Goal: Task Accomplishment & Management: Use online tool/utility

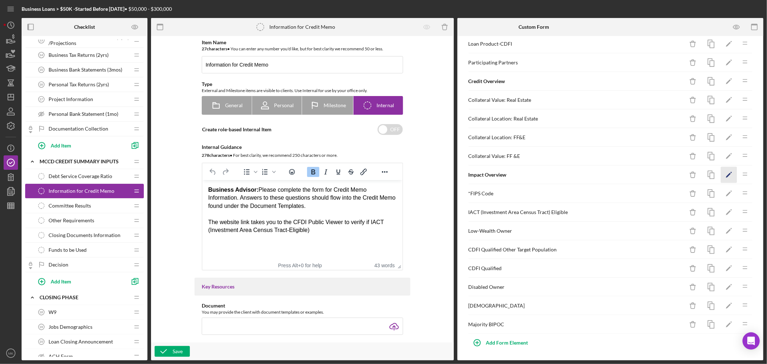
scroll to position [239, 0]
click at [502, 342] on div "Add Form Element" at bounding box center [507, 342] width 42 height 14
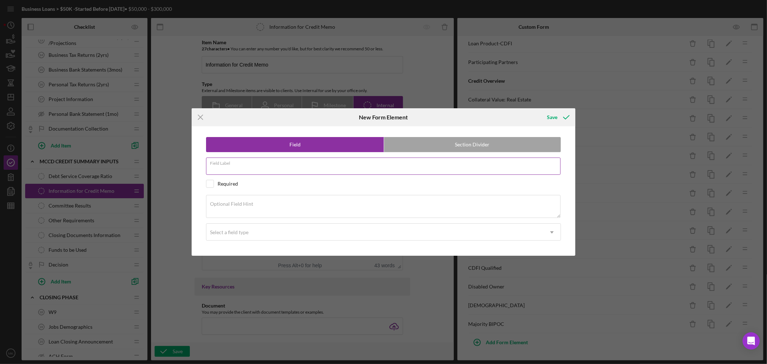
click at [250, 167] on input "Field Label" at bounding box center [383, 166] width 355 height 17
paste input "Approval Contingencies"
type input "Approval Contingencies"
click at [272, 206] on textarea "Optional Field Hint" at bounding box center [383, 206] width 355 height 23
paste textarea "List Contingencies"
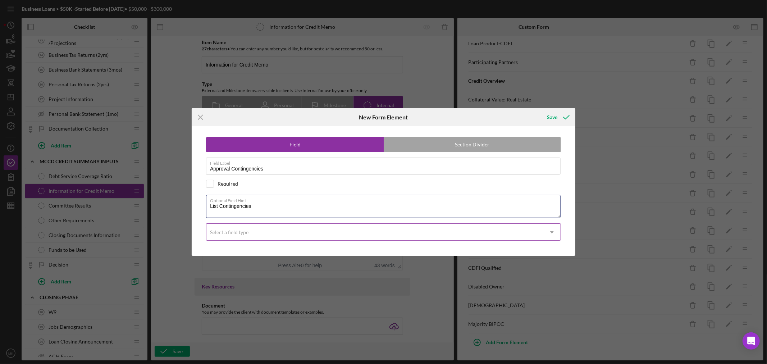
type textarea "List Contingencies"
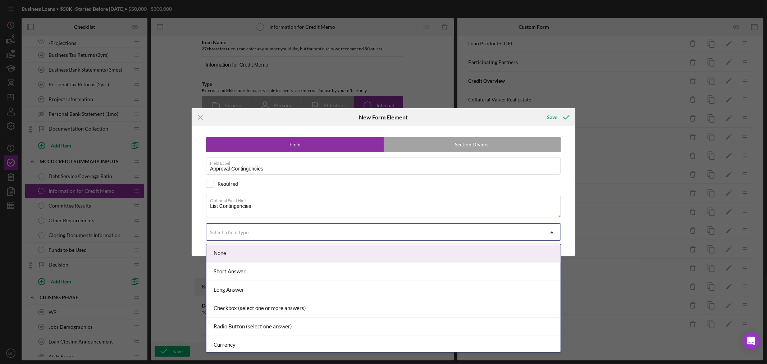
click at [552, 231] on icon "Icon/Dropdown Arrow" at bounding box center [552, 232] width 17 height 17
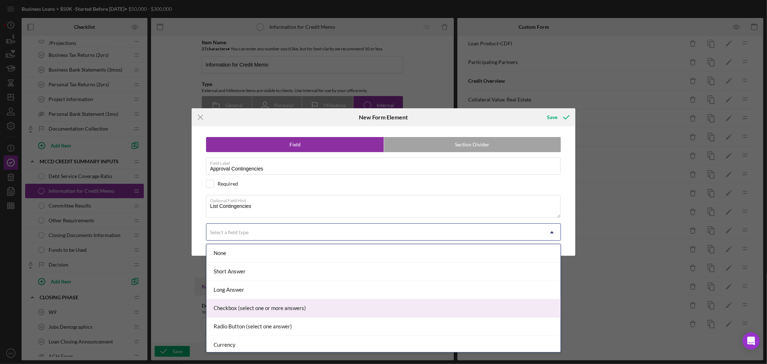
click at [382, 309] on div "Checkbox (select one or more answers)" at bounding box center [384, 308] width 354 height 18
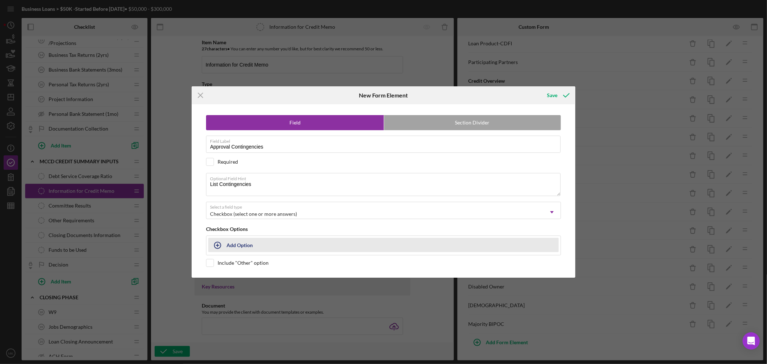
click at [245, 245] on div "Add Option" at bounding box center [240, 245] width 26 height 14
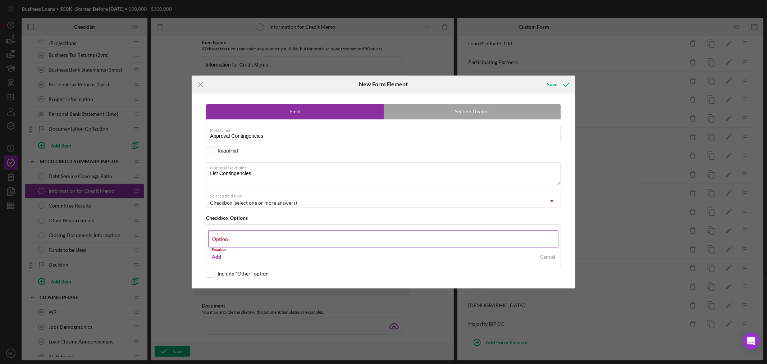
drag, startPoint x: 273, startPoint y: 238, endPoint x: 294, endPoint y: 241, distance: 21.8
click at [228, 238] on label "Option" at bounding box center [220, 239] width 16 height 6
click at [273, 238] on input "Option" at bounding box center [383, 238] width 350 height 17
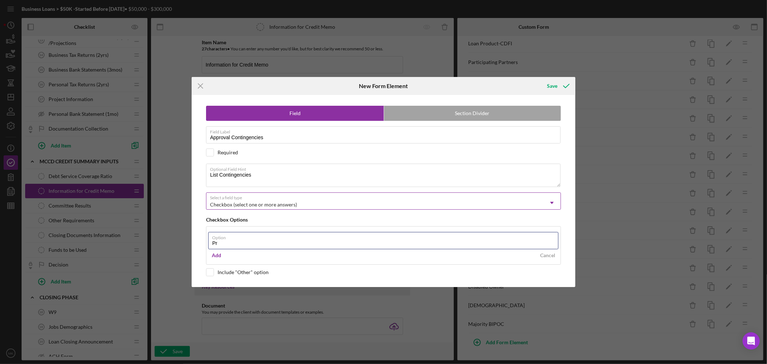
type input "P"
type input "Personal Guarantee"
click at [219, 253] on div "Add" at bounding box center [216, 255] width 9 height 11
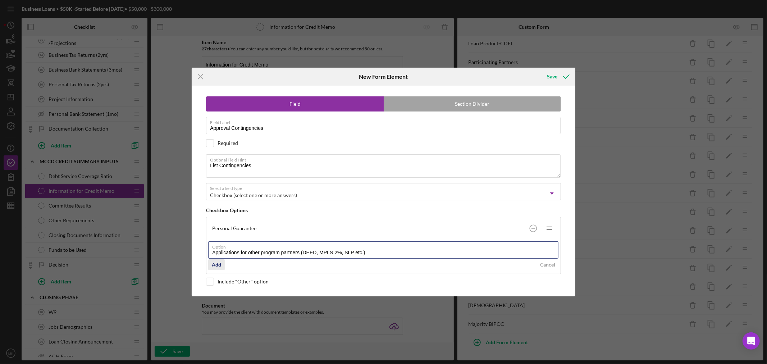
type input "Applications for other program partners (DEED, MPLS 2%, SLP etc.)"
click at [214, 263] on div "Add" at bounding box center [216, 264] width 9 height 11
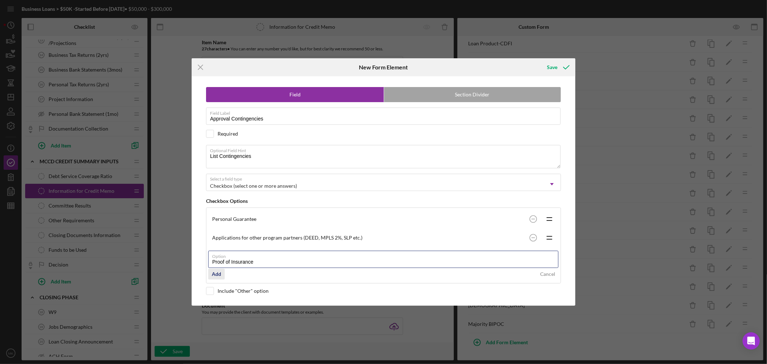
type input "Proof of Insurance"
click at [217, 274] on div "Add" at bounding box center [216, 274] width 9 height 11
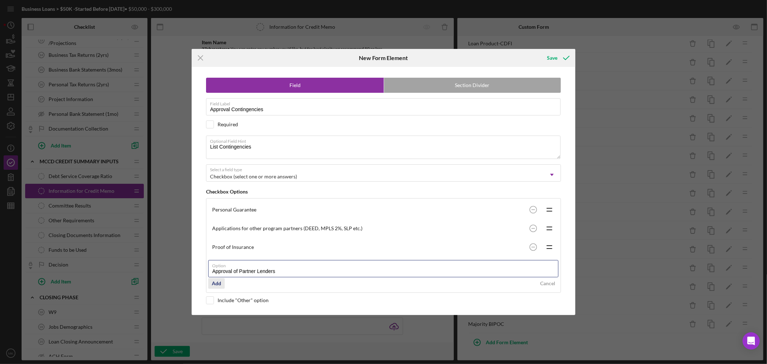
type input "Approval of Partner Lenders"
click at [218, 284] on div "Add" at bounding box center [216, 283] width 9 height 11
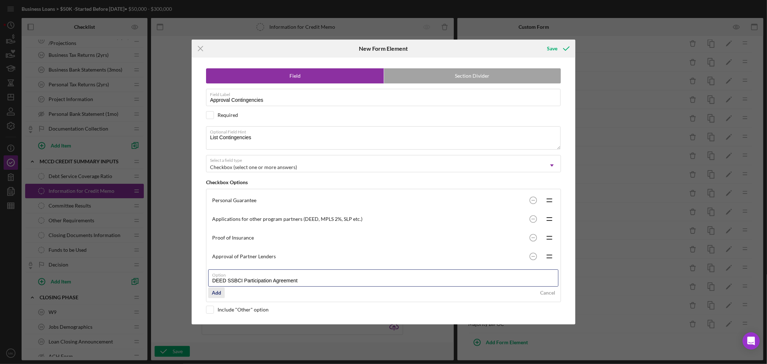
type input "DEED SSBCI Participation Agreement"
click at [218, 292] on div "Add" at bounding box center [216, 292] width 9 height 11
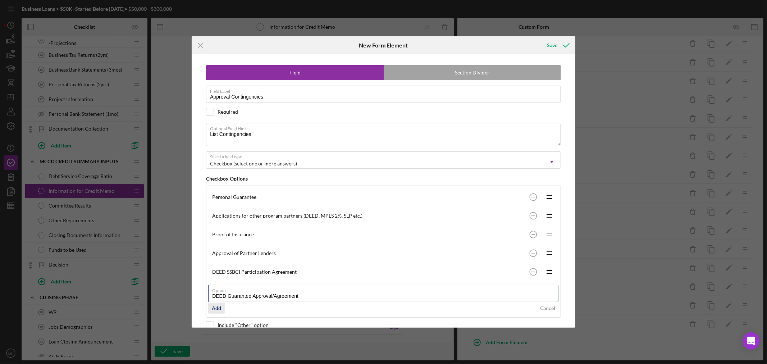
type input "DEED Guarantee Approval/Agreement"
click at [218, 307] on div "Add" at bounding box center [216, 308] width 9 height 11
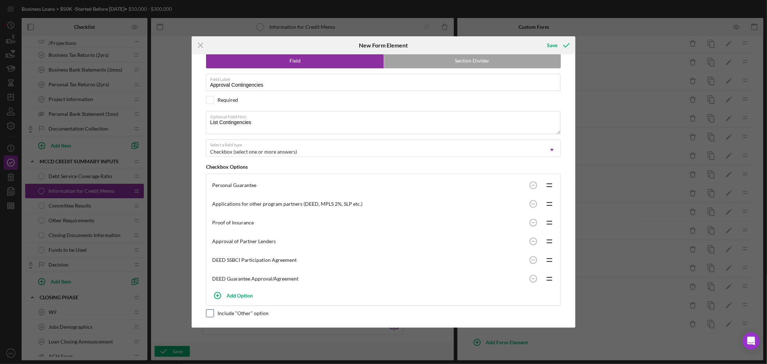
scroll to position [13, 0]
click at [213, 312] on input "checkbox" at bounding box center [210, 313] width 7 height 7
checkbox input "true"
click at [552, 45] on div "Save" at bounding box center [552, 45] width 10 height 14
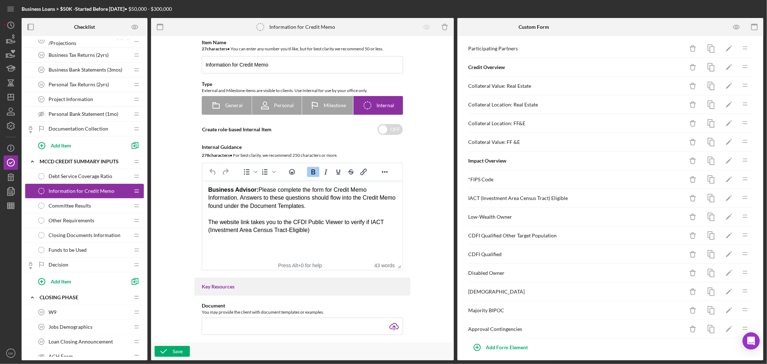
scroll to position [258, 0]
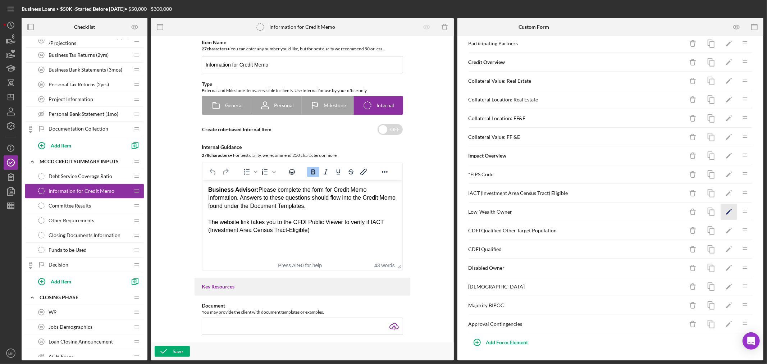
click at [726, 210] on polygon "button" at bounding box center [728, 212] width 5 height 5
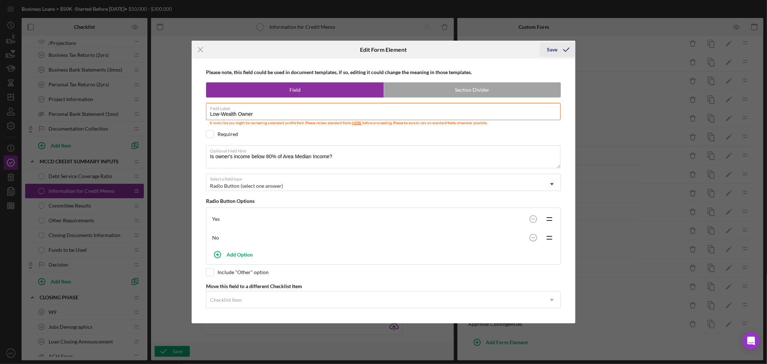
click at [553, 49] on div "Save" at bounding box center [552, 49] width 10 height 14
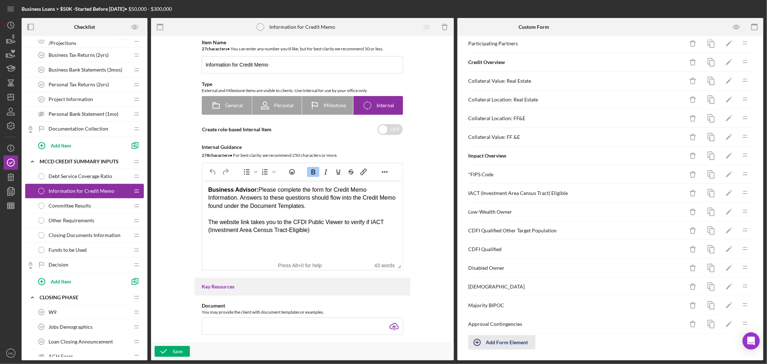
click at [508, 343] on div "Add Form Element" at bounding box center [507, 342] width 42 height 14
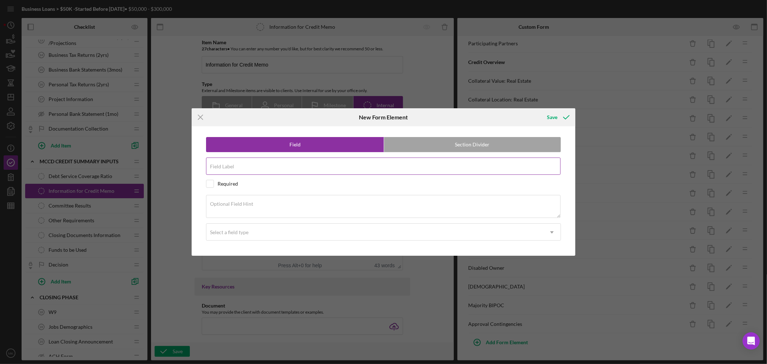
click at [247, 164] on div "Field Label" at bounding box center [383, 167] width 355 height 18
paste input "Income Level"
type input "Income Level"
click at [269, 203] on textarea "Optional Field Hint" at bounding box center [383, 206] width 355 height 23
paste textarea "Use Income Limits Chart"
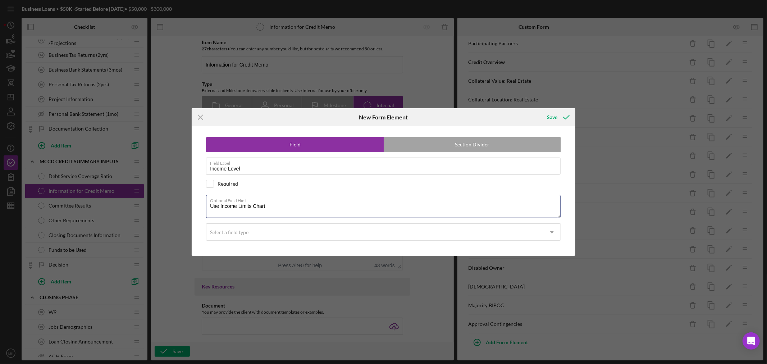
type textarea "Use Income Limits Chart"
drag, startPoint x: 463, startPoint y: 118, endPoint x: 652, endPoint y: 113, distance: 188.6
click at [703, 105] on div "Icon/Menu Close New Form Element Save Field Section Divider Field Label Income …" at bounding box center [383, 182] width 767 height 364
click at [552, 232] on use at bounding box center [552, 232] width 4 height 2
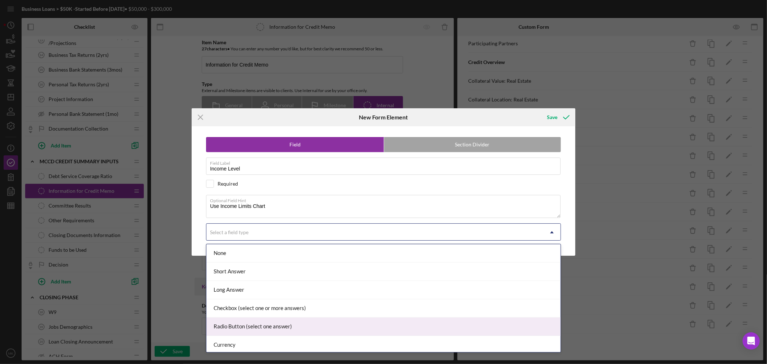
click at [452, 324] on div "Radio Button (select one answer)" at bounding box center [384, 327] width 354 height 18
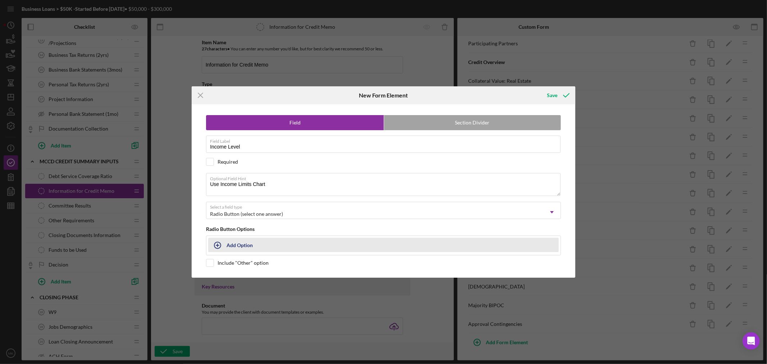
click at [236, 245] on div "Add Option" at bounding box center [240, 245] width 26 height 14
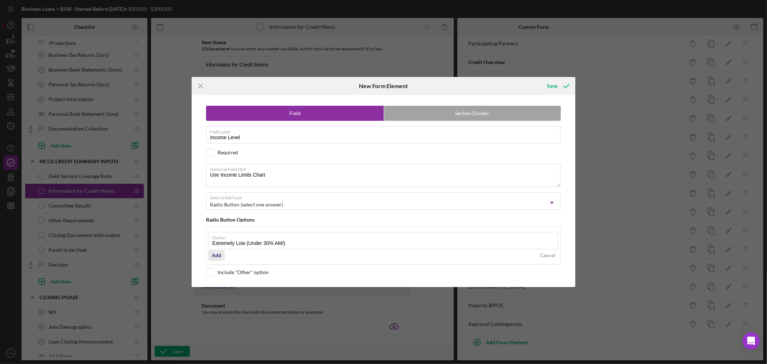
type input "Extremely Low (Under 30% AMI)"
click at [215, 254] on div "Add" at bounding box center [216, 255] width 9 height 11
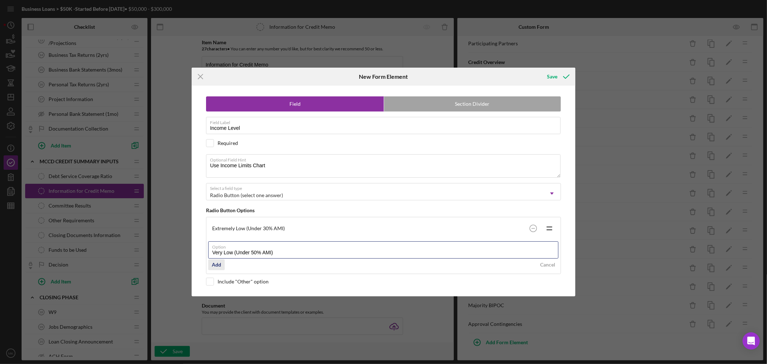
type input "Very Low (Under 50% AMI)"
click at [218, 263] on div "Add" at bounding box center [216, 264] width 9 height 11
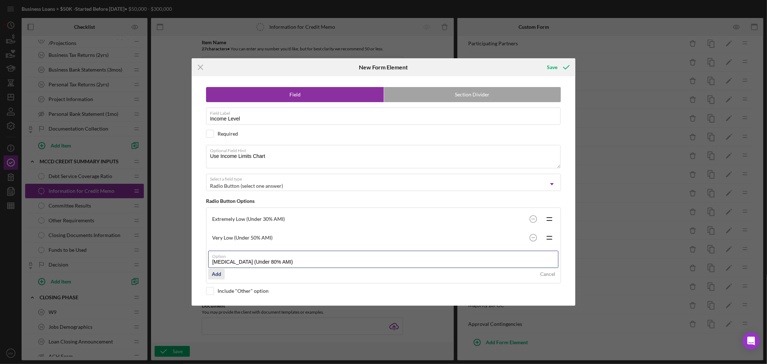
type input "Low Income (Under 80% AMI)"
click at [217, 273] on div "Add" at bounding box center [216, 274] width 9 height 11
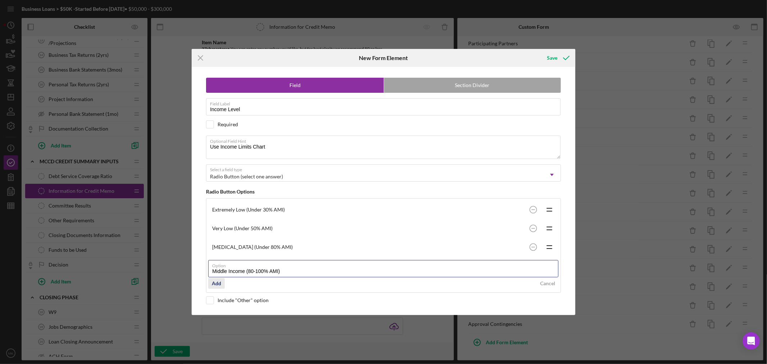
type input "Middle Income (80-100% AMI)"
click at [216, 283] on div "Add" at bounding box center [216, 283] width 9 height 11
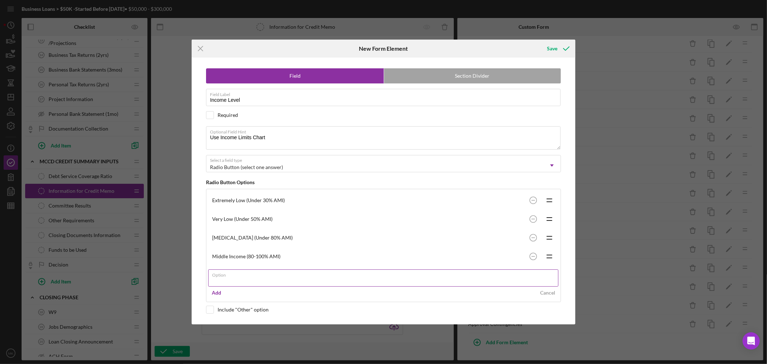
click at [223, 280] on input "Option" at bounding box center [383, 277] width 350 height 17
type input "Upper Income (Over 100% AMI)"
click at [217, 292] on div "Add" at bounding box center [216, 292] width 9 height 11
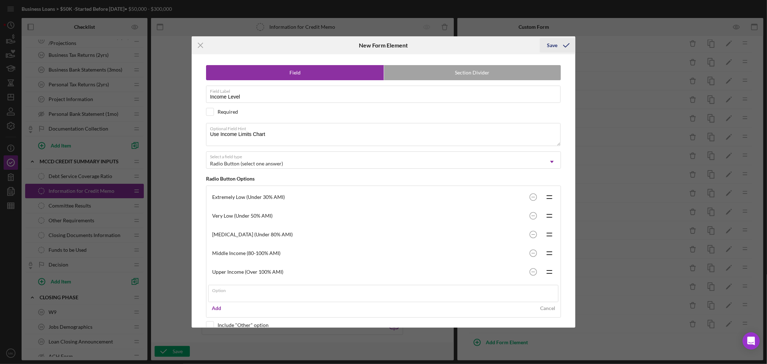
click at [556, 45] on div "Save" at bounding box center [552, 45] width 10 height 14
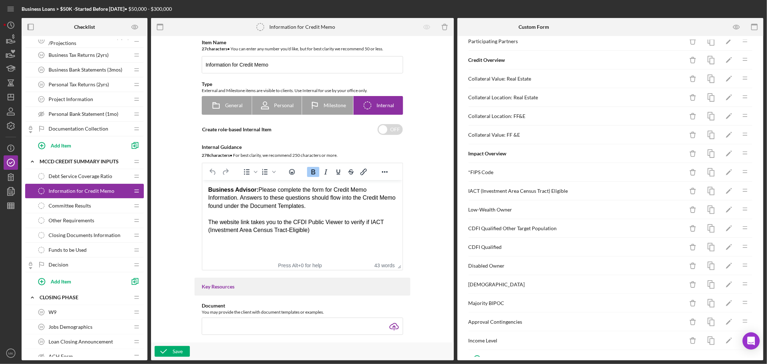
scroll to position [270, 0]
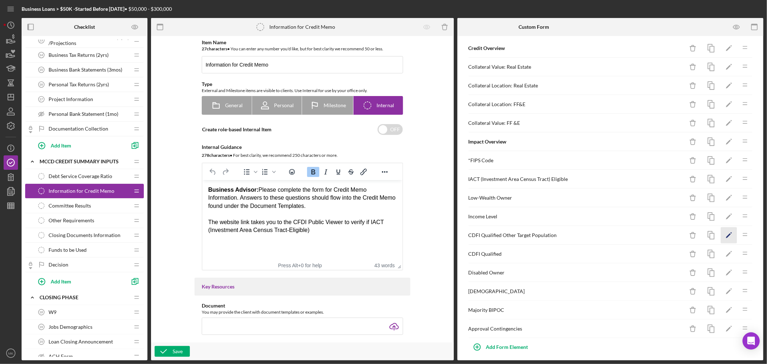
click at [725, 237] on icon "Icon/Edit" at bounding box center [729, 235] width 16 height 16
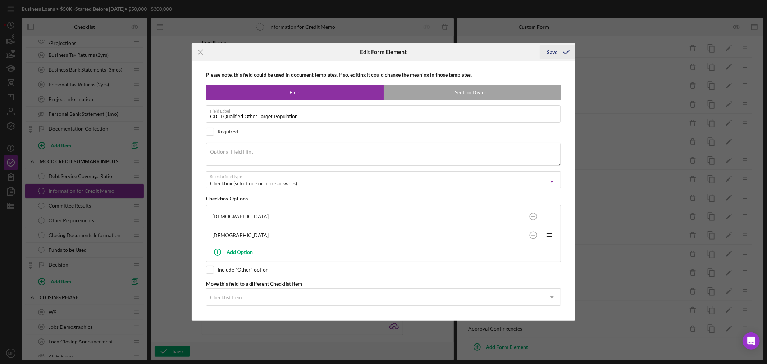
click at [553, 50] on div "Save" at bounding box center [552, 52] width 10 height 14
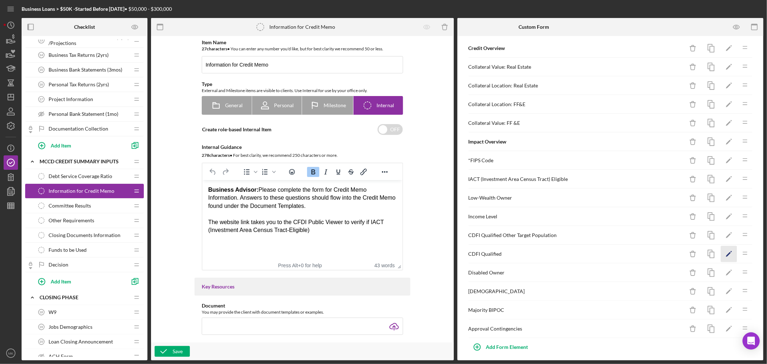
click at [726, 256] on polygon "button" at bounding box center [728, 254] width 5 height 5
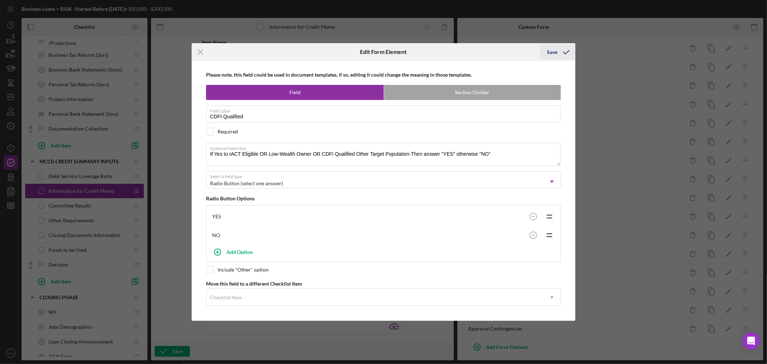
click at [555, 51] on div "Save" at bounding box center [552, 52] width 10 height 14
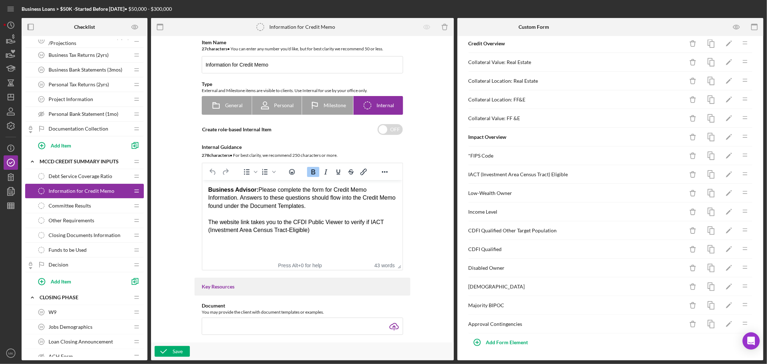
scroll to position [277, 0]
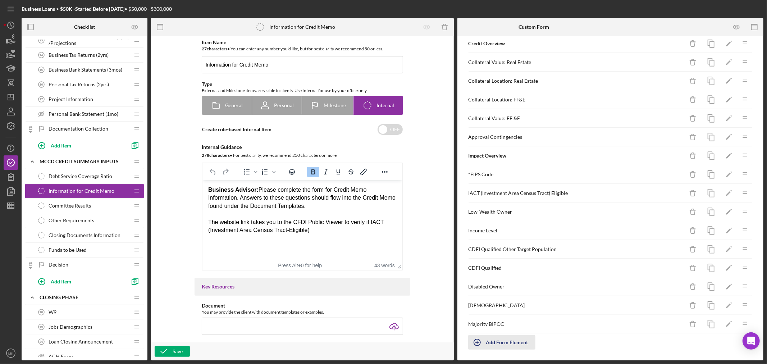
click at [502, 344] on div "Add Form Element" at bounding box center [507, 342] width 42 height 14
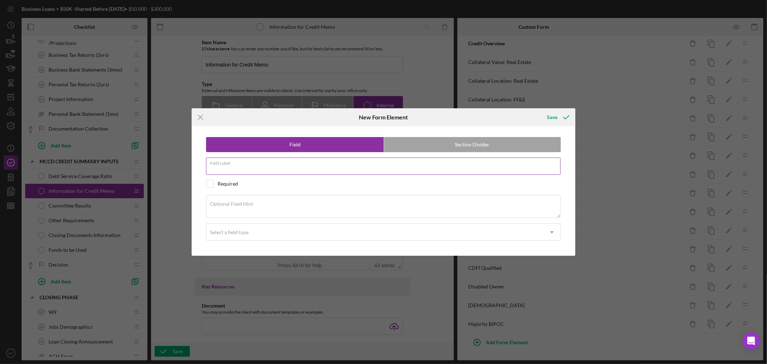
click at [259, 163] on div "Field Label" at bounding box center [383, 167] width 355 height 18
paste input "Does owner receive a salary from the business?"
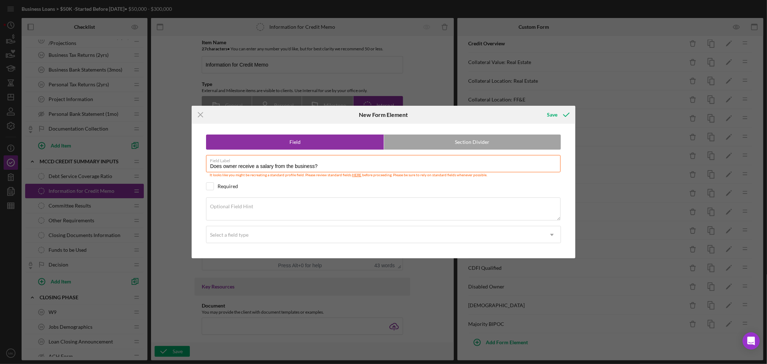
type input "Does owner receive a salary from the business?"
click at [252, 213] on textarea "Optional Field Hint" at bounding box center [383, 209] width 355 height 23
paste textarea "Is owner paid a salary or draw a regular guarantee draw or salary?"
type textarea "Is owner paid a salary or draw a regular guarantee draw or salary?"
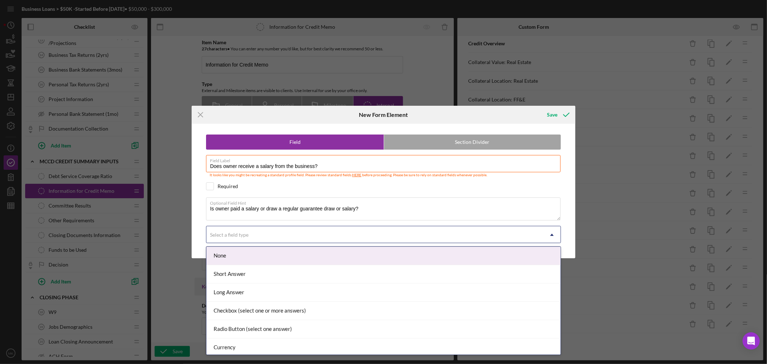
click at [258, 235] on div "Select a field type" at bounding box center [375, 235] width 337 height 17
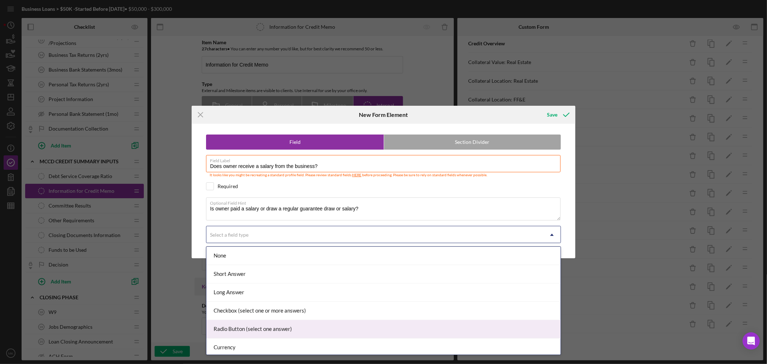
click at [253, 327] on div "Radio Button (select one answer)" at bounding box center [384, 329] width 354 height 18
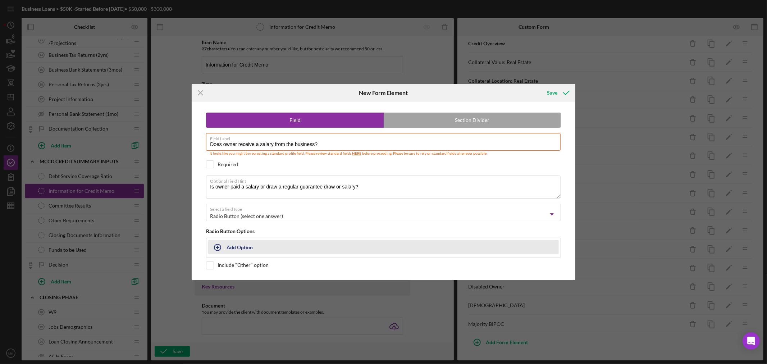
click at [239, 246] on div "Add Option" at bounding box center [240, 247] width 26 height 14
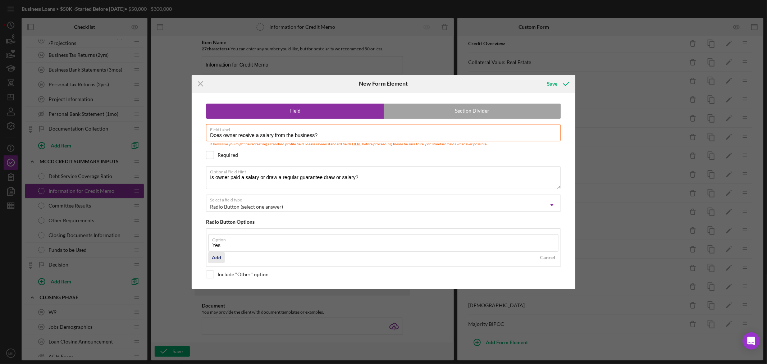
type input "Yes"
click at [219, 258] on div "Add" at bounding box center [216, 257] width 9 height 11
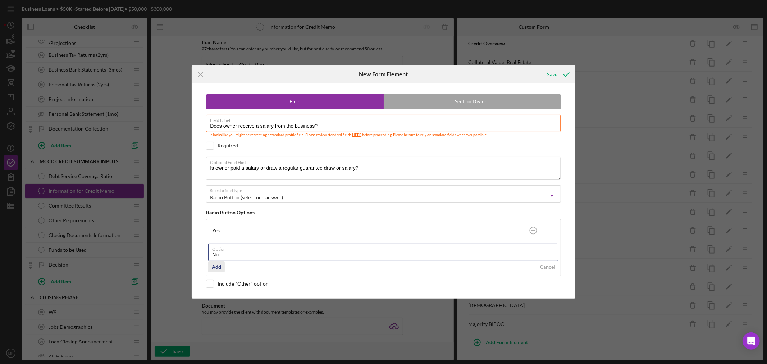
type input "No"
click at [217, 267] on div "Add" at bounding box center [216, 267] width 9 height 11
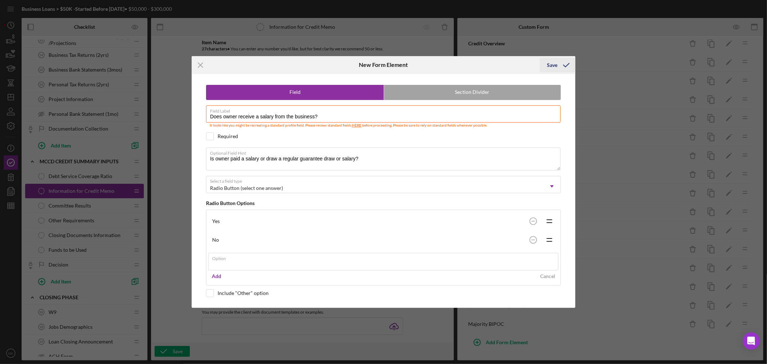
click at [552, 63] on div "Icon/Menu Close New Form Element Save Field Section Divider Field Label Does ow…" at bounding box center [383, 182] width 767 height 364
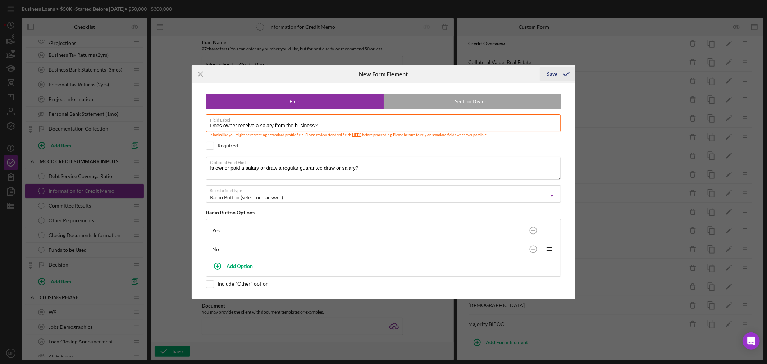
click at [549, 73] on div "Save" at bounding box center [552, 74] width 10 height 14
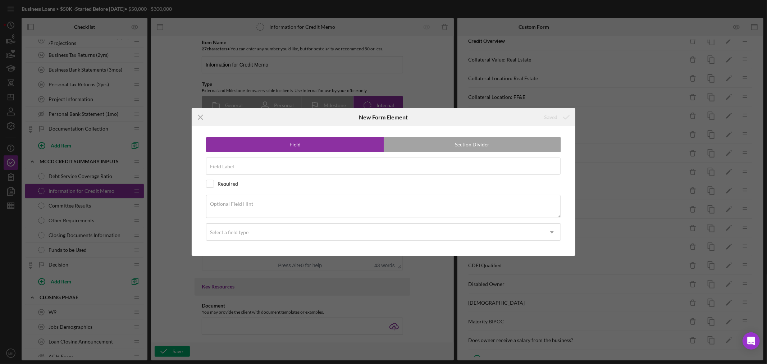
scroll to position [289, 0]
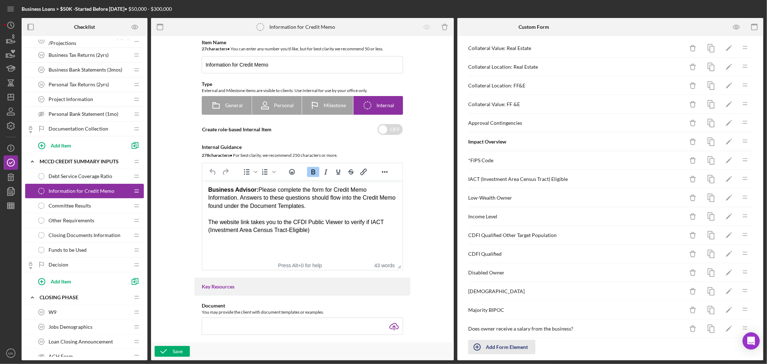
click at [495, 350] on div "Add Form Element" at bounding box center [507, 347] width 42 height 14
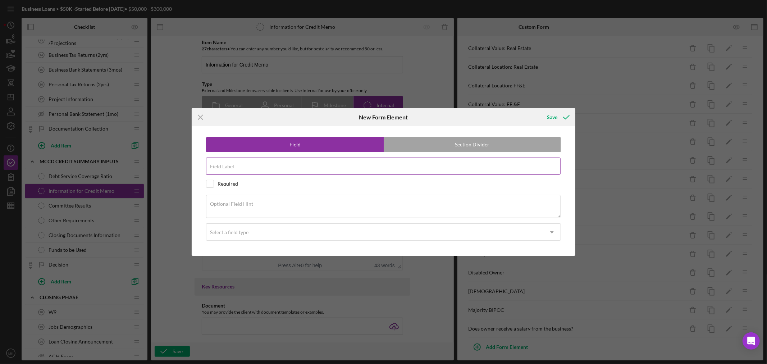
click at [250, 167] on input "Field Label" at bounding box center [383, 166] width 355 height 17
paste input "Owner Salary or Distribution payment"
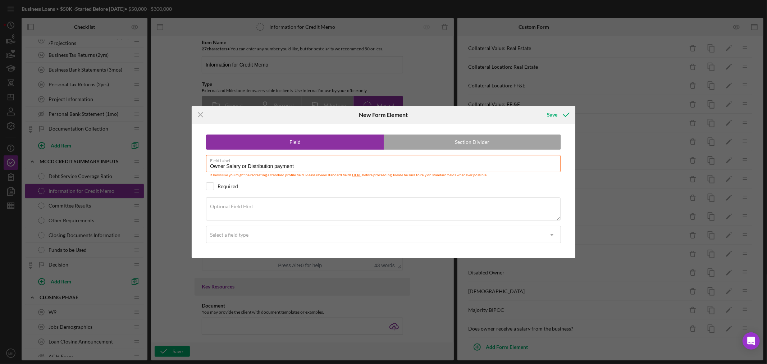
type input "Owner Salary or Distribution payment"
click at [269, 209] on textarea "Optional Field Hint" at bounding box center [383, 209] width 355 height 23
paste textarea "Amount of Owner Salary or Distribution Payments"
type textarea "Amount of Owner Salary or Distribution Payments"
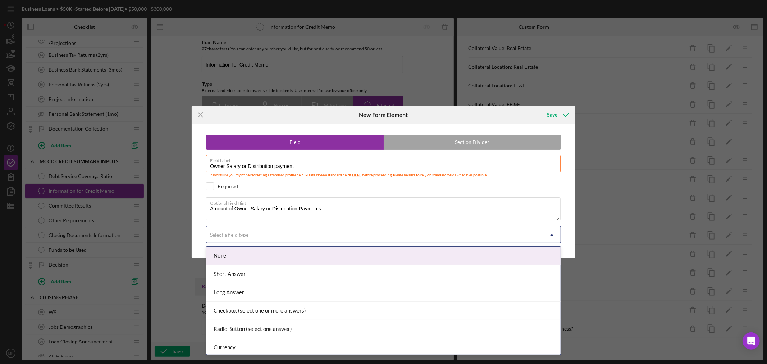
click at [387, 232] on div "Select a field type" at bounding box center [375, 235] width 337 height 17
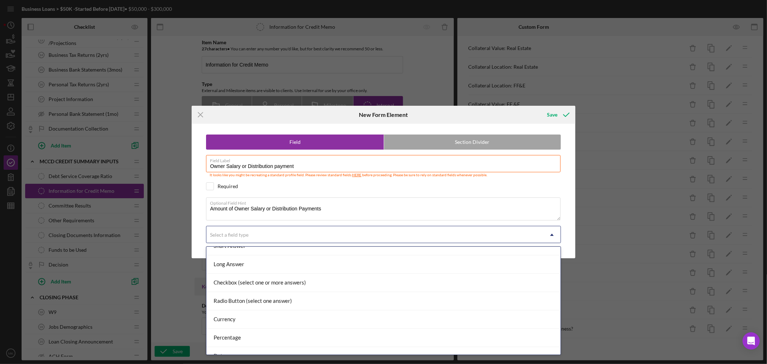
scroll to position [76, 0]
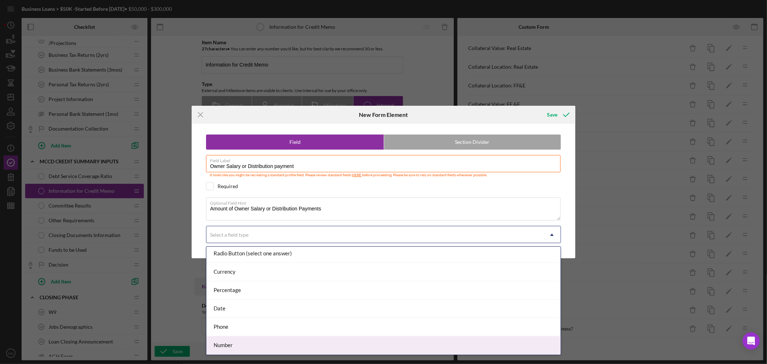
click at [307, 344] on div "Number" at bounding box center [384, 345] width 354 height 18
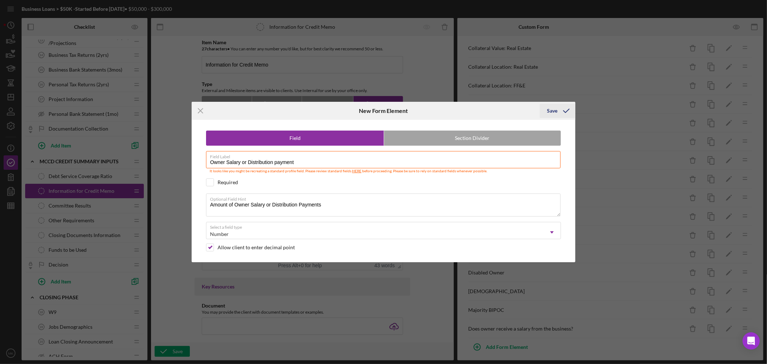
click at [553, 108] on div "Save" at bounding box center [552, 111] width 10 height 14
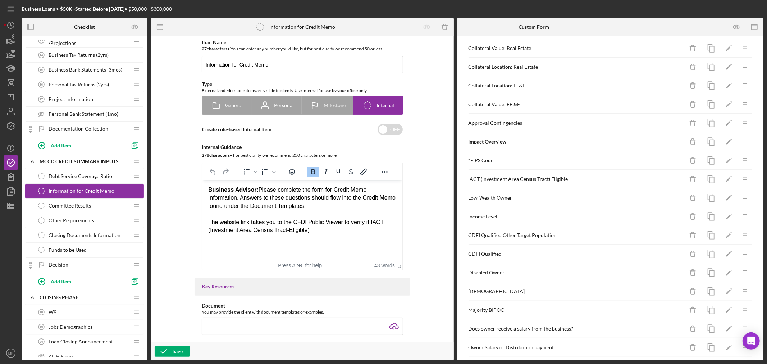
scroll to position [314, 0]
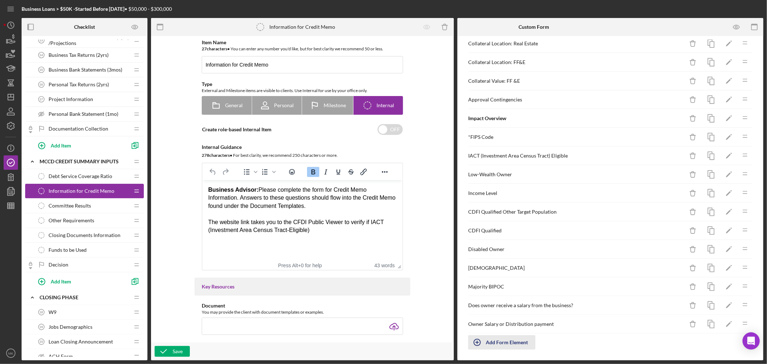
click at [494, 341] on div "Add Form Element" at bounding box center [507, 342] width 42 height 14
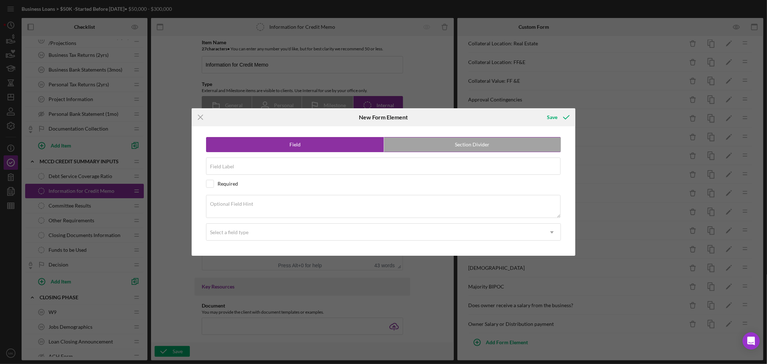
click at [467, 142] on label "Section Divider" at bounding box center [472, 144] width 177 height 14
radio input "false"
radio input "true"
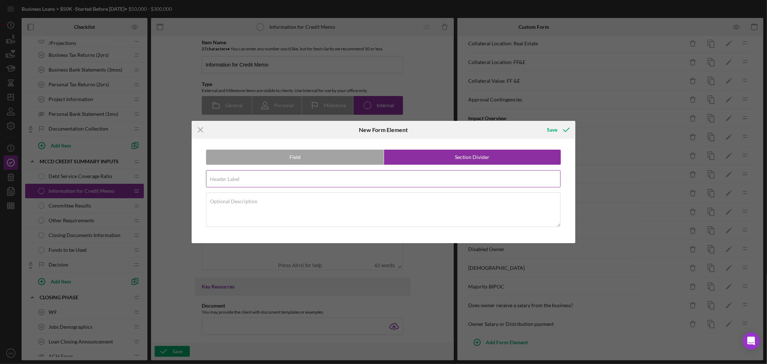
click at [278, 180] on input "Header Label" at bounding box center [383, 178] width 355 height 17
paste input "Commercial Real Estate"
type input "Commercial Real Estate"
click at [273, 211] on textarea "Optional Description" at bounding box center [383, 209] width 355 height 35
paste textarea "If this loan is for a Commercial Real Estate purchase; please answer the follow…"
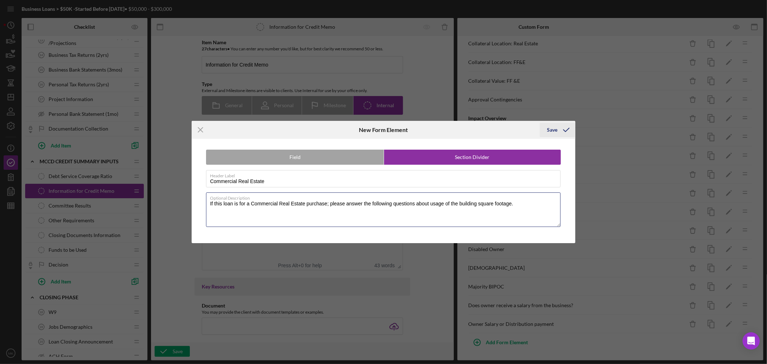
type textarea "If this loan is for a Commercial Real Estate purchase; please answer the follow…"
click at [554, 130] on div "Save" at bounding box center [552, 130] width 10 height 14
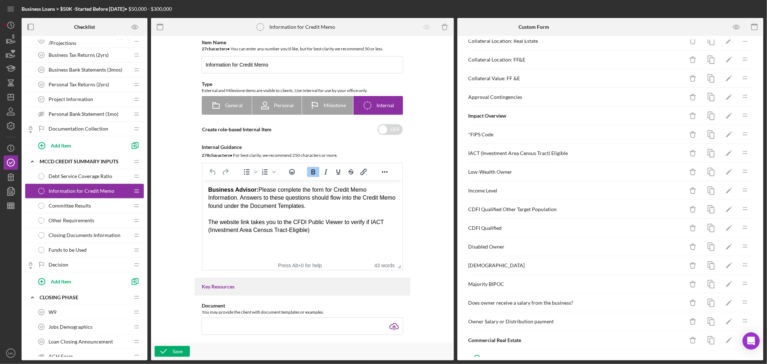
scroll to position [326, 0]
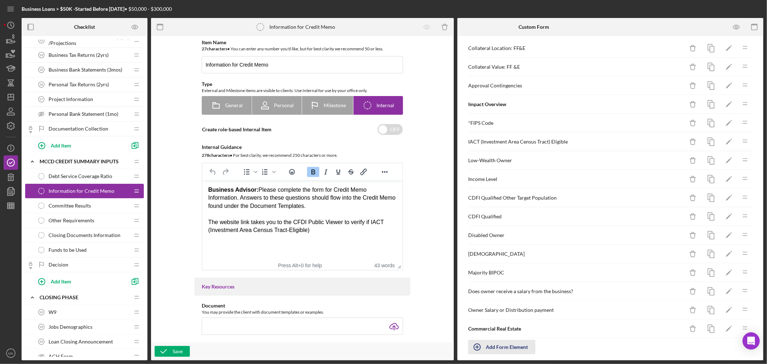
click at [495, 350] on div "Add Form Element" at bounding box center [507, 347] width 42 height 14
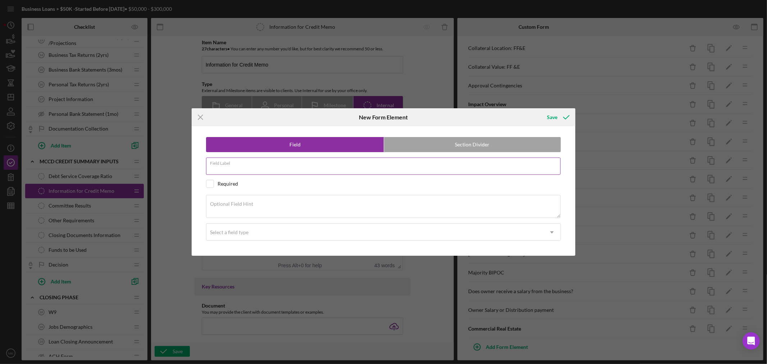
click at [253, 167] on input "Field Label" at bounding box center [383, 166] width 355 height 17
paste input "Manufacturing Square footage"
type input "Manufacturing Square footage"
click at [273, 209] on textarea "Optional Field Hint" at bounding box center [383, 206] width 355 height 23
paste textarea "How many square feet of building is used for manufacturing"
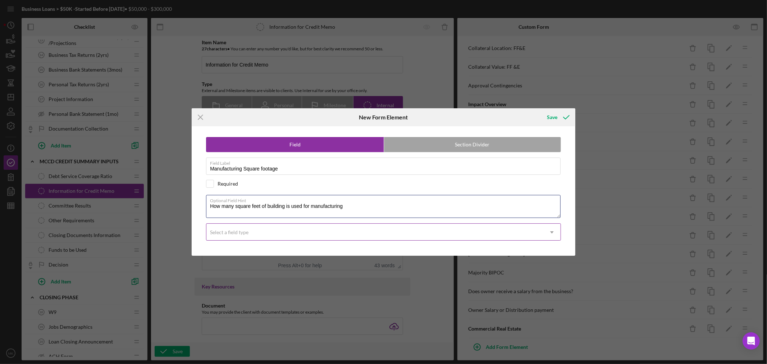
type textarea "How many square feet of building is used for manufacturing"
click at [552, 232] on use at bounding box center [552, 232] width 4 height 2
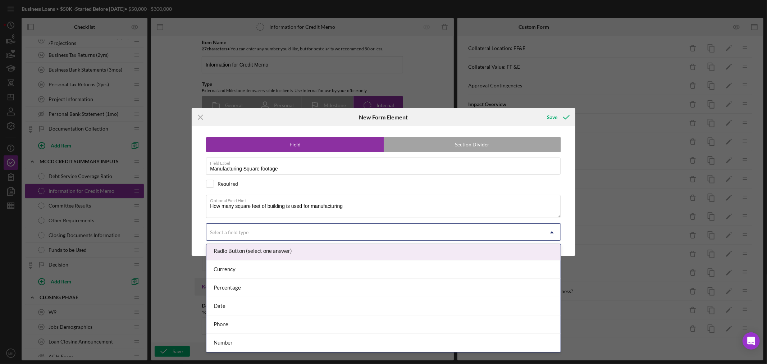
scroll to position [76, 0]
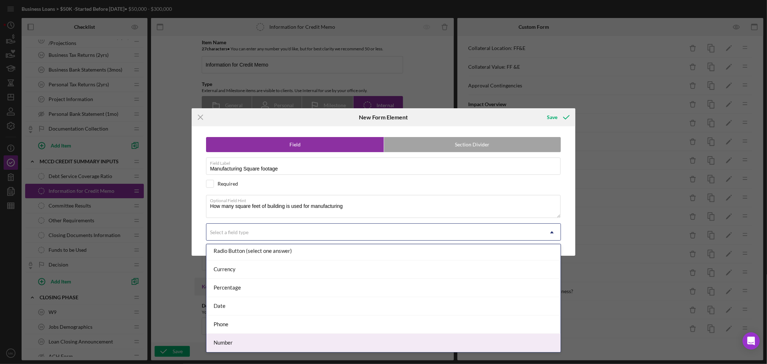
click at [265, 343] on div "Number" at bounding box center [384, 343] width 354 height 18
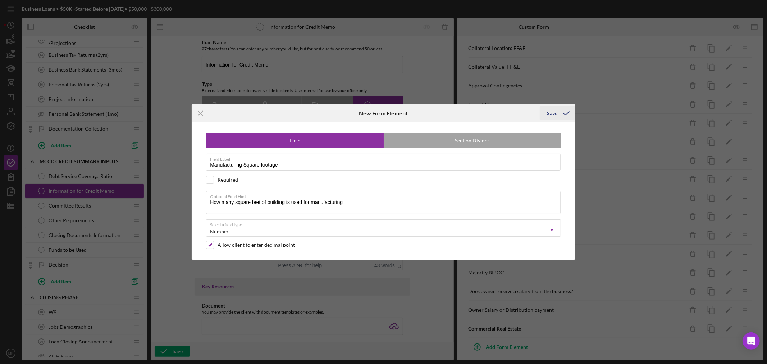
click at [551, 112] on div "Save" at bounding box center [552, 113] width 10 height 14
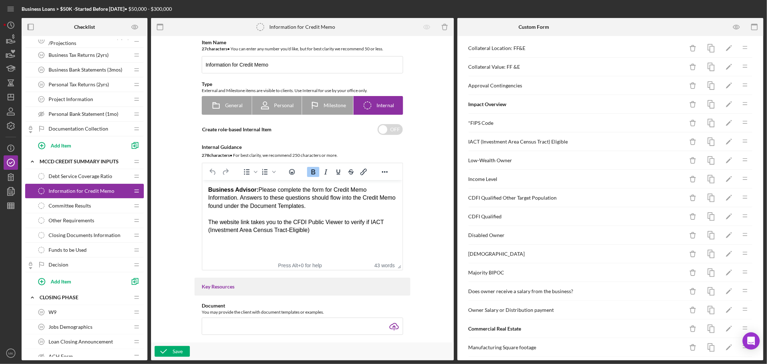
scroll to position [352, 0]
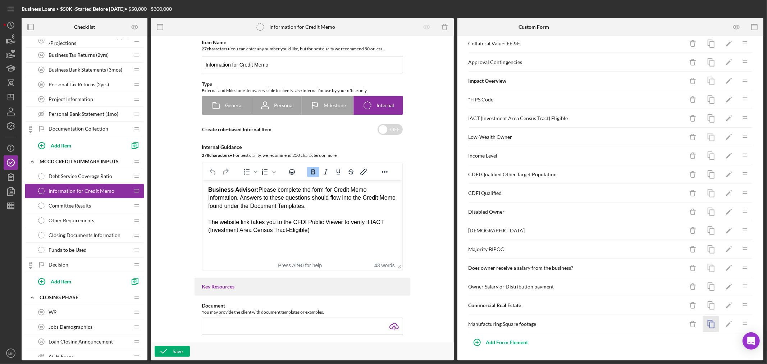
click at [707, 326] on icon "button" at bounding box center [711, 324] width 16 height 16
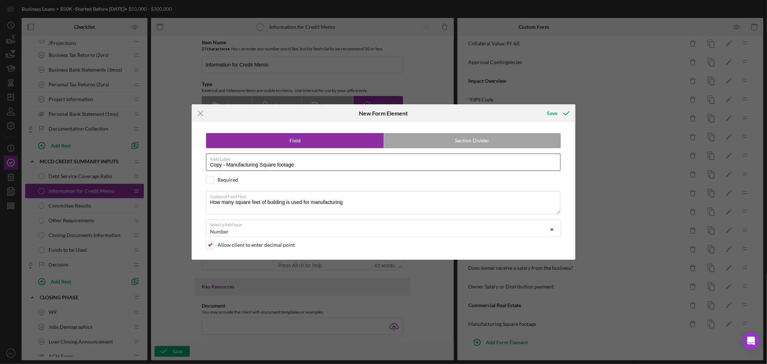
drag, startPoint x: 258, startPoint y: 163, endPoint x: 171, endPoint y: 162, distance: 87.1
click at [179, 161] on div "Icon/Menu Close New Form Element Save Field Section Divider Field Label Copy - …" at bounding box center [383, 182] width 767 height 364
type input "Office Square footage"
drag, startPoint x: 351, startPoint y: 202, endPoint x: 202, endPoint y: 201, distance: 149.0
click at [202, 201] on div "Field Section Divider Field Label Office Square footage Required Optional Field…" at bounding box center [383, 190] width 377 height 137
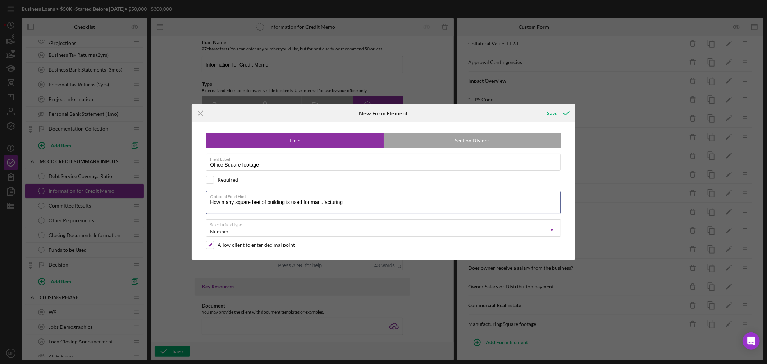
paste textarea "office space"
type textarea "How many square feet of building is used for office space"
click at [556, 113] on div "Save" at bounding box center [552, 113] width 10 height 14
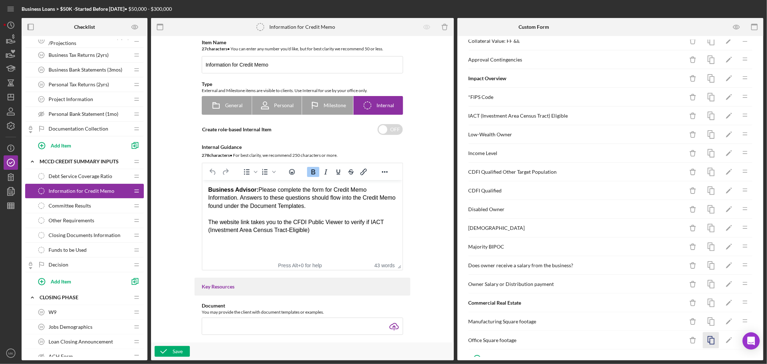
click at [710, 344] on icon "button" at bounding box center [711, 340] width 16 height 16
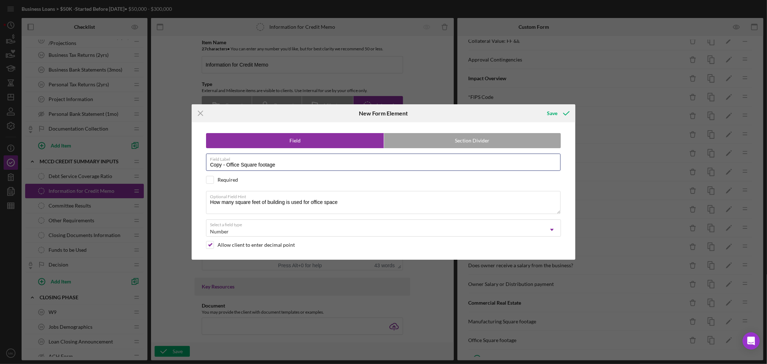
drag, startPoint x: 240, startPoint y: 166, endPoint x: 161, endPoint y: 151, distance: 80.2
click at [161, 151] on div "Icon/Menu Close New Form Element Save Field Section Divider Field Label Copy - …" at bounding box center [383, 182] width 767 height 364
type input "Retail Square footage"
drag, startPoint x: 342, startPoint y: 201, endPoint x: 145, endPoint y: 211, distance: 197.1
click at [145, 211] on div "Icon/Menu Close New Form Element Save Field Section Divider Field Label Retail …" at bounding box center [383, 182] width 767 height 364
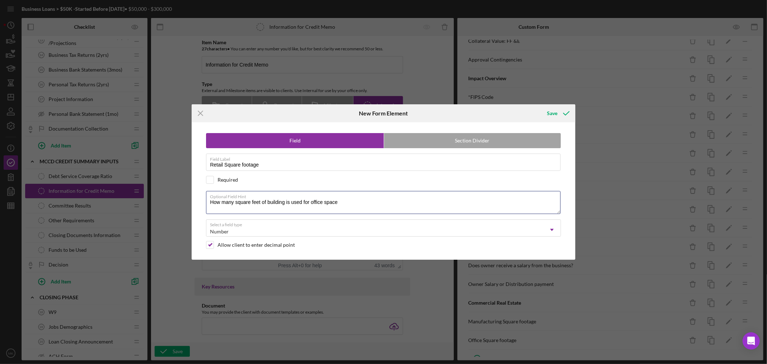
paste textarea "retail"
type textarea "How many square feet of building is used for retail space"
click at [556, 113] on div "Save" at bounding box center [552, 113] width 10 height 14
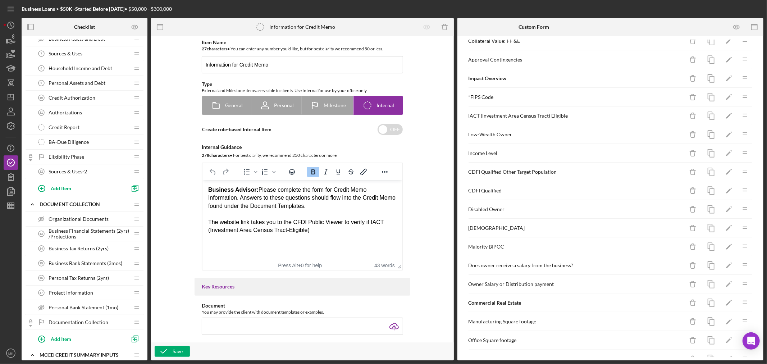
scroll to position [80, 0]
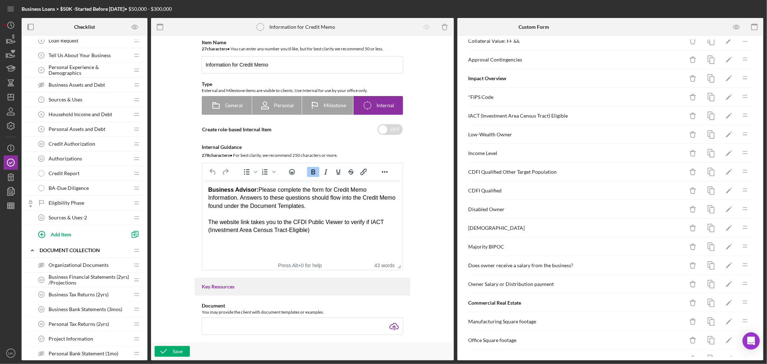
click at [81, 187] on span "BA-Due Diligence" at bounding box center [69, 188] width 40 height 6
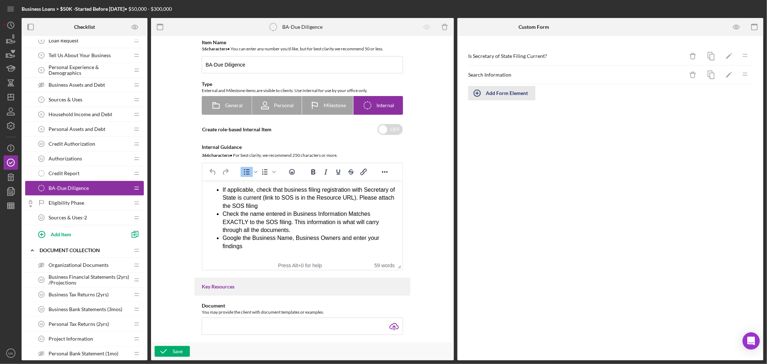
click at [478, 94] on icon "button" at bounding box center [477, 93] width 18 height 18
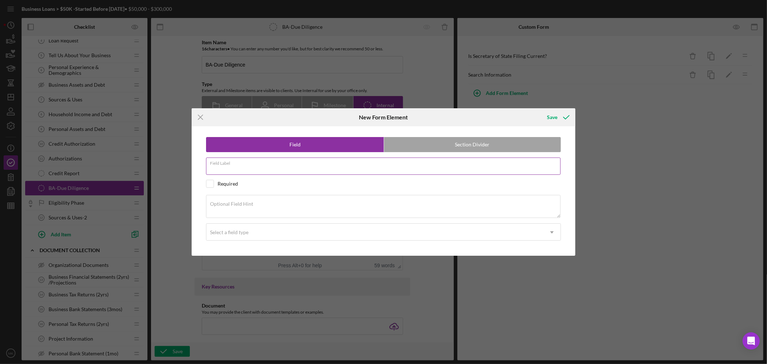
click at [249, 164] on div "Field Label" at bounding box center [383, 167] width 355 height 18
paste input "Other research"
type input "Other research"
click at [252, 205] on label "Optional Field Hint" at bounding box center [231, 204] width 43 height 6
click at [252, 205] on textarea "Optional Field Hint" at bounding box center [383, 206] width 355 height 23
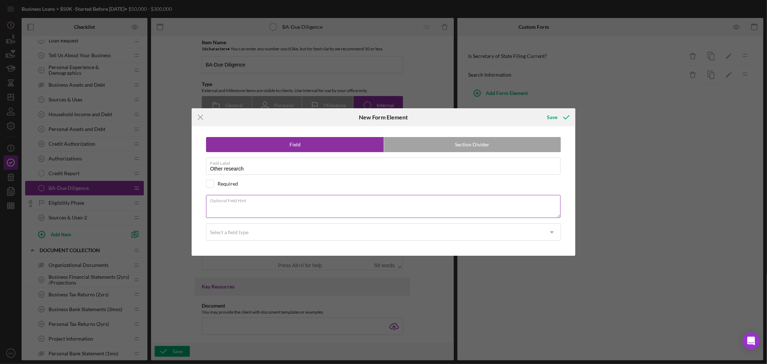
paste textarea "Are there any other consultants, bank partners, the borrower is using?"
type textarea "Are there any other consultants, bank partners, the borrower is using?"
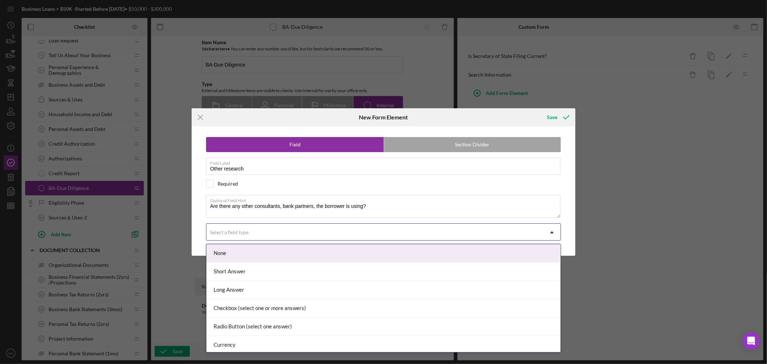
click at [312, 231] on div "Select a field type" at bounding box center [375, 232] width 337 height 17
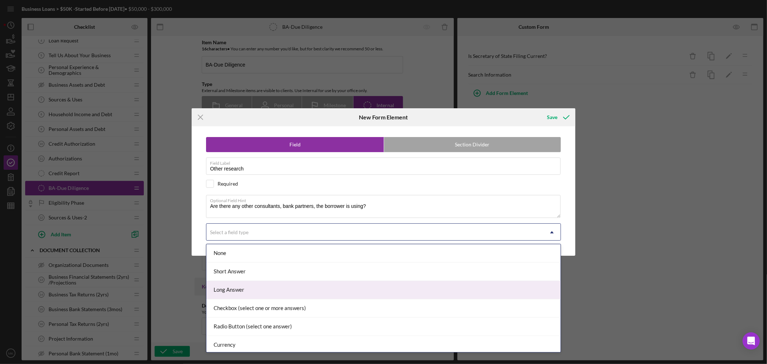
click at [268, 292] on div "Long Answer" at bounding box center [384, 290] width 354 height 18
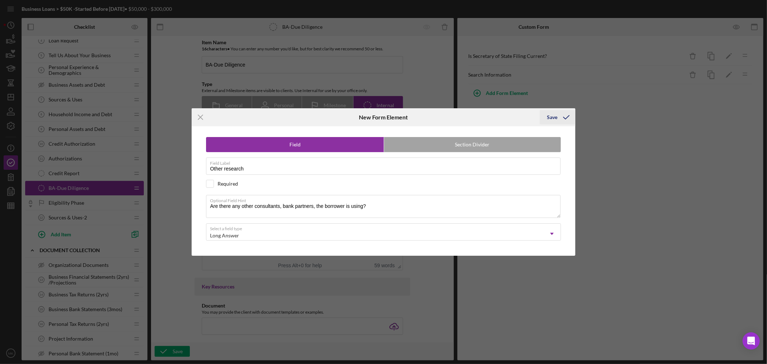
click at [555, 116] on div "Save" at bounding box center [552, 117] width 10 height 14
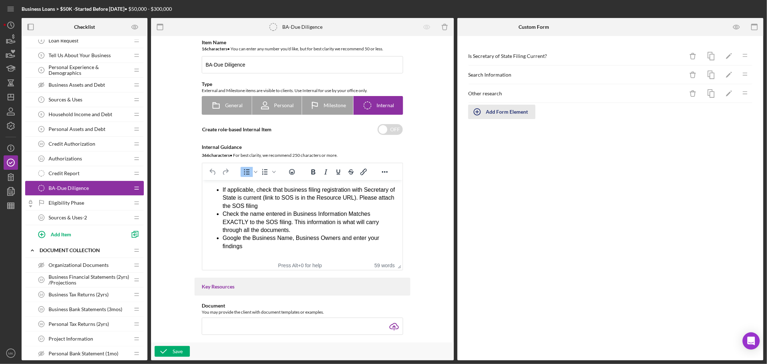
click at [477, 112] on icon "button" at bounding box center [478, 112] width 4 height 4
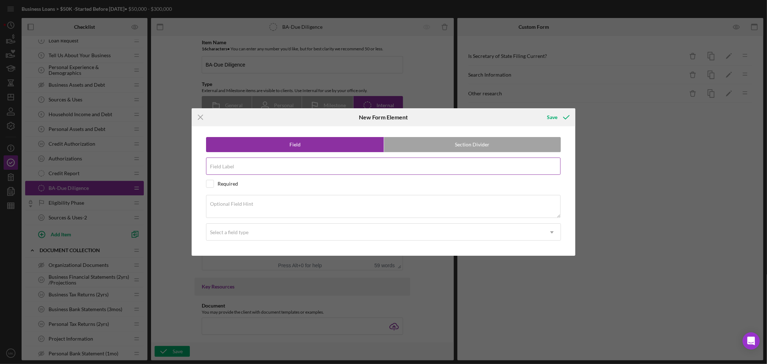
click at [251, 164] on div "Field Label" at bounding box center [383, 167] width 355 height 18
paste input "Operating Company"
type input "Operating Company"
click at [271, 206] on textarea "Optional Field Hint" at bounding box center [383, 206] width 355 height 23
paste textarea "Is there an operating company separate from the borrower?"
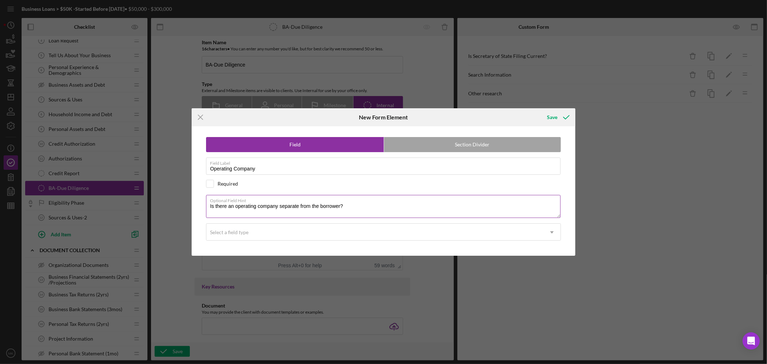
click at [271, 206] on textarea "Is there an operating company separate from the borrower?" at bounding box center [383, 206] width 355 height 23
type textarea "Is there an operating company separate from the borrower?"
click at [552, 232] on use at bounding box center [552, 232] width 4 height 2
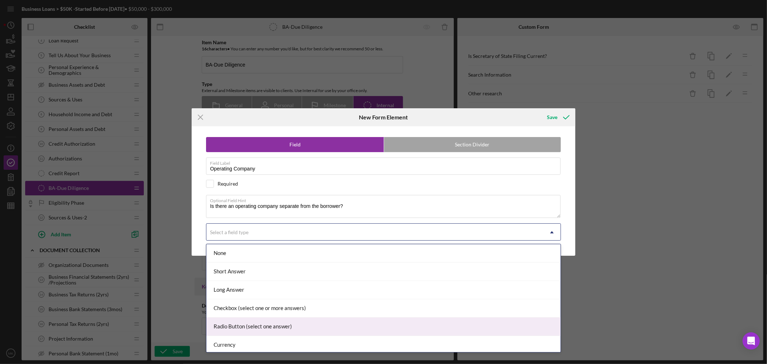
click at [497, 327] on div "Radio Button (select one answer)" at bounding box center [384, 327] width 354 height 18
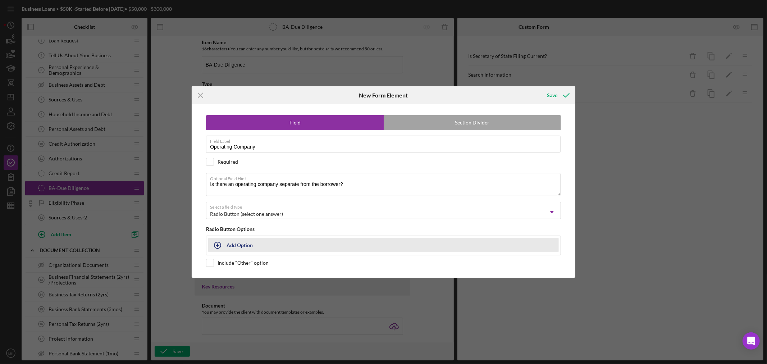
click at [228, 245] on button "Add Option" at bounding box center [383, 245] width 351 height 14
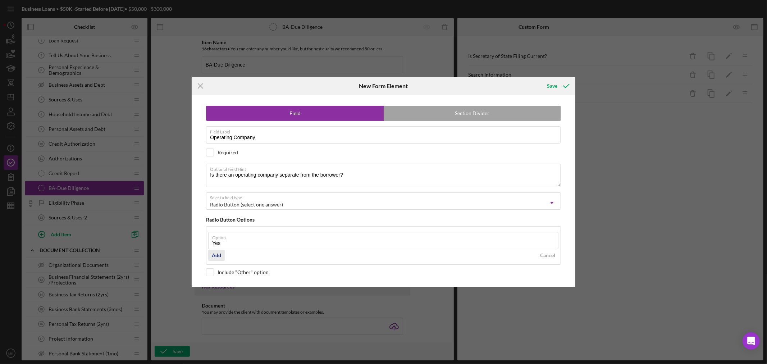
type input "Yes"
click at [215, 257] on div "Add" at bounding box center [216, 255] width 9 height 11
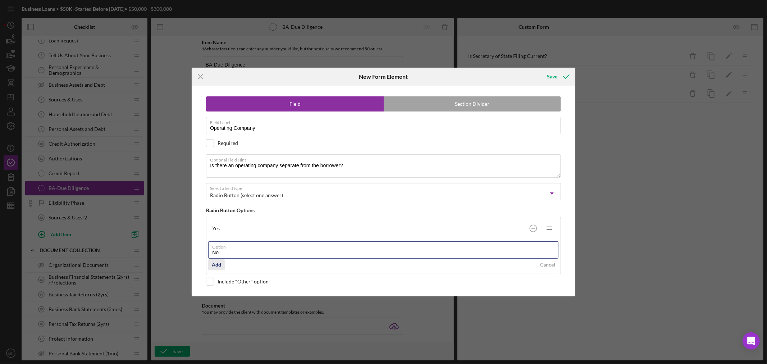
type input "No"
click at [218, 267] on div "Add" at bounding box center [216, 264] width 9 height 11
click at [554, 68] on div "Save" at bounding box center [558, 77] width 36 height 18
click at [556, 73] on div "Save" at bounding box center [552, 76] width 10 height 14
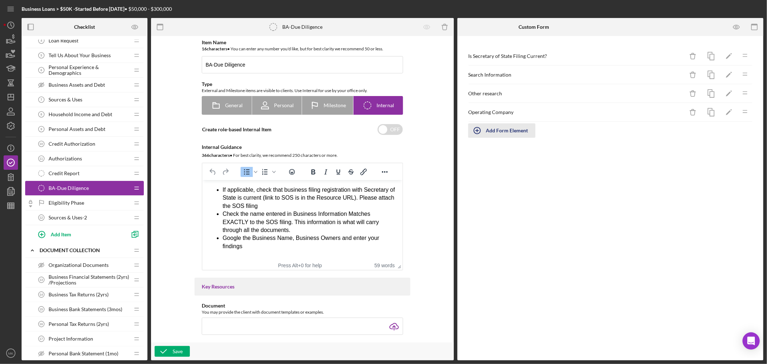
click at [475, 130] on icon "button" at bounding box center [477, 131] width 18 height 18
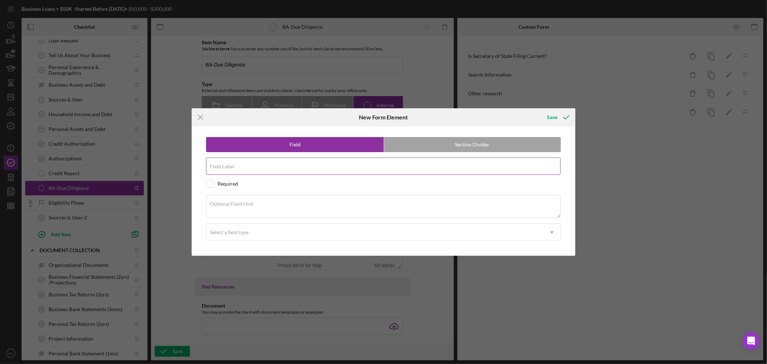
click at [258, 168] on input "Field Label" at bounding box center [383, 166] width 355 height 17
paste input "If yes to Operating Company"
type input "If yes to Operating Company"
click at [259, 206] on textarea "Optional Field Hint" at bounding box center [383, 206] width 355 height 23
paste textarea "If yes to separate operating company, what is the name of the operating company…"
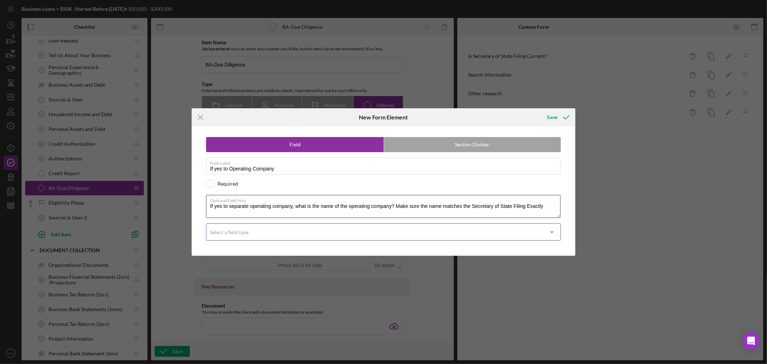
type textarea "If yes to separate operating company, what is the name of the operating company…"
click at [552, 233] on use at bounding box center [552, 232] width 4 height 2
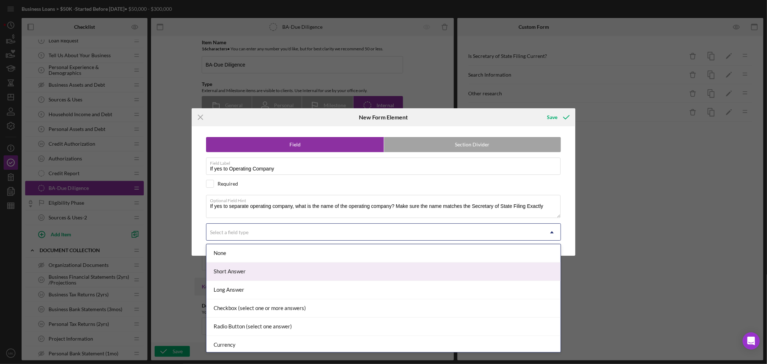
click at [507, 274] on div "Short Answer" at bounding box center [384, 272] width 354 height 18
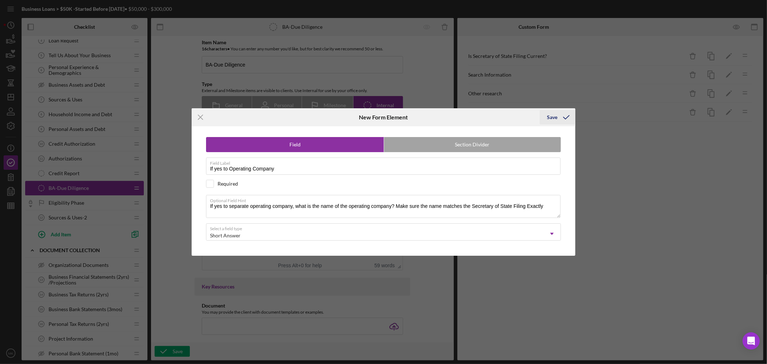
click at [554, 117] on div "Save" at bounding box center [552, 117] width 10 height 14
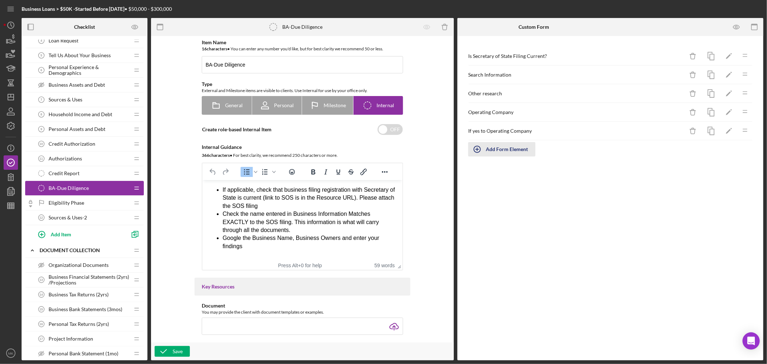
click at [477, 148] on icon "button" at bounding box center [477, 149] width 18 height 18
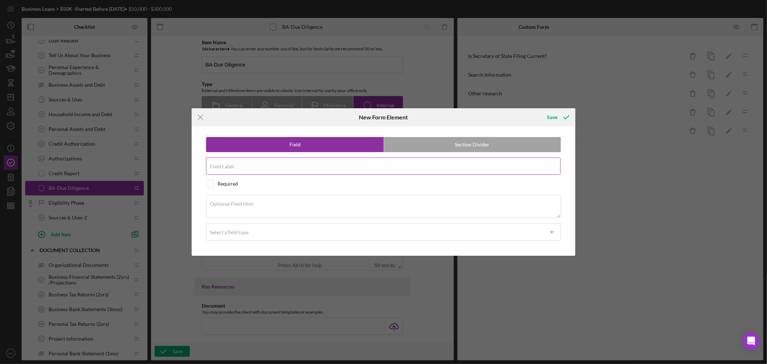
click at [279, 169] on input "Field Label" at bounding box center [383, 166] width 355 height 17
paste input "Operating Company Start Date"
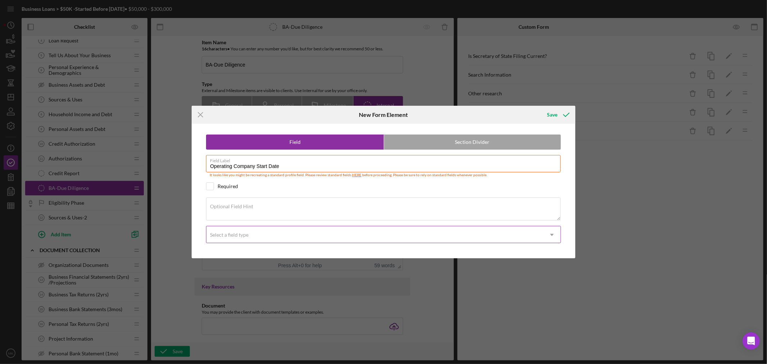
type input "Operating Company Start Date"
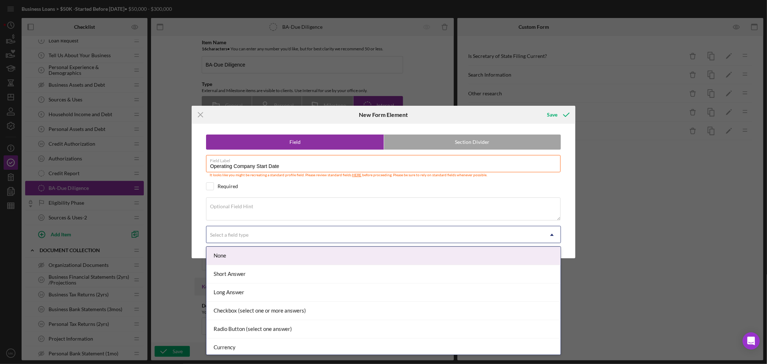
click at [551, 233] on icon "Icon/Dropdown Arrow" at bounding box center [552, 234] width 17 height 17
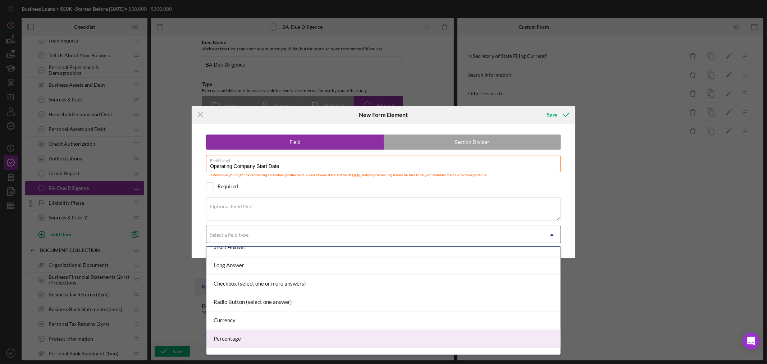
scroll to position [76, 0]
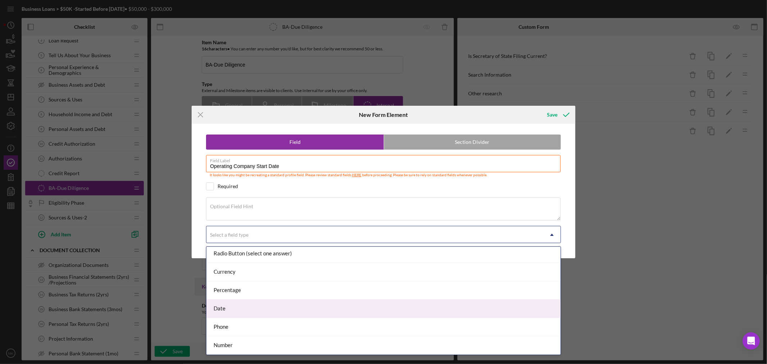
click at [340, 311] on div "Date" at bounding box center [384, 309] width 354 height 18
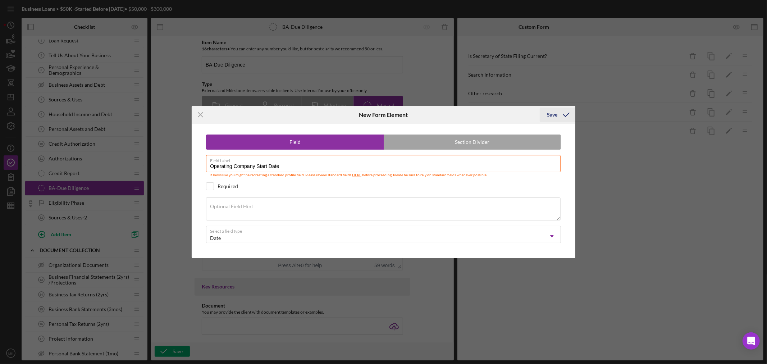
click at [551, 114] on div "Save" at bounding box center [552, 115] width 10 height 14
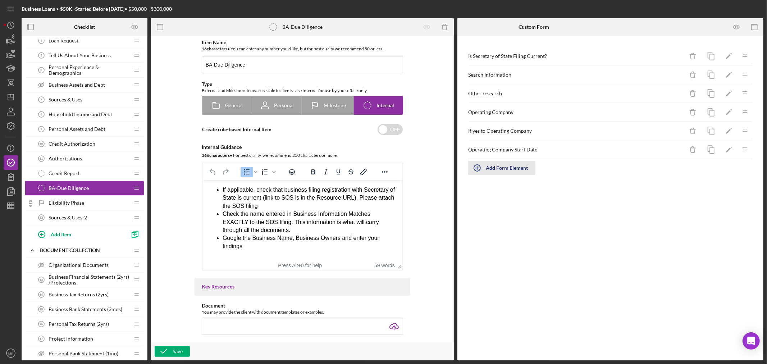
click at [475, 168] on icon "button" at bounding box center [477, 168] width 18 height 18
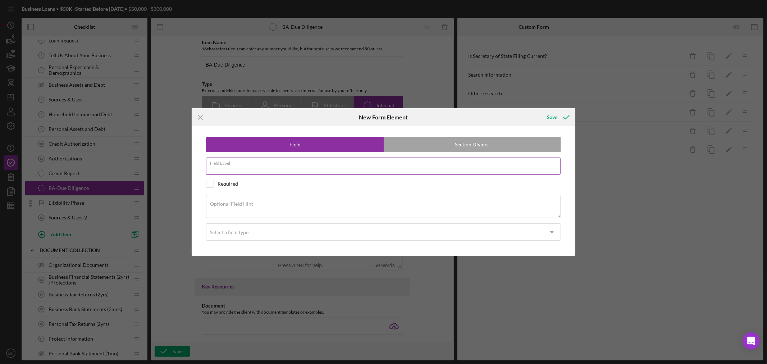
click at [270, 167] on input "Field Label" at bounding box center [383, 166] width 355 height 17
paste input "Operating Company Address"
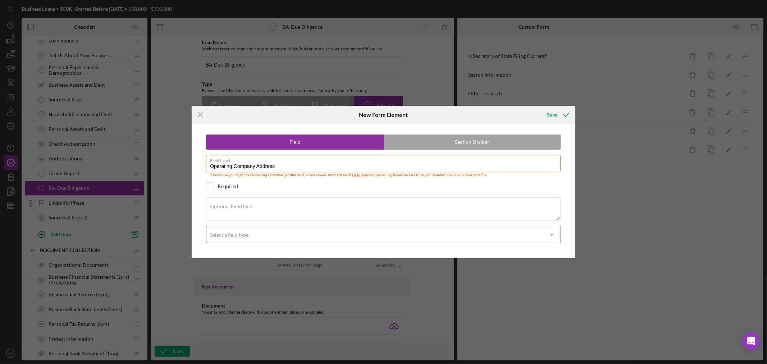
type input "Operating Company Address"
click at [552, 235] on use at bounding box center [552, 235] width 4 height 2
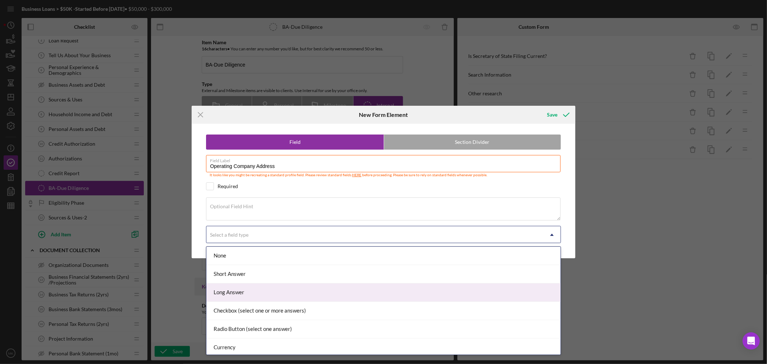
click at [467, 286] on div "Long Answer" at bounding box center [384, 293] width 354 height 18
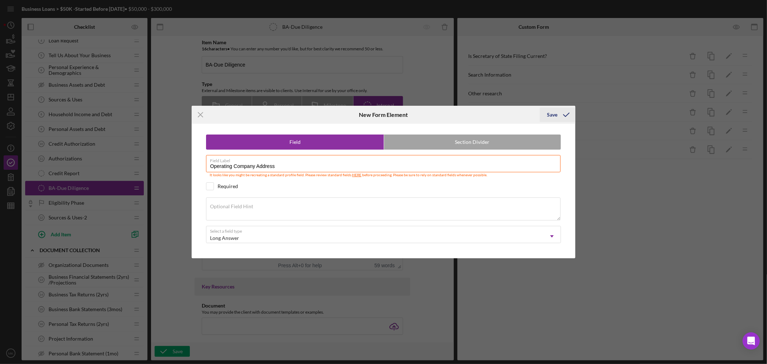
click at [550, 115] on div "Save" at bounding box center [552, 115] width 10 height 14
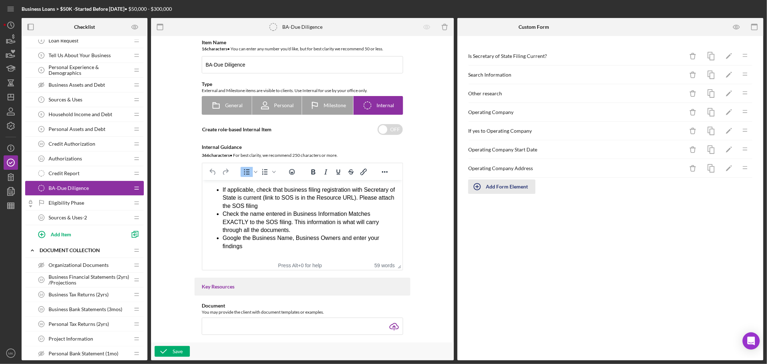
click at [479, 186] on icon "button" at bounding box center [477, 187] width 18 height 18
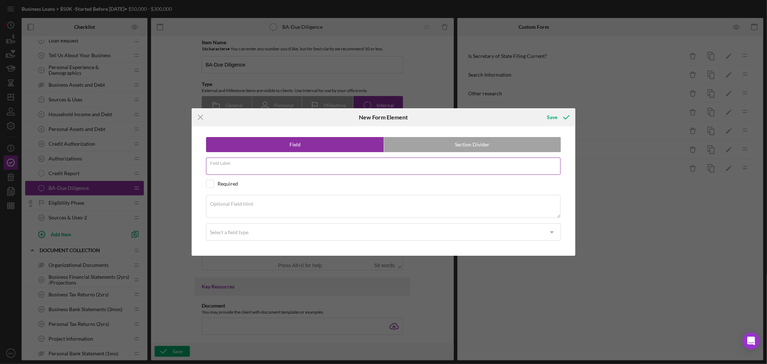
click at [268, 165] on div "Field Label" at bounding box center [383, 167] width 355 height 18
paste input "Operating Company Business Structure"
type input "Operating Company Business Structure"
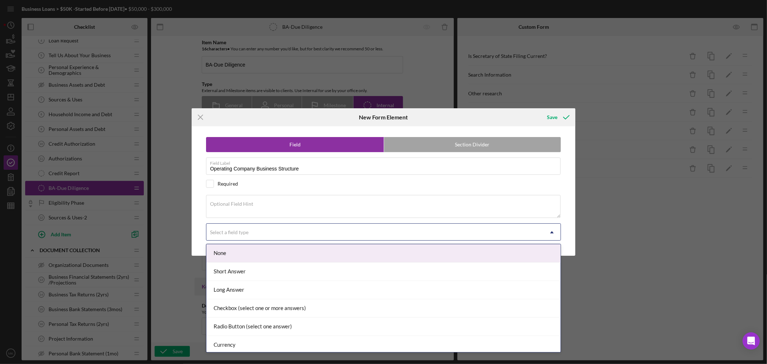
click at [553, 233] on icon "Icon/Dropdown Arrow" at bounding box center [552, 232] width 17 height 17
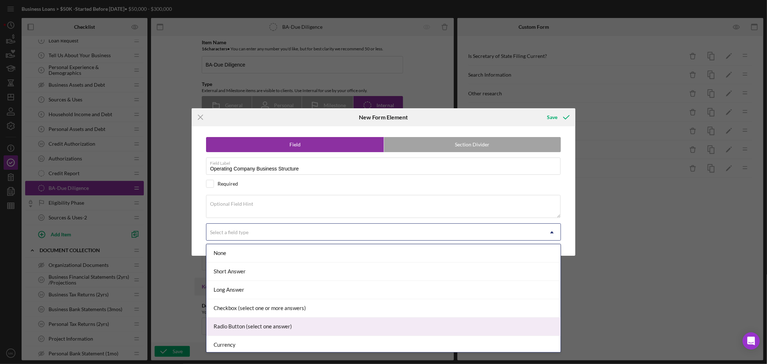
click at [456, 328] on div "Radio Button (select one answer)" at bounding box center [384, 327] width 354 height 18
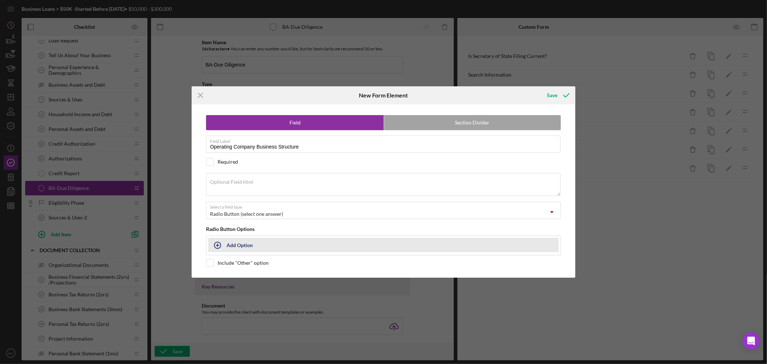
click at [235, 246] on div "Add Option" at bounding box center [240, 245] width 26 height 14
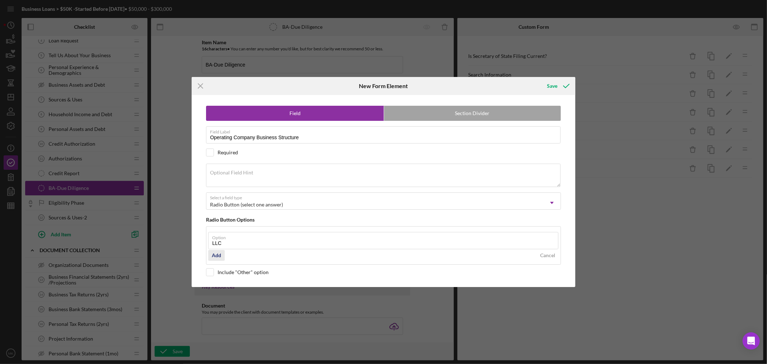
type input "LLC"
click at [217, 253] on div "Add" at bounding box center [216, 255] width 9 height 11
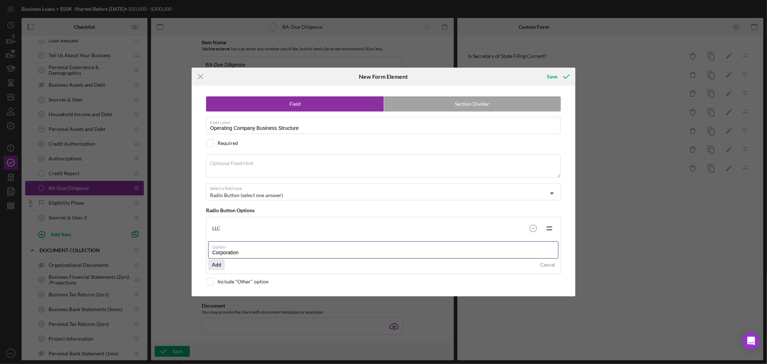
type input "Corporation"
click at [220, 262] on div "Add" at bounding box center [216, 264] width 9 height 11
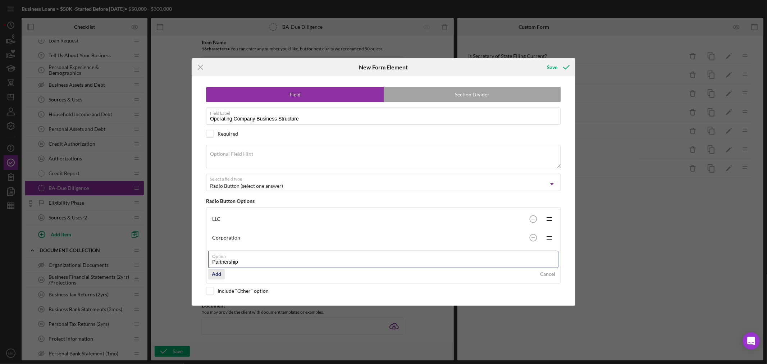
type input "Partnership"
click at [217, 273] on div "Add" at bounding box center [216, 274] width 9 height 11
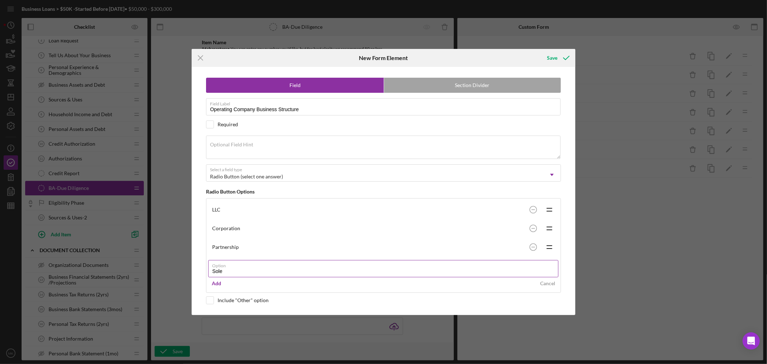
type input "Sole Proprietor"
click at [221, 282] on div "Add" at bounding box center [216, 283] width 9 height 11
click at [210, 308] on div "Field Section Divider Field Label Operating Company Business Structure Required…" at bounding box center [383, 191] width 377 height 248
click at [210, 299] on input "checkbox" at bounding box center [210, 300] width 7 height 7
checkbox input "true"
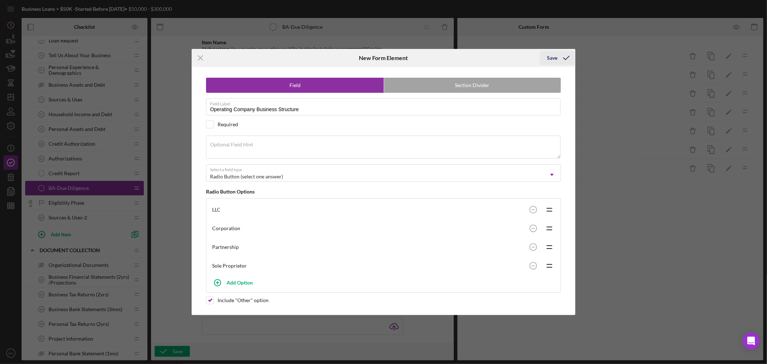
click at [553, 55] on div "Save" at bounding box center [552, 58] width 10 height 14
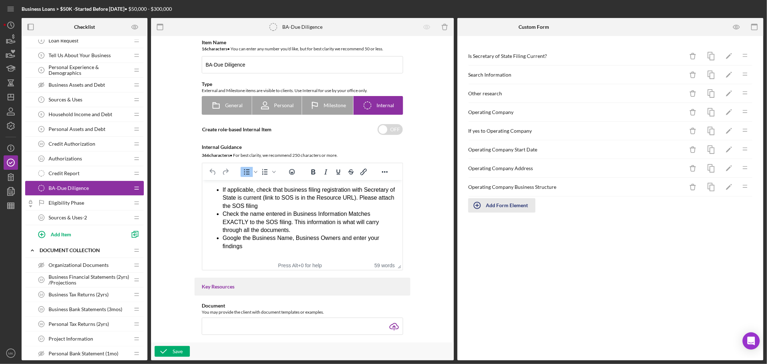
click at [489, 204] on div "Add Form Element" at bounding box center [507, 205] width 42 height 14
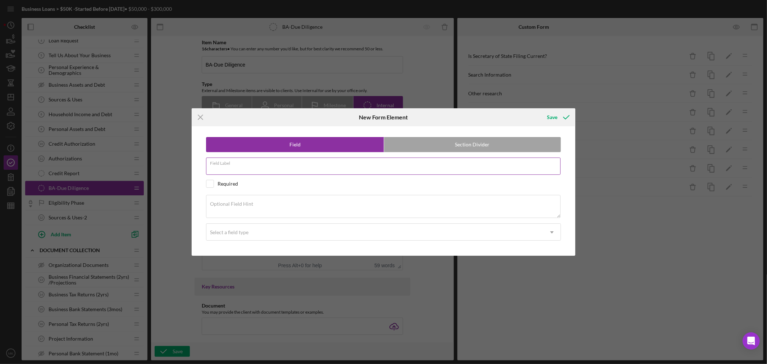
click at [262, 166] on input "Field Label" at bounding box center [383, 166] width 355 height 17
paste input "Operating Company Current with SOS"
type input "Operating Company Current with SOS"
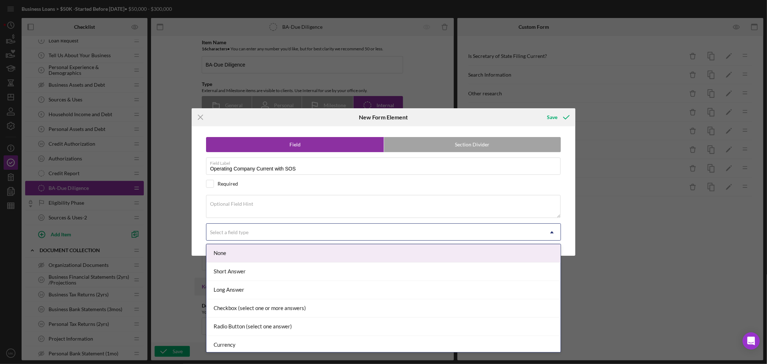
click at [283, 238] on div "Select a field type" at bounding box center [375, 232] width 337 height 17
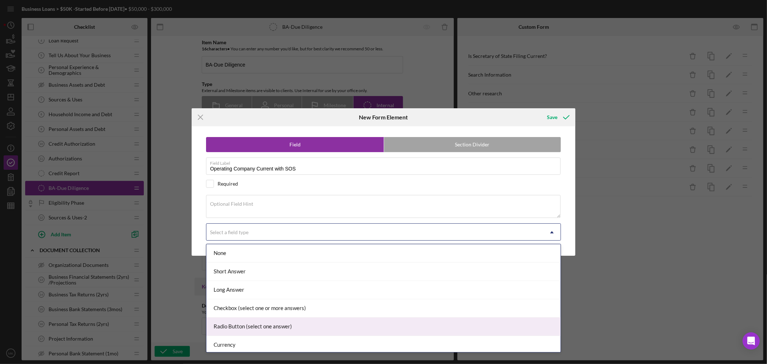
click at [268, 329] on div "Radio Button (select one answer)" at bounding box center [384, 327] width 354 height 18
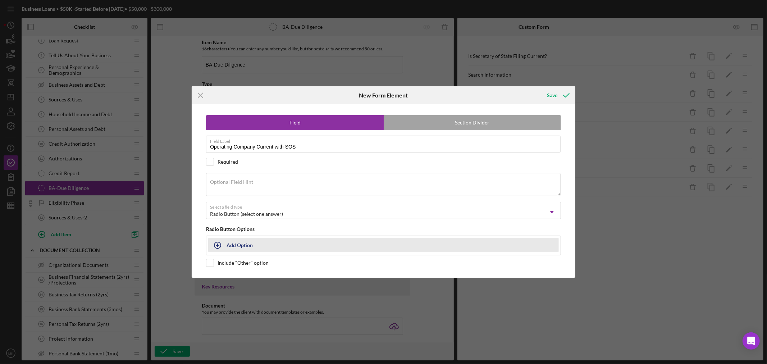
click at [233, 245] on button "Add Option" at bounding box center [383, 245] width 351 height 14
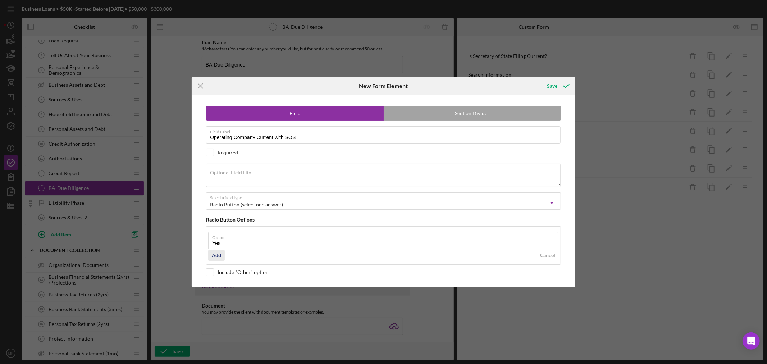
type input "Yes"
click at [218, 256] on div "Add" at bounding box center [216, 255] width 9 height 11
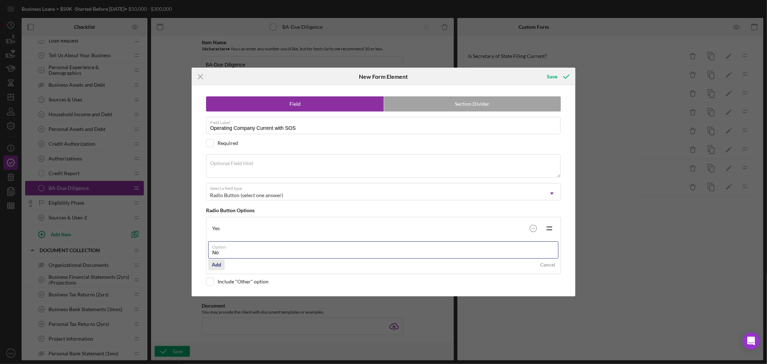
type input "No"
click at [219, 265] on div "Add" at bounding box center [216, 264] width 9 height 11
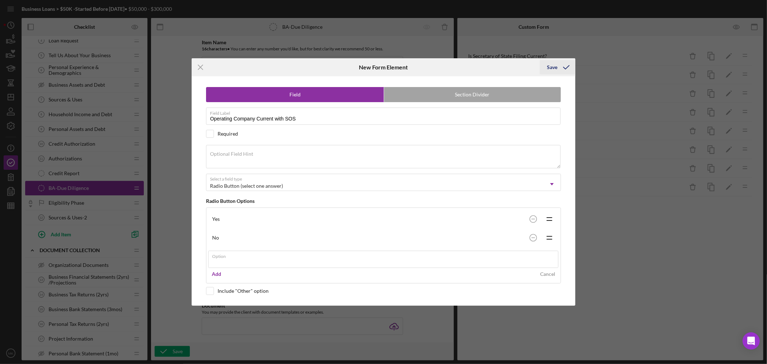
click at [554, 67] on div "Icon/Menu Close New Form Element Save Field Section Divider Field Label Operati…" at bounding box center [383, 182] width 767 height 364
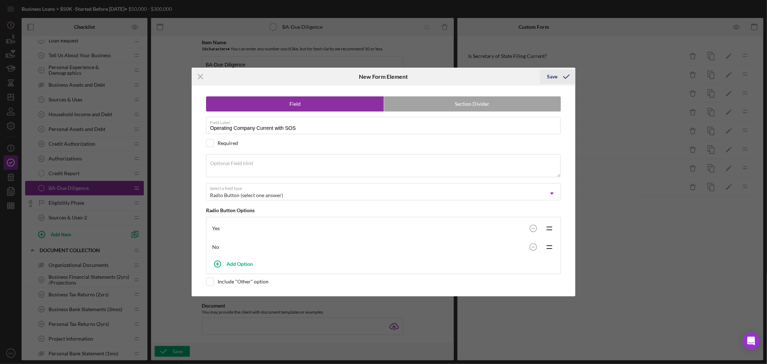
click at [555, 74] on div "Save" at bounding box center [552, 76] width 10 height 14
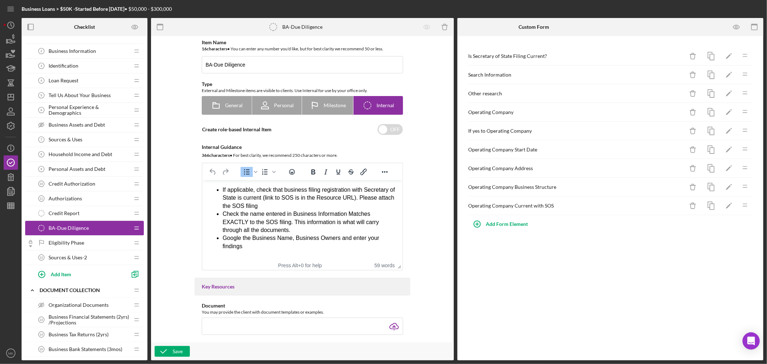
scroll to position [0, 0]
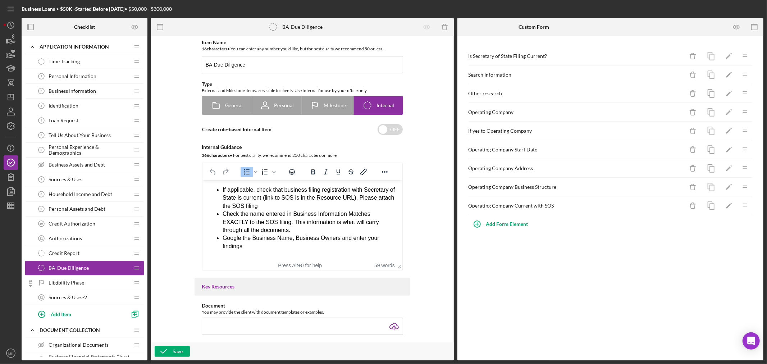
click at [90, 135] on span "Tell Us About Your Business" at bounding box center [80, 135] width 62 height 6
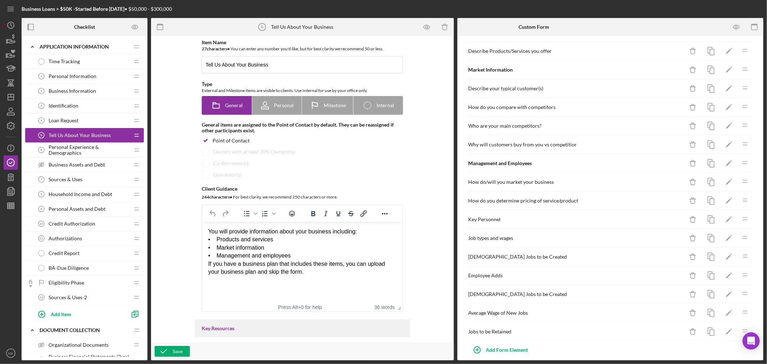
scroll to position [51, 0]
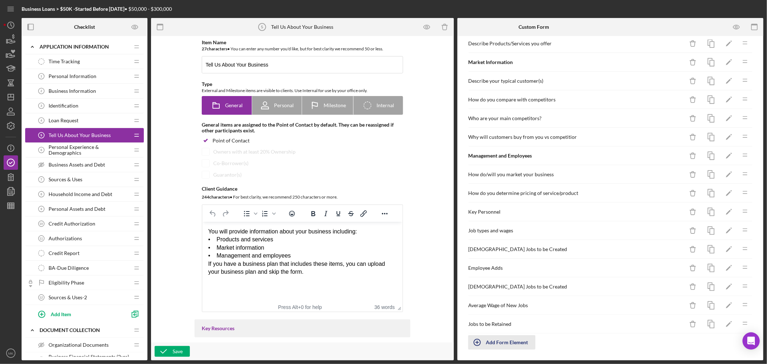
click at [504, 343] on div "Add Form Element" at bounding box center [507, 342] width 42 height 14
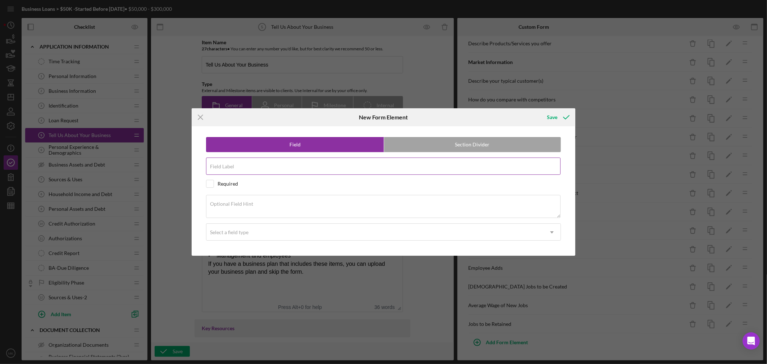
click at [255, 163] on div "Field Label" at bounding box center [383, 167] width 355 height 18
paste input "How do you determine pricing of service/product"
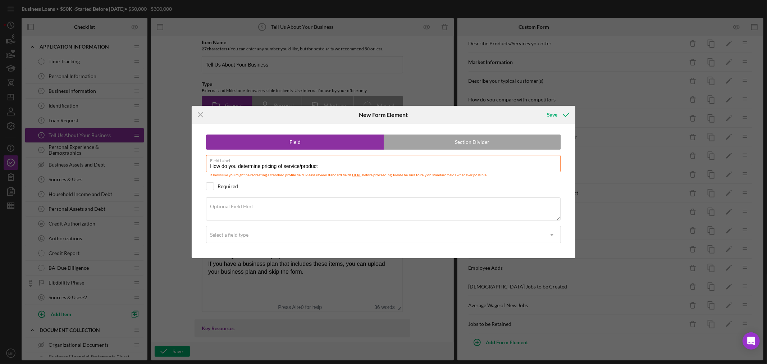
type input "How do you determine pricing of service/product"
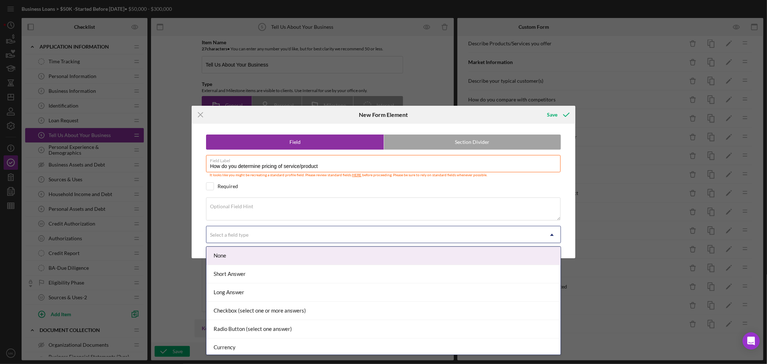
click at [552, 235] on use at bounding box center [552, 235] width 4 height 2
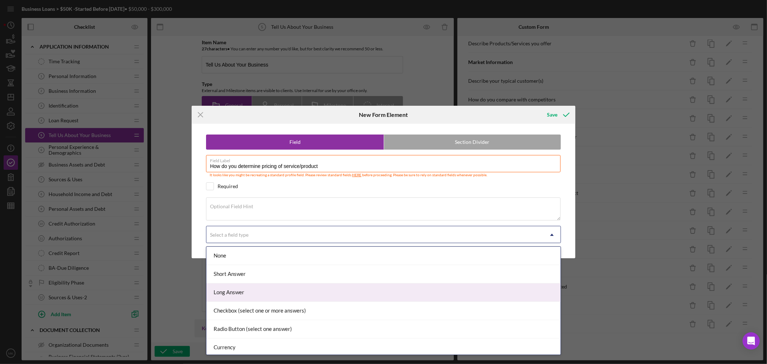
click at [361, 293] on div "Long Answer" at bounding box center [384, 293] width 354 height 18
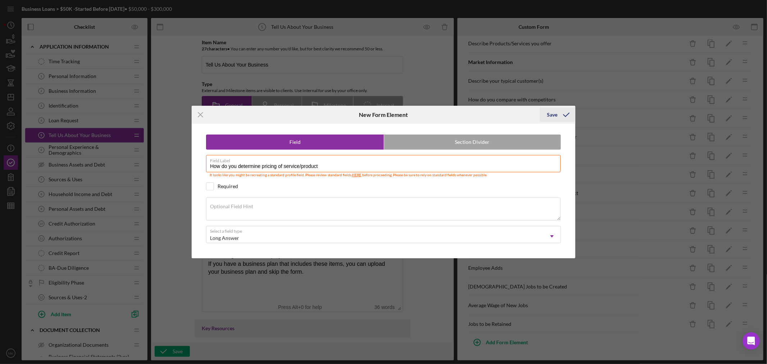
click at [553, 116] on div "Save" at bounding box center [552, 115] width 10 height 14
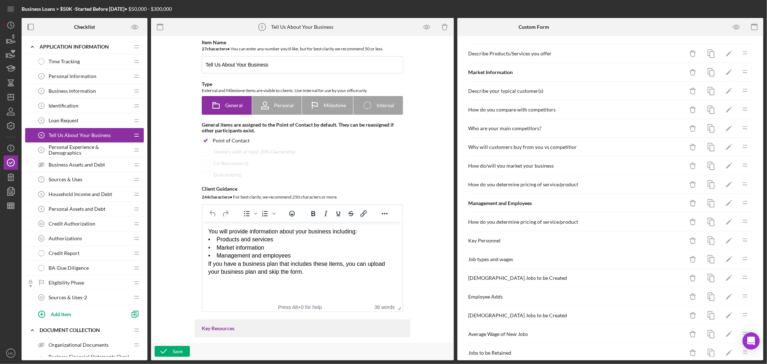
scroll to position [70, 0]
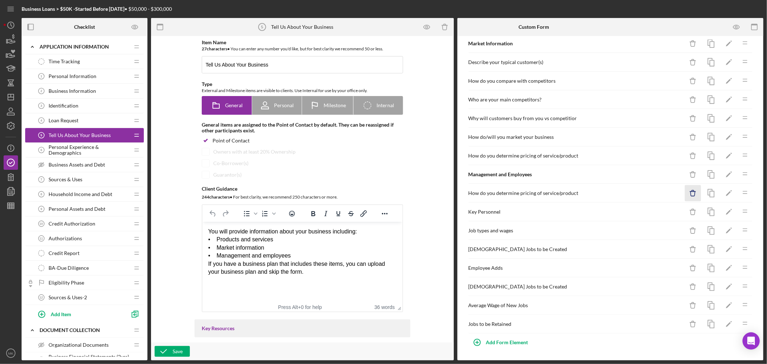
click at [688, 190] on icon "Icon/Delete" at bounding box center [693, 193] width 16 height 16
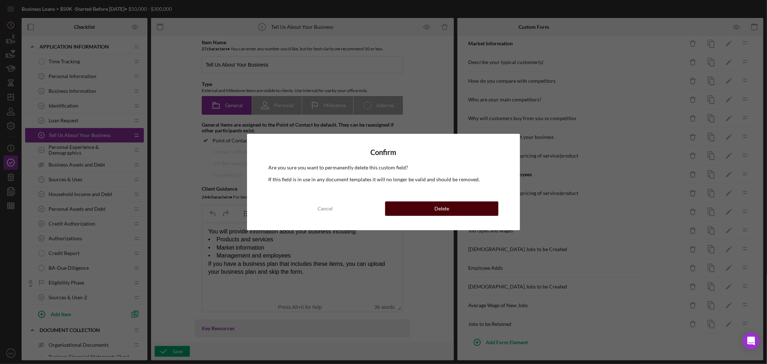
click at [441, 208] on div "Delete" at bounding box center [442, 208] width 15 height 14
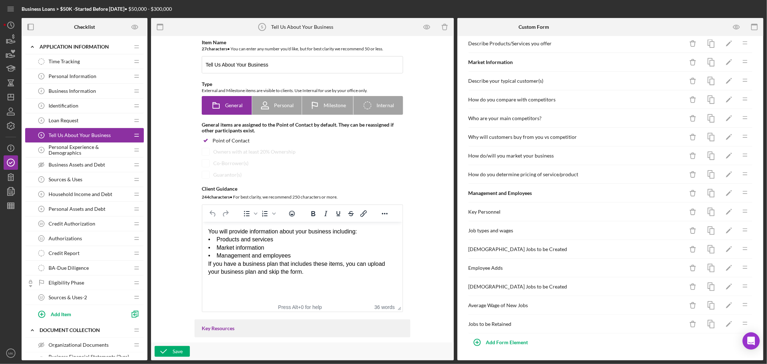
scroll to position [51, 0]
click at [494, 343] on div "Add Form Element" at bounding box center [507, 342] width 42 height 14
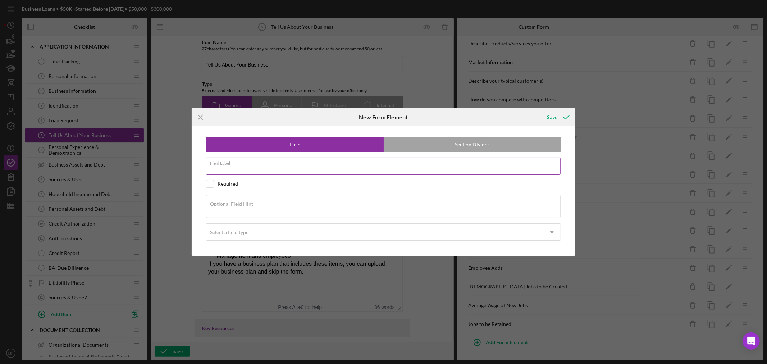
click at [265, 167] on input "Field Label" at bounding box center [383, 166] width 355 height 17
paste input "Current Number of [DEMOGRAPHIC_DATA] Employees"
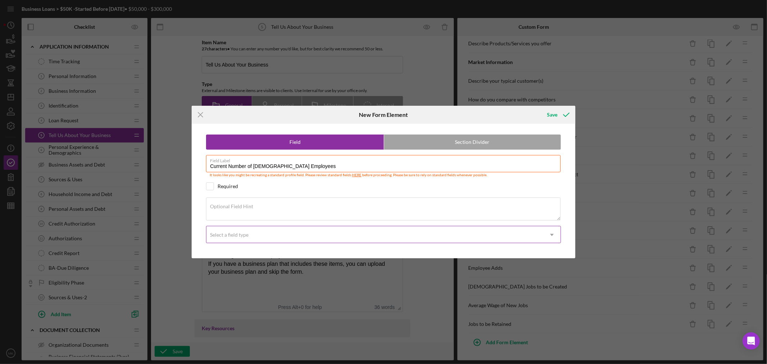
type input "Current Number of [DEMOGRAPHIC_DATA] Employees"
click at [272, 237] on div "Select a field type" at bounding box center [375, 235] width 337 height 17
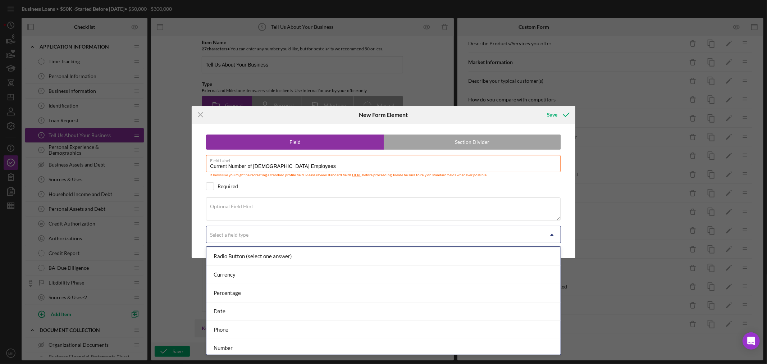
scroll to position [76, 0]
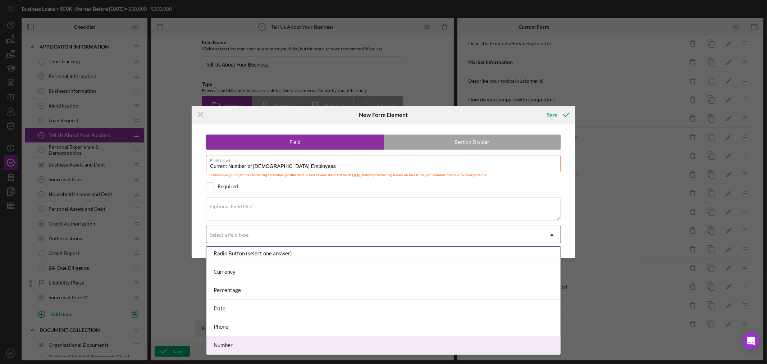
click at [321, 342] on div "Number" at bounding box center [384, 345] width 354 height 18
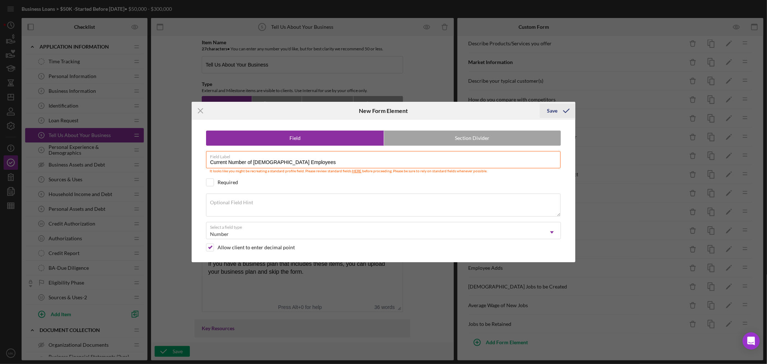
click at [553, 110] on div "Save" at bounding box center [552, 111] width 10 height 14
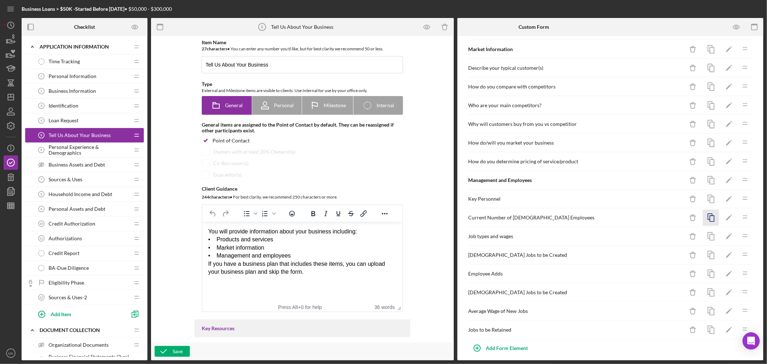
click at [707, 218] on icon "button" at bounding box center [711, 218] width 16 height 16
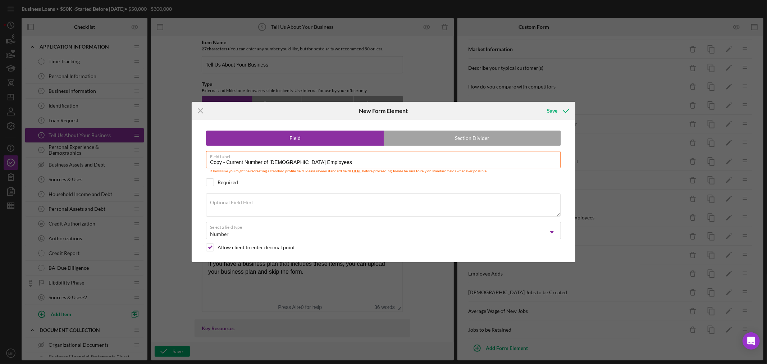
drag, startPoint x: 226, startPoint y: 160, endPoint x: 139, endPoint y: 153, distance: 87.4
click at [139, 153] on div "Icon/Menu Close New Form Element Save Field Section Divider Field Label Copy - …" at bounding box center [383, 182] width 767 height 364
drag, startPoint x: 263, startPoint y: 160, endPoint x: 254, endPoint y: 162, distance: 9.5
click at [254, 162] on input "Current Number of [DEMOGRAPHIC_DATA] Employees" at bounding box center [383, 159] width 355 height 17
type input "Current Number of [DEMOGRAPHIC_DATA] Employees"
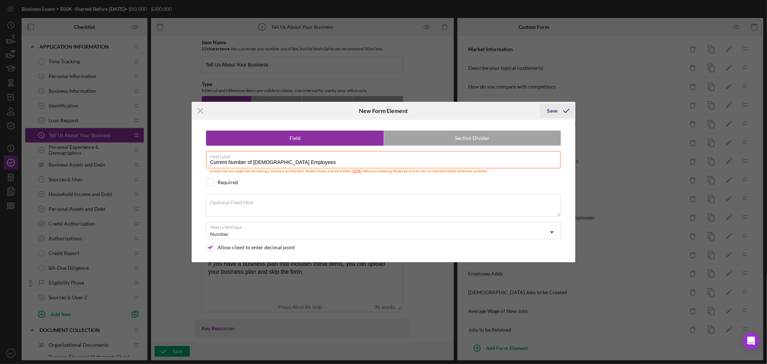
click at [553, 110] on div "Save" at bounding box center [552, 111] width 10 height 14
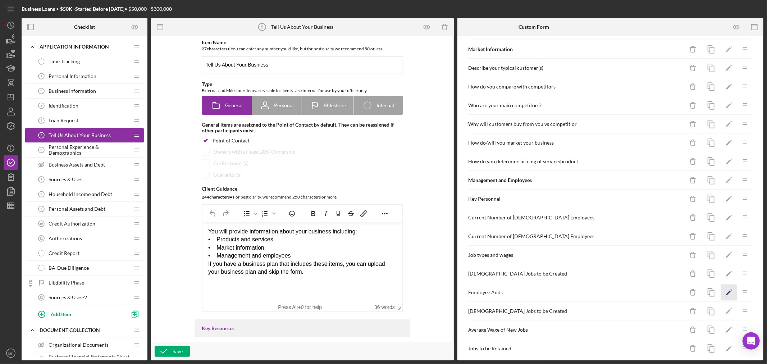
click at [726, 295] on polygon "button" at bounding box center [728, 293] width 5 height 5
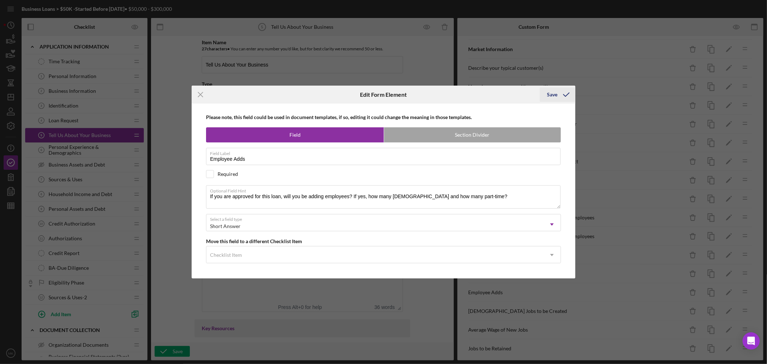
click at [551, 95] on div "Save" at bounding box center [552, 94] width 10 height 14
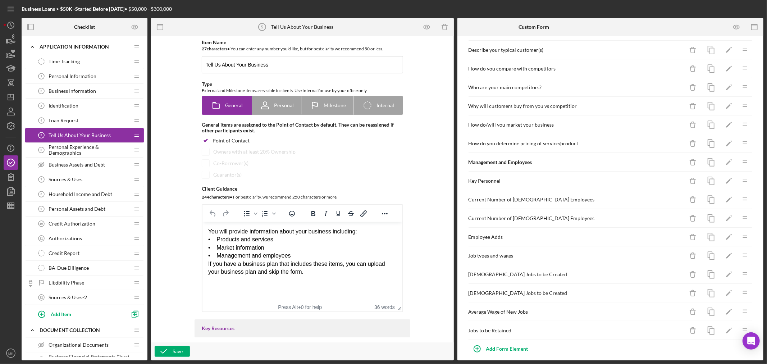
scroll to position [89, 0]
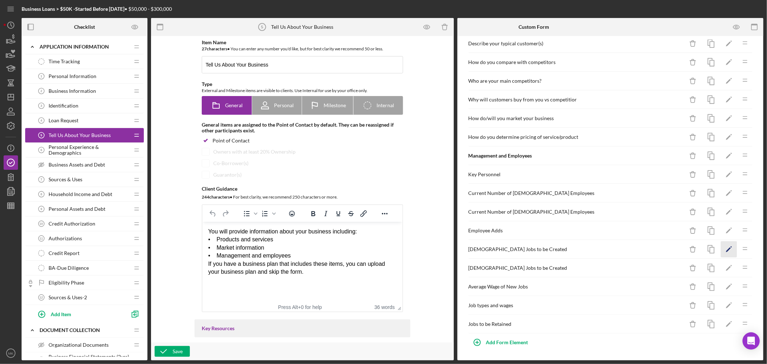
click at [721, 246] on icon "Icon/Edit" at bounding box center [729, 249] width 16 height 16
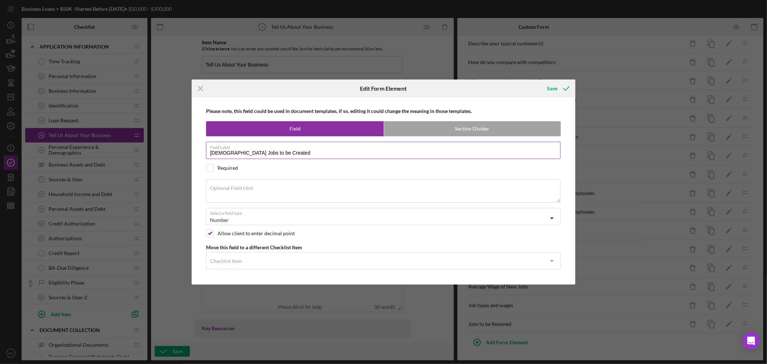
click at [287, 149] on label "Field Label" at bounding box center [385, 146] width 351 height 8
click at [287, 149] on input "Full Time Jobs to be Created" at bounding box center [383, 150] width 355 height 17
type input "[DEMOGRAPHIC_DATA] Jobs to be Created-Management"
click at [555, 87] on div "Save" at bounding box center [552, 88] width 10 height 14
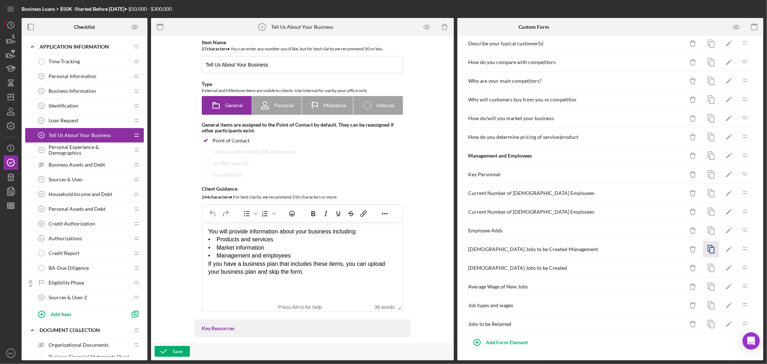
click at [706, 245] on icon "button" at bounding box center [711, 249] width 16 height 16
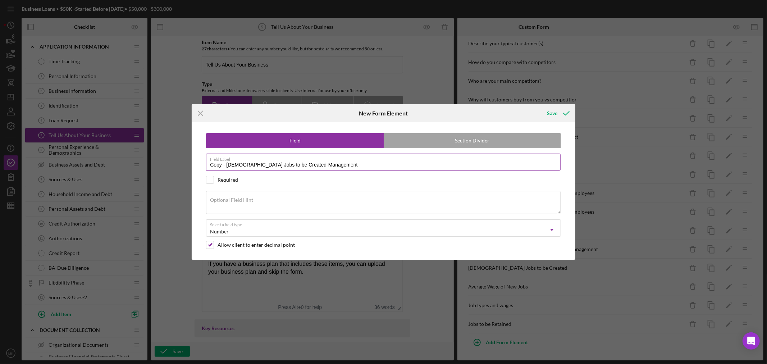
click at [293, 163] on input "Copy - Full Time Jobs to be Created-Management" at bounding box center [383, 162] width 355 height 17
type input "Copy - Full Time Jobs to be Created-Non-Management"
click at [550, 112] on div "Save" at bounding box center [552, 113] width 10 height 14
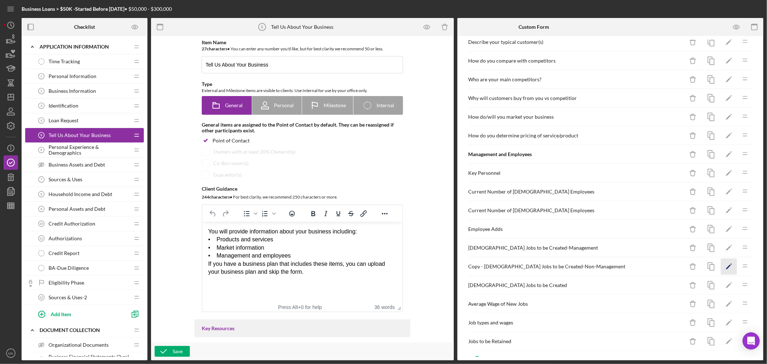
click at [724, 266] on icon "Icon/Edit" at bounding box center [729, 267] width 16 height 16
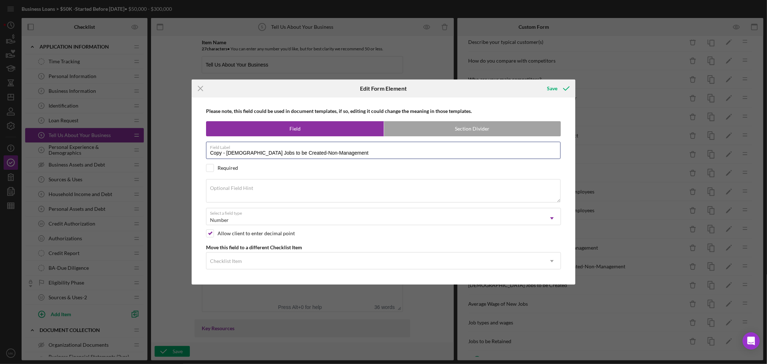
drag, startPoint x: 228, startPoint y: 150, endPoint x: 98, endPoint y: 141, distance: 129.9
click at [115, 141] on div "Icon/Menu Close Edit Form Element Save Please note, this field could be used in…" at bounding box center [383, 182] width 767 height 364
type input "[DEMOGRAPHIC_DATA] Jobs to be Created-Non-Management"
click at [551, 87] on div "Save" at bounding box center [552, 88] width 10 height 14
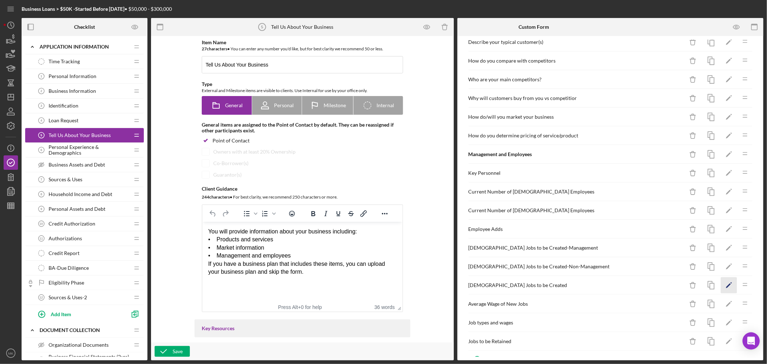
click at [722, 285] on icon "Icon/Edit" at bounding box center [729, 285] width 16 height 16
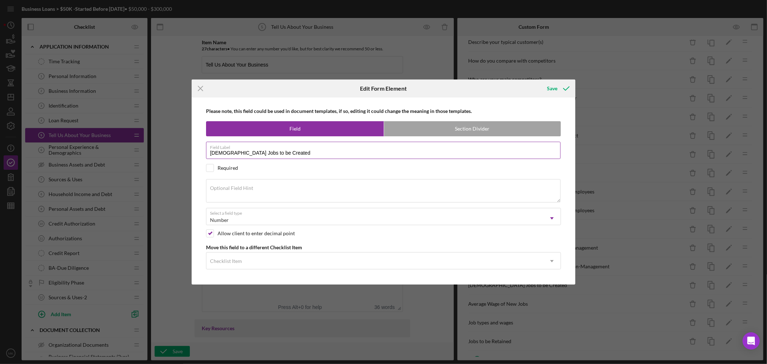
click at [286, 154] on input "Part Time Jobs to be Created" at bounding box center [383, 150] width 355 height 17
type input "[DEMOGRAPHIC_DATA] Jobs to be Created-Management"
click at [554, 87] on div "Save" at bounding box center [552, 88] width 10 height 14
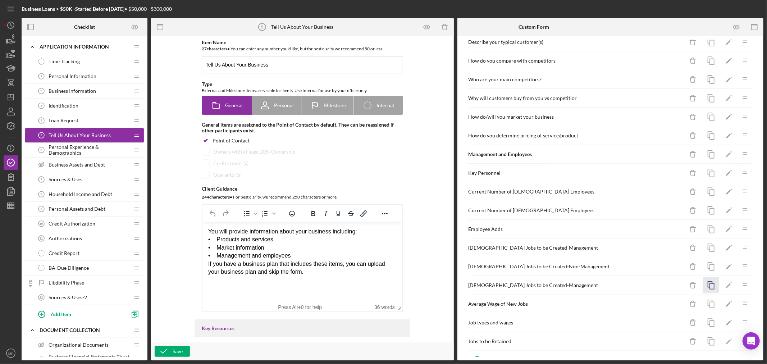
click at [706, 285] on icon "button" at bounding box center [711, 285] width 16 height 16
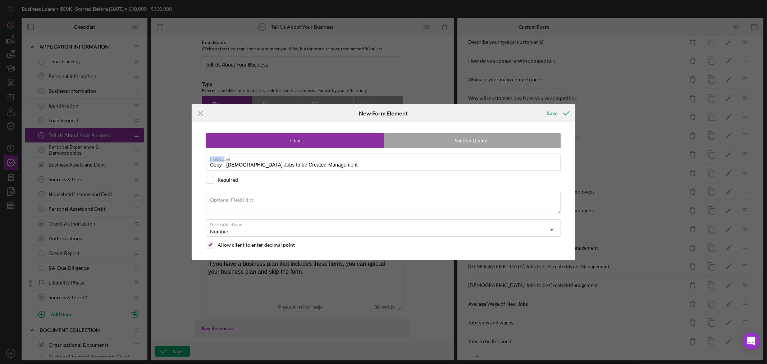
drag, startPoint x: 225, startPoint y: 161, endPoint x: 157, endPoint y: 150, distance: 68.9
click at [157, 150] on div "Icon/Menu Close New Form Element Save Field Section Divider Field Label Copy - …" at bounding box center [383, 182] width 767 height 364
drag, startPoint x: 227, startPoint y: 163, endPoint x: 173, endPoint y: 155, distance: 54.7
click at [173, 155] on div "Icon/Menu Close New Form Element Save Field Section Divider Field Label Copy - …" at bounding box center [383, 182] width 767 height 364
click at [278, 163] on input "[DEMOGRAPHIC_DATA] Jobs to be Created-Management" at bounding box center [383, 162] width 355 height 17
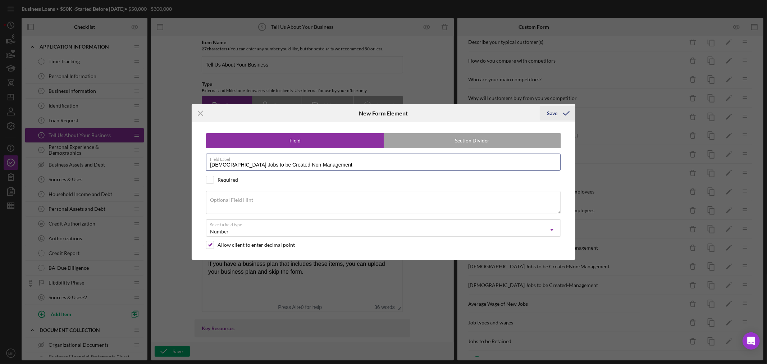
type input "[DEMOGRAPHIC_DATA] Jobs to be Created-Non-Management"
click at [556, 110] on div "Save" at bounding box center [552, 113] width 10 height 14
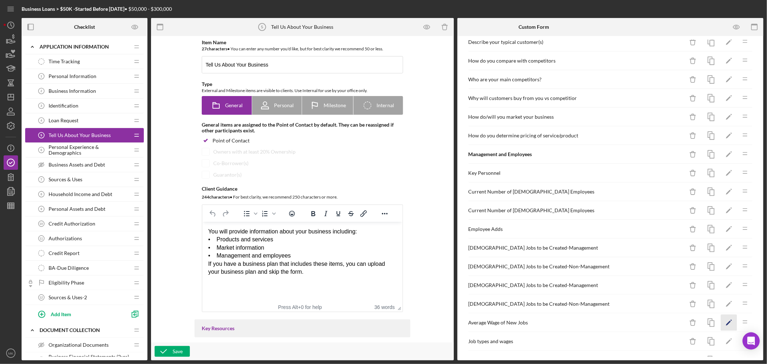
click at [726, 323] on polygon "button" at bounding box center [728, 323] width 5 height 5
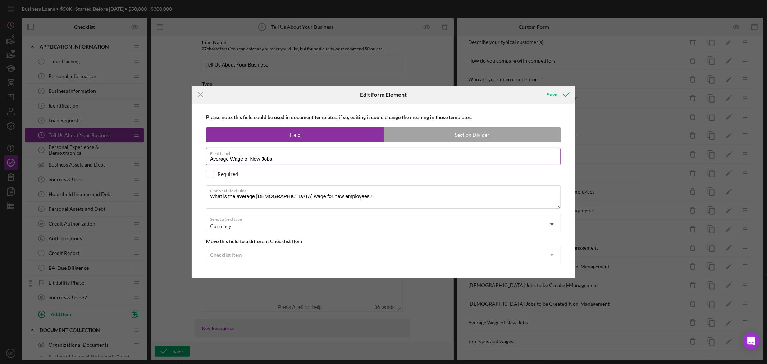
click at [285, 159] on input "Average Wage of New Jobs" at bounding box center [383, 156] width 355 height 17
type input "Average Wage of New Jobs-Management"
click at [546, 92] on button "Save" at bounding box center [558, 94] width 36 height 14
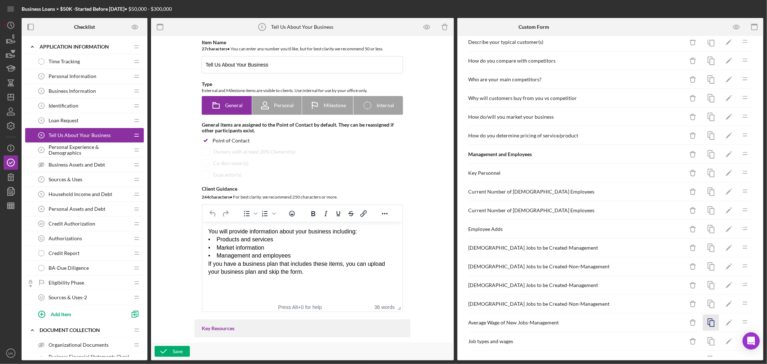
click at [707, 324] on icon "button" at bounding box center [711, 323] width 16 height 16
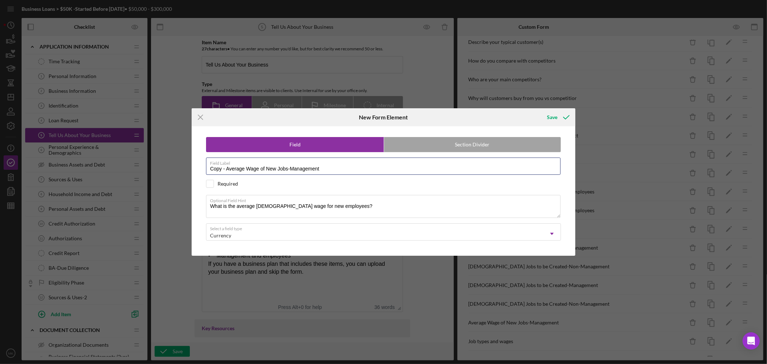
drag, startPoint x: 225, startPoint y: 167, endPoint x: 146, endPoint y: 140, distance: 83.9
click at [152, 145] on div "Icon/Menu Close New Form Element Save Field Section Divider Field Label Copy - …" at bounding box center [383, 182] width 767 height 364
click at [276, 170] on input "Average Wage of New Jobs-Management" at bounding box center [383, 166] width 355 height 17
type input "Average Wage of New Jobs-Non-Management"
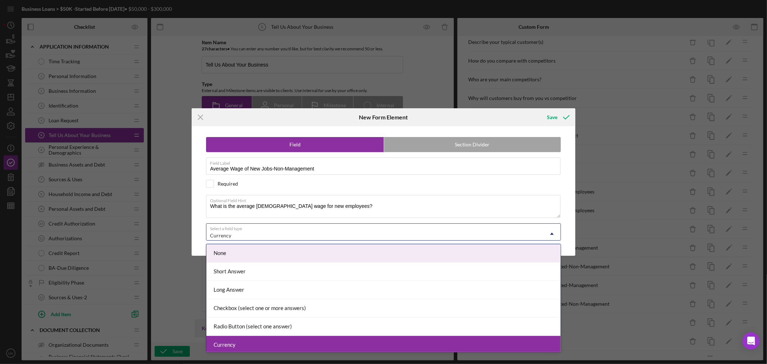
click at [553, 231] on icon "Icon/Dropdown Arrow" at bounding box center [552, 233] width 17 height 17
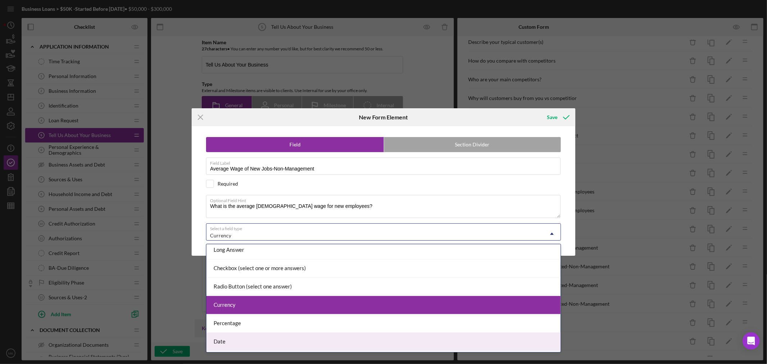
scroll to position [76, 0]
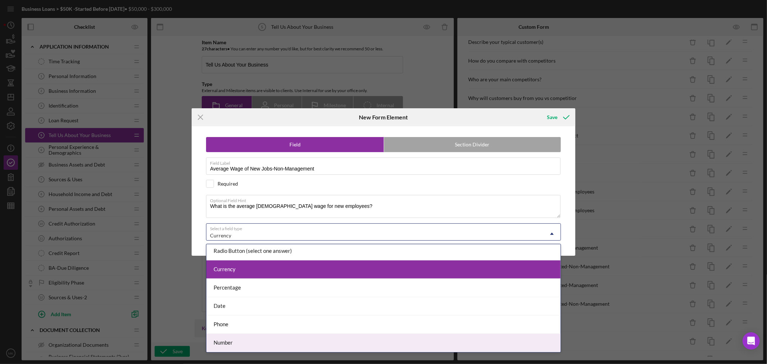
click at [404, 344] on div "Number" at bounding box center [384, 343] width 354 height 18
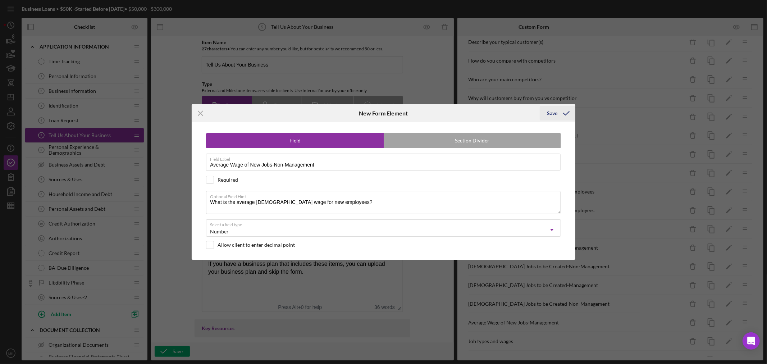
click at [554, 115] on div "Save" at bounding box center [552, 113] width 10 height 14
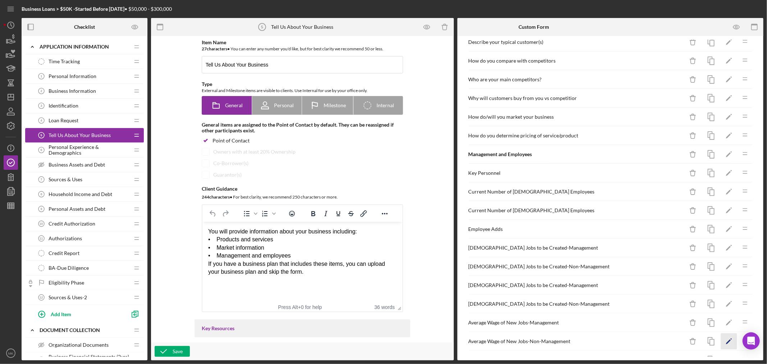
click at [726, 342] on polygon "button" at bounding box center [728, 342] width 5 height 5
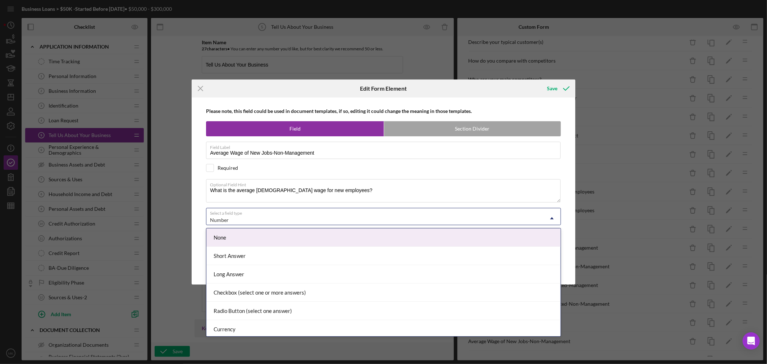
click at [552, 218] on use at bounding box center [552, 218] width 4 height 2
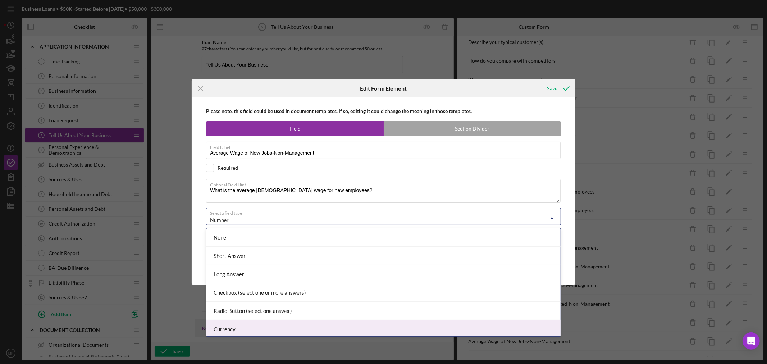
click at [436, 326] on div "Currency" at bounding box center [384, 329] width 354 height 18
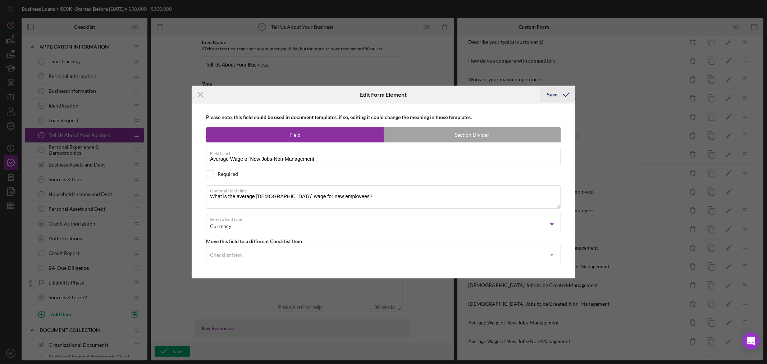
click at [553, 94] on div "Save" at bounding box center [552, 94] width 10 height 14
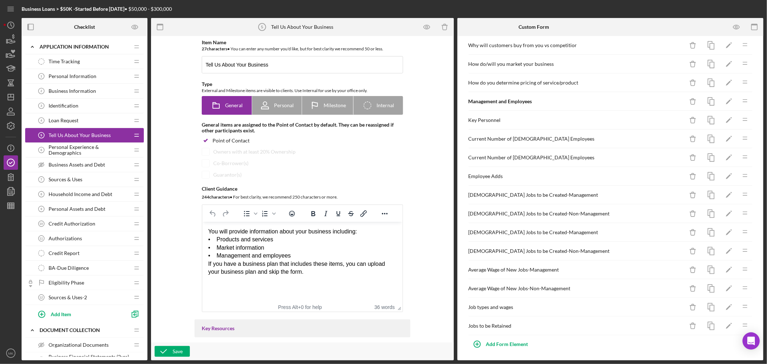
scroll to position [145, 0]
click at [722, 267] on icon "Icon/Edit" at bounding box center [729, 268] width 16 height 16
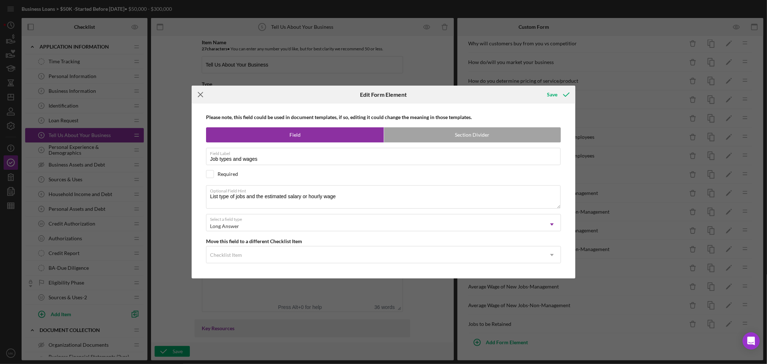
click at [202, 94] on icon "Icon/Menu Close" at bounding box center [201, 95] width 18 height 18
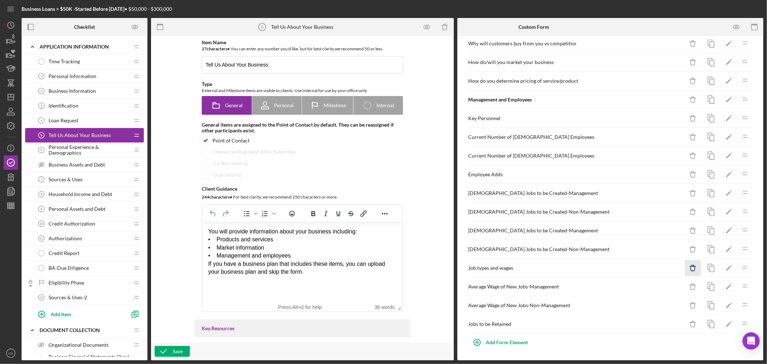
click at [692, 266] on icon "button" at bounding box center [693, 265] width 2 height 1
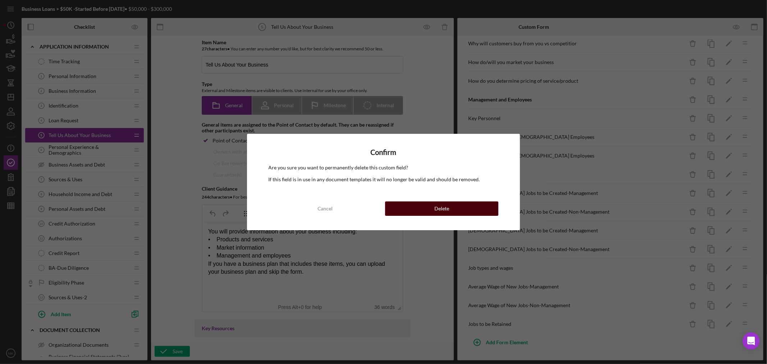
click at [448, 207] on div "Delete" at bounding box center [442, 208] width 15 height 14
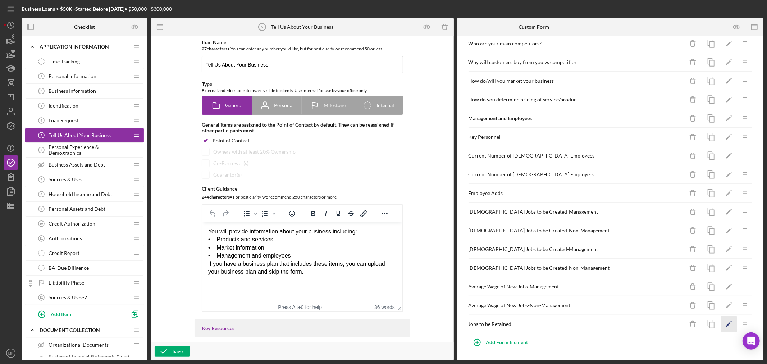
click at [724, 325] on icon "Icon/Edit" at bounding box center [729, 324] width 16 height 16
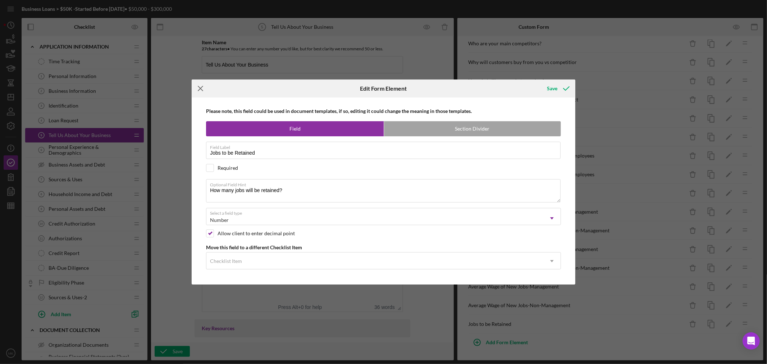
click at [201, 86] on icon "Icon/Menu Close" at bounding box center [201, 89] width 18 height 18
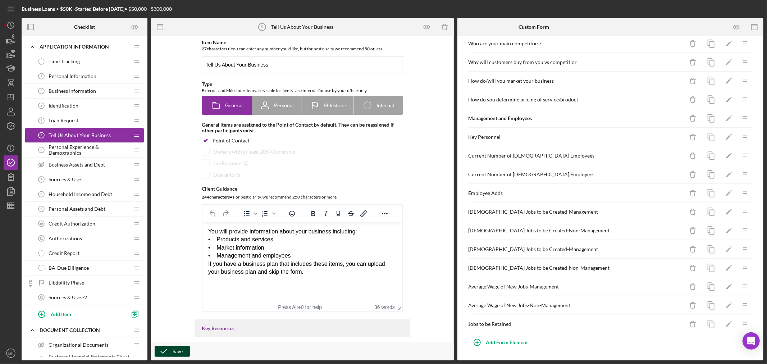
click at [174, 353] on div "Save" at bounding box center [178, 351] width 10 height 11
click at [13, 204] on line "button" at bounding box center [11, 204] width 6 height 0
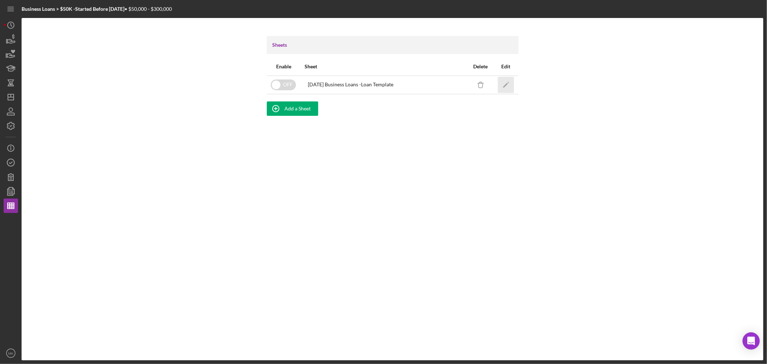
click at [506, 85] on polygon "button" at bounding box center [505, 85] width 5 height 5
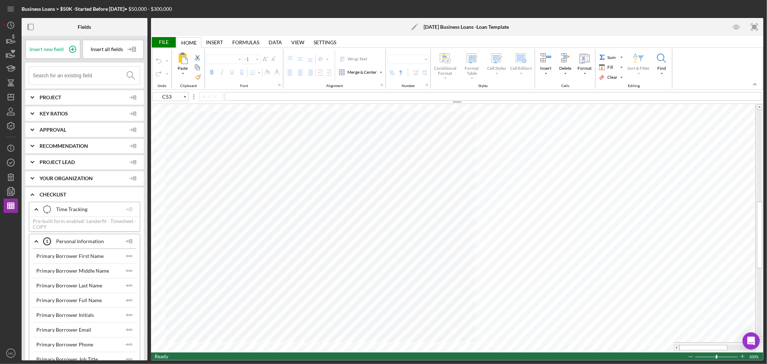
type input "Calibri"
type input "11"
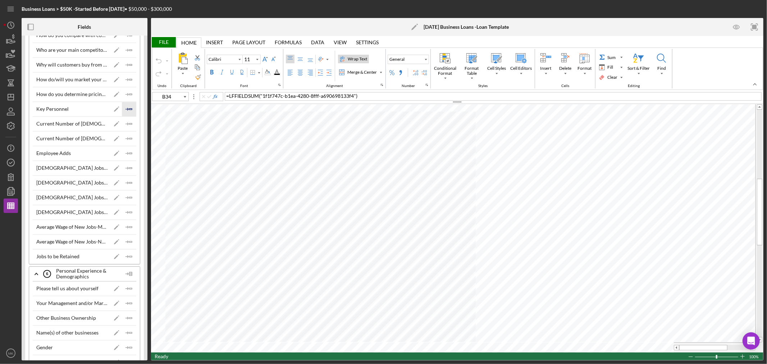
scroll to position [1159, 0]
click at [128, 126] on icon "Icon/Insert Field" at bounding box center [129, 124] width 14 height 14
type input "B34"
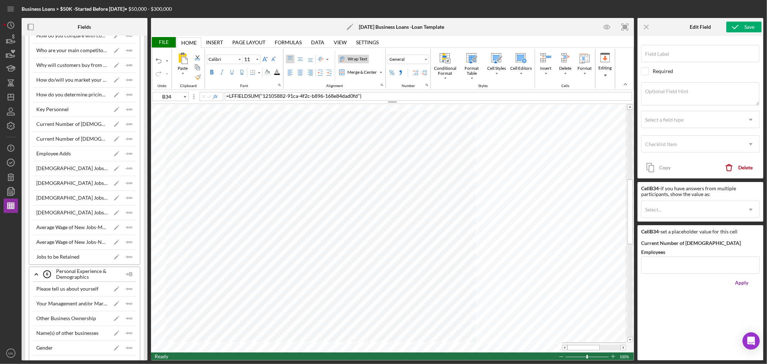
type input "Current Number of [DEMOGRAPHIC_DATA] Employees"
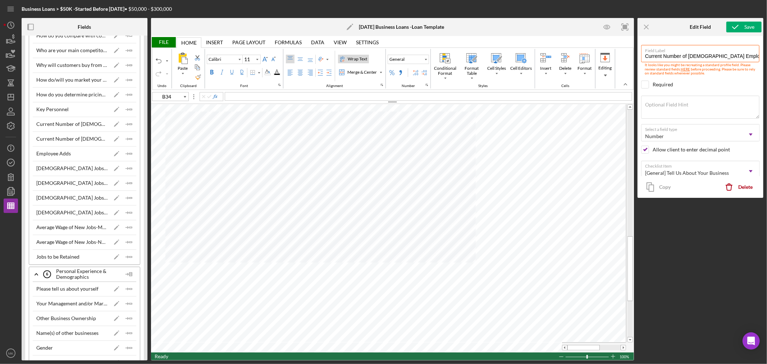
type input "B56"
click at [130, 169] on polygon "button" at bounding box center [131, 168] width 3 height 1
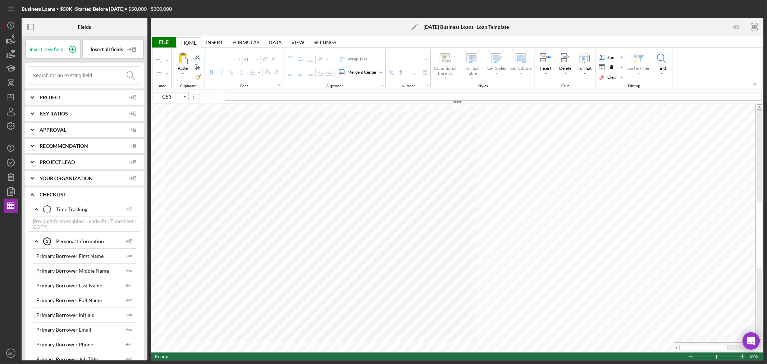
type input "Calibri"
type input "11"
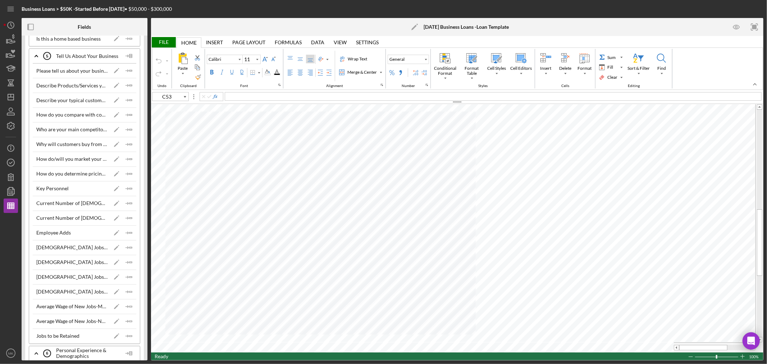
scroll to position [1079, 0]
click at [127, 250] on polyline "button" at bounding box center [128, 249] width 2 height 2
click at [127, 265] on icon "Icon/Insert Field" at bounding box center [129, 263] width 14 height 14
click at [167, 44] on div "File" at bounding box center [163, 42] width 25 height 10
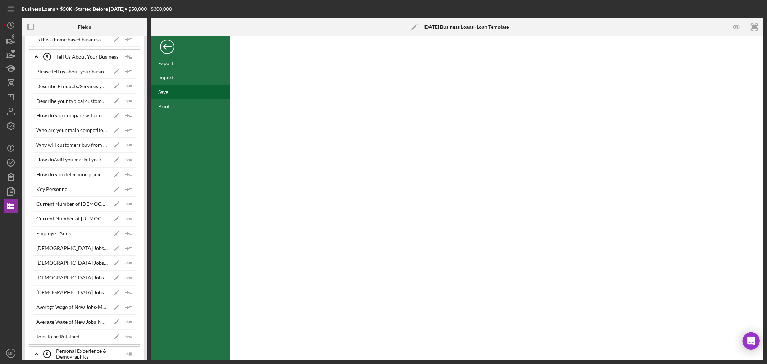
click at [164, 93] on div "Save" at bounding box center [163, 92] width 10 height 6
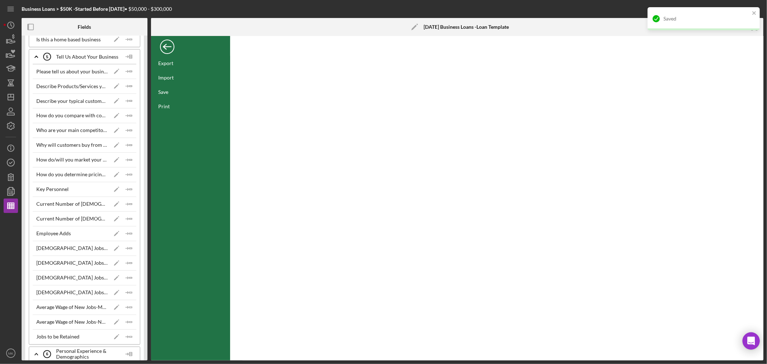
click at [168, 44] on div "Back" at bounding box center [167, 45] width 14 height 14
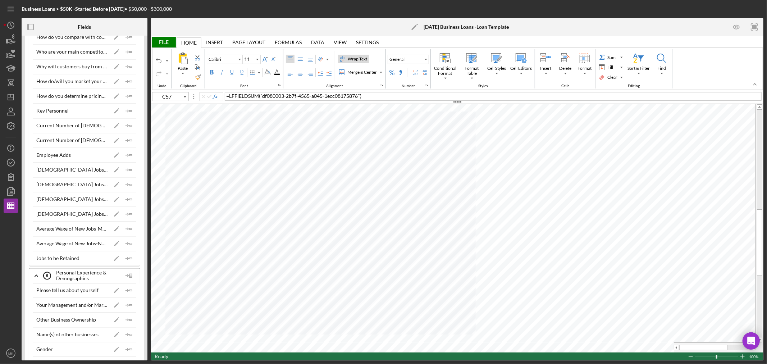
scroll to position [1159, 0]
click at [128, 202] on icon "Icon/Insert Field" at bounding box center [129, 198] width 14 height 14
click at [127, 216] on icon "Icon/Insert Field" at bounding box center [129, 213] width 14 height 14
click at [126, 228] on line "button" at bounding box center [127, 228] width 3 height 0
click at [130, 246] on icon "Icon/Insert Field" at bounding box center [129, 242] width 14 height 14
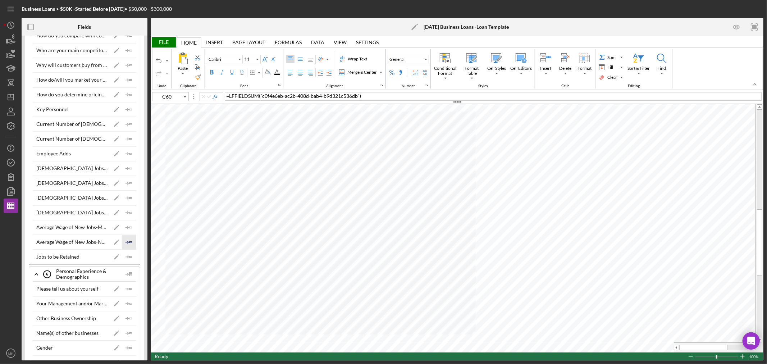
type input "C61"
click at [166, 41] on div "File" at bounding box center [163, 42] width 25 height 10
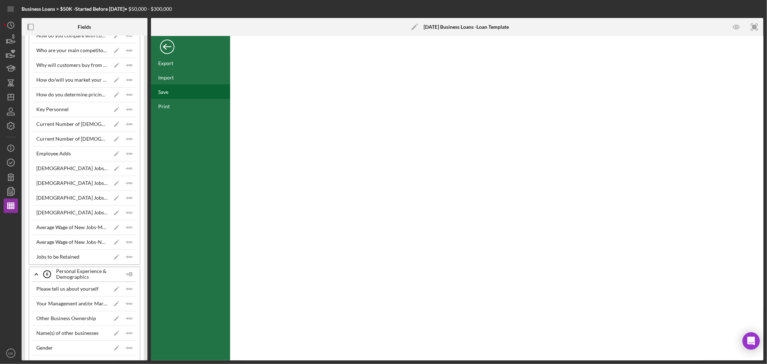
click at [166, 92] on div "Save" at bounding box center [163, 92] width 10 height 6
click at [114, 126] on icon "Icon/Edit" at bounding box center [116, 124] width 14 height 14
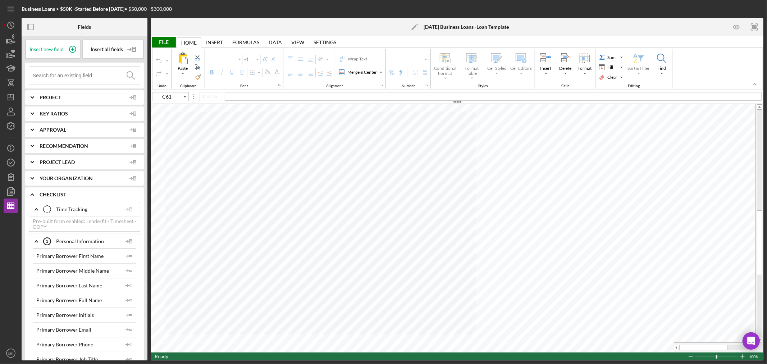
type input "Calibri"
type input "11"
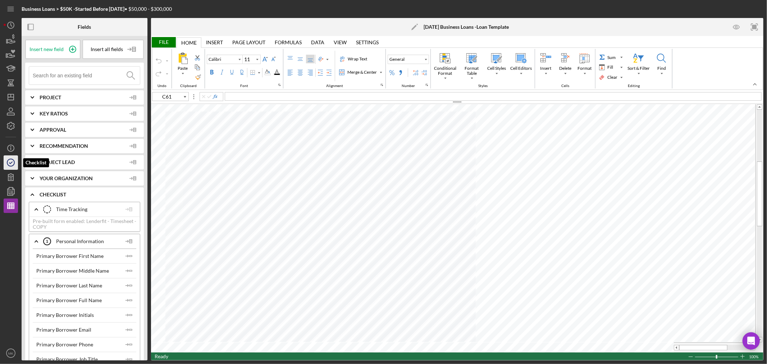
click at [12, 160] on icon "button" at bounding box center [11, 163] width 18 height 18
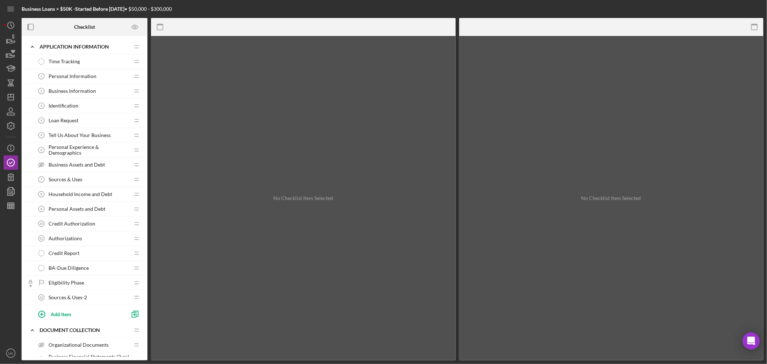
click at [89, 133] on span "Tell Us About Your Business" at bounding box center [80, 135] width 62 height 6
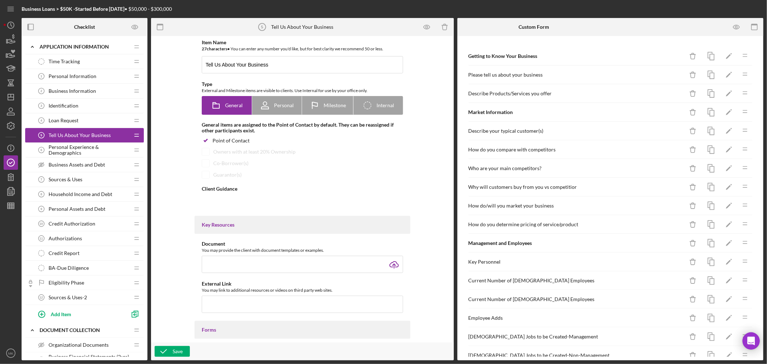
type textarea "<div>You will provide information about your business including:<br>&bull; &nbs…"
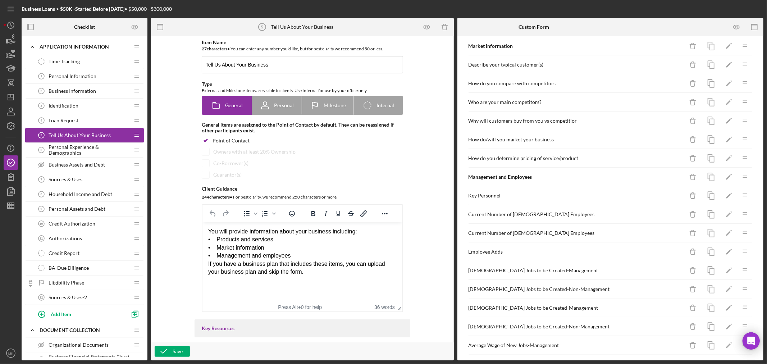
scroll to position [80, 0]
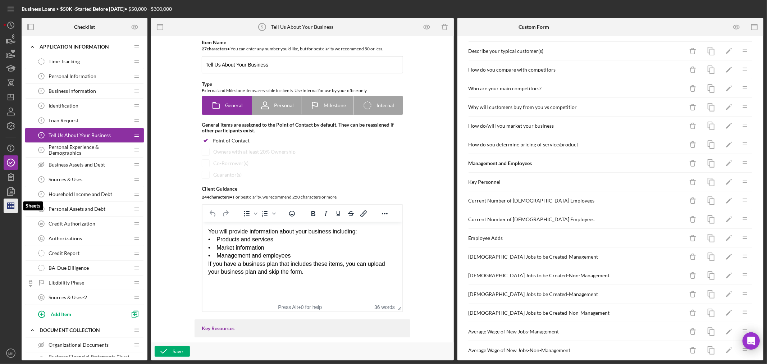
click at [13, 208] on icon "button" at bounding box center [11, 206] width 18 height 18
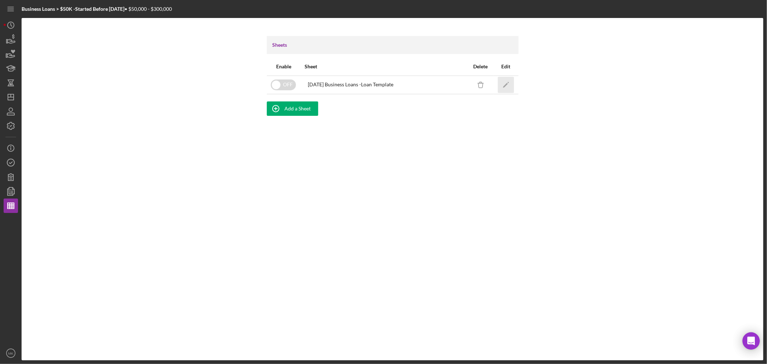
click at [506, 86] on icon "Icon/Edit" at bounding box center [506, 85] width 16 height 16
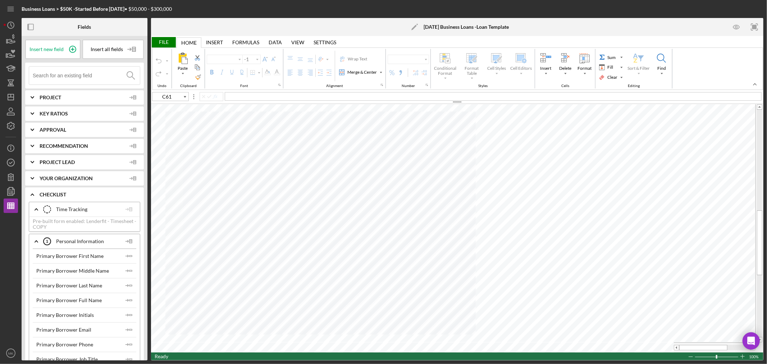
type input "Calibri"
type input "11"
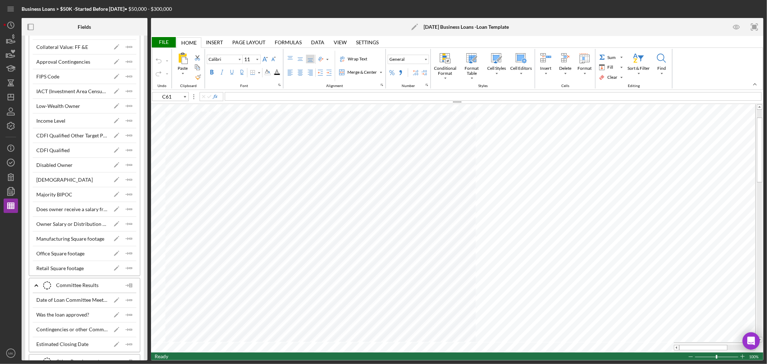
scroll to position [3238, 0]
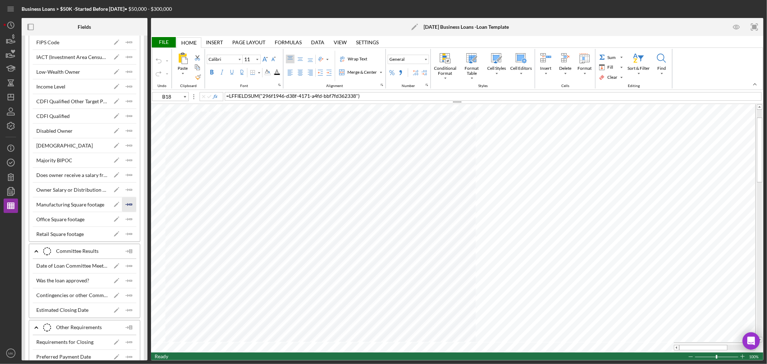
click at [128, 212] on icon "Icon/Insert Field" at bounding box center [129, 205] width 14 height 14
click at [127, 227] on icon "Icon/Insert Field" at bounding box center [129, 219] width 14 height 14
click at [127, 241] on icon "Icon/Insert Field" at bounding box center [129, 234] width 14 height 14
click at [130, 176] on polygon "button" at bounding box center [131, 174] width 3 height 1
click at [127, 197] on icon "Icon/Insert Field" at bounding box center [129, 190] width 14 height 14
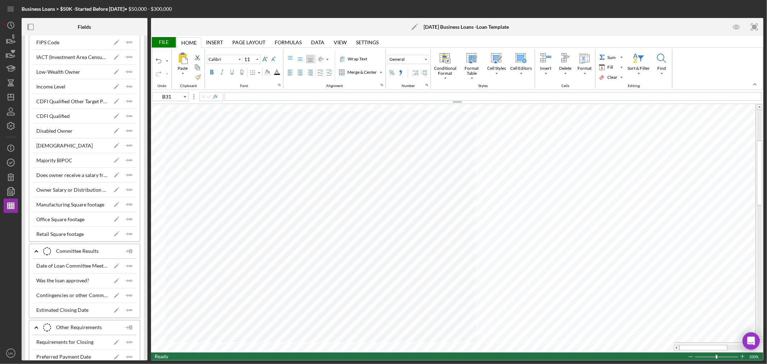
click at [162, 42] on div "File" at bounding box center [163, 42] width 25 height 10
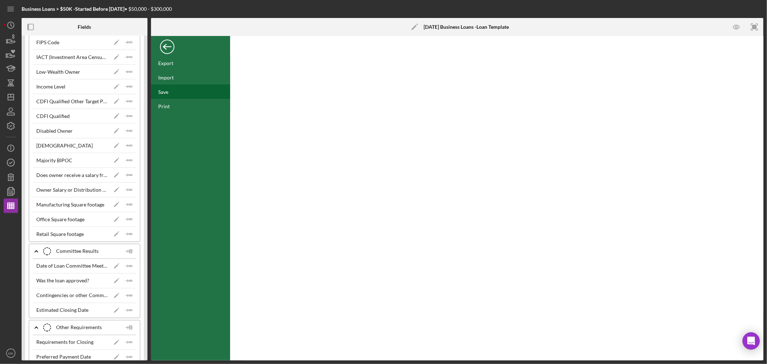
click at [164, 93] on div "Save" at bounding box center [163, 92] width 10 height 6
click at [164, 92] on div "Save" at bounding box center [163, 92] width 10 height 6
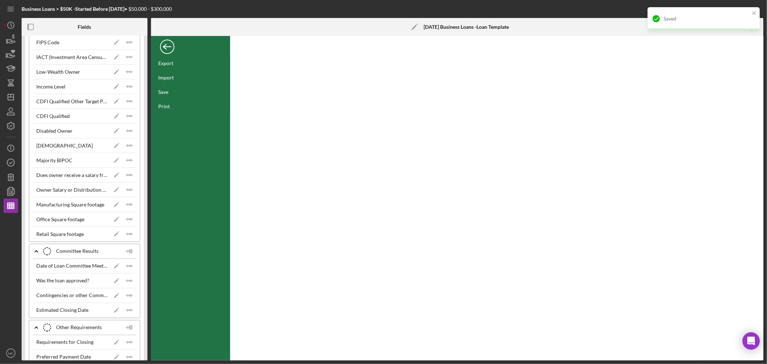
click at [170, 46] on div "Back" at bounding box center [167, 45] width 14 height 14
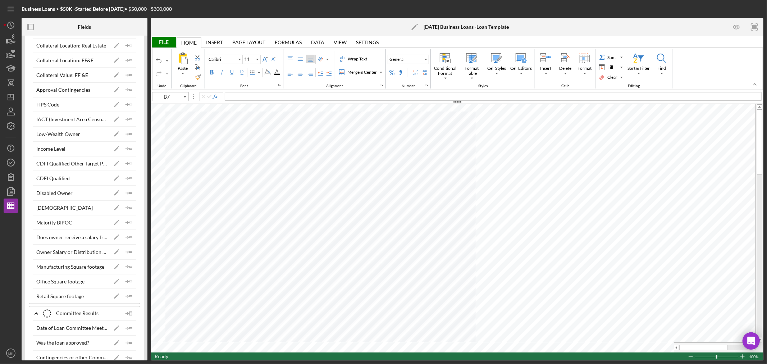
scroll to position [3158, 0]
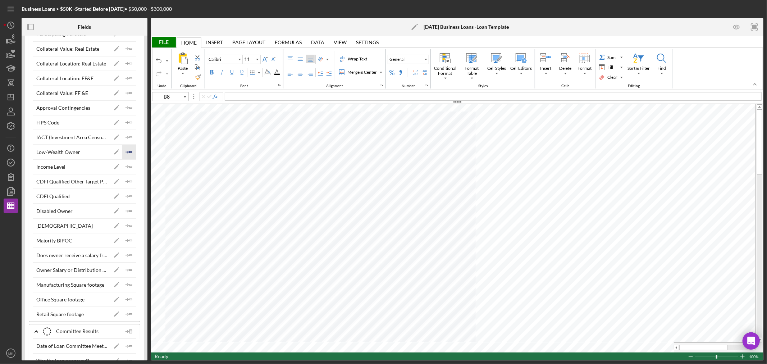
click at [128, 159] on icon "Icon/Insert Field" at bounding box center [129, 152] width 14 height 14
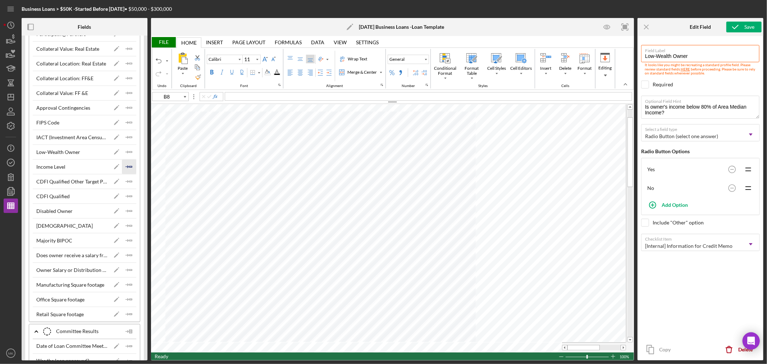
click at [127, 174] on icon "Icon/Insert Field" at bounding box center [129, 167] width 14 height 14
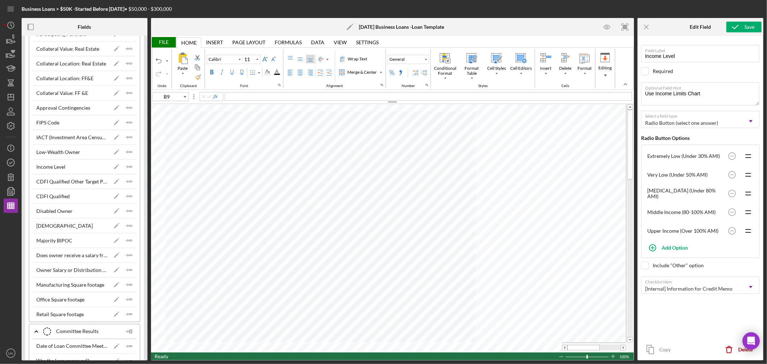
click at [164, 42] on div "File" at bounding box center [163, 42] width 25 height 10
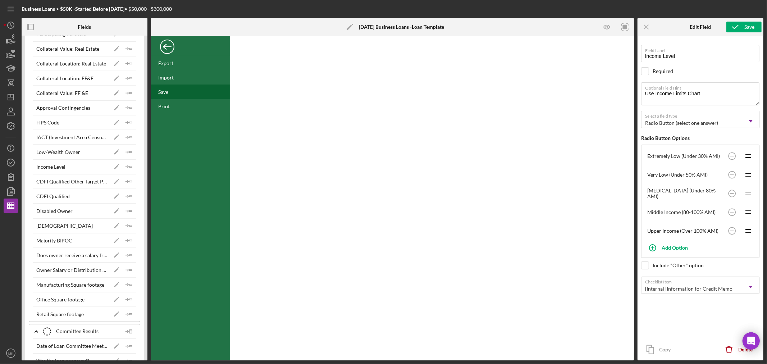
click at [167, 93] on div "Save" at bounding box center [163, 92] width 10 height 6
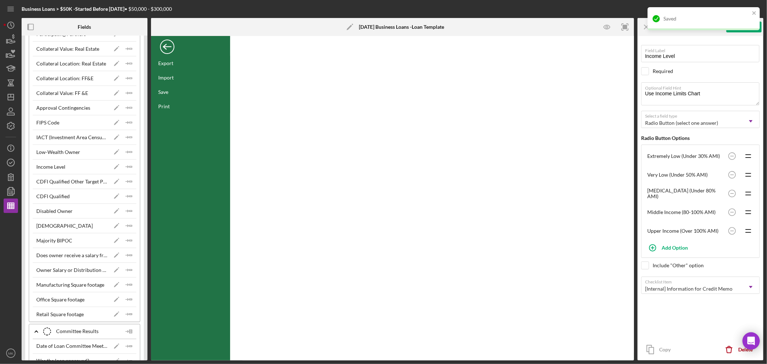
click at [167, 47] on div "Back" at bounding box center [167, 45] width 14 height 14
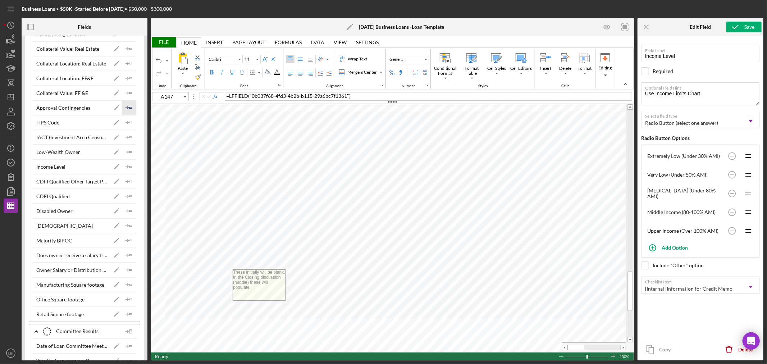
click at [128, 115] on icon "Icon/Insert Field" at bounding box center [129, 108] width 14 height 14
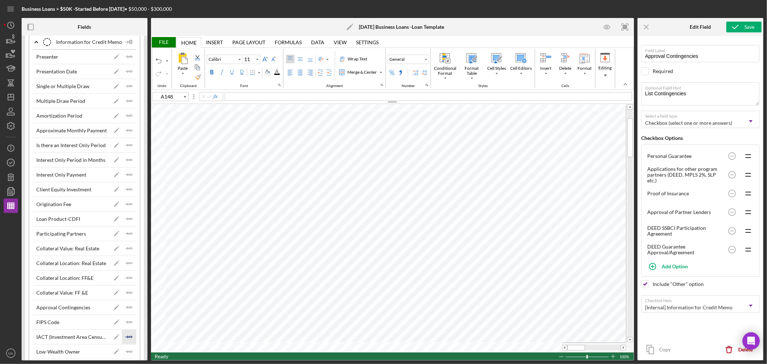
scroll to position [2918, 0]
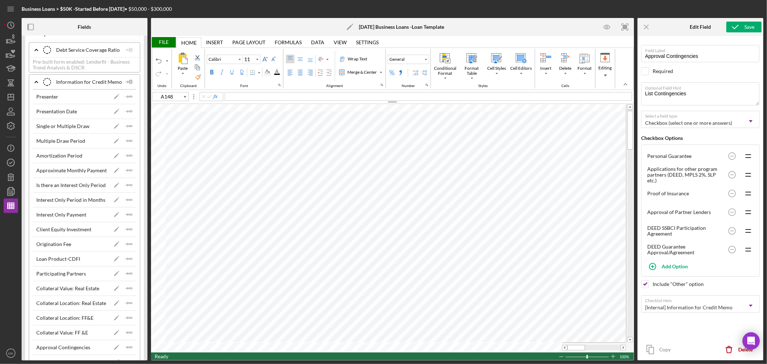
type input "B22"
click at [130, 156] on polygon "button" at bounding box center [131, 155] width 3 height 1
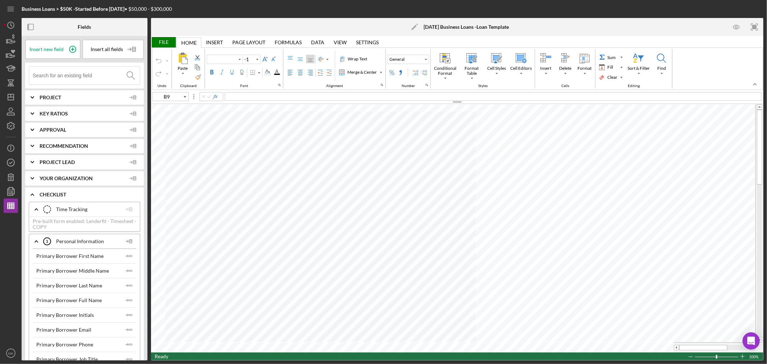
type input "Calibri"
type input "11"
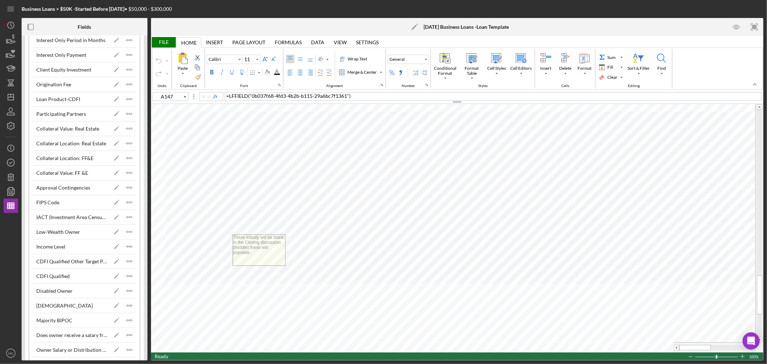
scroll to position [3118, 0]
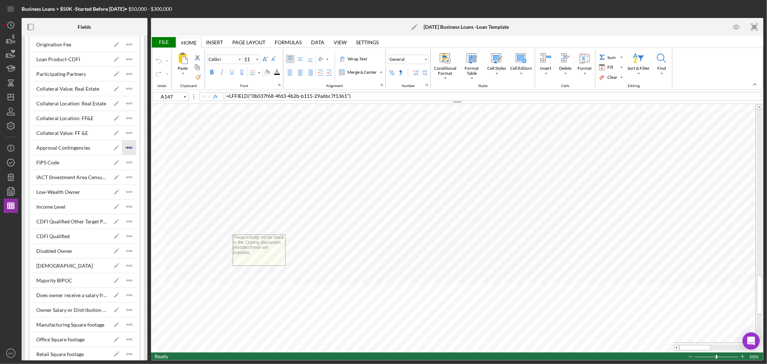
click at [127, 155] on icon "Icon/Insert Field" at bounding box center [129, 148] width 14 height 14
click at [164, 40] on div "File" at bounding box center [163, 42] width 25 height 10
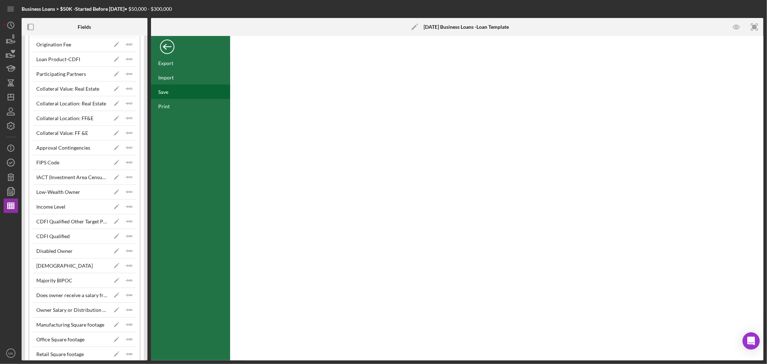
click at [172, 94] on div "Save" at bounding box center [190, 92] width 79 height 14
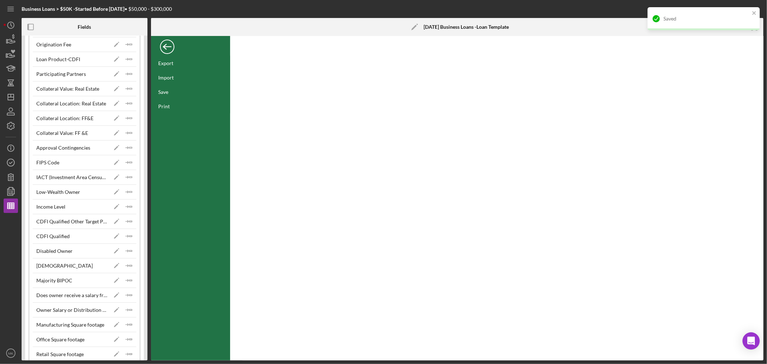
click at [168, 46] on div "Back" at bounding box center [167, 45] width 14 height 14
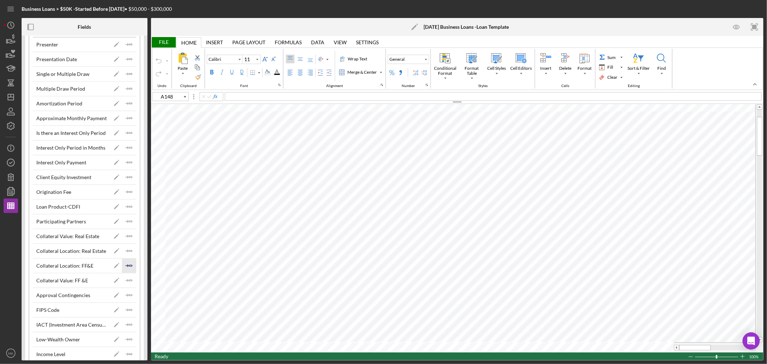
scroll to position [2958, 0]
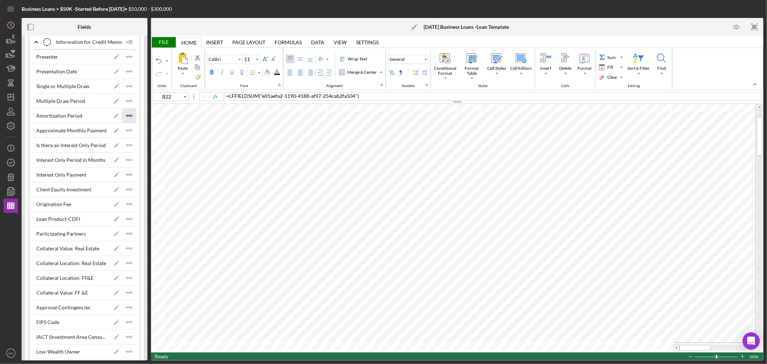
click at [130, 116] on polygon "button" at bounding box center [131, 115] width 3 height 1
click at [128, 94] on icon "Icon/Insert Field" at bounding box center [129, 86] width 14 height 14
type input "A24"
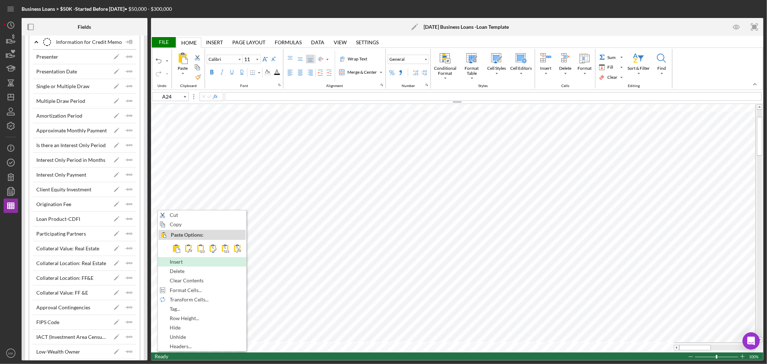
click at [195, 264] on div "Insert" at bounding box center [202, 262] width 87 height 8
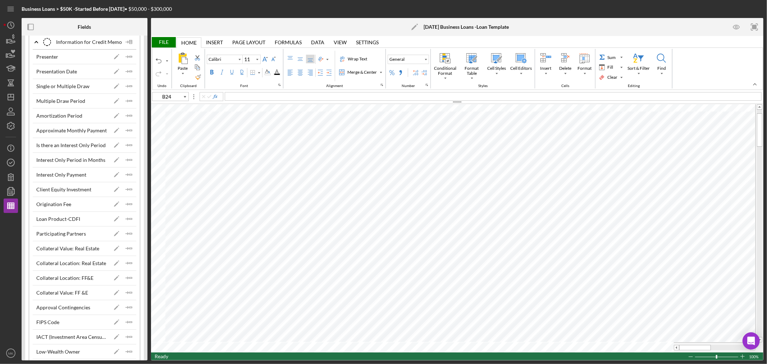
click at [164, 42] on div "File" at bounding box center [163, 42] width 25 height 10
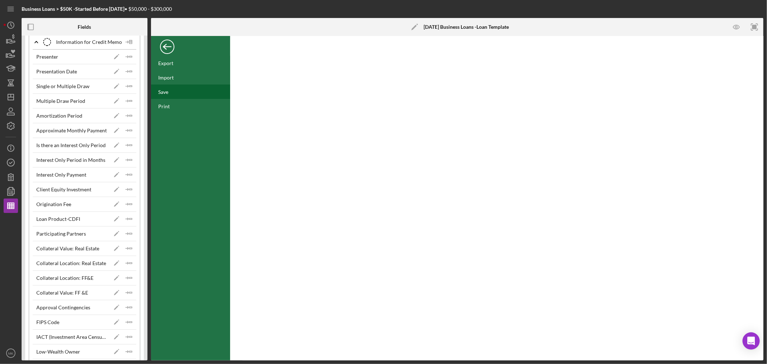
click at [168, 91] on div "Save" at bounding box center [190, 92] width 79 height 14
click at [164, 45] on div "Back" at bounding box center [167, 45] width 14 height 14
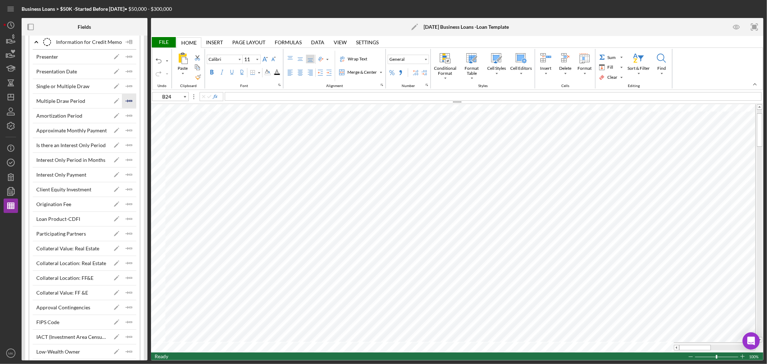
click at [129, 108] on icon "Icon/Insert Field" at bounding box center [129, 101] width 14 height 14
click at [161, 42] on div "File" at bounding box center [163, 42] width 25 height 10
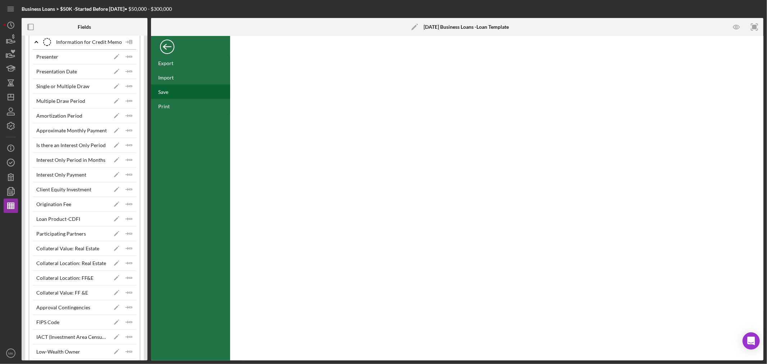
click at [167, 92] on div "Save" at bounding box center [163, 92] width 10 height 6
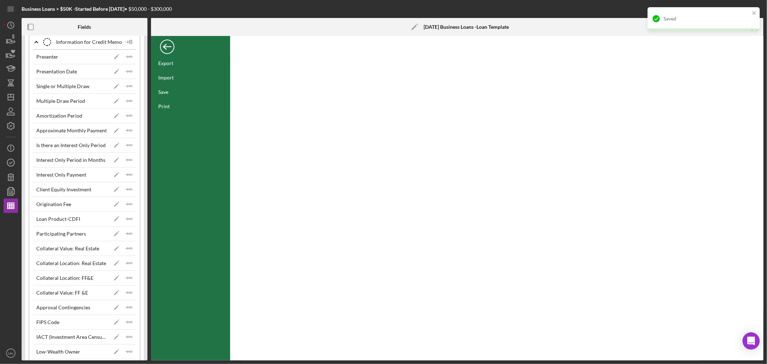
click at [168, 45] on div "Back" at bounding box center [167, 45] width 14 height 14
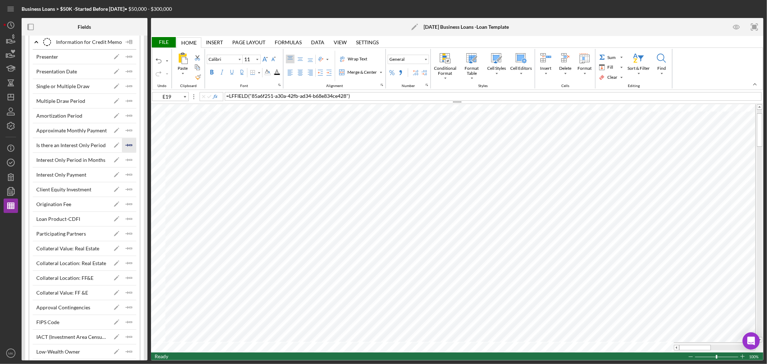
click at [127, 146] on polyline "button" at bounding box center [128, 145] width 2 height 2
click at [127, 176] on polyline "button" at bounding box center [128, 175] width 2 height 2
click at [162, 40] on div "File" at bounding box center [163, 42] width 25 height 10
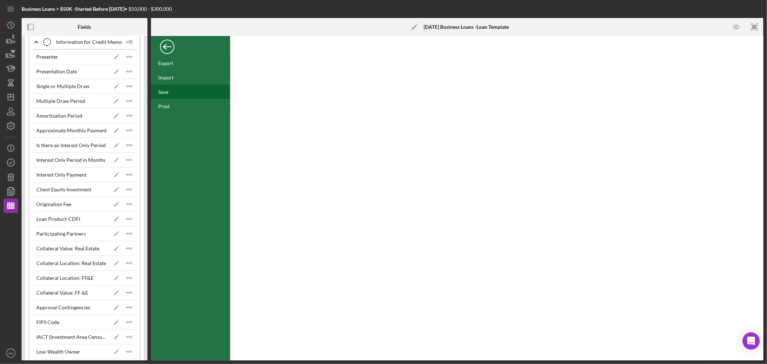
click at [171, 91] on div "Save" at bounding box center [190, 92] width 79 height 14
click at [169, 47] on div "Back" at bounding box center [167, 45] width 14 height 14
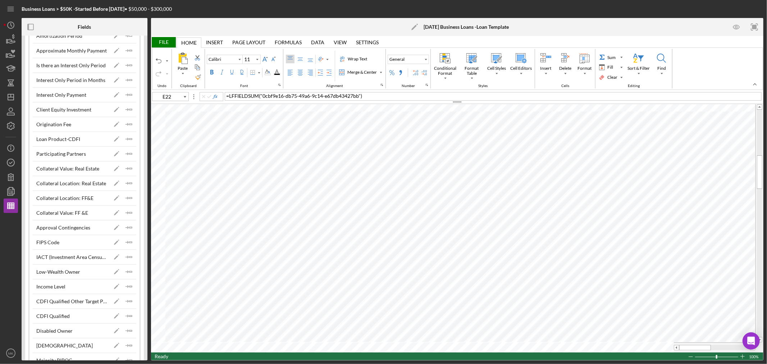
scroll to position [3078, 0]
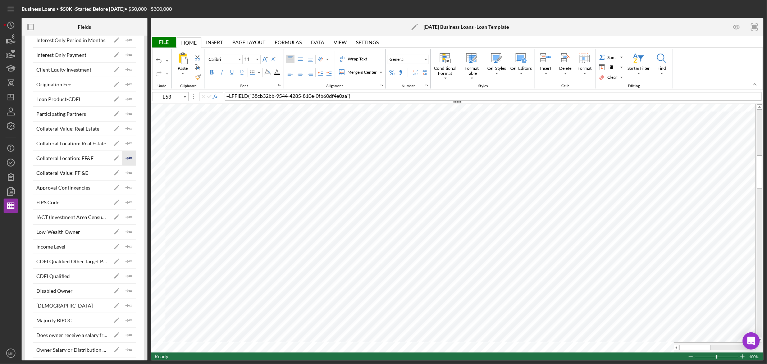
click at [127, 165] on icon "Icon/Insert Field" at bounding box center [129, 158] width 14 height 14
click at [129, 151] on icon "Icon/Insert Field" at bounding box center [129, 143] width 14 height 14
click at [165, 40] on div "File" at bounding box center [163, 42] width 25 height 10
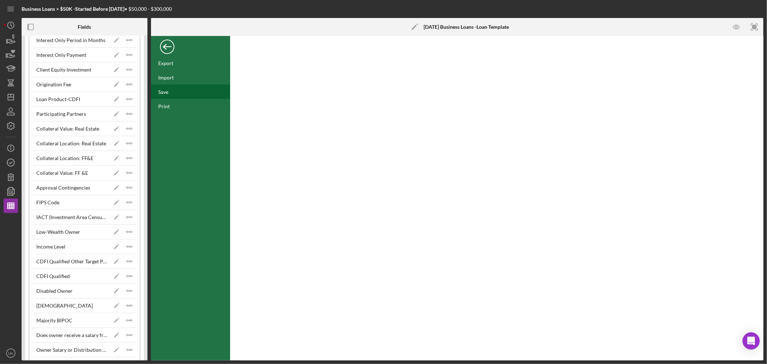
click at [163, 90] on div "Save" at bounding box center [163, 92] width 10 height 6
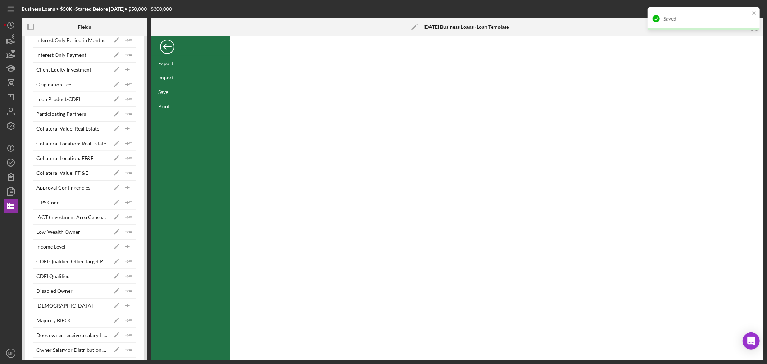
click at [170, 47] on div "Back" at bounding box center [167, 45] width 14 height 14
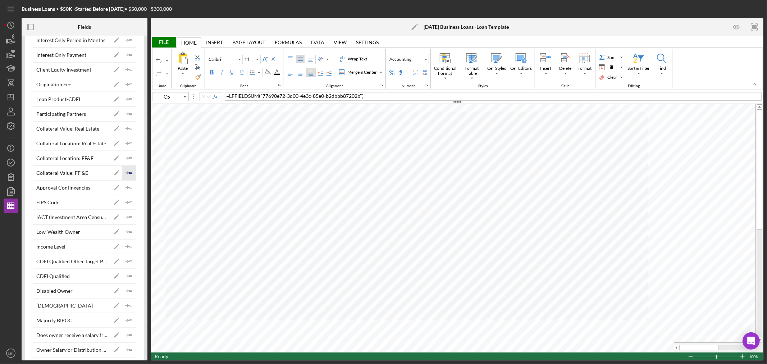
click at [125, 180] on icon "Icon/Insert Field" at bounding box center [129, 173] width 14 height 14
click at [126, 129] on line "button" at bounding box center [127, 129] width 3 height 0
click at [164, 42] on div "File" at bounding box center [163, 42] width 25 height 10
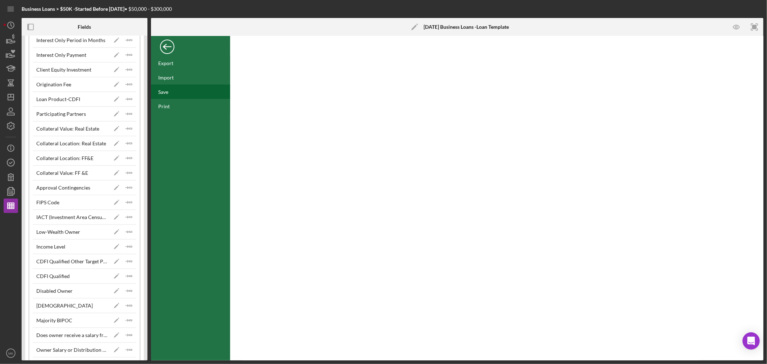
click at [169, 90] on div "Save" at bounding box center [190, 92] width 79 height 14
click at [166, 45] on div "Back" at bounding box center [167, 45] width 14 height 14
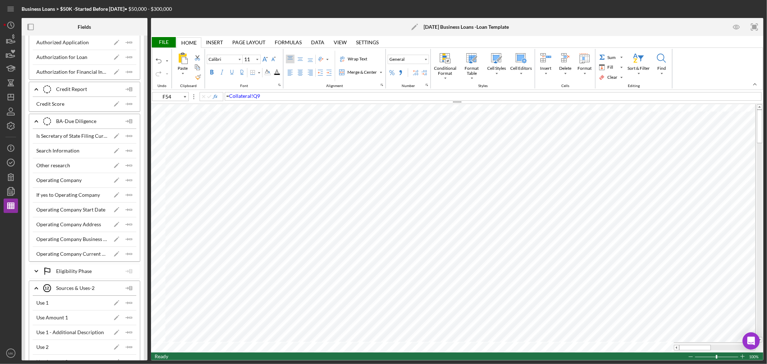
scroll to position [1839, 0]
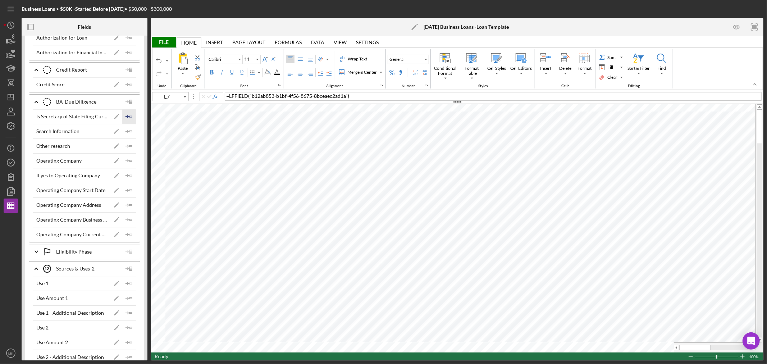
click at [128, 120] on icon "Icon/Insert Field" at bounding box center [129, 116] width 14 height 14
click at [168, 41] on div "File" at bounding box center [163, 42] width 25 height 10
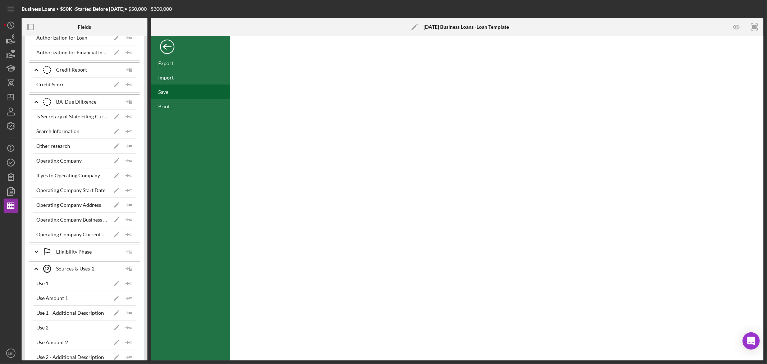
click at [166, 91] on div "Save" at bounding box center [163, 92] width 10 height 6
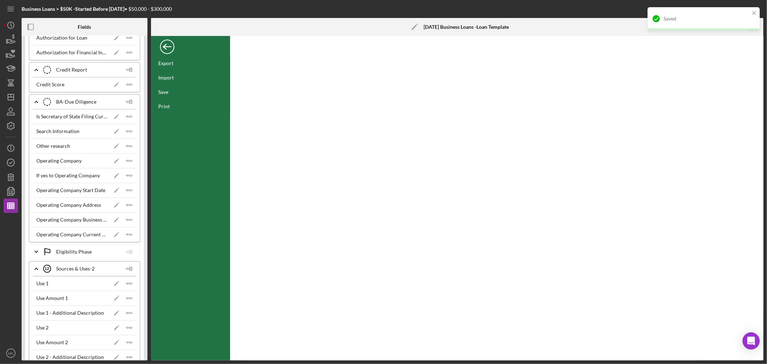
click at [169, 49] on div "Back" at bounding box center [167, 45] width 14 height 14
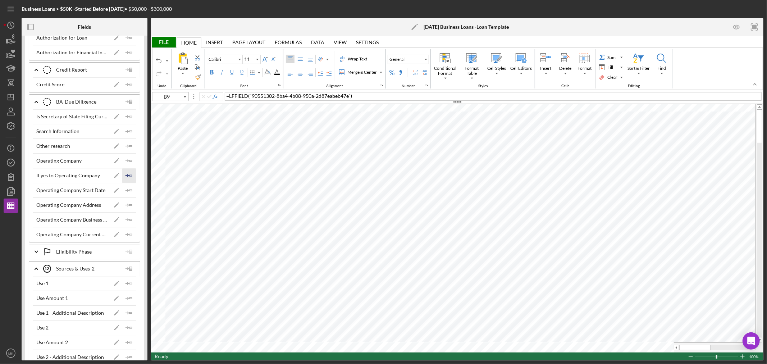
click at [129, 179] on icon "Icon/Insert Field" at bounding box center [129, 175] width 14 height 14
click at [130, 191] on polygon "button" at bounding box center [131, 190] width 3 height 1
click at [130, 205] on polygon "button" at bounding box center [131, 204] width 3 height 1
click at [128, 224] on icon "Icon/Insert Field" at bounding box center [129, 220] width 14 height 14
click at [128, 240] on icon "Icon/Insert Field" at bounding box center [129, 234] width 14 height 14
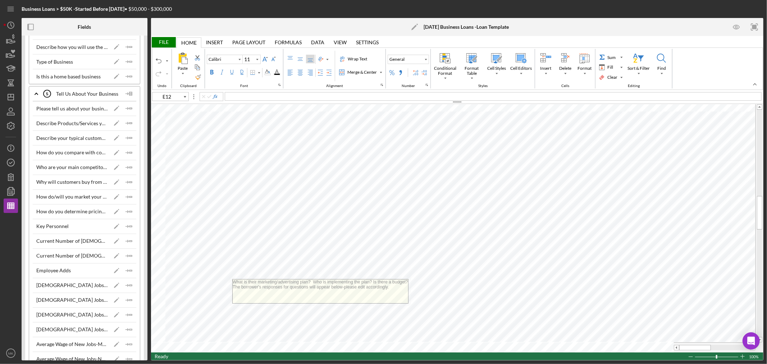
scroll to position [1039, 0]
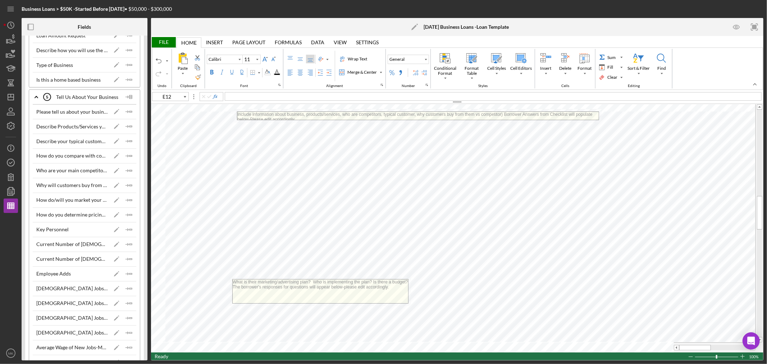
click at [148, 150] on div "Fields Insert new field Insert all fields Icon/Expander Project Icon/Expander K…" at bounding box center [393, 189] width 742 height 343
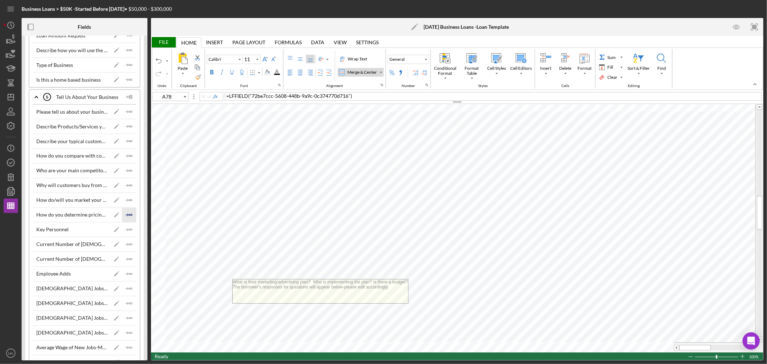
click at [126, 215] on line "button" at bounding box center [127, 215] width 3 height 0
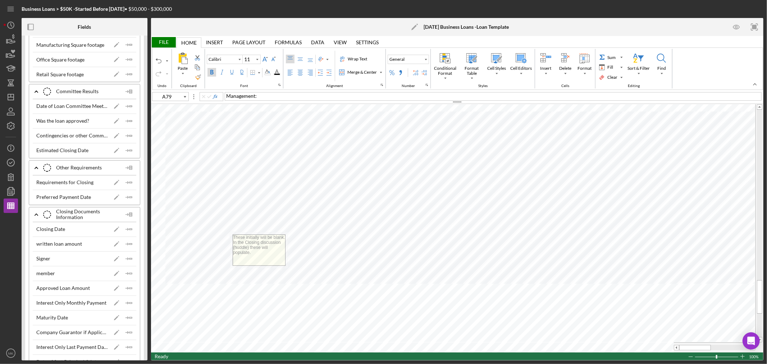
scroll to position [3438, 0]
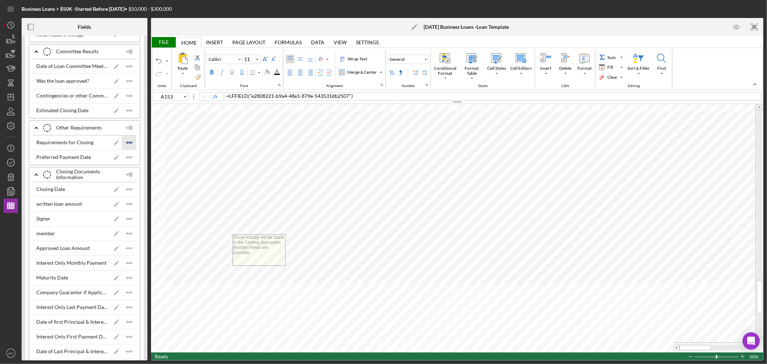
click at [128, 150] on icon "Icon/Insert Field" at bounding box center [129, 143] width 14 height 14
type input "J144"
click at [164, 42] on div "File" at bounding box center [163, 42] width 25 height 10
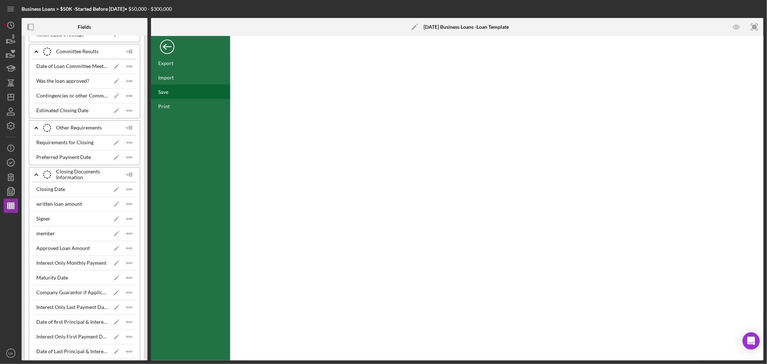
click at [166, 92] on div "Save" at bounding box center [163, 92] width 10 height 6
click at [168, 46] on div "Back" at bounding box center [167, 45] width 14 height 14
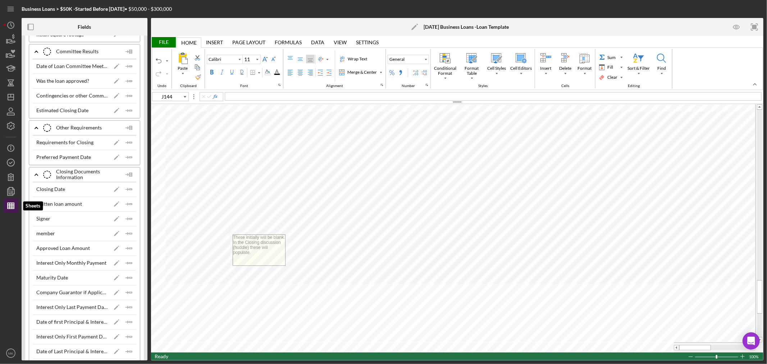
click at [12, 208] on line "button" at bounding box center [12, 206] width 0 height 6
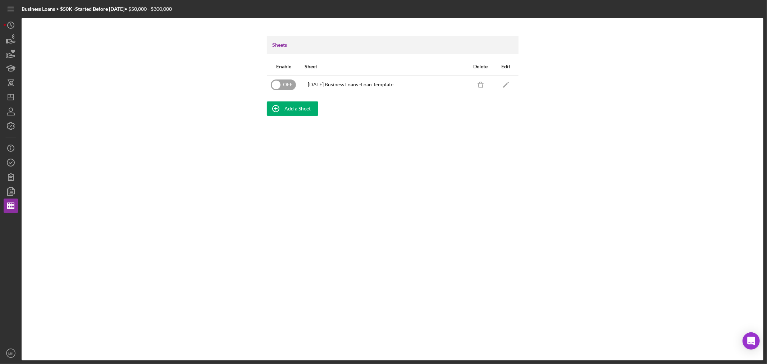
click at [276, 81] on input "checkbox" at bounding box center [283, 85] width 25 height 11
checkbox input "true"
click at [97, 242] on div "Sheets Enable Sheet Delete Edit ON 2025-09-02 Business Loans -Loan Template Ico…" at bounding box center [393, 189] width 742 height 343
click at [11, 97] on line "button" at bounding box center [11, 95] width 0 height 3
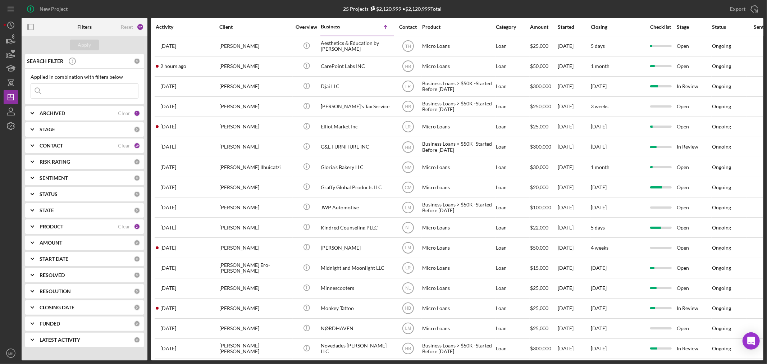
click at [47, 225] on b "PRODUCT" at bounding box center [52, 227] width 24 height 6
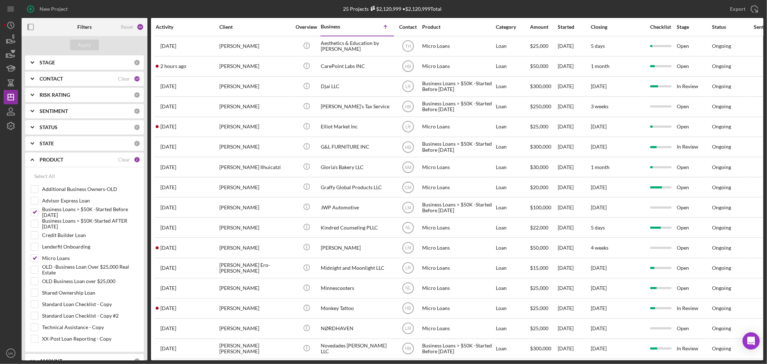
scroll to position [80, 0]
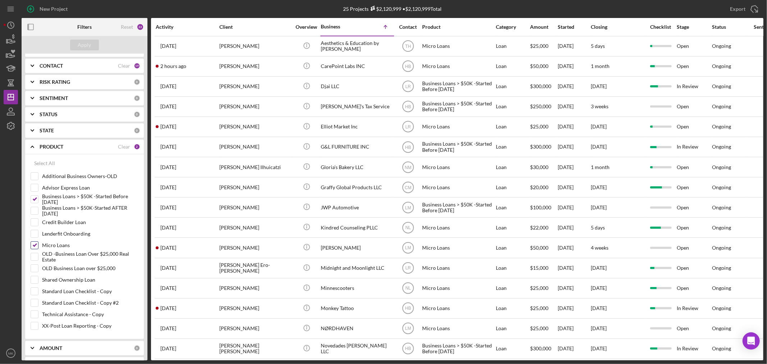
click at [34, 246] on input "Micro Loans" at bounding box center [34, 245] width 7 height 7
checkbox input "false"
click at [84, 46] on div "Apply" at bounding box center [84, 45] width 13 height 11
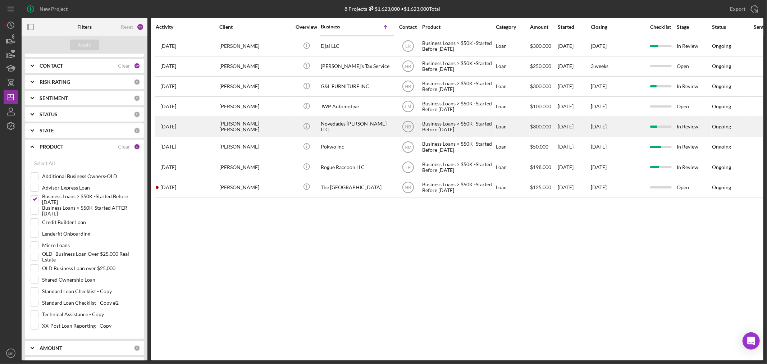
click at [262, 124] on div "Karen Lopez Herradora" at bounding box center [255, 126] width 72 height 19
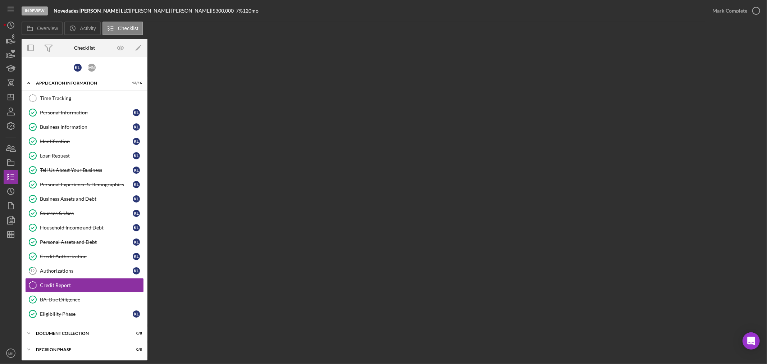
scroll to position [33, 0]
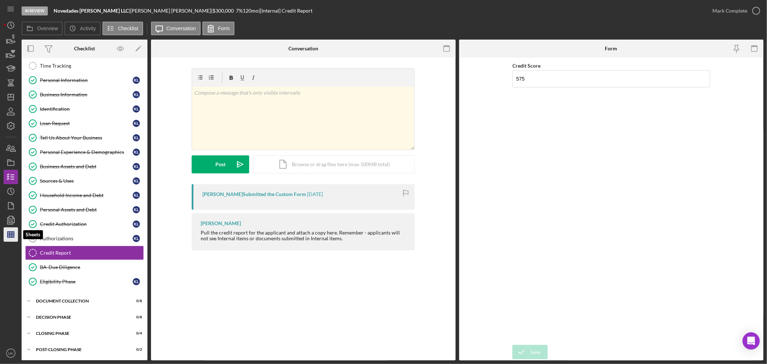
click at [14, 234] on polygon "button" at bounding box center [11, 235] width 6 height 6
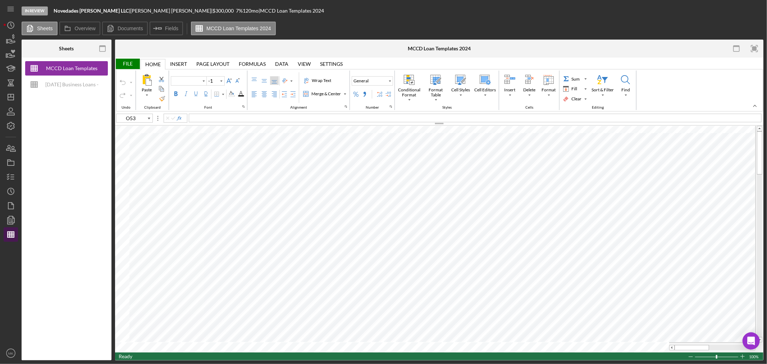
type input "Calibri"
type input "11"
click at [78, 84] on div "[DATE] Business Loans -Loan Template" at bounding box center [72, 84] width 58 height 14
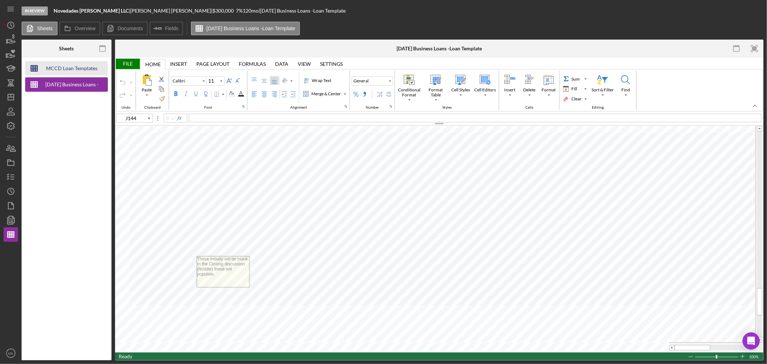
click at [82, 67] on div "MCCD Loan Templates 2024" at bounding box center [72, 68] width 58 height 14
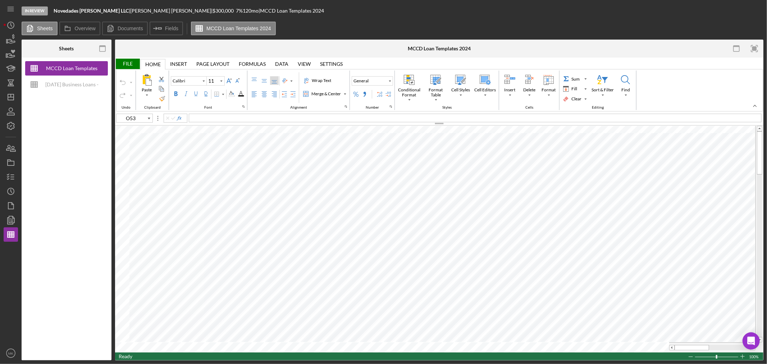
click at [127, 63] on div "File" at bounding box center [127, 64] width 25 height 10
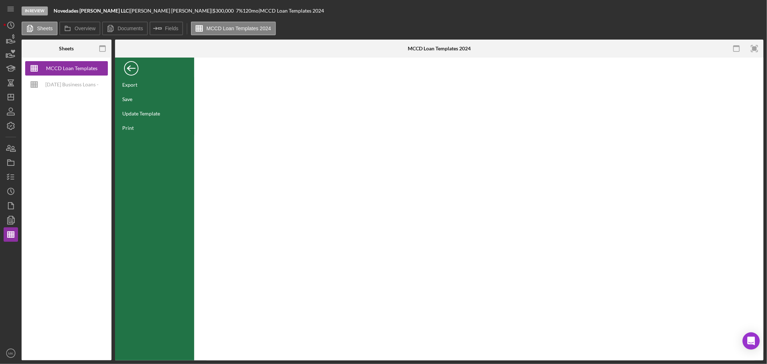
click at [130, 67] on div "Back" at bounding box center [131, 66] width 14 height 14
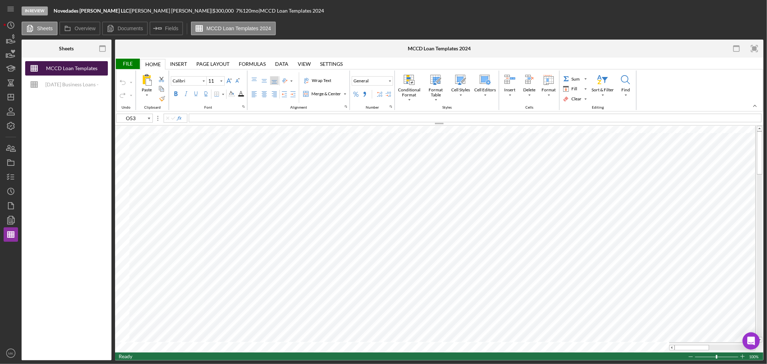
click at [91, 67] on div "MCCD Loan Templates 2024" at bounding box center [72, 68] width 58 height 14
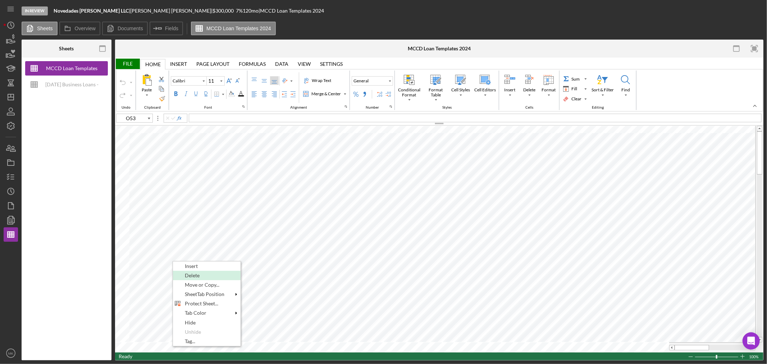
click at [204, 275] on span "Delete" at bounding box center [196, 276] width 23 height 6
type input "V30"
type input "9"
click at [205, 270] on div "Delete" at bounding box center [201, 272] width 66 height 8
type input "C44"
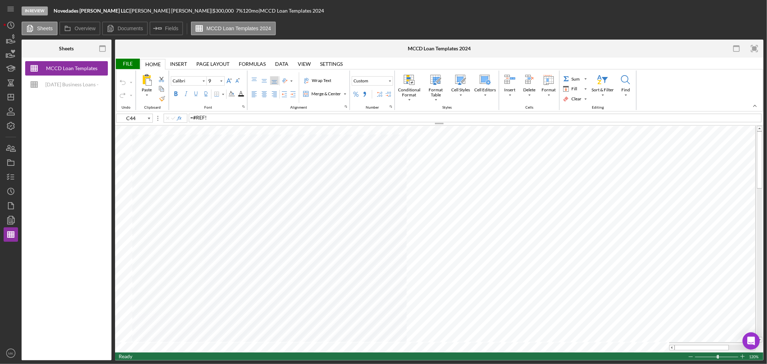
type input "11"
click at [197, 275] on span "Delete" at bounding box center [192, 276] width 23 height 6
click at [194, 275] on span "Delete" at bounding box center [195, 275] width 23 height 6
type input "G19"
type input "10"
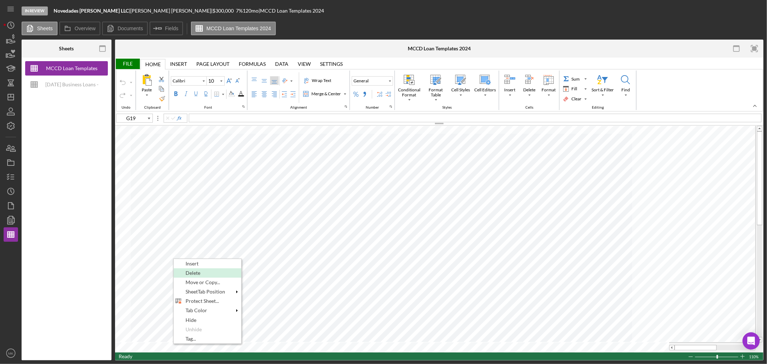
click at [207, 272] on span "Delete" at bounding box center [197, 273] width 23 height 6
type input "G43"
type input "11"
click at [191, 273] on span "Delete" at bounding box center [189, 276] width 23 height 6
click at [196, 275] on span "Delete" at bounding box center [188, 277] width 23 height 6
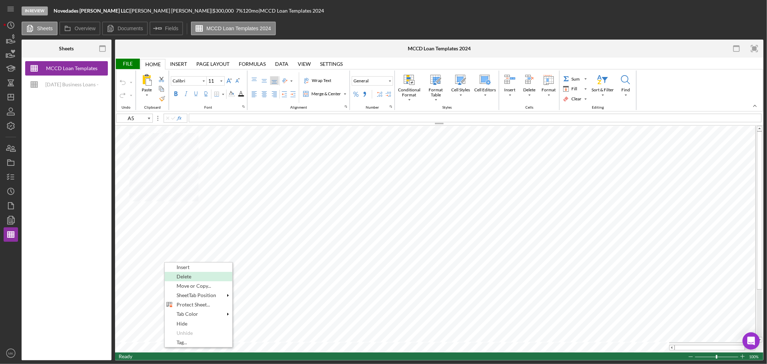
type input "B1"
type input "20"
click at [186, 278] on span "Delete" at bounding box center [187, 278] width 23 height 6
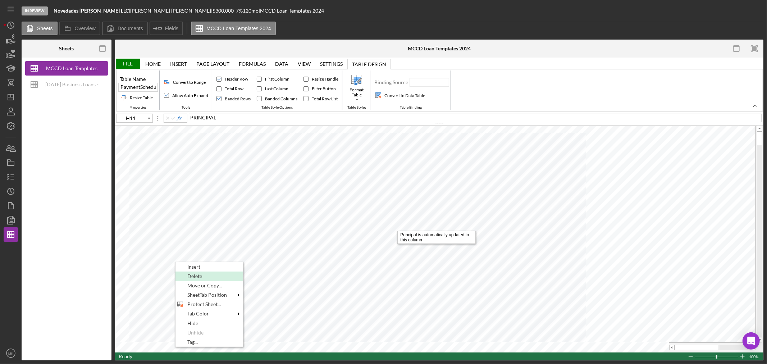
click at [209, 276] on span "Delete" at bounding box center [198, 276] width 23 height 6
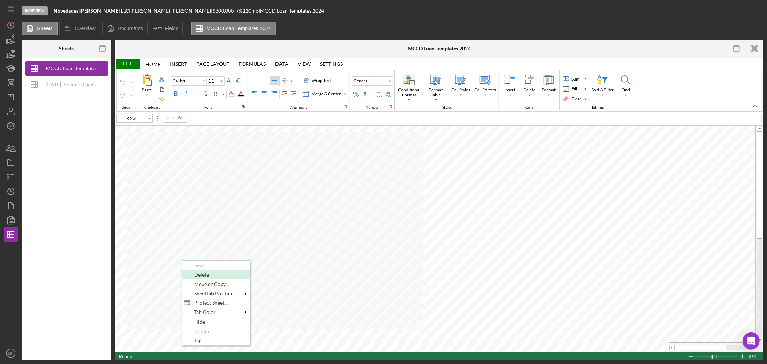
click at [200, 274] on span "Delete" at bounding box center [205, 275] width 23 height 6
click at [199, 274] on span "Delete" at bounding box center [201, 274] width 23 height 6
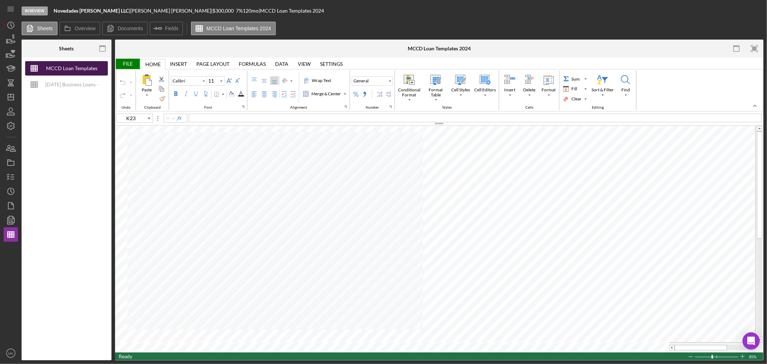
drag, startPoint x: 69, startPoint y: 69, endPoint x: 36, endPoint y: 69, distance: 33.1
click at [36, 70] on line "button" at bounding box center [34, 70] width 6 height 0
click at [68, 83] on div "[DATE] Business Loans -Loan Template" at bounding box center [72, 84] width 58 height 14
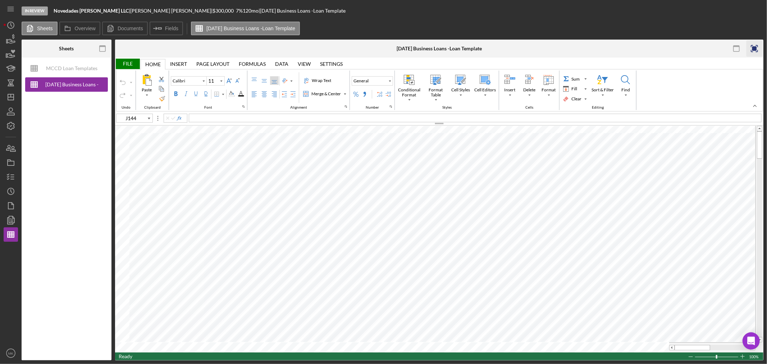
click at [756, 46] on icon "button" at bounding box center [755, 49] width 16 height 16
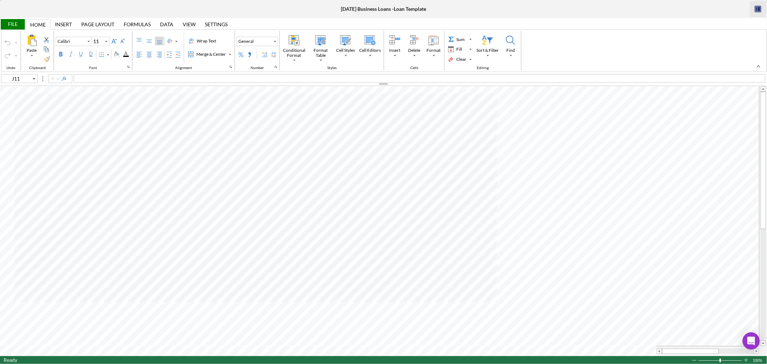
type input "F13"
type input "Arial"
type input "10"
type input "J144"
type input "Calibri"
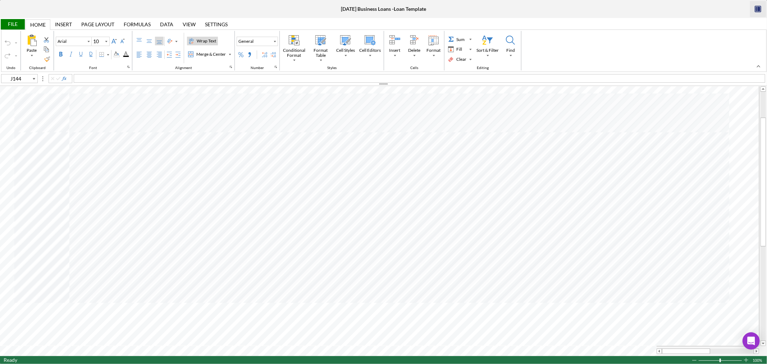
type input "11"
click at [758, 8] on icon "button" at bounding box center [759, 9] width 3 height 5
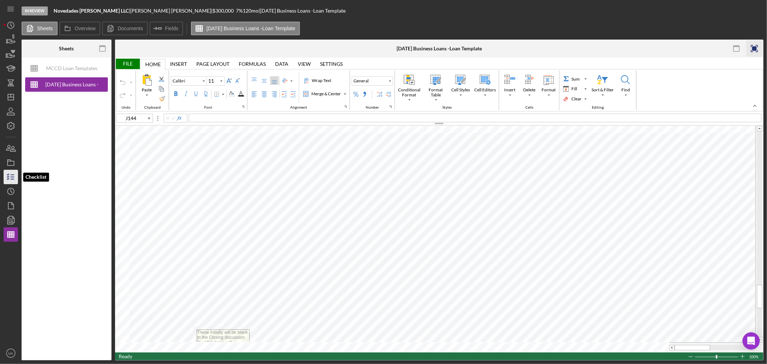
click at [13, 177] on icon "button" at bounding box center [11, 177] width 18 height 18
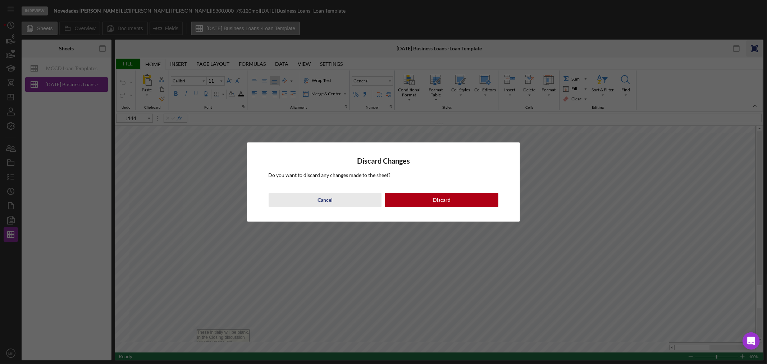
click at [323, 198] on div "Cancel" at bounding box center [325, 200] width 15 height 14
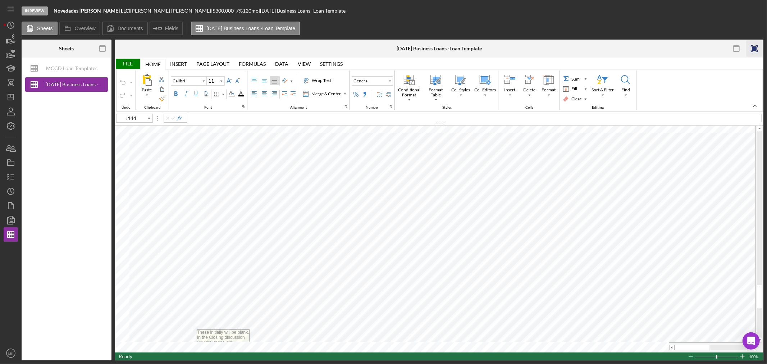
click at [127, 65] on div "File" at bounding box center [127, 64] width 25 height 10
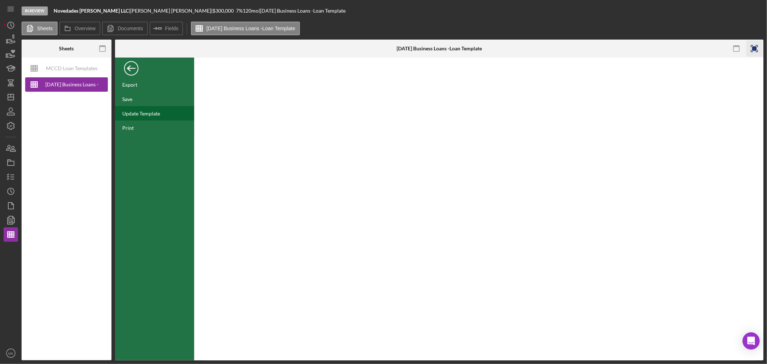
click at [156, 114] on div "Update Template" at bounding box center [141, 113] width 38 height 6
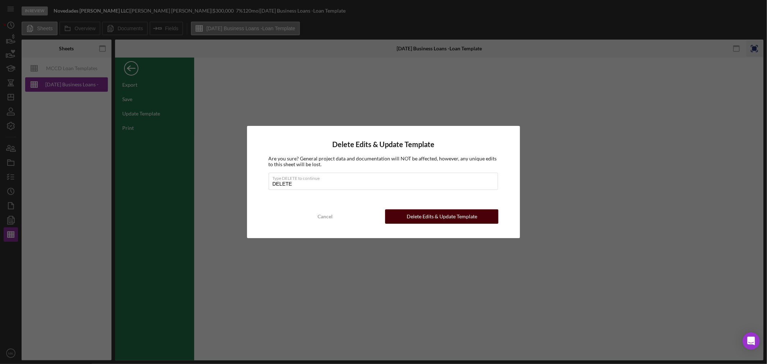
type input "DELETE"
click at [455, 213] on div "Delete Edits & Update Template" at bounding box center [442, 216] width 71 height 14
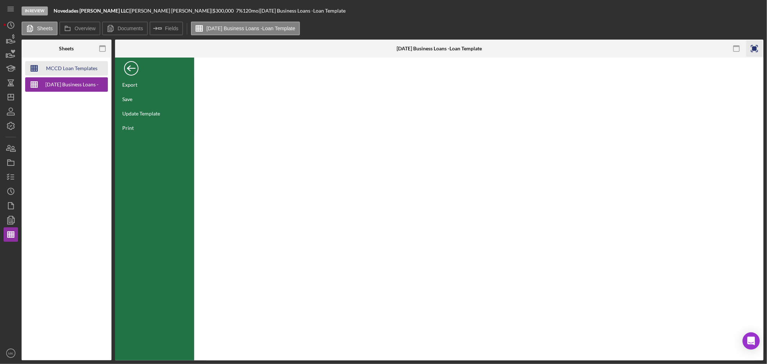
click at [74, 65] on div "MCCD Loan Templates 2024" at bounding box center [72, 68] width 58 height 14
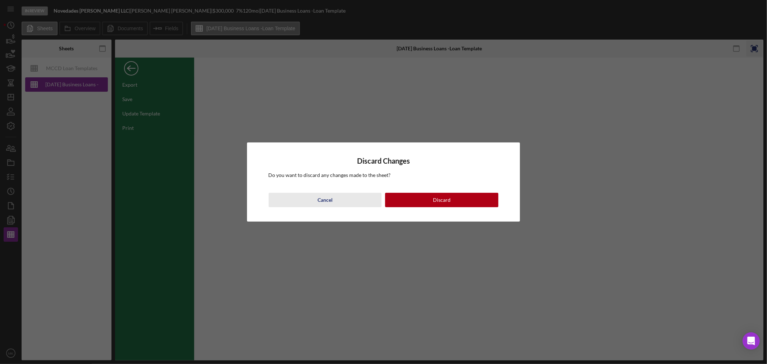
click at [328, 197] on div "Cancel" at bounding box center [325, 200] width 15 height 14
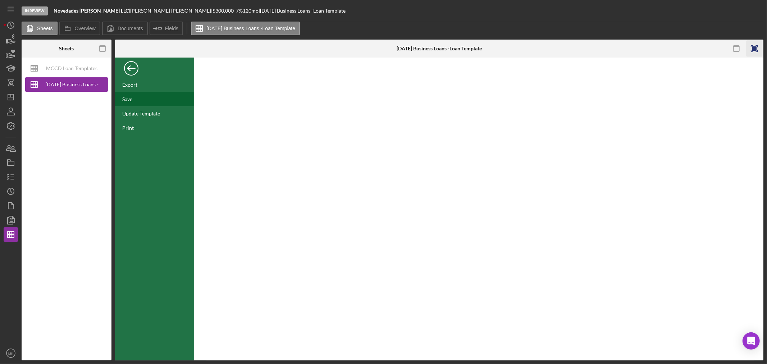
click at [130, 100] on div "Save" at bounding box center [127, 99] width 10 height 6
click at [11, 175] on line "button" at bounding box center [12, 175] width 3 height 0
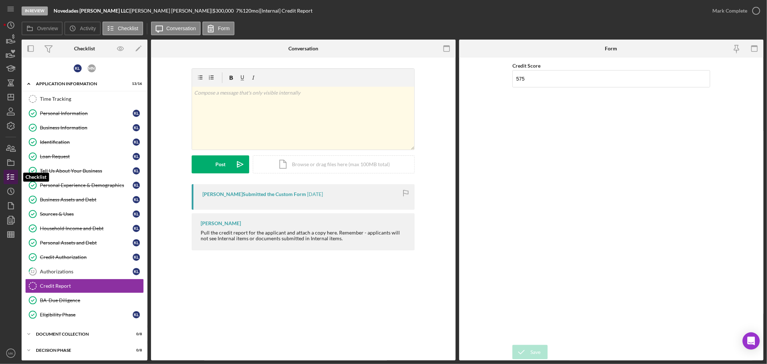
scroll to position [33, 0]
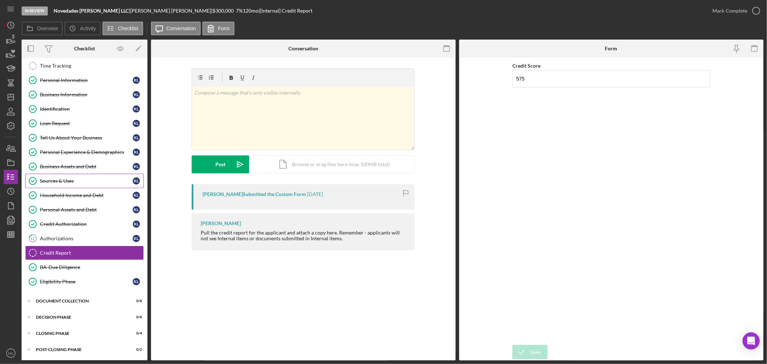
click at [87, 181] on div "Sources & Uses" at bounding box center [86, 181] width 93 height 6
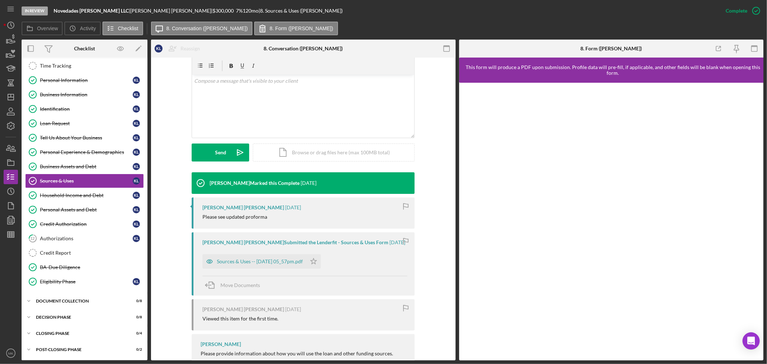
scroll to position [200, 0]
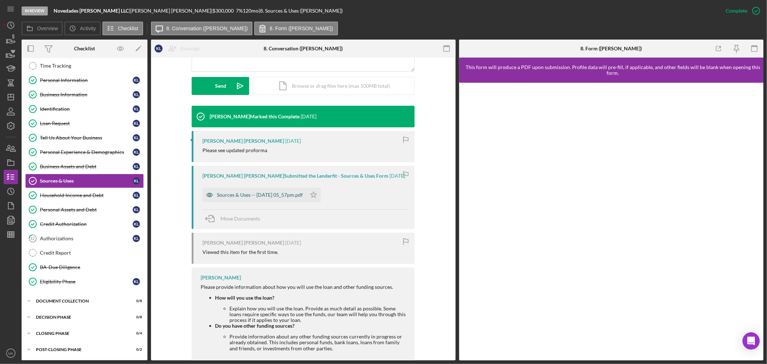
click at [290, 192] on div "Sources & Uses -- 2025-04-24 05_57pm.pdf" at bounding box center [260, 195] width 86 height 6
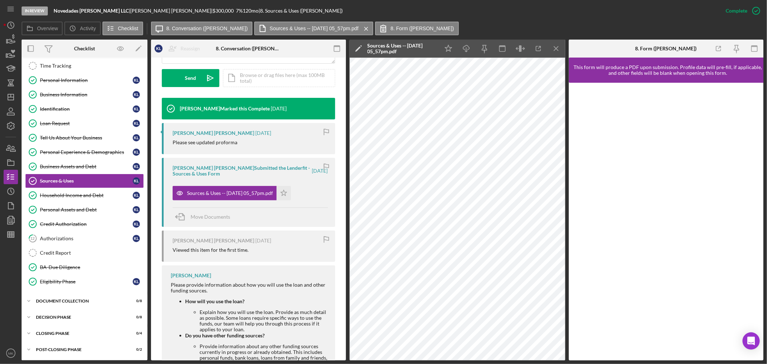
scroll to position [34, 0]
click at [28, 299] on icon "Icon/Expander" at bounding box center [29, 301] width 14 height 14
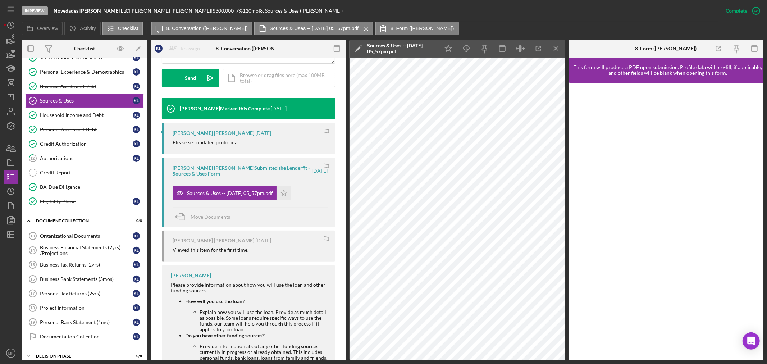
scroll to position [154, 0]
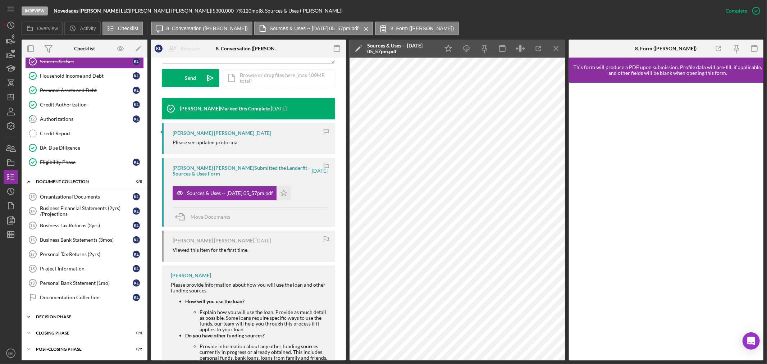
click at [30, 318] on icon "Icon/Expander" at bounding box center [29, 317] width 14 height 14
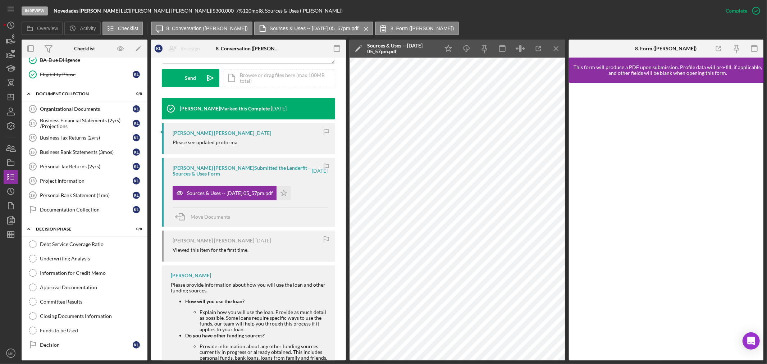
scroll to position [273, 0]
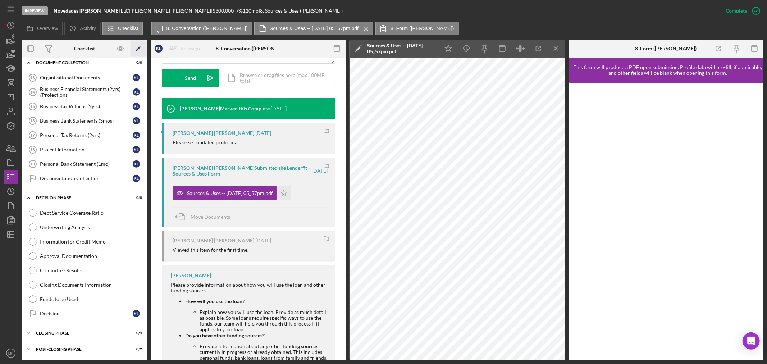
click at [138, 47] on icon "Icon/Edit" at bounding box center [139, 49] width 16 height 16
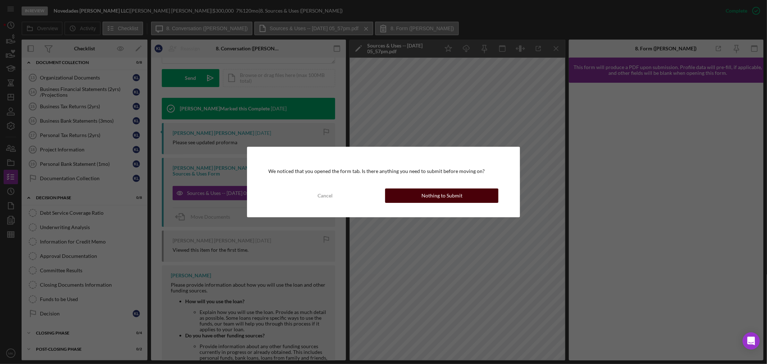
click at [443, 198] on div "Nothing to Submit" at bounding box center [442, 196] width 41 height 14
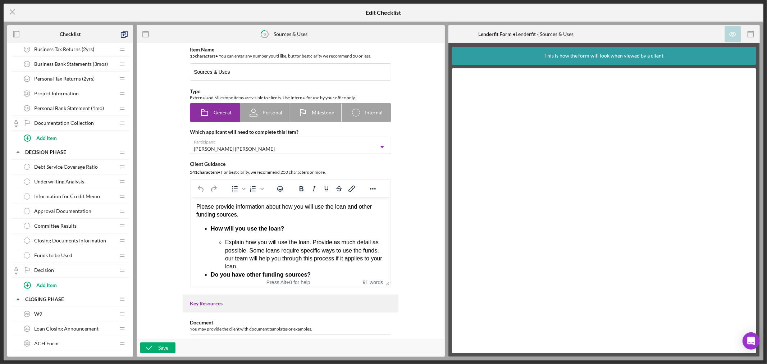
scroll to position [319, 0]
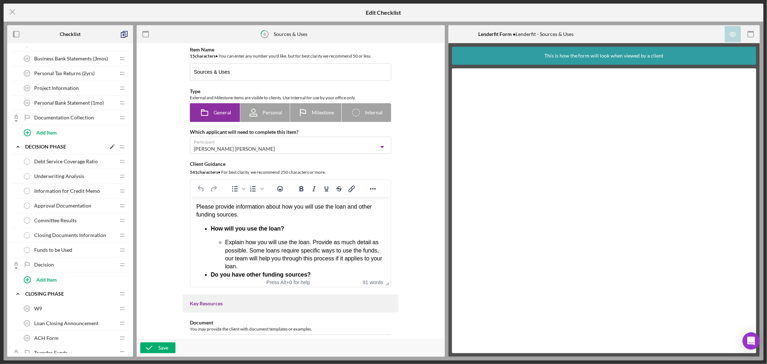
click at [112, 148] on polygon at bounding box center [112, 147] width 4 height 4
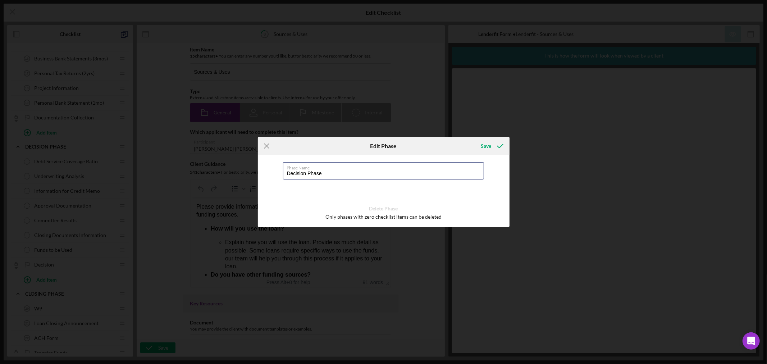
drag, startPoint x: 332, startPoint y: 173, endPoint x: 256, endPoint y: 174, distance: 75.9
click at [256, 174] on div "Icon/Menu Close Edit Phase Save Phase Name Decision Phase Delete Phase Only pha…" at bounding box center [383, 182] width 767 height 364
paste input "MCCD Credit Summary Inputs"
type input "MCCD Credit Summary Inputs"
click at [489, 146] on div "Save" at bounding box center [486, 146] width 10 height 14
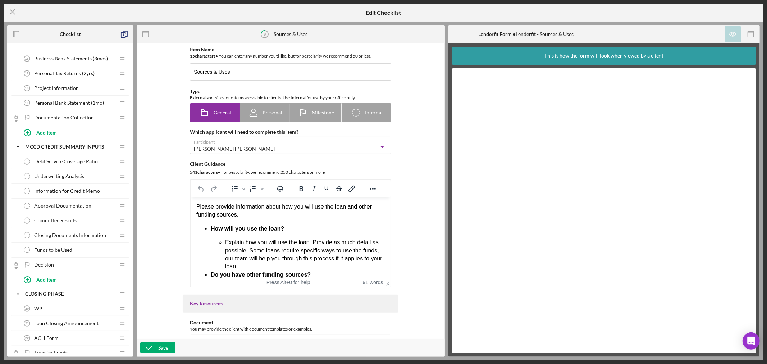
click at [68, 177] on span "Underwriting Analysis" at bounding box center [59, 176] width 50 height 6
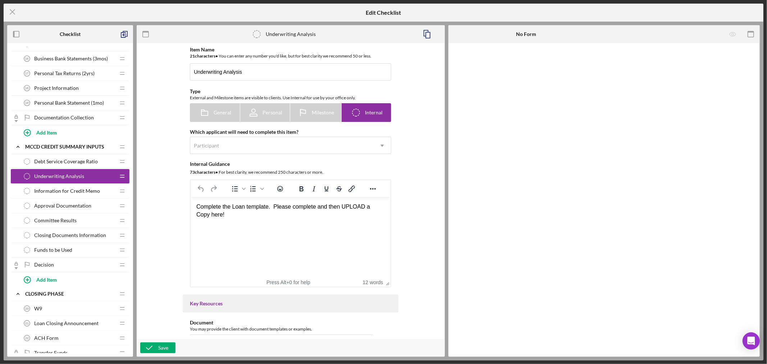
click at [89, 190] on span "Information for Credit Memo" at bounding box center [67, 191] width 66 height 6
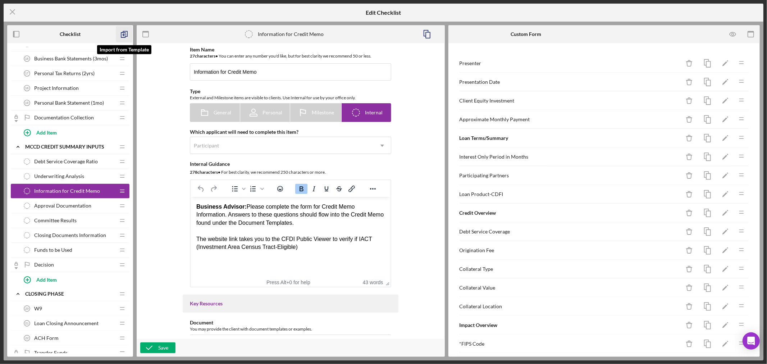
click at [124, 33] on icon "button" at bounding box center [124, 34] width 16 height 16
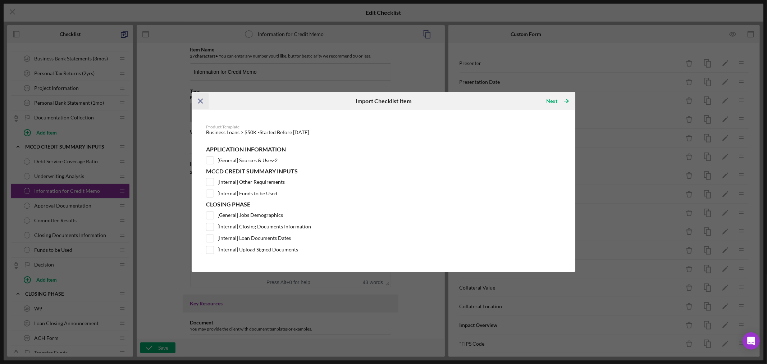
click at [200, 99] on icon "Icon/Menu Close" at bounding box center [201, 101] width 16 height 16
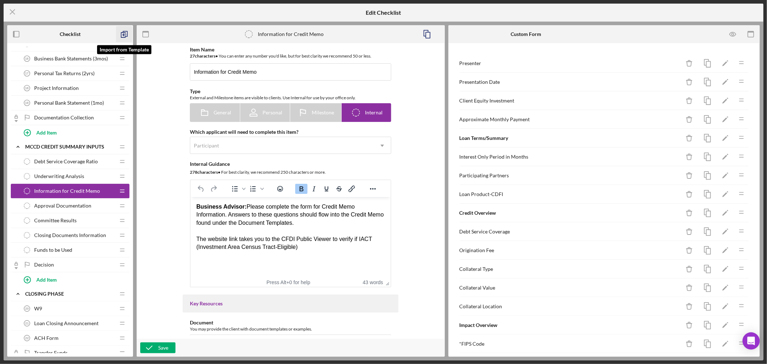
click at [123, 32] on icon "button" at bounding box center [124, 34] width 16 height 16
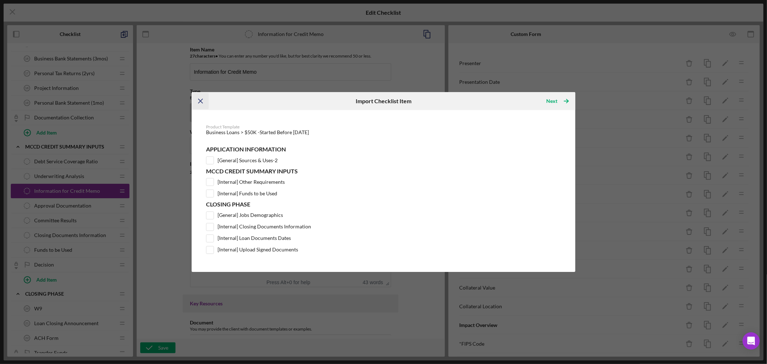
click at [200, 100] on line "button" at bounding box center [201, 101] width 4 height 4
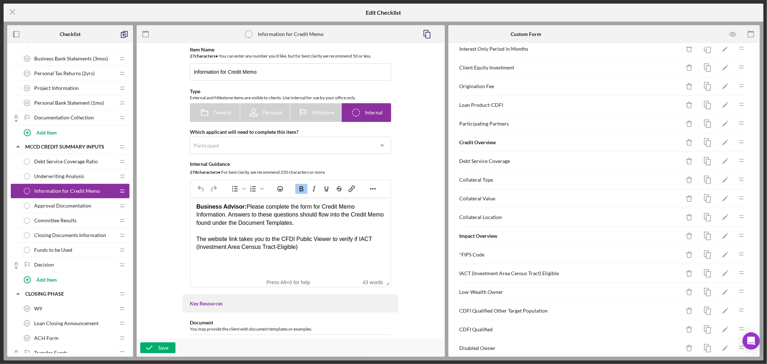
scroll to position [156, 0]
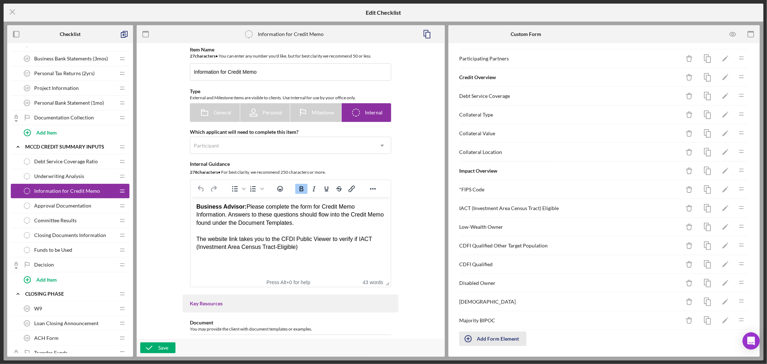
click at [498, 337] on div "Add Form Element" at bounding box center [498, 339] width 42 height 14
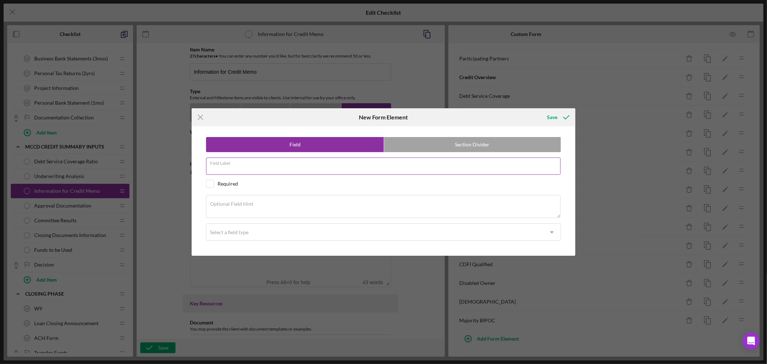
click at [247, 167] on input "Field Label" at bounding box center [383, 166] width 355 height 17
type input "Single or Multiple Draw"
click at [262, 204] on textarea "Optional Field Hint" at bounding box center [383, 206] width 355 height 23
paste textarea "Type in Single or Multiple"
type textarea "Type in Single or Multiple"
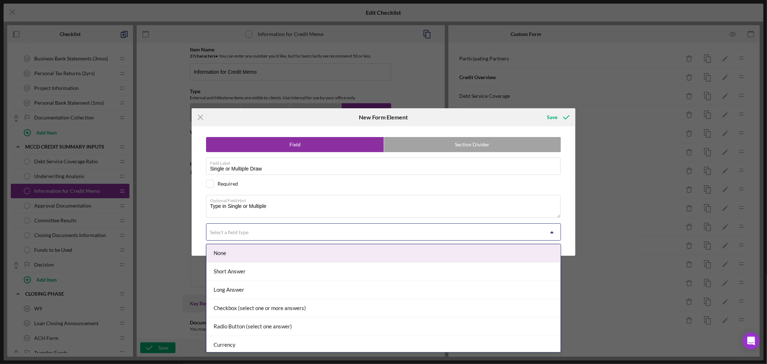
click at [281, 233] on div "Select a field type" at bounding box center [375, 232] width 337 height 17
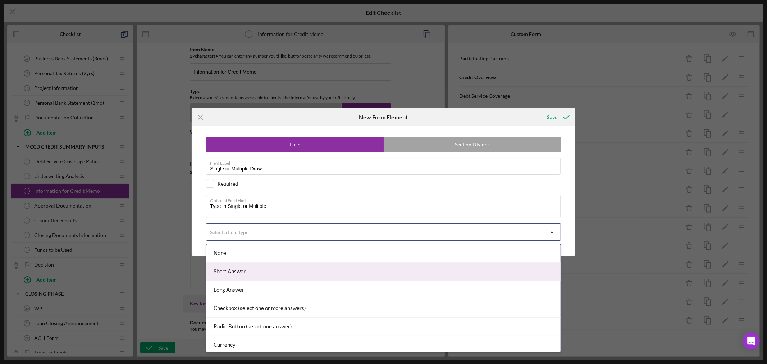
click at [264, 271] on div "Short Answer" at bounding box center [384, 272] width 354 height 18
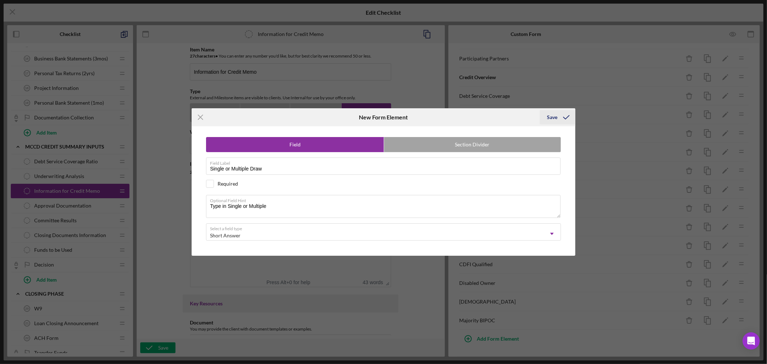
click at [555, 117] on div "Save" at bounding box center [552, 117] width 10 height 14
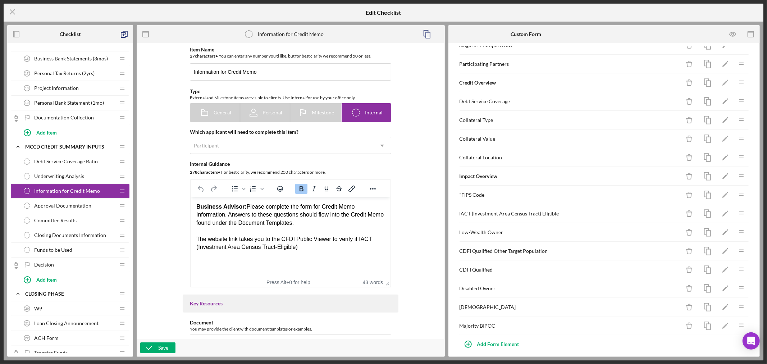
scroll to position [153, 0]
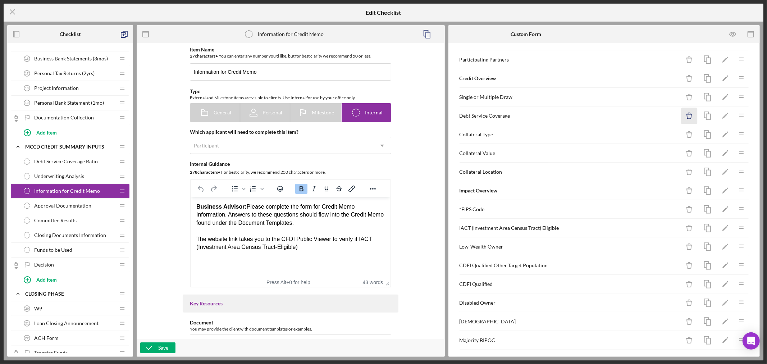
click at [684, 115] on icon "Icon/Delete" at bounding box center [690, 116] width 16 height 16
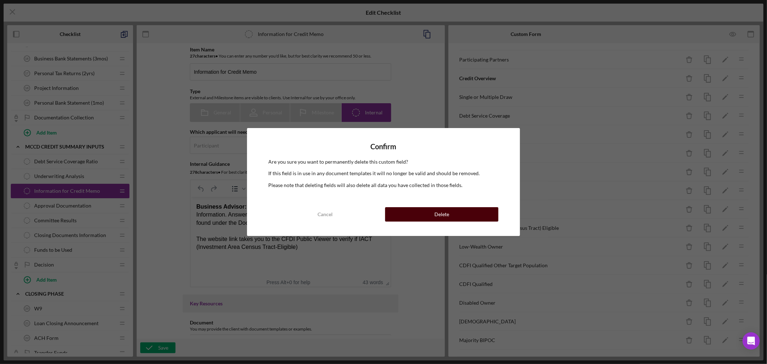
click at [436, 211] on div "Delete" at bounding box center [442, 214] width 15 height 14
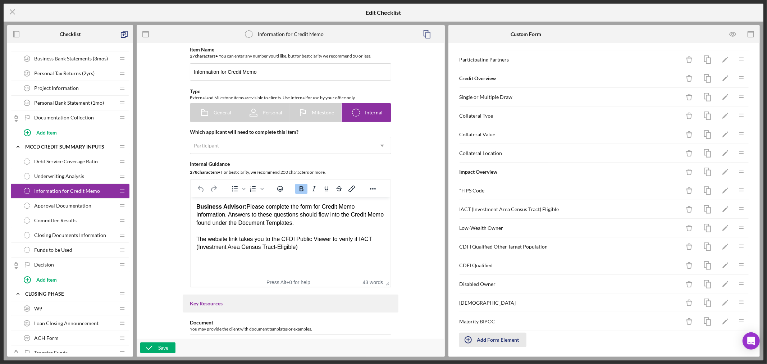
click at [507, 339] on div "Add Form Element" at bounding box center [498, 340] width 42 height 14
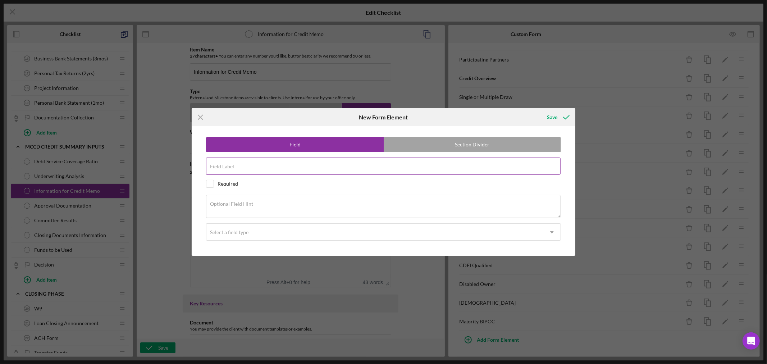
click at [271, 167] on input "Field Label" at bounding box center [383, 166] width 355 height 17
paste input "Multiple Draw Period"
type input "Multiple Draw Period"
click at [284, 204] on textarea "Optional Field Hint" at bounding box center [383, 206] width 355 height 23
paste textarea "If Multiple Draw loan, how many months will draw period last?"
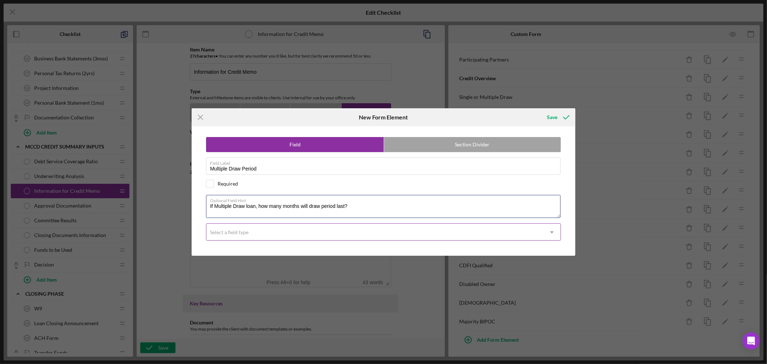
type textarea "If Multiple Draw loan, how many months will draw period last?"
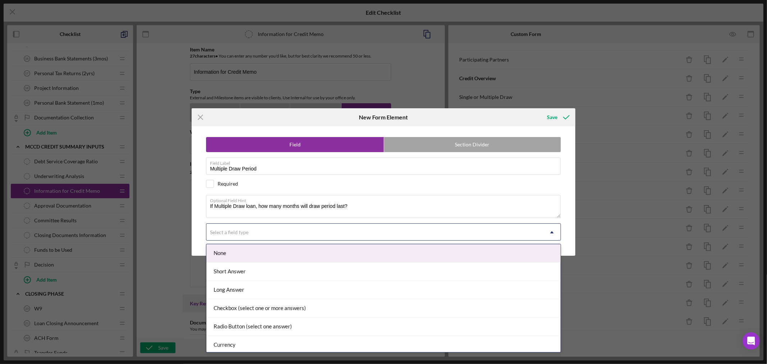
click at [357, 233] on div "Select a field type" at bounding box center [375, 232] width 337 height 17
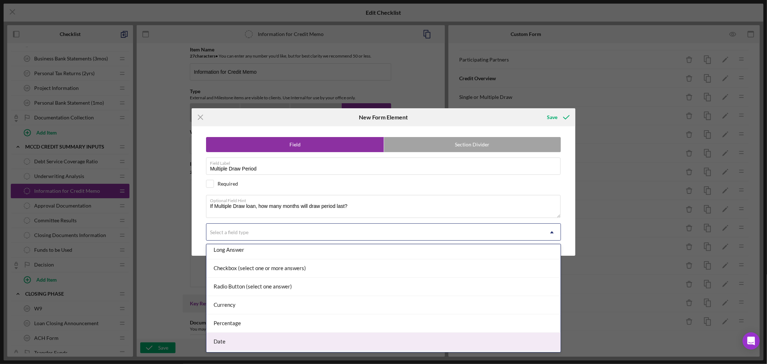
scroll to position [76, 0]
click at [411, 341] on div "Number" at bounding box center [384, 343] width 354 height 18
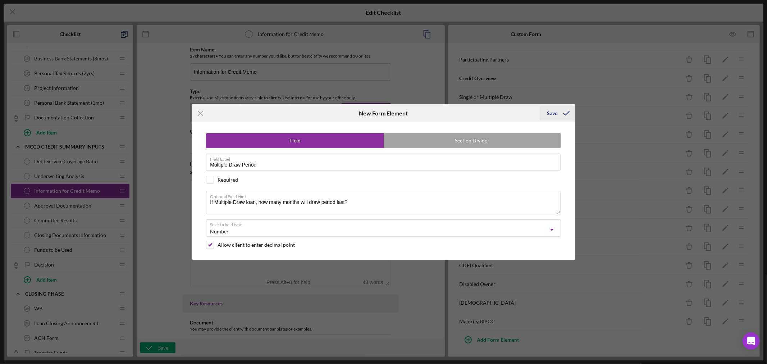
click at [552, 112] on div "Save" at bounding box center [552, 113] width 10 height 14
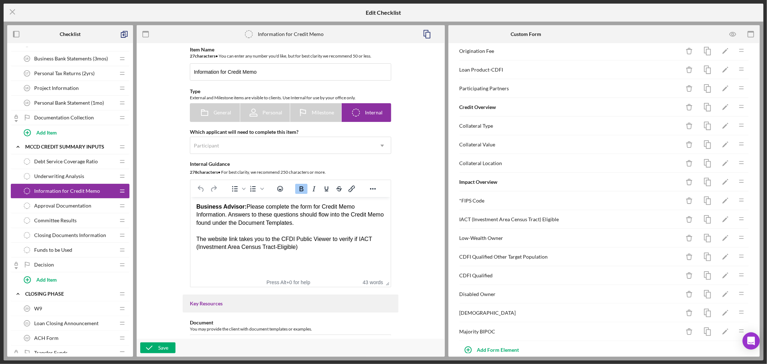
scroll to position [175, 0]
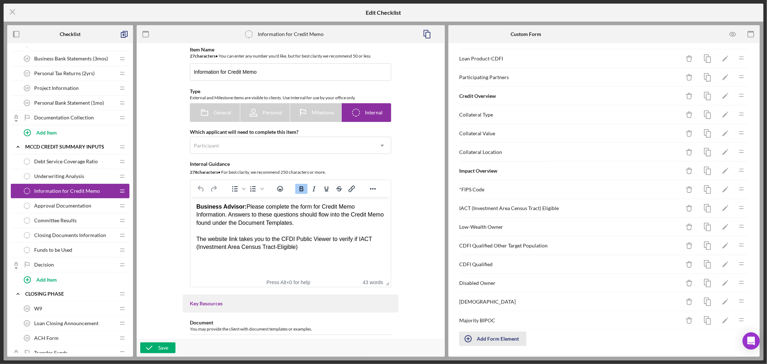
click at [490, 339] on div "Add Form Element" at bounding box center [498, 339] width 42 height 14
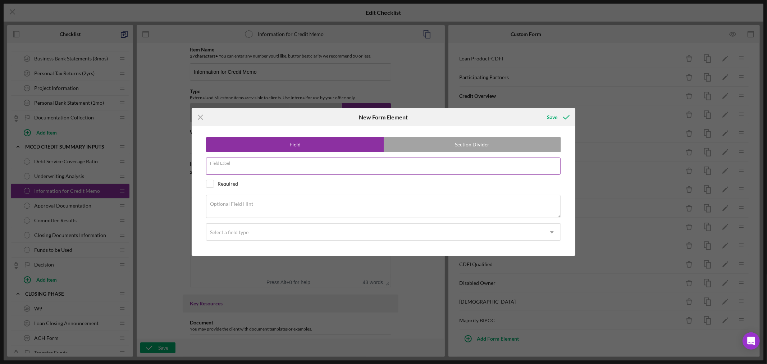
click at [262, 167] on input "Field Label" at bounding box center [383, 166] width 355 height 17
paste input "Amortization Period"
type input "Amortization Period"
click at [257, 201] on div "Optional Field Hint" at bounding box center [383, 207] width 355 height 24
paste textarea "How many months will loan be amortized over?"
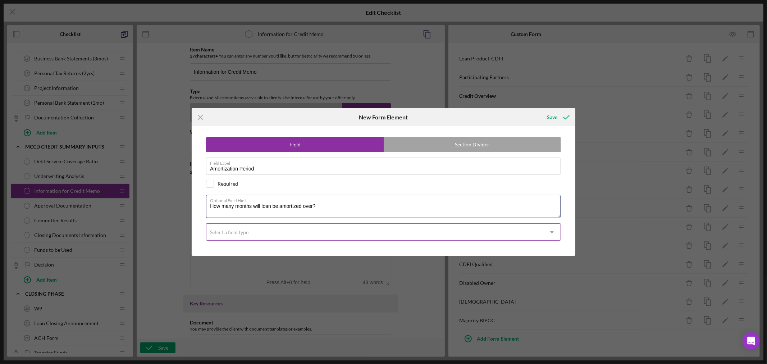
type textarea "How many months will loan be amortized over?"
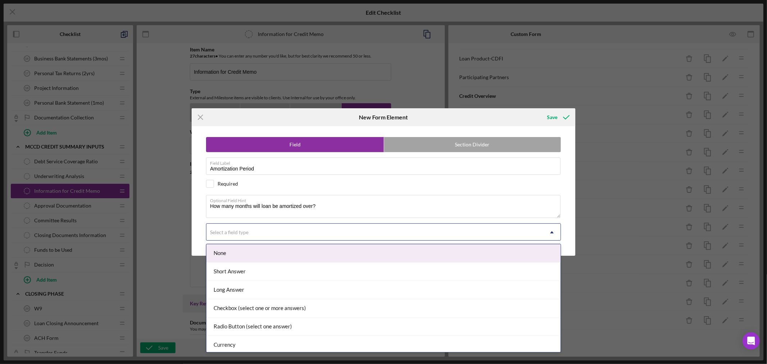
click at [553, 231] on icon "Icon/Dropdown Arrow" at bounding box center [552, 232] width 17 height 17
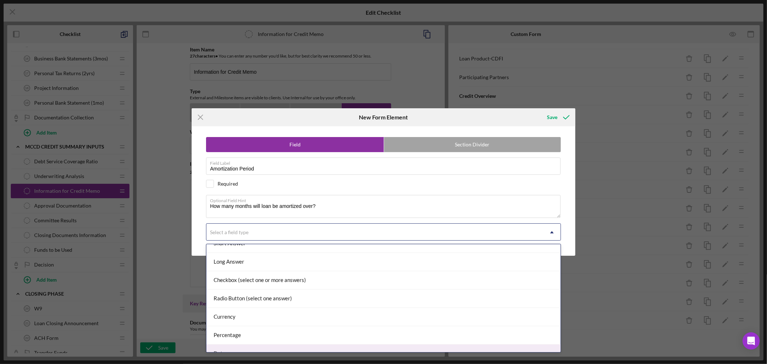
scroll to position [76, 0]
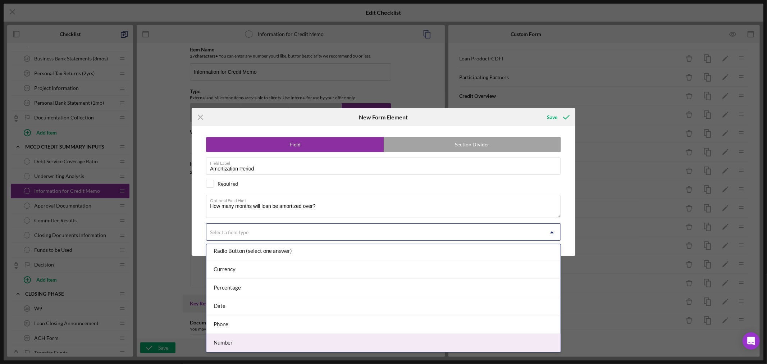
click at [522, 346] on div "Number" at bounding box center [384, 343] width 354 height 18
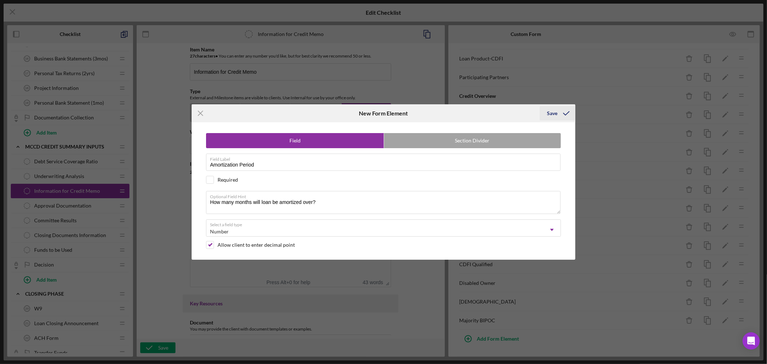
click at [555, 111] on div "Save" at bounding box center [552, 113] width 10 height 14
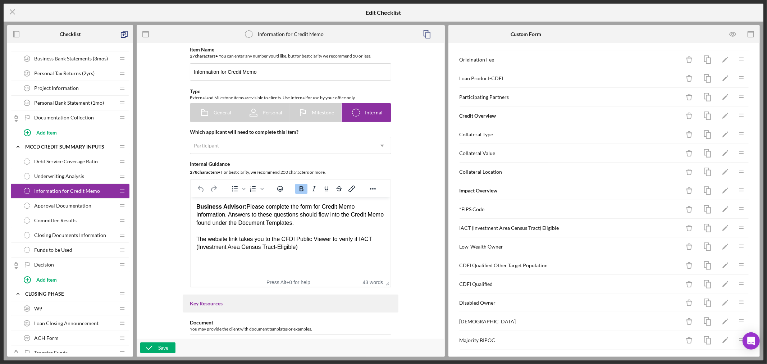
scroll to position [194, 0]
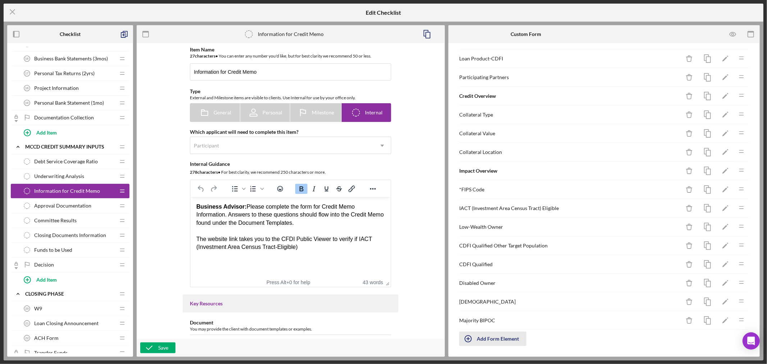
click at [504, 337] on div "Add Form Element" at bounding box center [498, 339] width 42 height 14
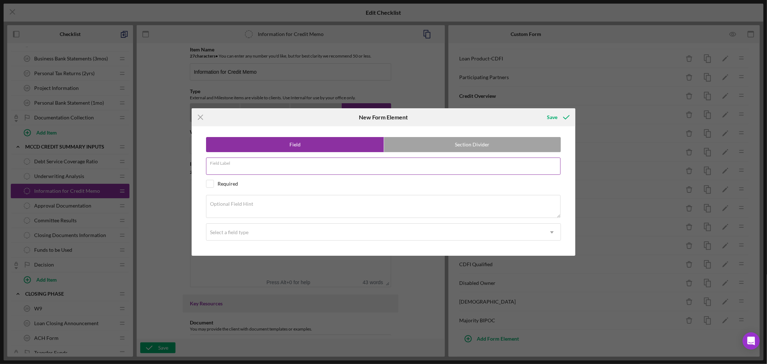
click at [254, 165] on div "Field Label" at bounding box center [383, 167] width 355 height 18
paste input "Is there an Interest Only Period"
type input "Is there an Interest Only Period?"
click at [553, 231] on icon "Icon/Dropdown Arrow" at bounding box center [552, 232] width 17 height 17
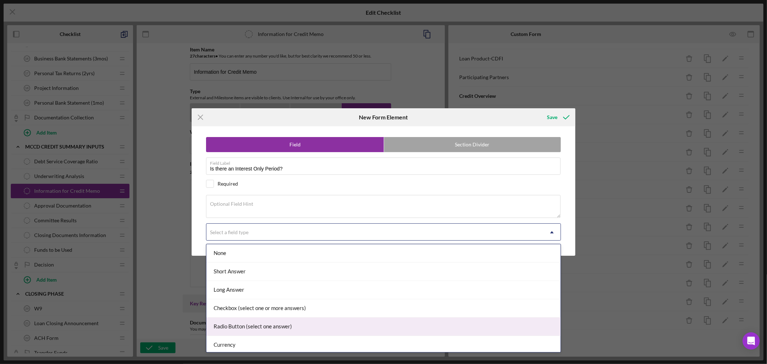
drag, startPoint x: 362, startPoint y: 308, endPoint x: 363, endPoint y: 325, distance: 16.6
click at [363, 325] on div "None Short Answer Long Answer Checkbox (select one or more answers) Radio Butto…" at bounding box center [384, 298] width 354 height 108
click at [367, 328] on div "Radio Button (select one answer)" at bounding box center [384, 327] width 354 height 18
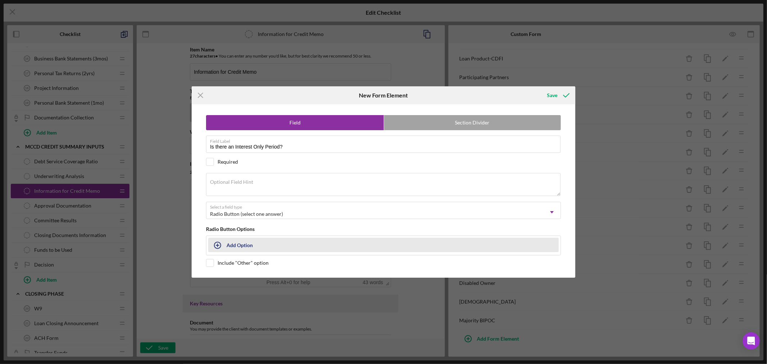
click at [239, 246] on div "Add Option" at bounding box center [240, 245] width 26 height 14
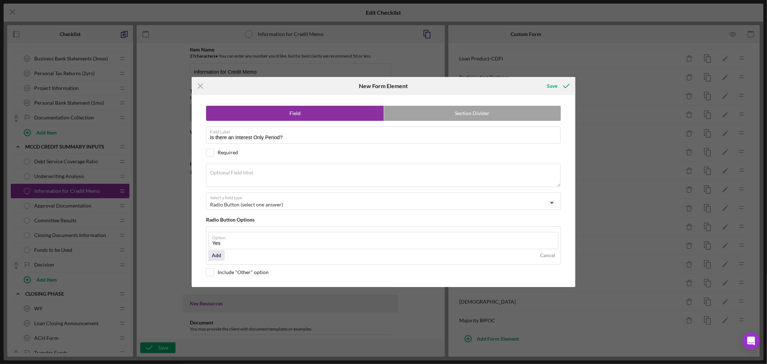
type input "Yes"
click at [216, 257] on div "Add" at bounding box center [216, 255] width 9 height 11
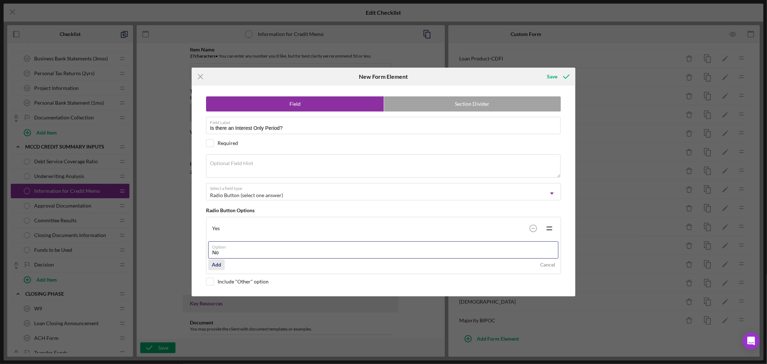
type input "No"
click at [217, 264] on div "Add" at bounding box center [216, 264] width 9 height 11
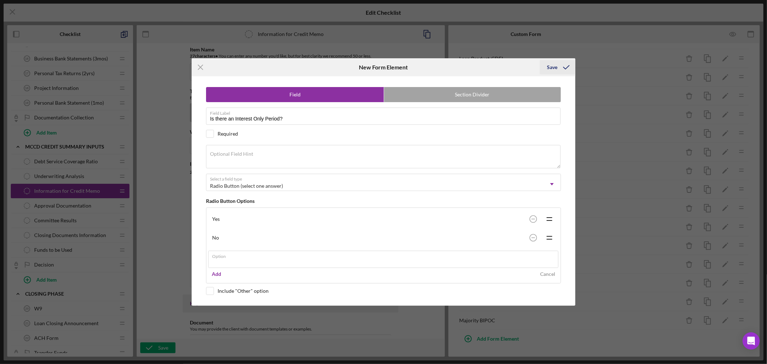
click at [550, 69] on div "Save" at bounding box center [558, 67] width 36 height 18
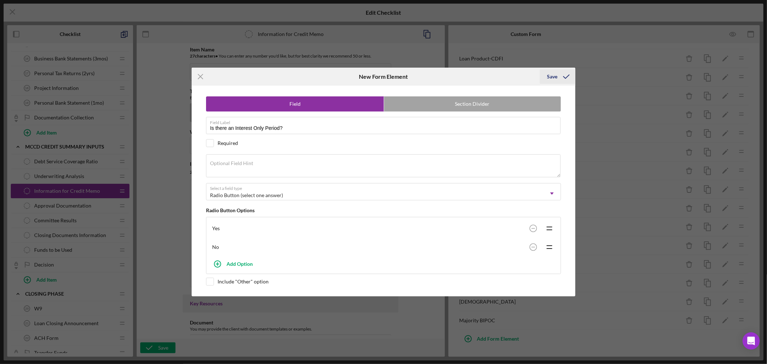
click at [553, 76] on div "Save" at bounding box center [552, 76] width 10 height 14
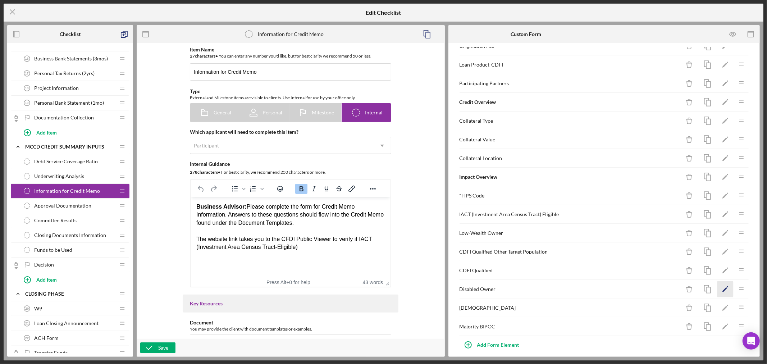
scroll to position [213, 0]
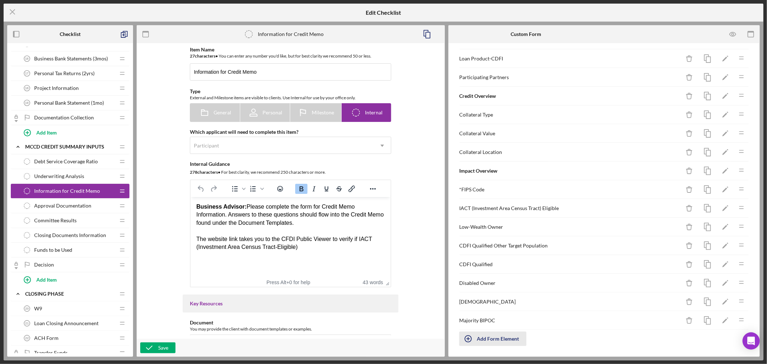
click at [504, 340] on div "Add Form Element" at bounding box center [498, 339] width 42 height 14
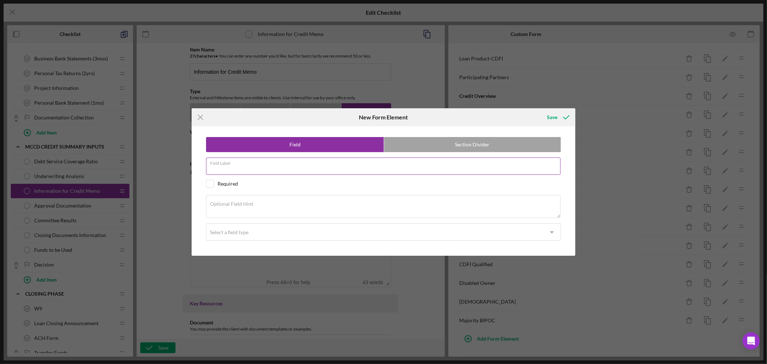
click at [239, 163] on div "Field Label" at bounding box center [383, 167] width 355 height 18
type input "Interest Only Payment"
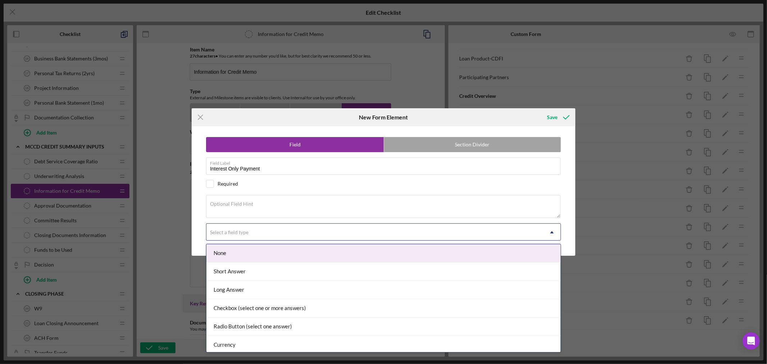
click at [553, 231] on icon "Icon/Dropdown Arrow" at bounding box center [552, 232] width 17 height 17
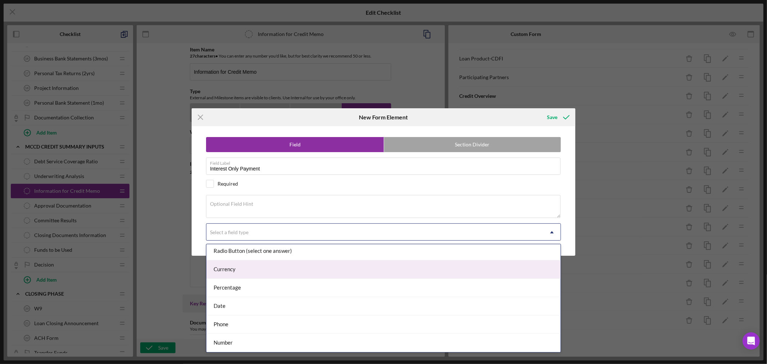
click at [494, 271] on div "Currency" at bounding box center [384, 269] width 354 height 18
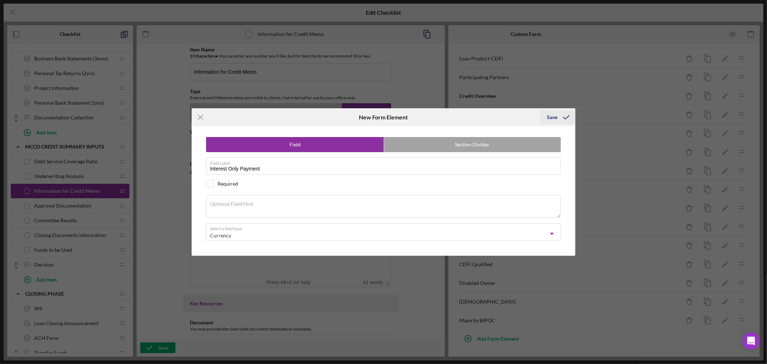
click at [554, 117] on div "Save" at bounding box center [552, 117] width 10 height 14
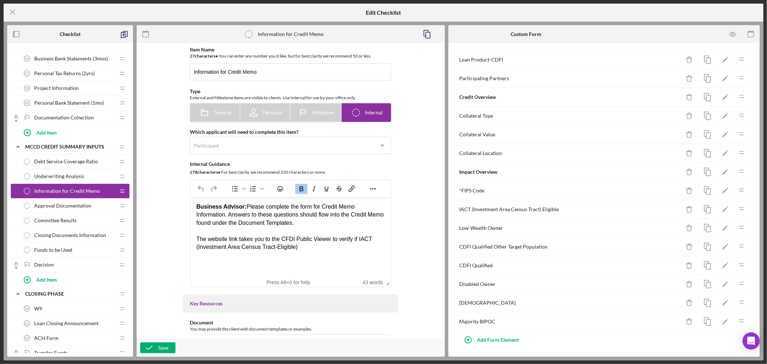
scroll to position [231, 0]
click at [167, 344] on div "Save" at bounding box center [163, 348] width 10 height 11
click at [684, 112] on icon "Icon/Delete" at bounding box center [690, 115] width 16 height 16
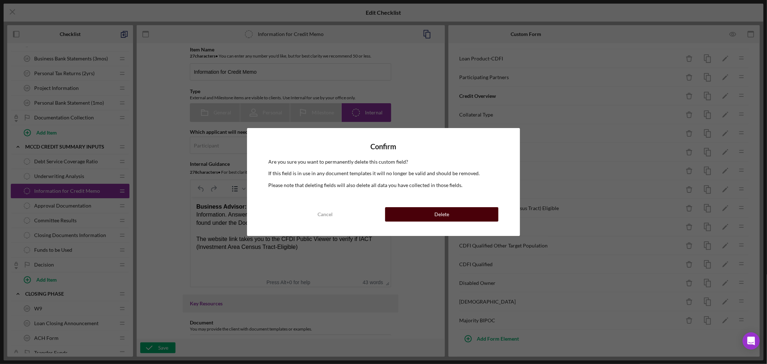
click at [451, 216] on button "Delete" at bounding box center [441, 214] width 113 height 14
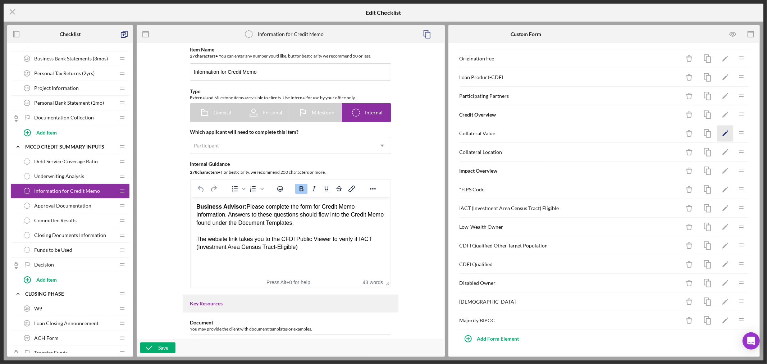
click at [723, 133] on polygon "button" at bounding box center [725, 134] width 5 height 5
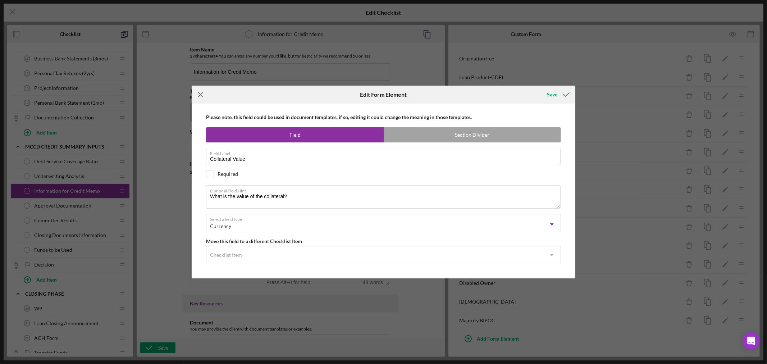
click at [200, 92] on icon "Icon/Menu Close" at bounding box center [201, 95] width 18 height 18
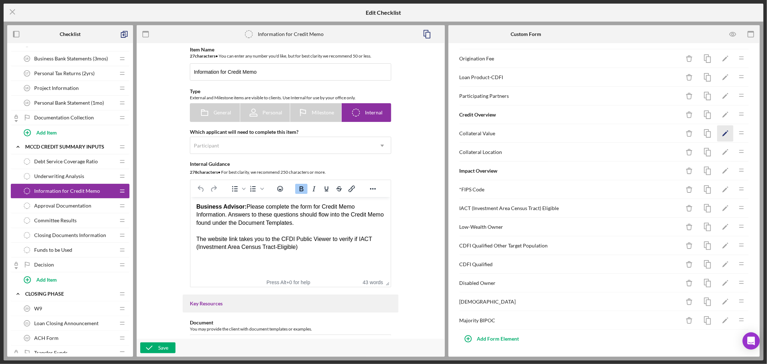
click at [718, 132] on icon "Icon/Edit" at bounding box center [726, 134] width 16 height 16
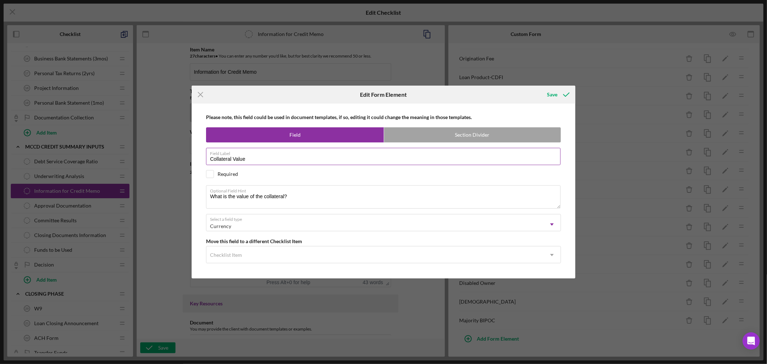
click at [253, 159] on input "Collateral Value" at bounding box center [383, 156] width 355 height 17
paste input "Real Estate"
type input "Collateral Value Real Estate"
drag, startPoint x: 293, startPoint y: 195, endPoint x: 200, endPoint y: 189, distance: 93.7
click at [200, 189] on div "Please note, this field could be used in document templates, if so, editing it …" at bounding box center [383, 191] width 377 height 174
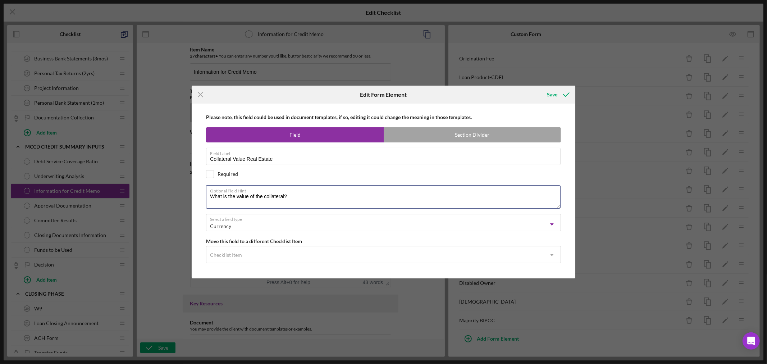
paste textarea "If collateral is Real Estate, enter the market value of the real estate"
type textarea "If collateral is Real Estate, enter the market value of the real estate?"
click at [553, 94] on div "Save" at bounding box center [552, 94] width 10 height 14
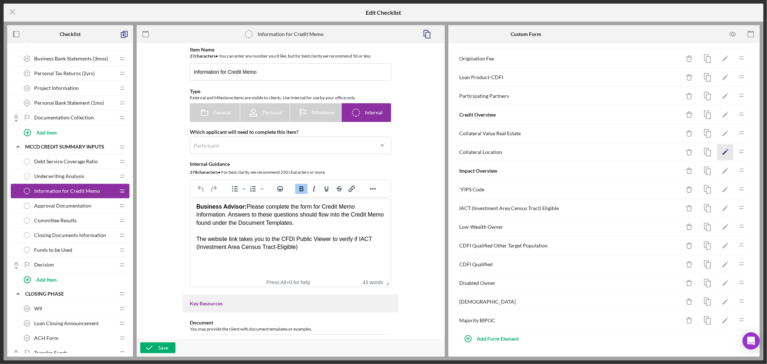
click at [723, 150] on polygon "button" at bounding box center [725, 152] width 5 height 5
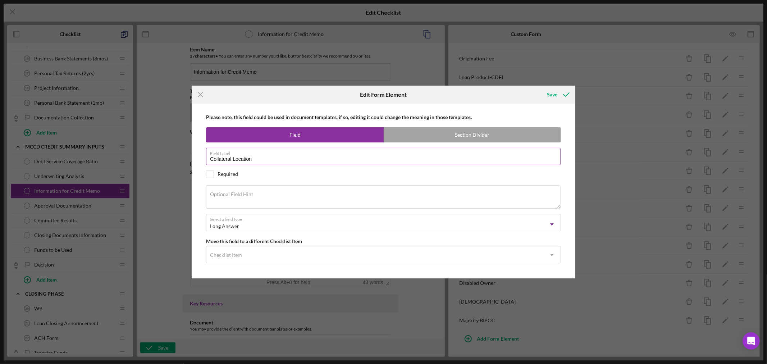
click at [263, 156] on input "Collateral Location" at bounding box center [383, 156] width 355 height 17
click at [258, 156] on input "Collateral Location" at bounding box center [383, 156] width 355 height 17
type input "Collateral Location: Real Estate"
click at [259, 196] on textarea "Optional Field Hint" at bounding box center [383, 196] width 355 height 23
paste textarea "Address of real estate collateral"
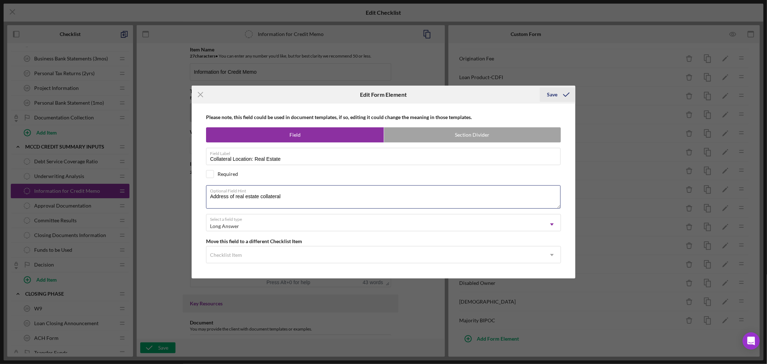
type textarea "Address of real estate collateral"
click at [554, 92] on div "Save" at bounding box center [552, 94] width 10 height 14
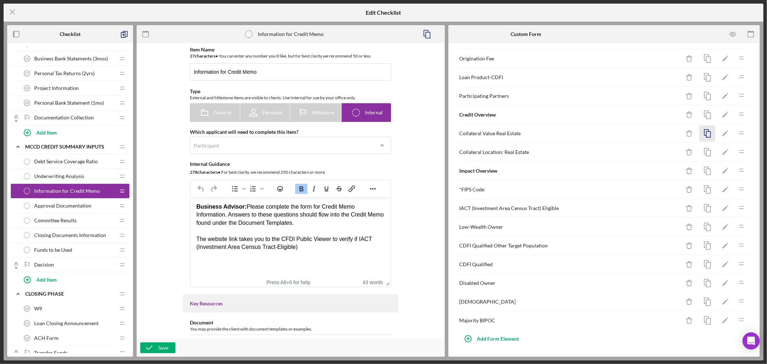
click at [704, 131] on icon "button" at bounding box center [708, 134] width 16 height 16
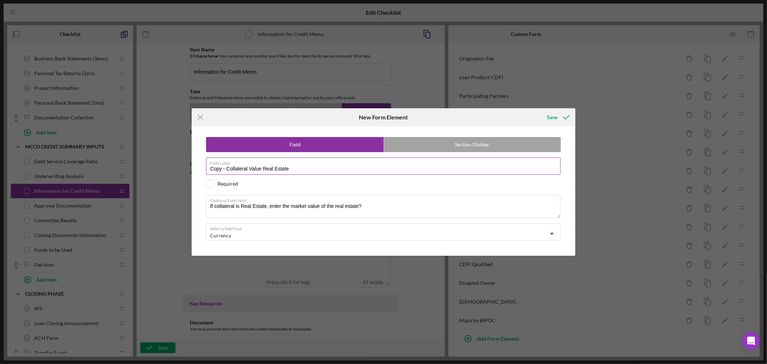
drag, startPoint x: 263, startPoint y: 165, endPoint x: 384, endPoint y: 164, distance: 120.2
click at [384, 164] on label "Field Label" at bounding box center [385, 162] width 351 height 8
click at [384, 164] on input "Copy - Collateral Value Real Estate" at bounding box center [383, 166] width 355 height 17
drag, startPoint x: 263, startPoint y: 167, endPoint x: 303, endPoint y: 168, distance: 40.3
click at [303, 168] on input "Copy - Collateral Value Real Estate" at bounding box center [383, 166] width 355 height 17
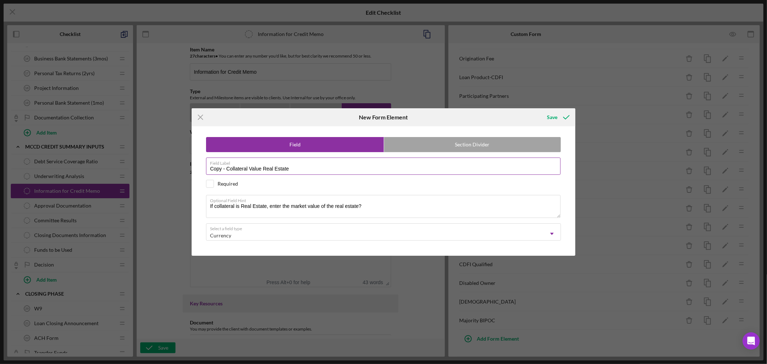
click at [289, 166] on label "Field Label" at bounding box center [385, 162] width 351 height 8
click at [289, 166] on input "Copy - Collateral Value Real Estate" at bounding box center [383, 166] width 355 height 17
drag, startPoint x: 226, startPoint y: 169, endPoint x: 66, endPoint y: 156, distance: 160.3
click at [73, 156] on div "Icon/Menu Close New Form Element Save Field Section Divider Field Label Copy - …" at bounding box center [383, 182] width 767 height 364
type input "Collateral Value FF&E"
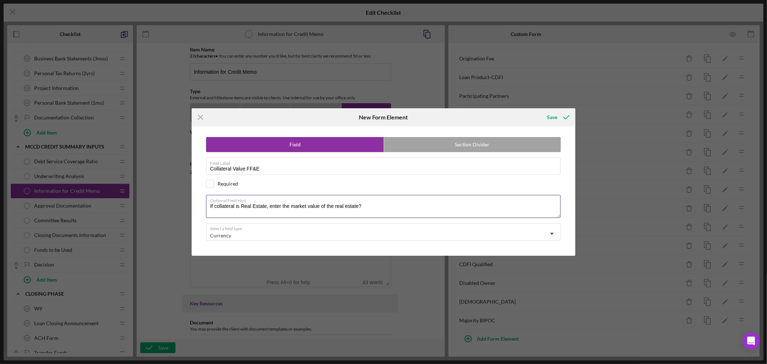
drag, startPoint x: 366, startPoint y: 208, endPoint x: 193, endPoint y: 210, distance: 173.1
click at [193, 210] on div "Field Section Divider Field Label Collateral Value FF&E Required Optional Field…" at bounding box center [384, 191] width 384 height 130
paste textarea "Collateral is Furniture, Fixtures and Equipment, please list the value"
type textarea "If Collateral is Furniture, Fixtures and Equipment, please list the value"
click at [554, 118] on div "Save" at bounding box center [552, 117] width 10 height 14
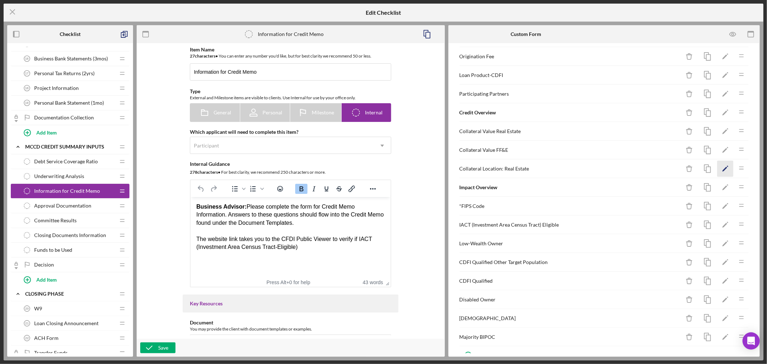
click at [723, 170] on polygon "button" at bounding box center [725, 169] width 5 height 5
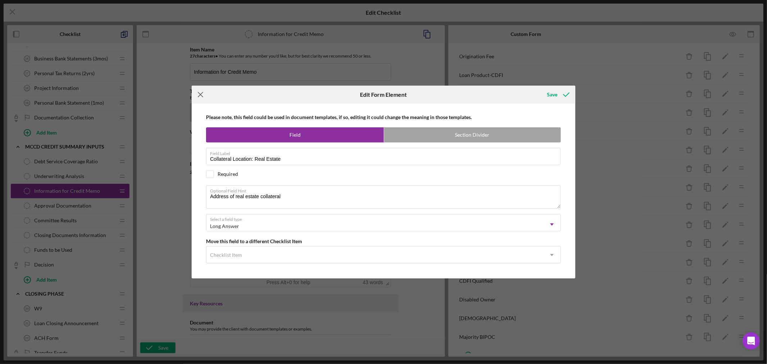
click at [202, 92] on line at bounding box center [200, 94] width 5 height 5
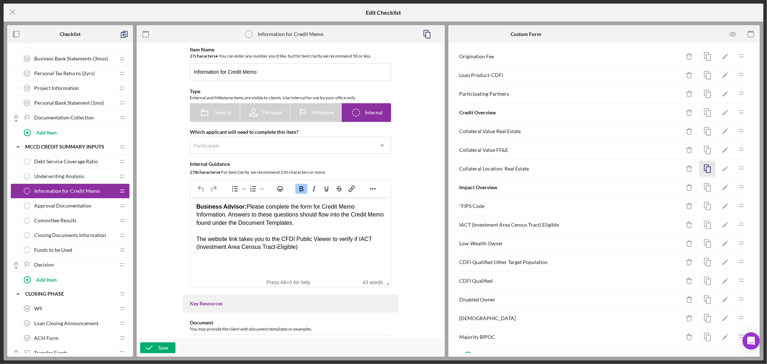
click at [703, 170] on icon "button" at bounding box center [708, 169] width 16 height 16
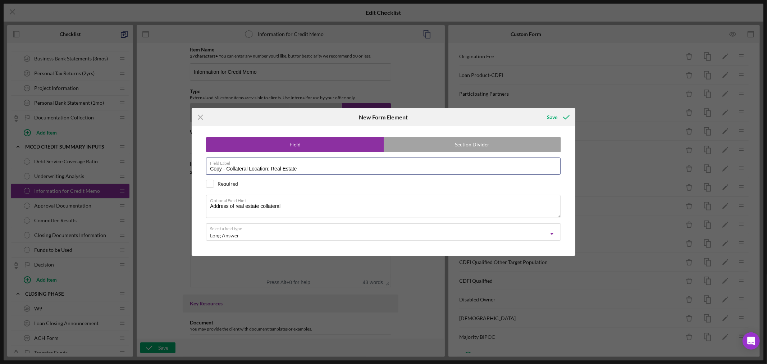
drag, startPoint x: 226, startPoint y: 169, endPoint x: 132, endPoint y: 148, distance: 96.4
click at [145, 155] on div "Icon/Menu Close New Form Element Save Field Section Divider Field Label Copy - …" at bounding box center [383, 182] width 767 height 364
drag, startPoint x: 255, startPoint y: 169, endPoint x: 315, endPoint y: 177, distance: 60.5
click at [315, 177] on div "Field Section Divider Field Label Collateral Location: Real Estate Required Opt…" at bounding box center [383, 191] width 377 height 130
type input "Collateral Location: FF&E"
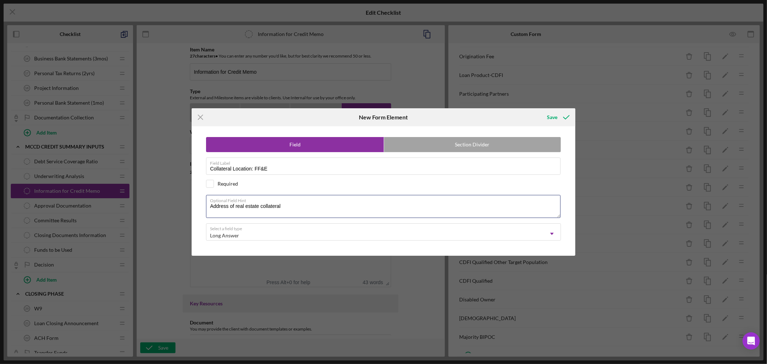
drag, startPoint x: 289, startPoint y: 209, endPoint x: 166, endPoint y: 208, distance: 122.7
click at [166, 208] on div "Icon/Menu Close New Form Element Save Field Section Divider Field Label Collate…" at bounding box center [383, 182] width 767 height 364
paste textarea "where collateral is located"
type textarea "Address of where collateral is located"
click at [550, 116] on div "Save" at bounding box center [552, 117] width 10 height 14
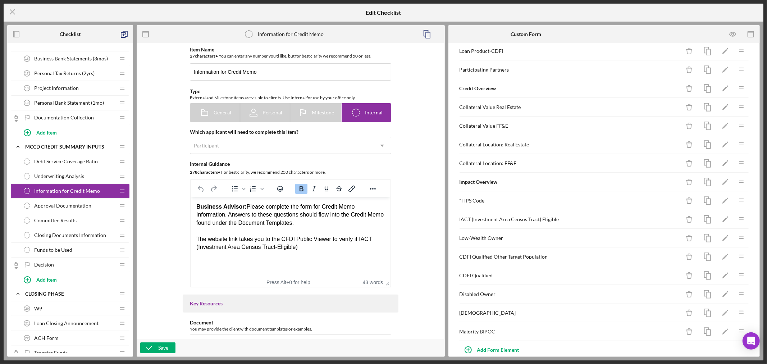
scroll to position [250, 0]
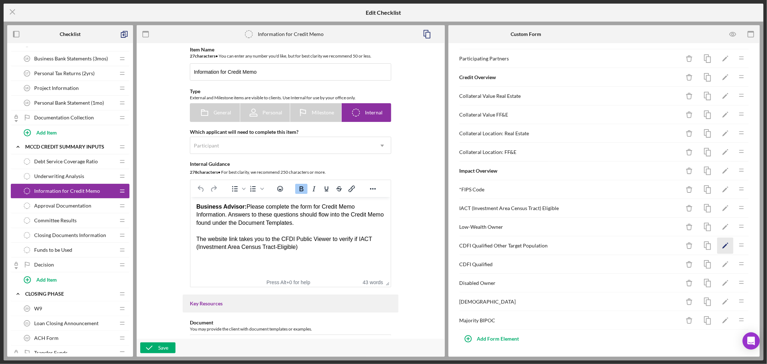
click at [723, 245] on polygon "button" at bounding box center [725, 246] width 5 height 5
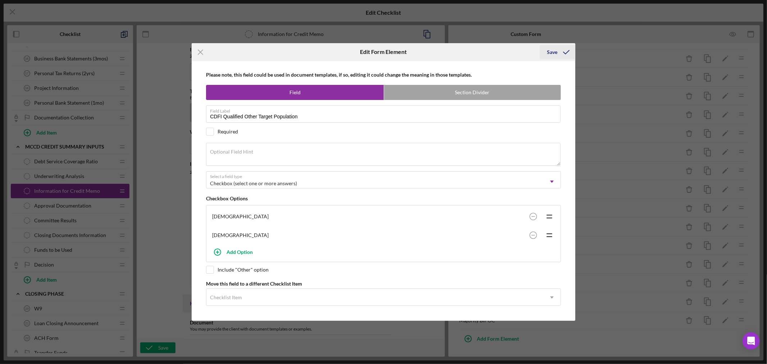
click at [553, 49] on div "Save" at bounding box center [552, 52] width 10 height 14
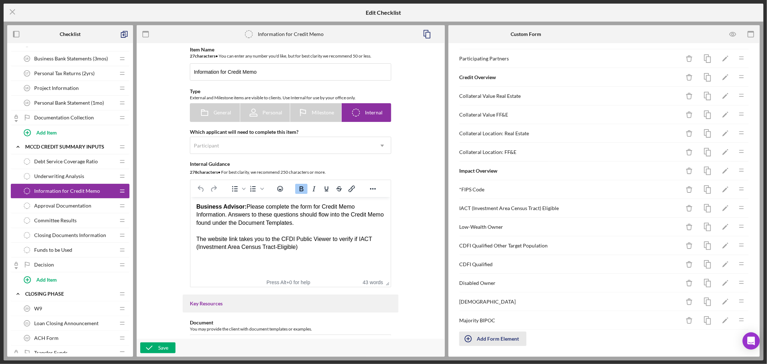
click at [495, 340] on div "Add Form Element" at bounding box center [498, 339] width 42 height 14
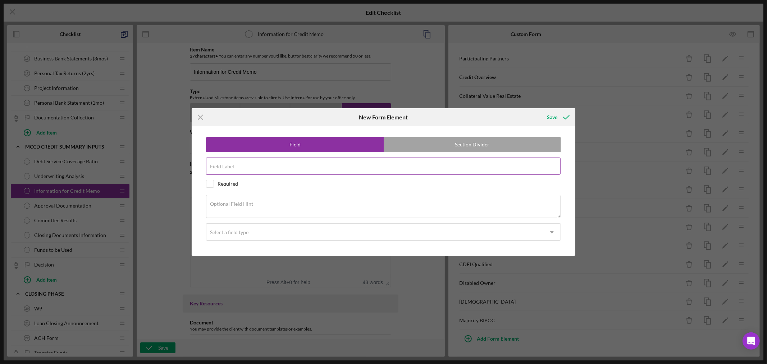
click at [249, 167] on input "Field Label" at bounding box center [383, 166] width 355 height 17
paste input "Income Level"
type input "Income Level"
click at [262, 203] on div "Optional Field Hint" at bounding box center [383, 207] width 355 height 24
paste textarea "Use Income Limits Chart"
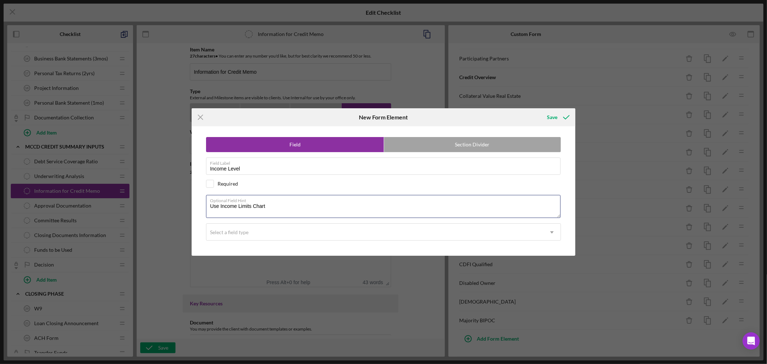
type textarea "Use Income Limits Chart"
drag, startPoint x: 459, startPoint y: 117, endPoint x: 616, endPoint y: 167, distance: 165.2
click at [617, 167] on div "Icon/Menu Close New Form Element Save Field Section Divider Field Label Income …" at bounding box center [383, 182] width 767 height 364
click at [265, 234] on div "Select a field type" at bounding box center [375, 232] width 337 height 17
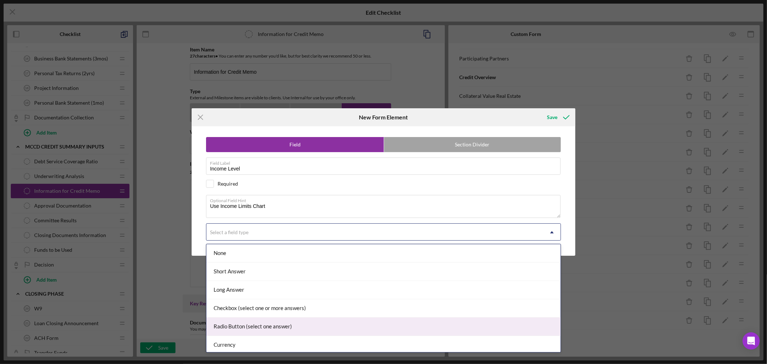
click at [279, 325] on div "Radio Button (select one answer)" at bounding box center [384, 327] width 354 height 18
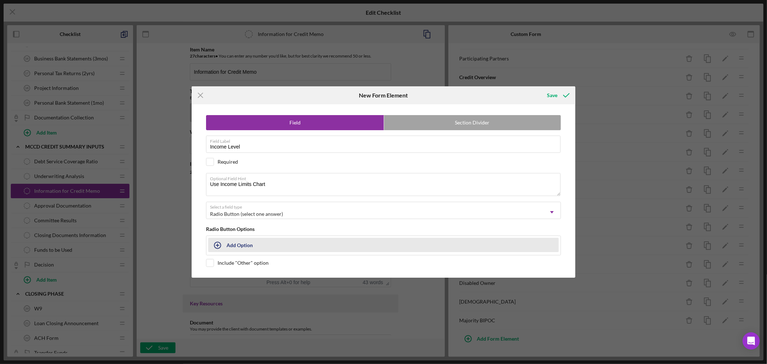
click at [225, 246] on icon "button" at bounding box center [218, 245] width 18 height 18
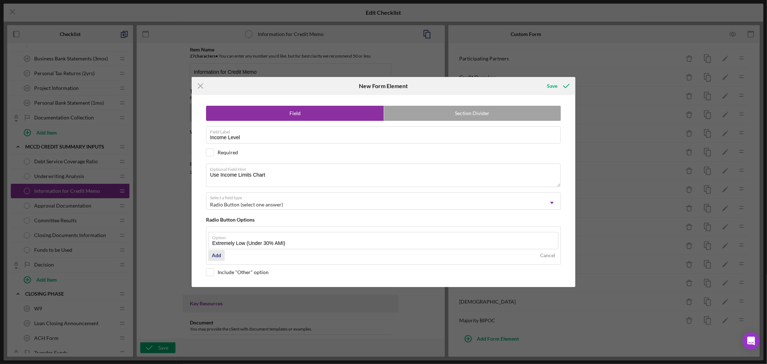
type input "Extremely Low (Under 30% AMI)"
click at [216, 254] on div "Add" at bounding box center [216, 255] width 9 height 11
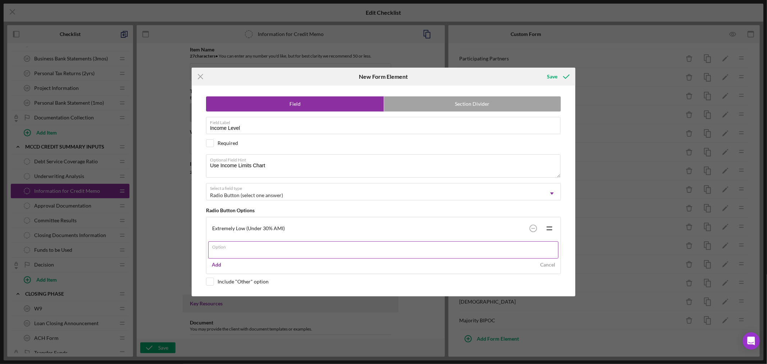
click at [255, 250] on input "Option" at bounding box center [383, 249] width 350 height 17
type input "Very Low (Under 50% AMI)"
click at [218, 265] on div "Add" at bounding box center [216, 264] width 9 height 11
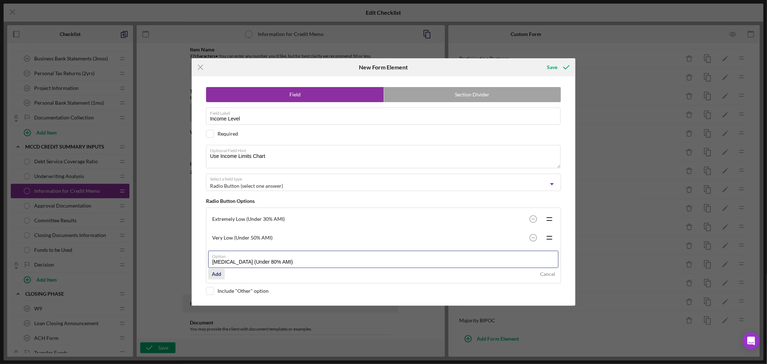
type input "Low Income (Under 80% AMI)"
click at [215, 273] on div "Add" at bounding box center [216, 274] width 9 height 11
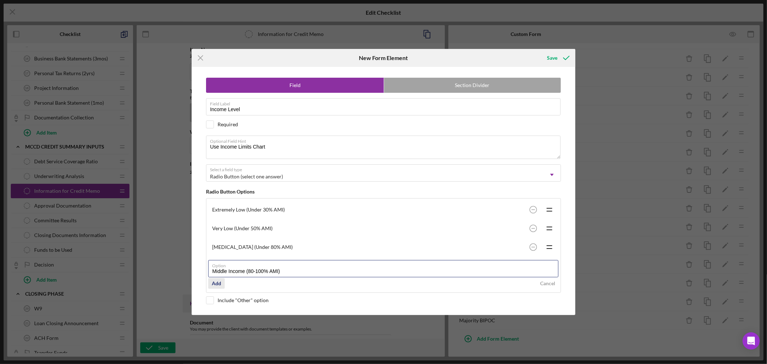
type input "Middle Income (80-100% AMI)"
click at [221, 281] on button "Add" at bounding box center [216, 283] width 17 height 11
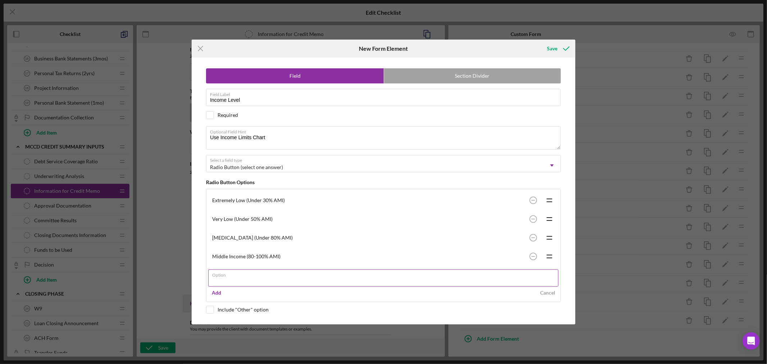
click at [237, 282] on input "Option" at bounding box center [383, 277] width 350 height 17
type input "Upper Income (Over 100% AMI)"
click at [220, 292] on div "Add" at bounding box center [216, 292] width 9 height 11
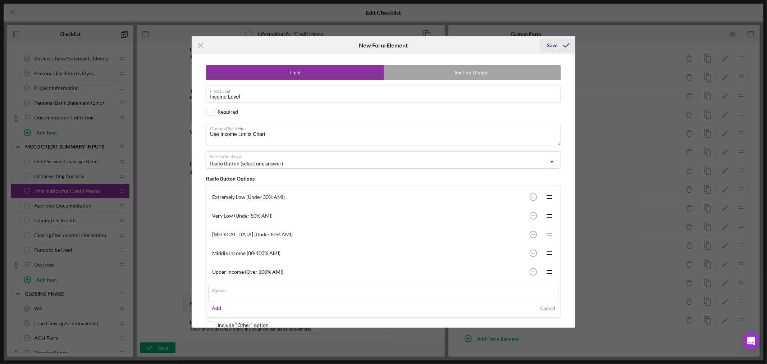
click at [552, 45] on div "Save" at bounding box center [552, 45] width 10 height 14
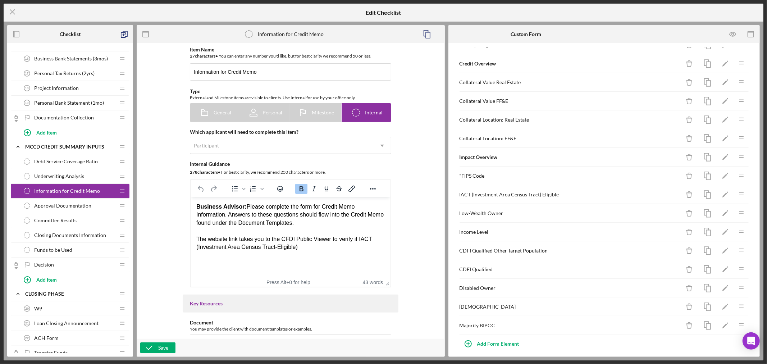
scroll to position [360, 0]
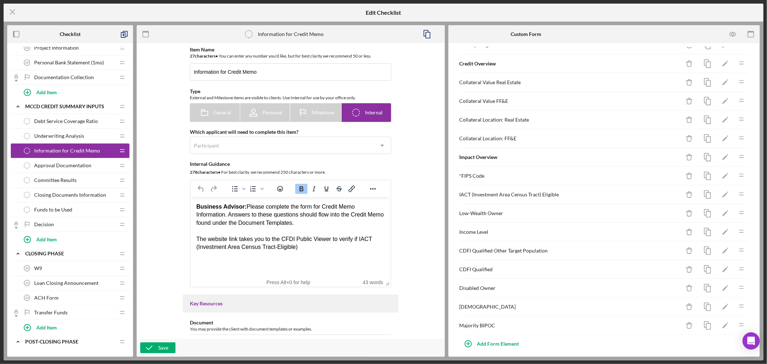
drag, startPoint x: 83, startPoint y: 166, endPoint x: 76, endPoint y: 180, distance: 15.9
click at [76, 180] on div "Debt Service Coverage Ratio Debt Service Coverage Ratio Icon/Drag Underwriting …" at bounding box center [70, 180] width 119 height 132
click at [159, 347] on div "Save" at bounding box center [163, 348] width 10 height 11
click at [84, 166] on span "Approval Documentation" at bounding box center [62, 166] width 57 height 6
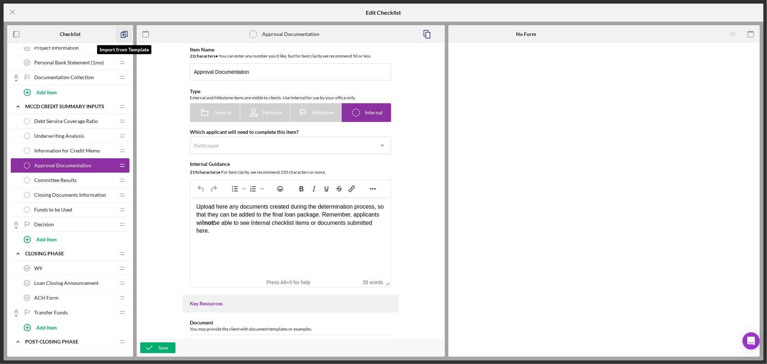
click at [125, 33] on icon "button" at bounding box center [124, 34] width 16 height 16
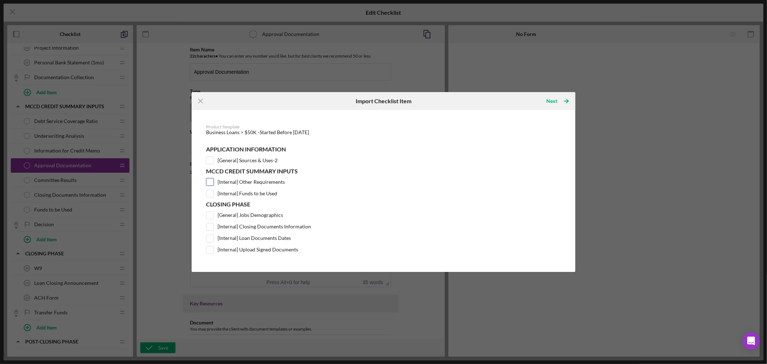
click at [211, 182] on input "[Internal] Other Requirements" at bounding box center [210, 181] width 7 height 7
checkbox input "true"
click at [556, 100] on div "Next" at bounding box center [552, 101] width 11 height 14
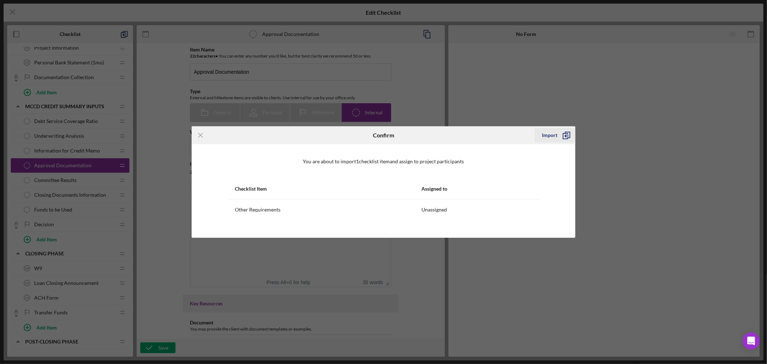
click at [550, 132] on div "Import" at bounding box center [549, 135] width 15 height 14
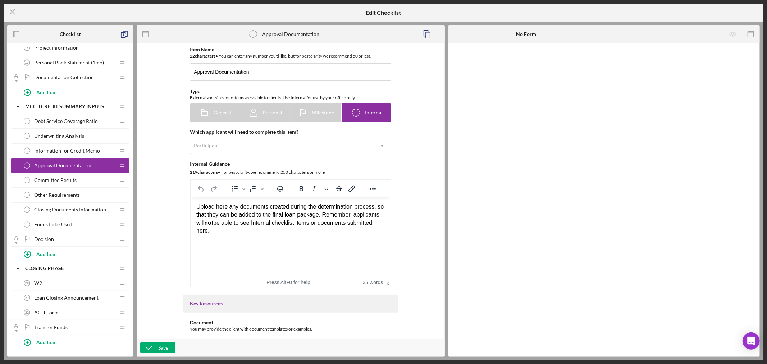
click at [73, 195] on span "Other Requirements" at bounding box center [57, 195] width 46 height 6
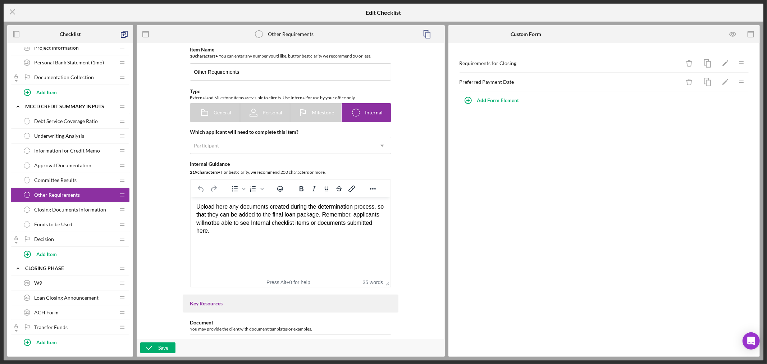
click at [69, 226] on span "Funds to be Used" at bounding box center [53, 225] width 38 height 6
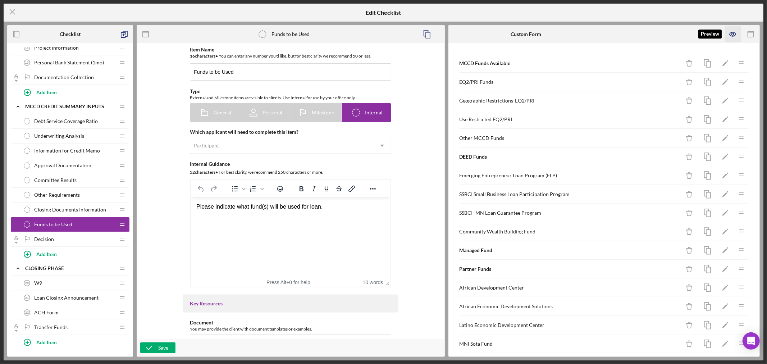
click at [734, 34] on icon "button" at bounding box center [733, 34] width 16 height 16
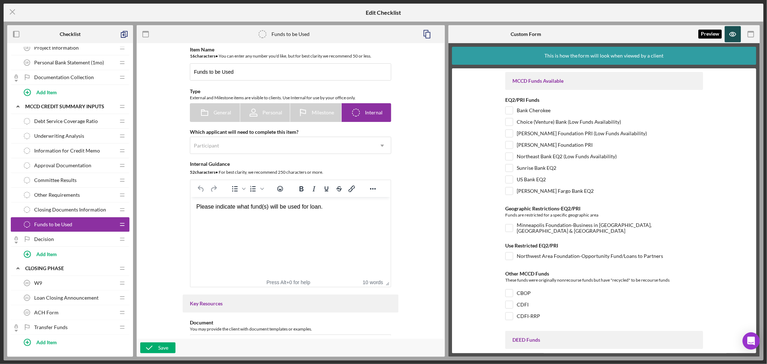
click at [734, 34] on icon "button" at bounding box center [733, 34] width 2 height 2
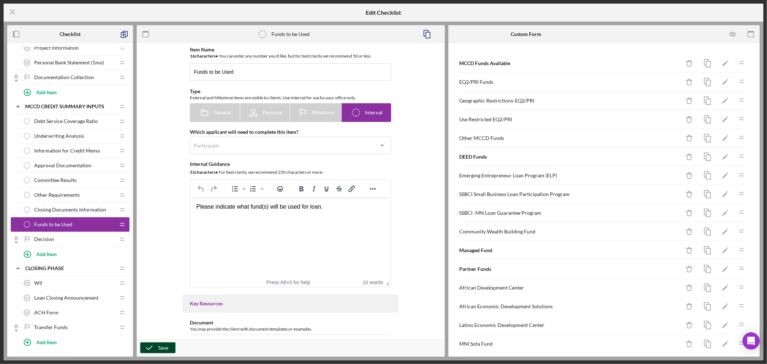
click at [161, 347] on div "Save" at bounding box center [163, 348] width 10 height 11
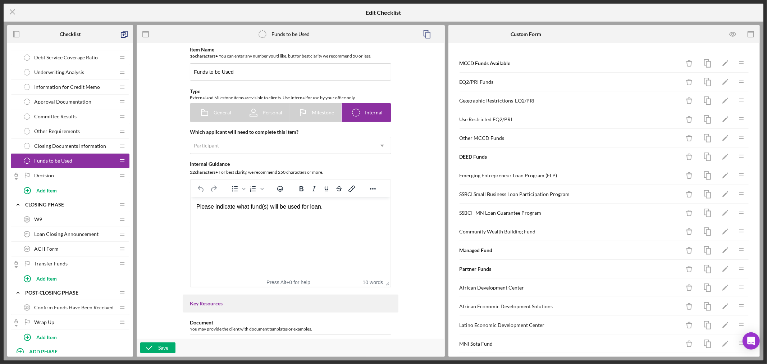
scroll to position [448, 0]
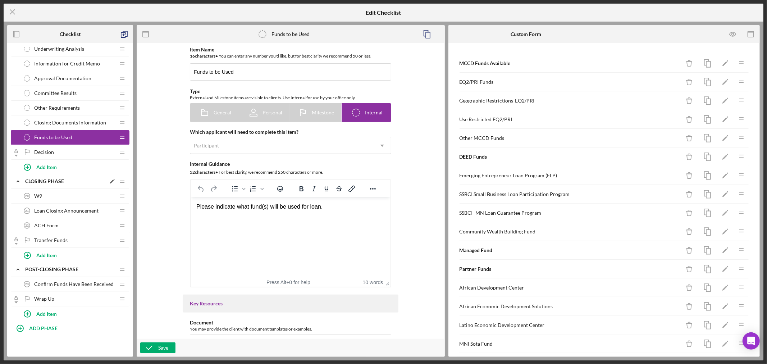
click at [76, 181] on div "Closing Phase" at bounding box center [65, 181] width 81 height 6
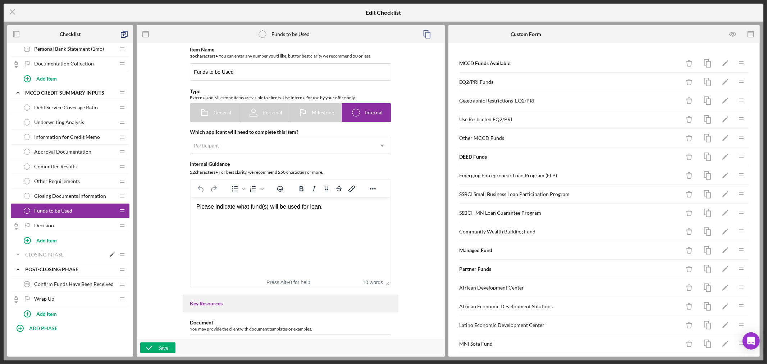
scroll to position [375, 0]
click at [42, 253] on div "Closing Phase" at bounding box center [65, 255] width 81 height 6
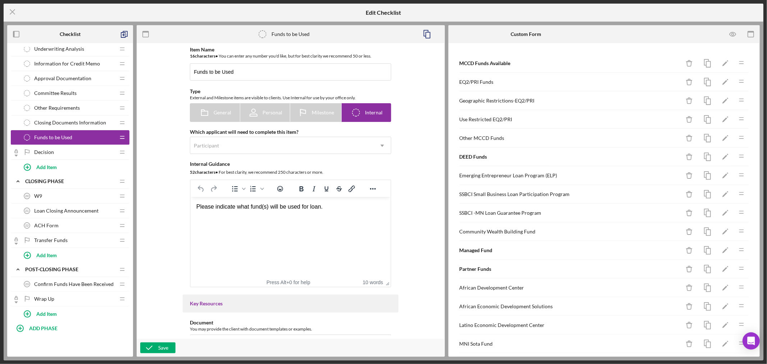
click at [63, 195] on div "W9 20 W9" at bounding box center [67, 196] width 95 height 14
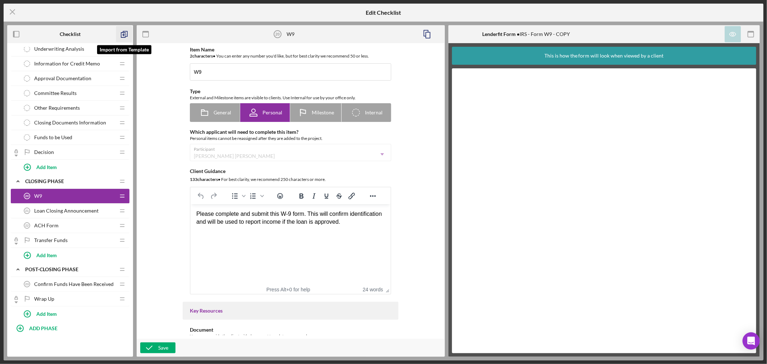
click at [125, 33] on icon "button" at bounding box center [124, 34] width 16 height 16
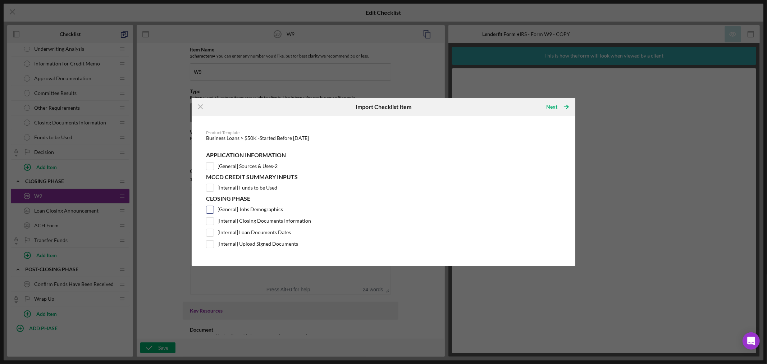
click at [212, 209] on input "[General] Jobs Demographics" at bounding box center [210, 209] width 7 height 7
checkbox input "true"
click at [212, 232] on input "[Internal] Loan Documents Dates" at bounding box center [210, 232] width 7 height 7
checkbox input "true"
click at [210, 243] on input "[Internal] Upload Signed Documents" at bounding box center [210, 244] width 7 height 7
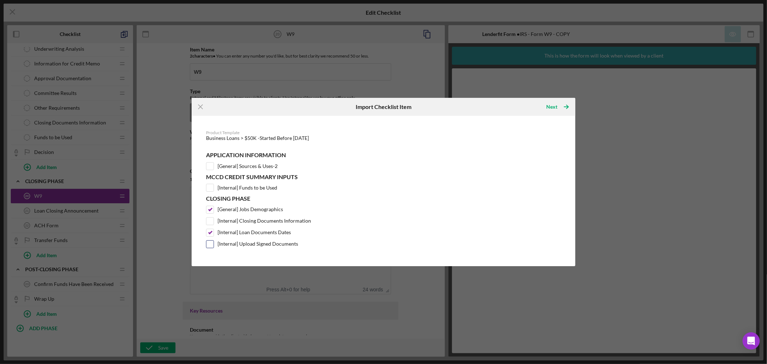
checkbox input "true"
click at [553, 105] on div "Next" at bounding box center [552, 107] width 11 height 14
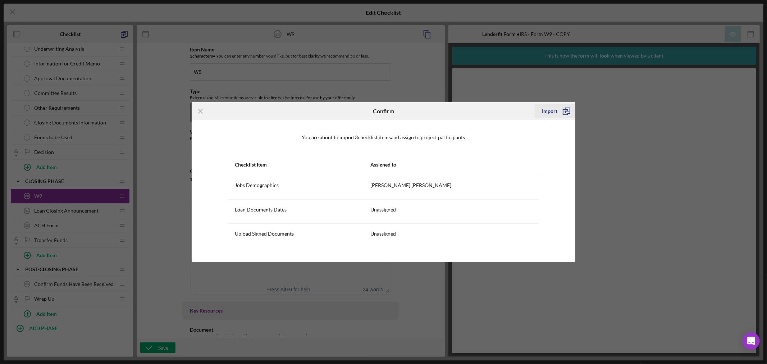
click at [553, 111] on div "Import" at bounding box center [549, 111] width 15 height 14
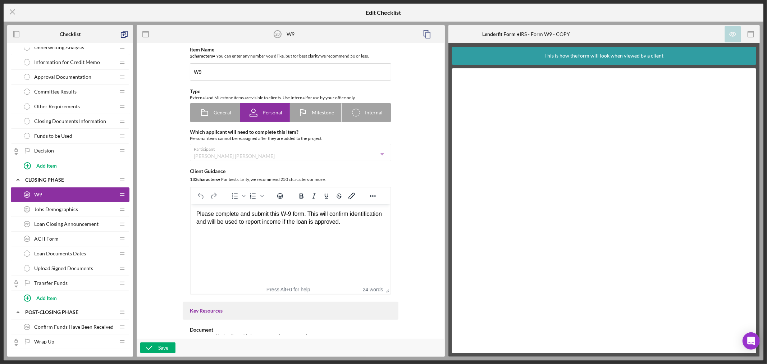
click at [96, 242] on div "ACH Form 23 ACH Form" at bounding box center [67, 239] width 95 height 14
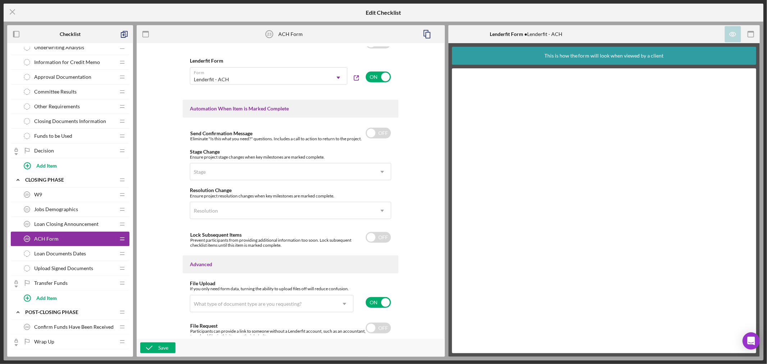
scroll to position [425, 0]
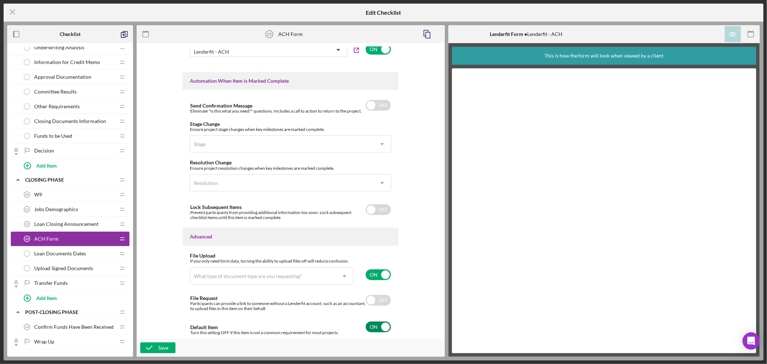
click at [385, 325] on input "checkbox" at bounding box center [378, 327] width 25 height 11
checkbox input "false"
click at [158, 347] on button "Save" at bounding box center [157, 348] width 35 height 11
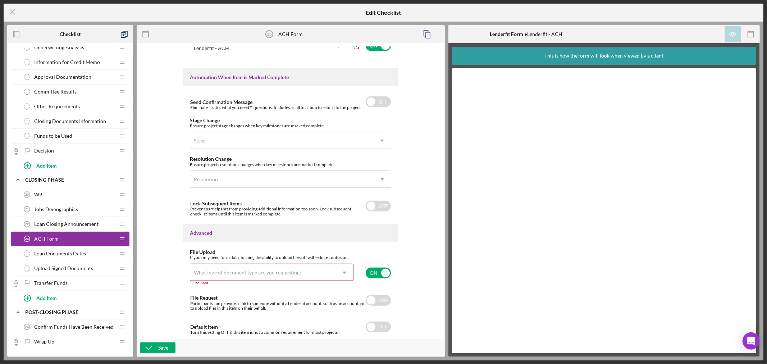
click at [345, 269] on icon "Icon/Dropdown Arrow" at bounding box center [344, 272] width 17 height 17
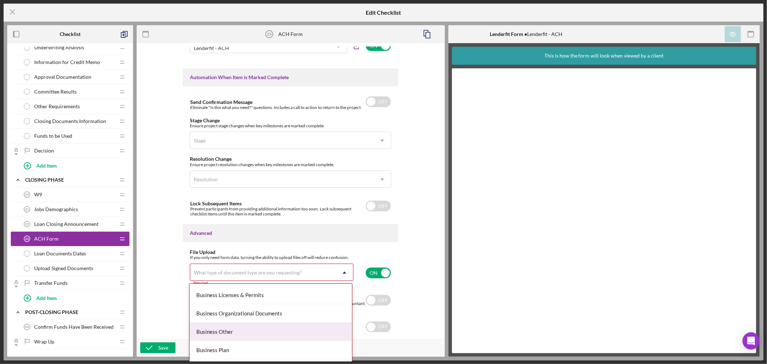
scroll to position [240, 0]
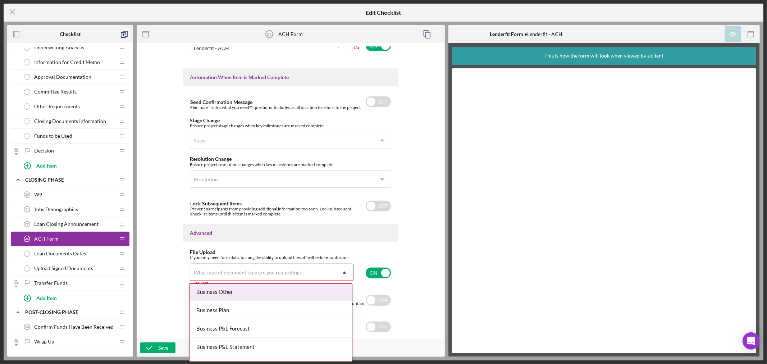
click at [288, 293] on div "Business Other" at bounding box center [271, 292] width 163 height 18
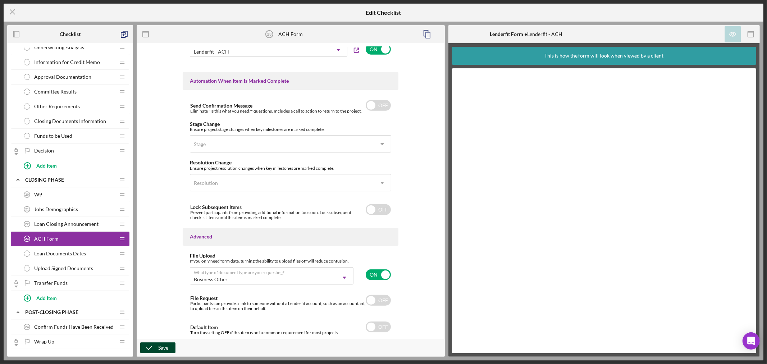
click at [162, 347] on div "Save" at bounding box center [163, 348] width 10 height 11
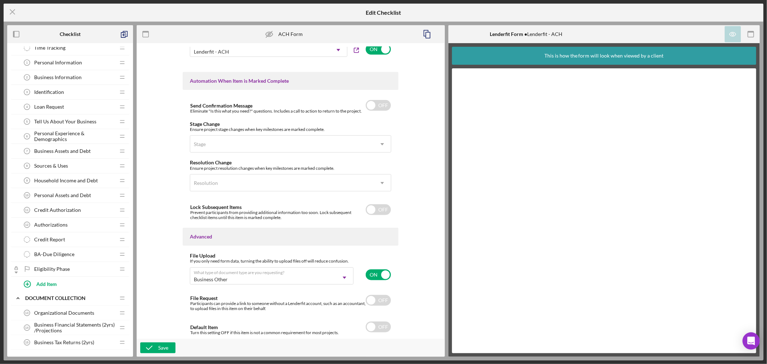
scroll to position [0, 0]
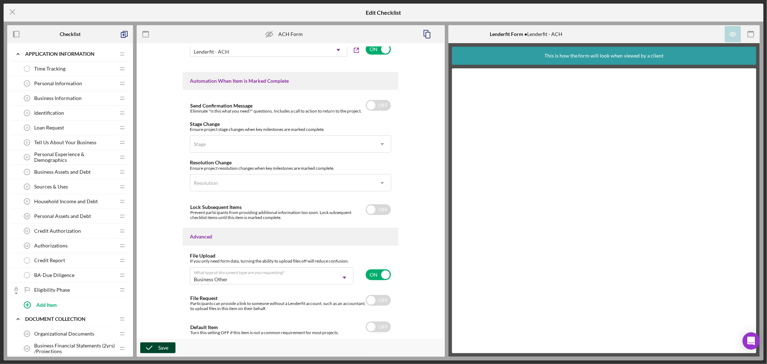
click at [158, 345] on div "Save" at bounding box center [163, 348] width 10 height 11
click at [12, 11] on line at bounding box center [12, 12] width 5 height 5
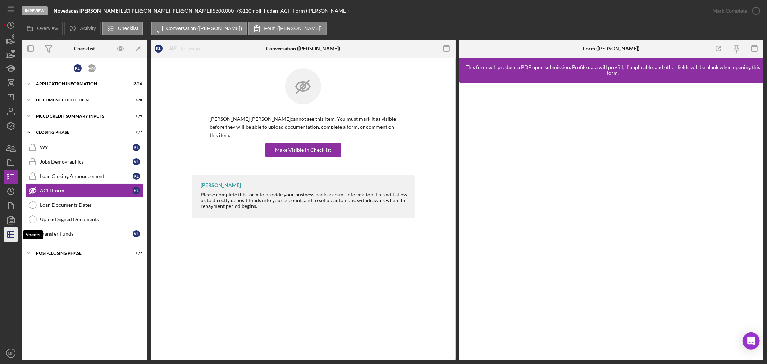
click at [10, 236] on line "button" at bounding box center [11, 236] width 6 height 0
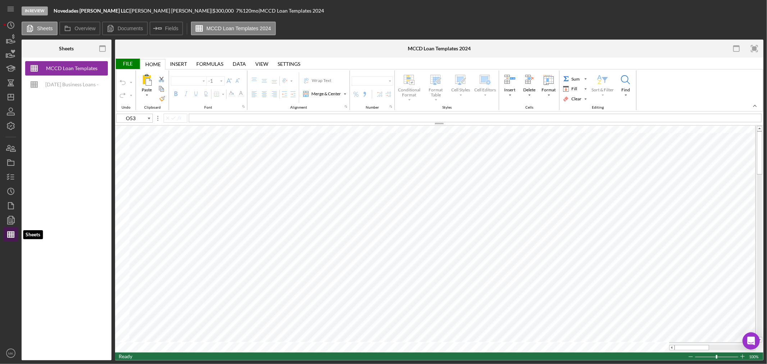
type input "Calibri"
type input "11"
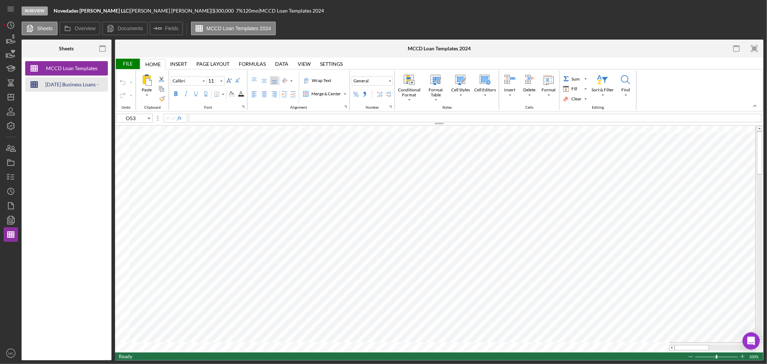
click at [81, 83] on div "[DATE] Business Loans -Loan Template" at bounding box center [72, 84] width 58 height 14
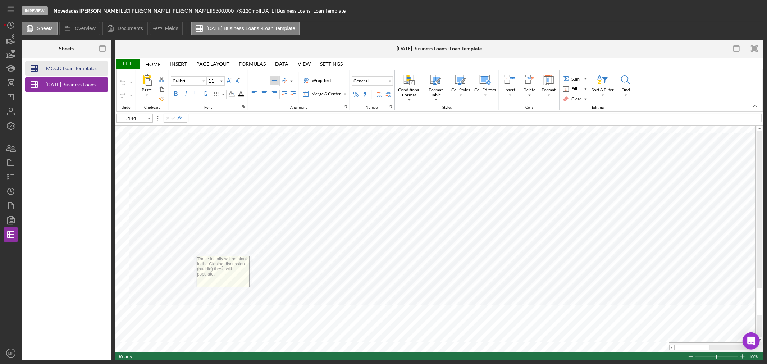
click at [80, 66] on div "MCCD Loan Templates 2024" at bounding box center [72, 68] width 58 height 14
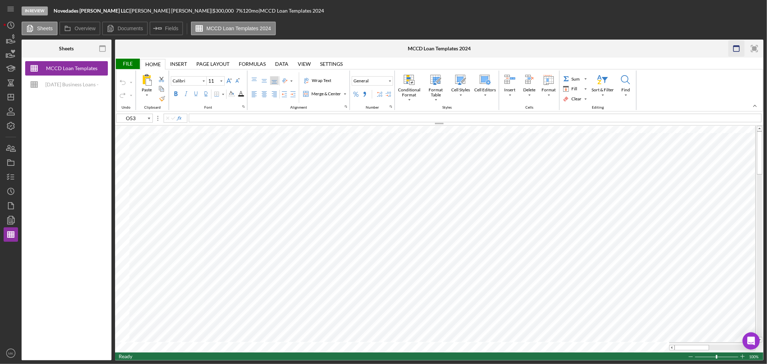
click at [737, 51] on icon "button" at bounding box center [737, 49] width 16 height 16
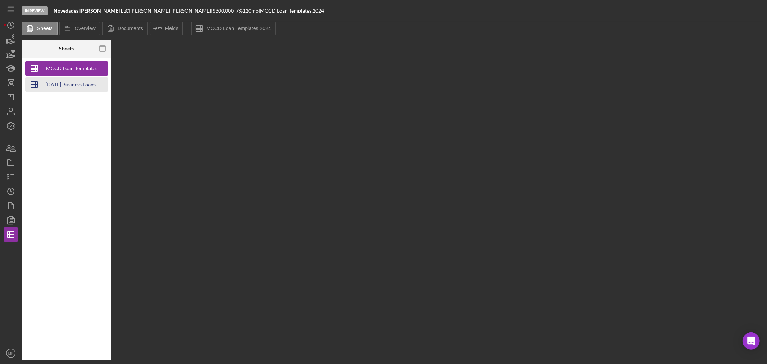
click at [72, 84] on div "[DATE] Business Loans -Loan Template" at bounding box center [72, 84] width 58 height 14
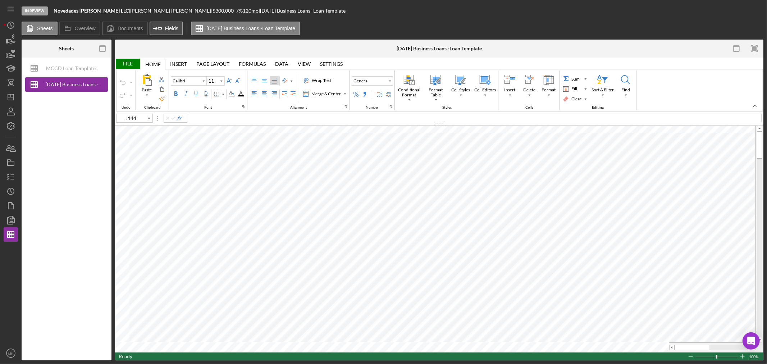
click at [167, 29] on label "Fields" at bounding box center [171, 29] width 13 height 6
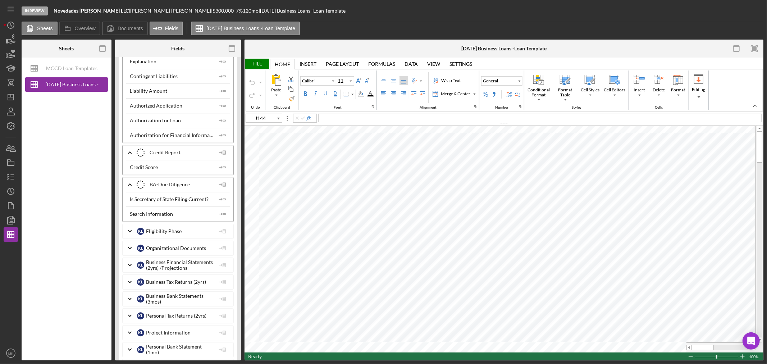
scroll to position [1759, 0]
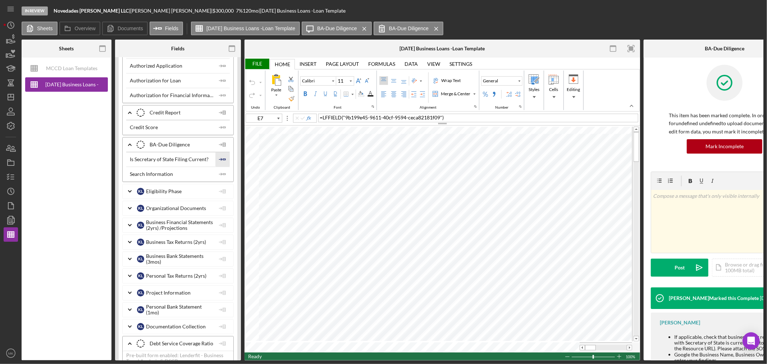
click at [224, 163] on icon "Icon/Insert Field" at bounding box center [223, 159] width 14 height 14
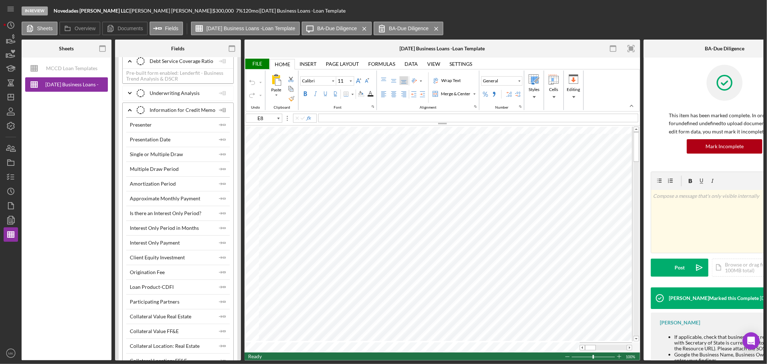
scroll to position [2078, 0]
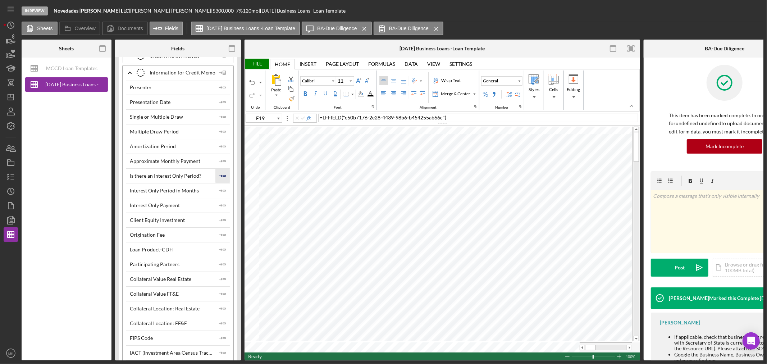
click at [223, 176] on polygon "button" at bounding box center [224, 175] width 3 height 1
click at [222, 211] on icon "Icon/Insert Field" at bounding box center [223, 205] width 14 height 14
click at [224, 154] on icon "Icon/Insert Field" at bounding box center [223, 146] width 14 height 14
click at [222, 123] on icon "Icon/Insert Field" at bounding box center [223, 117] width 14 height 14
click at [223, 132] on polygon "button" at bounding box center [224, 131] width 3 height 1
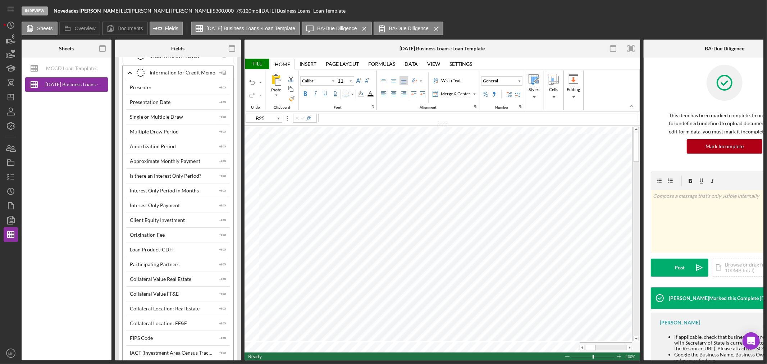
click at [257, 64] on div "File" at bounding box center [257, 64] width 25 height 10
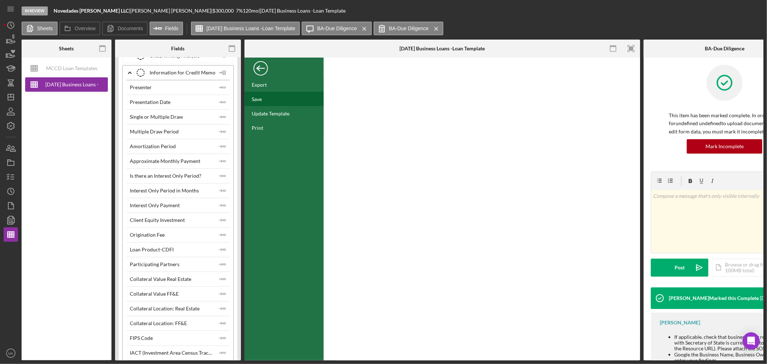
click at [259, 98] on div "Save" at bounding box center [257, 99] width 10 height 6
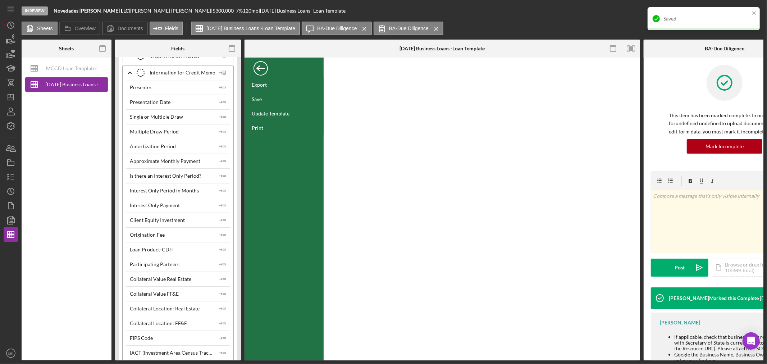
click at [263, 67] on div "Back" at bounding box center [261, 66] width 14 height 14
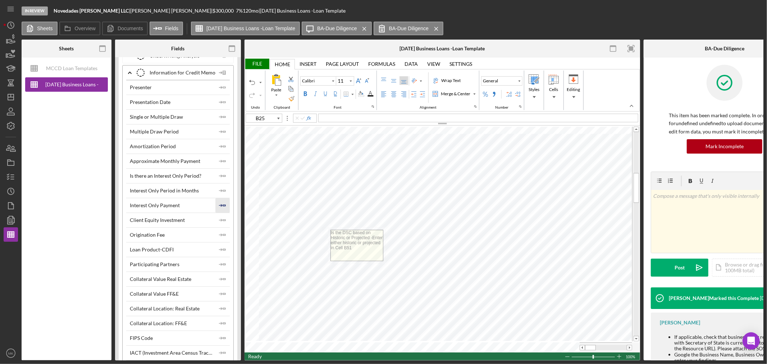
scroll to position [2118, 0]
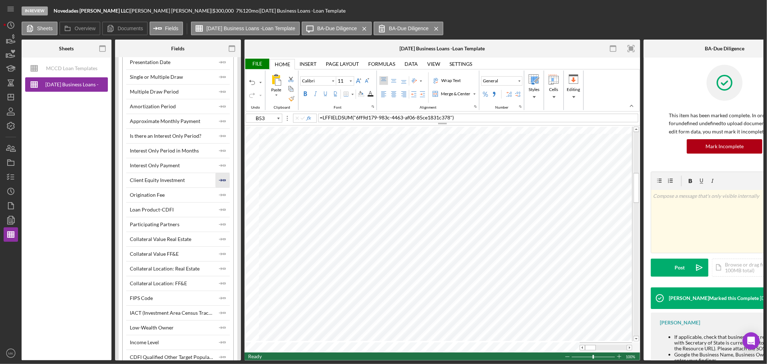
click at [220, 186] on icon "Icon/Insert Field" at bounding box center [223, 180] width 14 height 14
click at [222, 274] on icon "Icon/Insert Field" at bounding box center [223, 269] width 14 height 14
click at [260, 62] on div "File" at bounding box center [257, 64] width 25 height 10
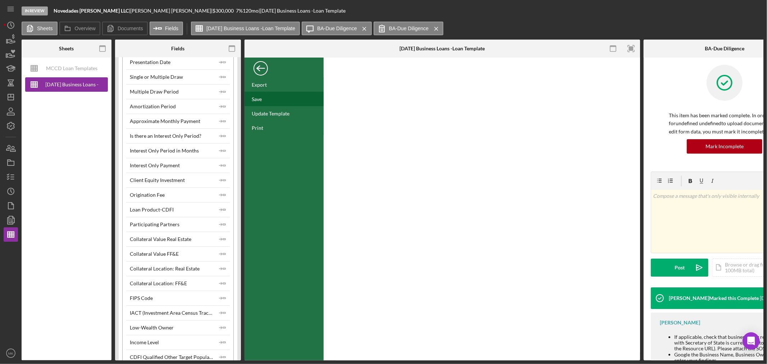
click at [256, 100] on div "Save" at bounding box center [257, 99] width 10 height 6
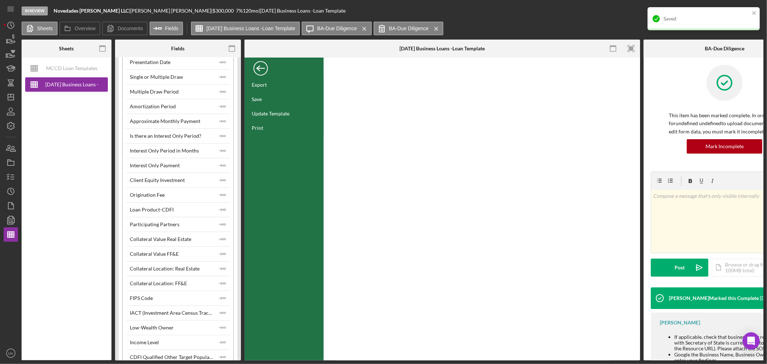
click at [261, 66] on div "Back" at bounding box center [261, 66] width 14 height 14
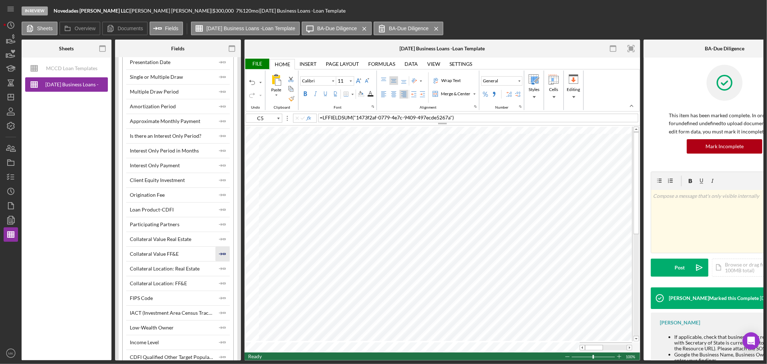
click at [223, 254] on polygon "button" at bounding box center [224, 253] width 3 height 1
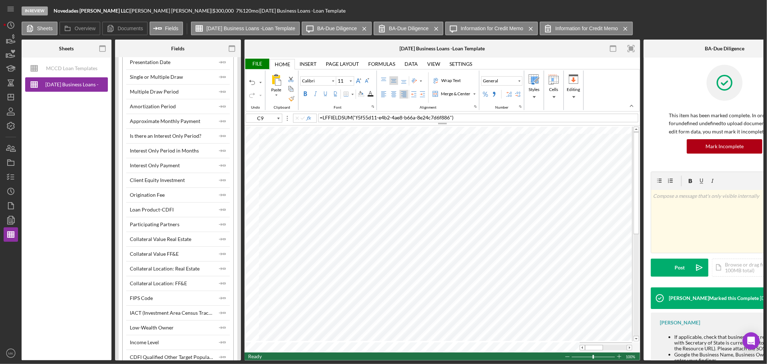
type input "F13"
type input "Arial"
type input "10"
type input "B9"
type input "Calibri"
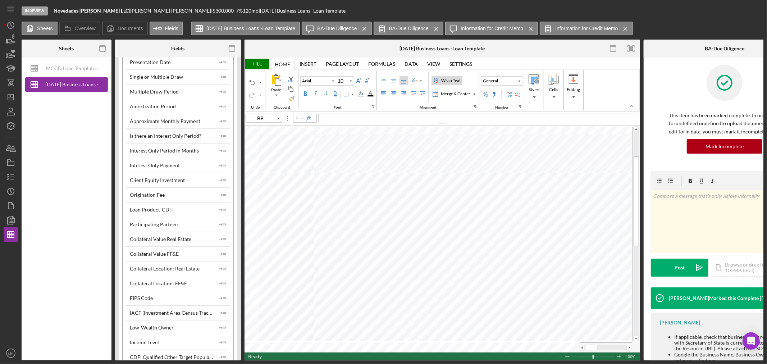
type input "11"
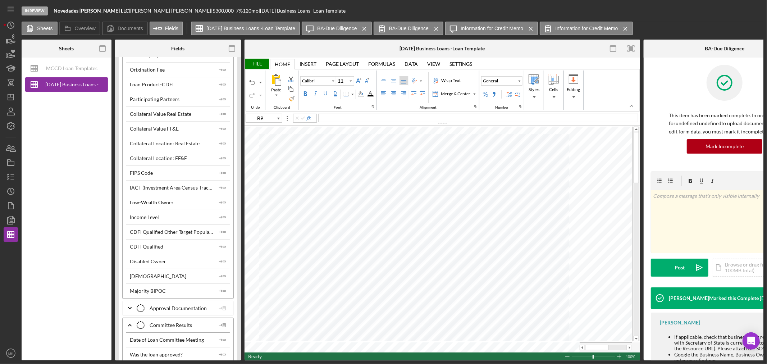
scroll to position [2279, 0]
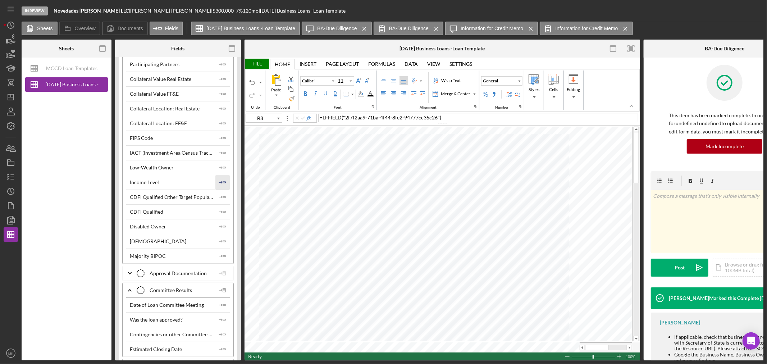
click at [220, 186] on icon "Icon/Insert Field" at bounding box center [223, 182] width 14 height 14
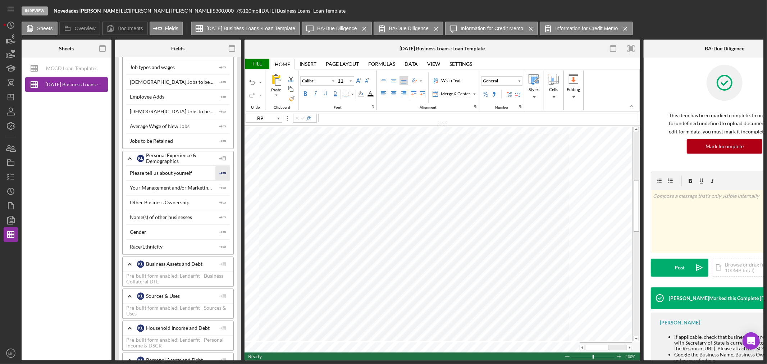
scroll to position [1239, 0]
click at [256, 63] on div "File" at bounding box center [257, 64] width 25 height 10
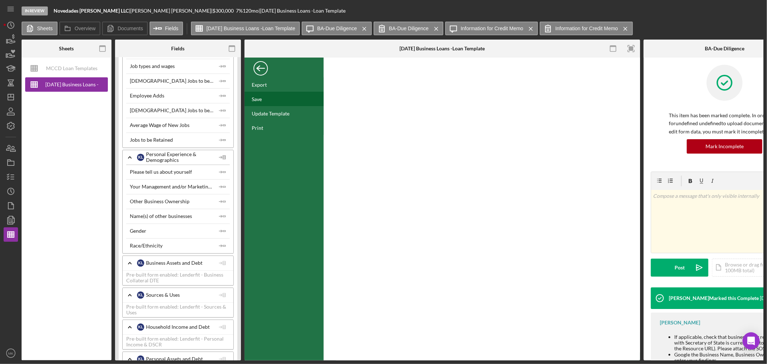
click at [259, 99] on div "Save" at bounding box center [257, 99] width 10 height 6
click at [258, 68] on div "Back" at bounding box center [261, 66] width 14 height 14
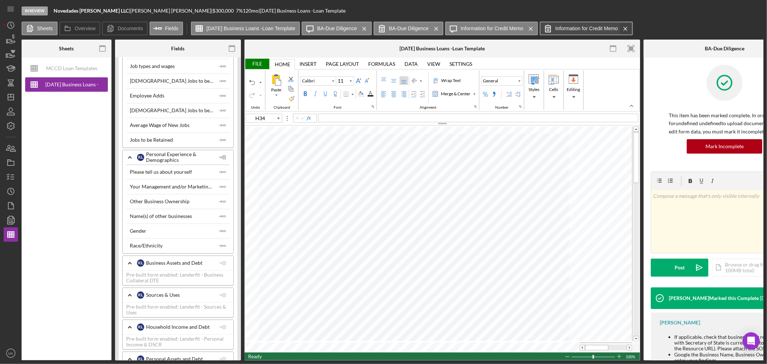
click at [631, 30] on icon "Icon/Menu Close" at bounding box center [626, 29] width 13 height 18
click at [371, 30] on icon "Icon/Menu Close" at bounding box center [364, 29] width 13 height 18
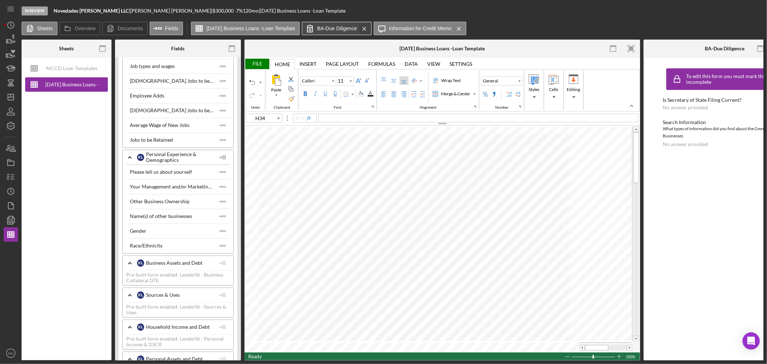
click at [371, 29] on icon "Icon/Menu Close" at bounding box center [364, 29] width 13 height 18
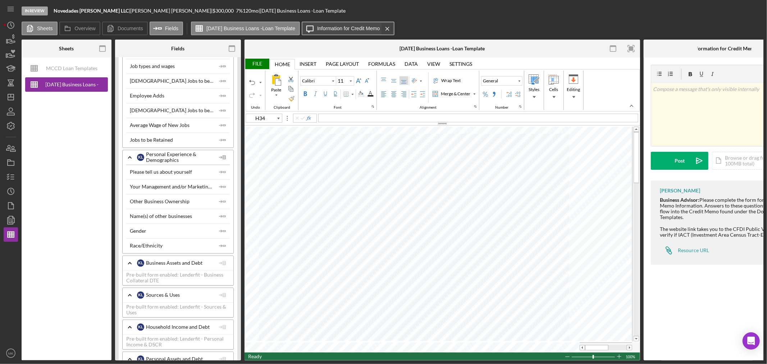
click at [394, 29] on icon "Icon/Menu Close" at bounding box center [387, 29] width 13 height 18
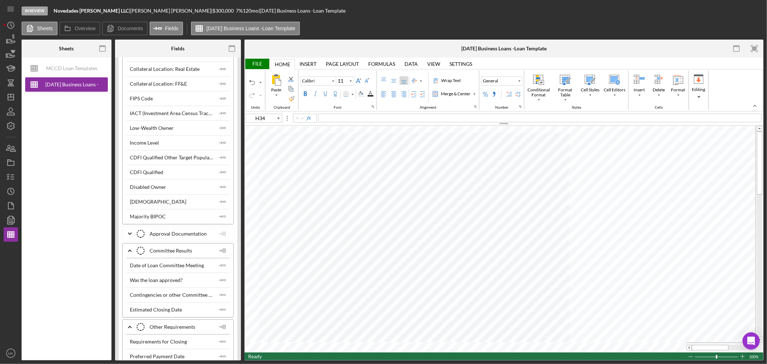
scroll to position [2318, 0]
type input "E54"
click at [11, 177] on line "button" at bounding box center [12, 177] width 3 height 0
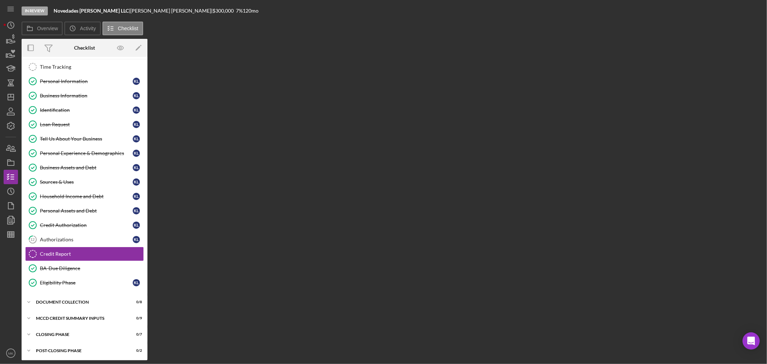
scroll to position [33, 0]
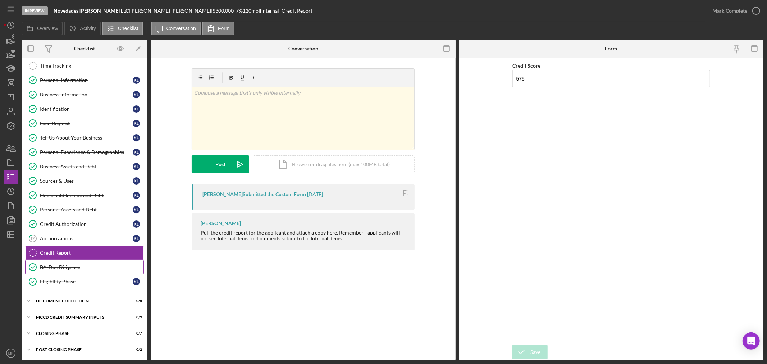
click at [91, 267] on div "BA-Due Diligence" at bounding box center [92, 267] width 104 height 6
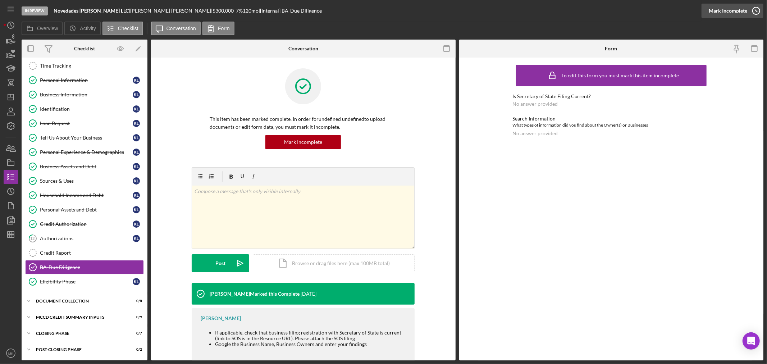
click at [741, 9] on div "Mark Incomplete" at bounding box center [728, 11] width 38 height 14
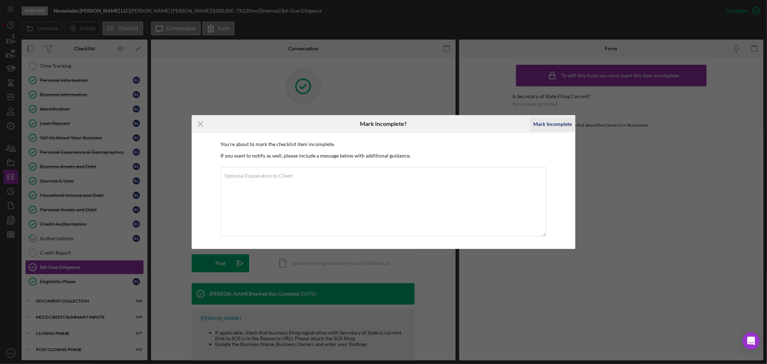
click at [552, 122] on div "Mark Incomplete" at bounding box center [553, 124] width 38 height 14
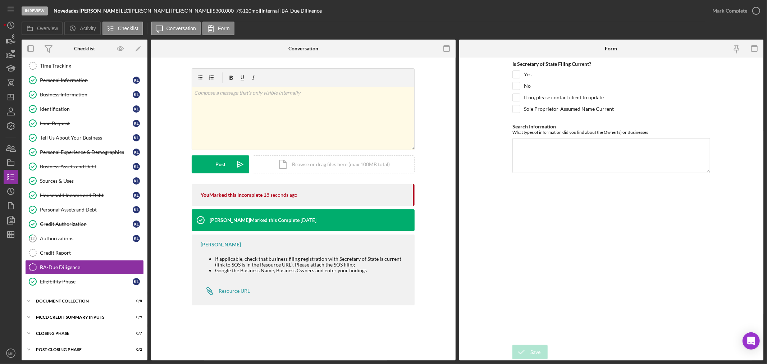
scroll to position [34, 0]
click at [80, 92] on div "Business Information" at bounding box center [86, 94] width 93 height 6
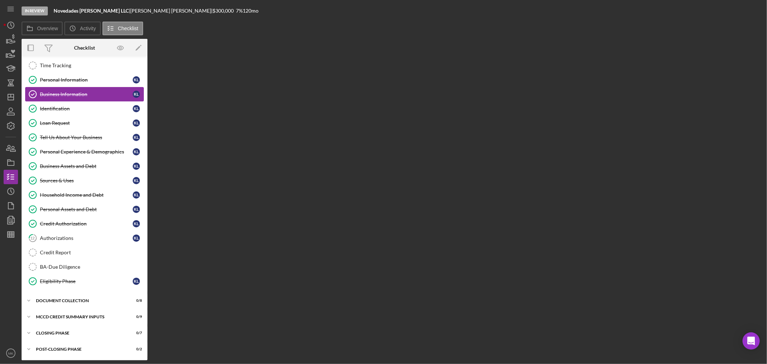
scroll to position [34, 0]
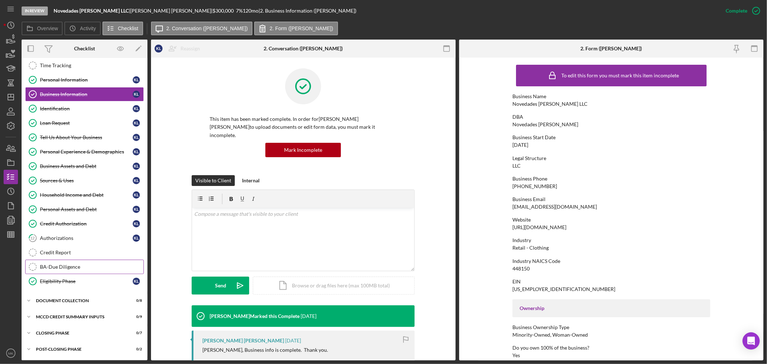
click at [68, 265] on div "BA-Due Diligence" at bounding box center [92, 267] width 104 height 6
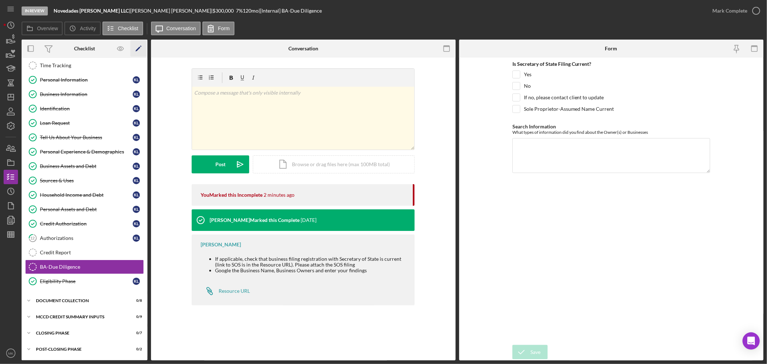
click at [139, 47] on polygon "button" at bounding box center [138, 49] width 5 height 5
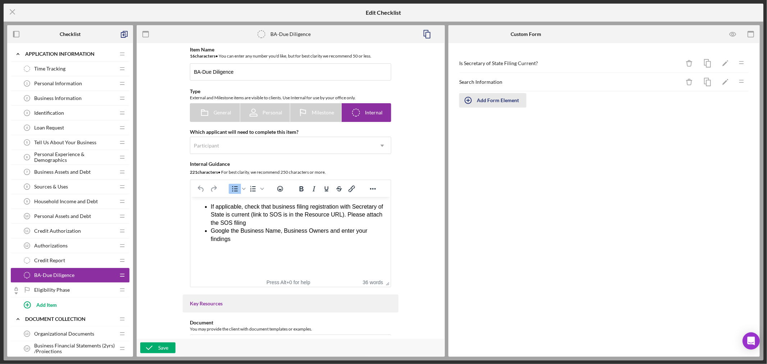
click at [483, 99] on div "Add Form Element" at bounding box center [498, 100] width 42 height 14
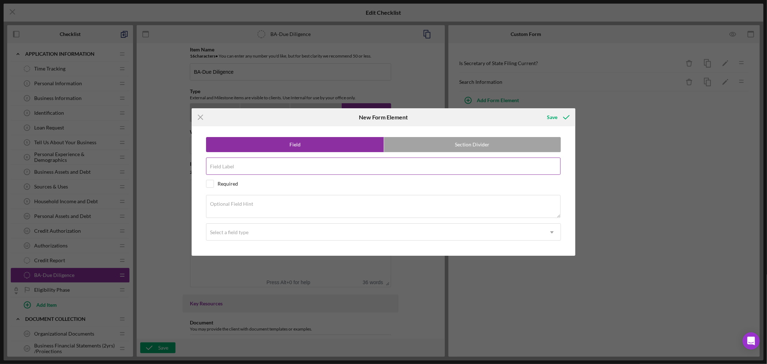
click at [257, 166] on input "Field Label" at bounding box center [383, 166] width 355 height 17
paste input "Other research"
type input "Other research"
click at [262, 201] on div "Optional Field Hint" at bounding box center [383, 207] width 355 height 24
paste textarea "Are there any other consultants, bank partners, the borrower is using?"
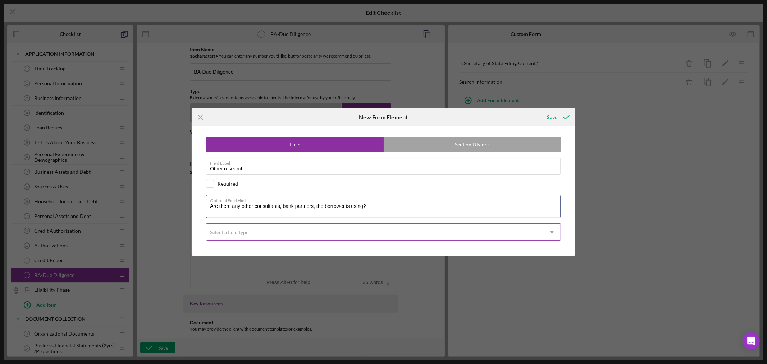
type textarea "Are there any other consultants, bank partners, the borrower is using?"
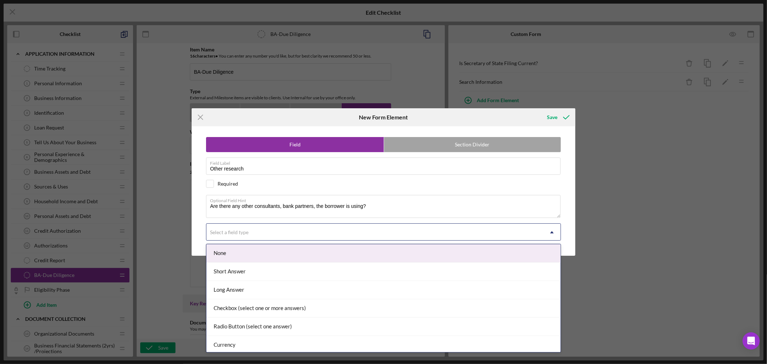
click at [294, 233] on div "Select a field type" at bounding box center [375, 232] width 337 height 17
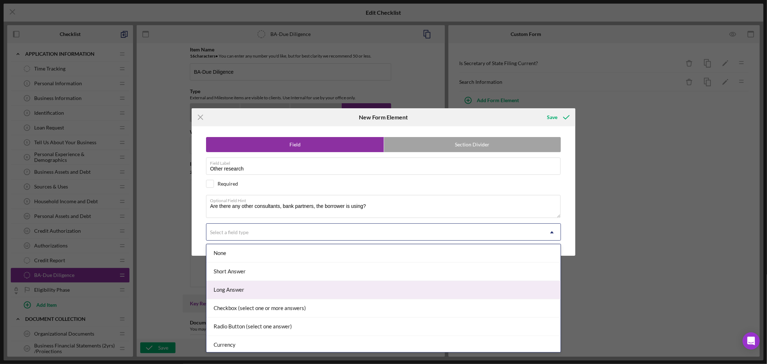
click at [230, 288] on div "Long Answer" at bounding box center [384, 290] width 354 height 18
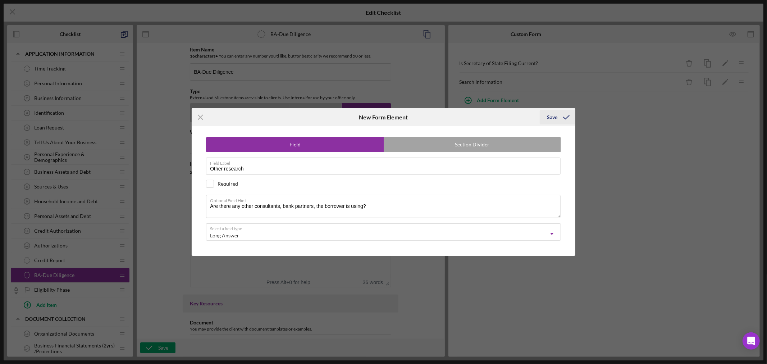
click at [554, 114] on div "Save" at bounding box center [552, 117] width 10 height 14
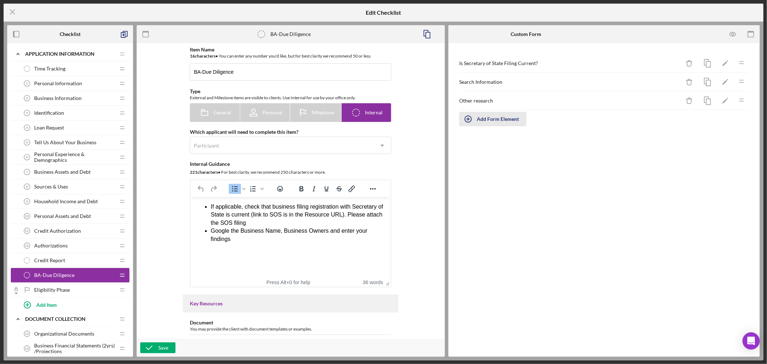
click at [499, 119] on div "Add Form Element" at bounding box center [498, 119] width 42 height 14
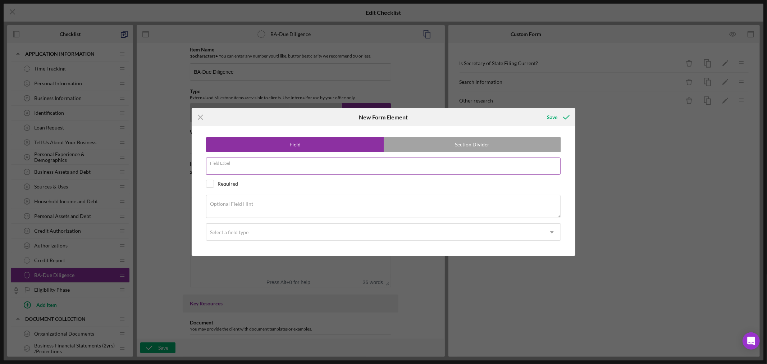
click at [247, 168] on input "Field Label" at bounding box center [383, 166] width 355 height 17
paste input "Operating Company"
type input "Operating Company"
click at [268, 204] on textarea "Optional Field Hint" at bounding box center [383, 206] width 355 height 23
paste textarea "Is there an operating company separate from the borrower?"
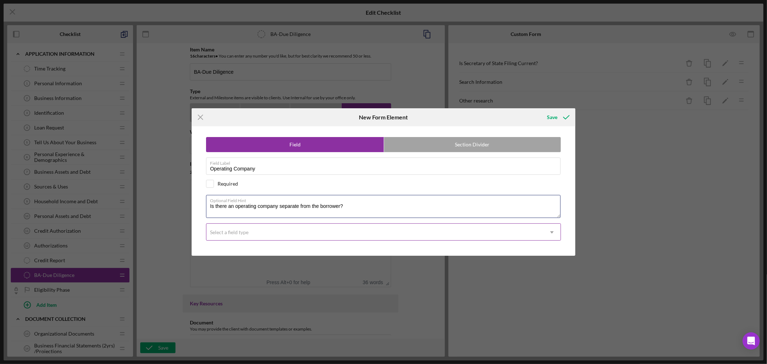
type textarea "Is there an operating company separate from the borrower?"
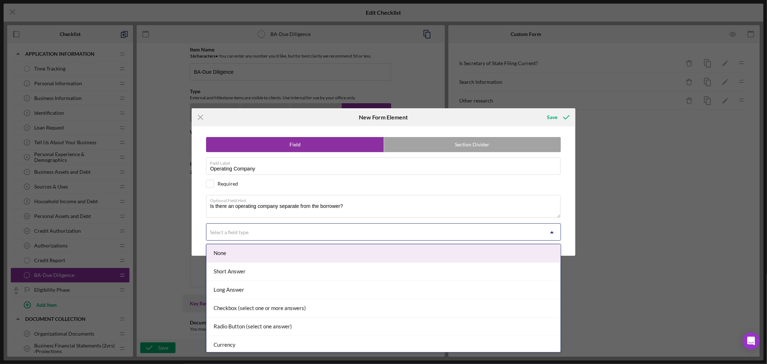
click at [274, 232] on div "Select a field type" at bounding box center [375, 232] width 337 height 17
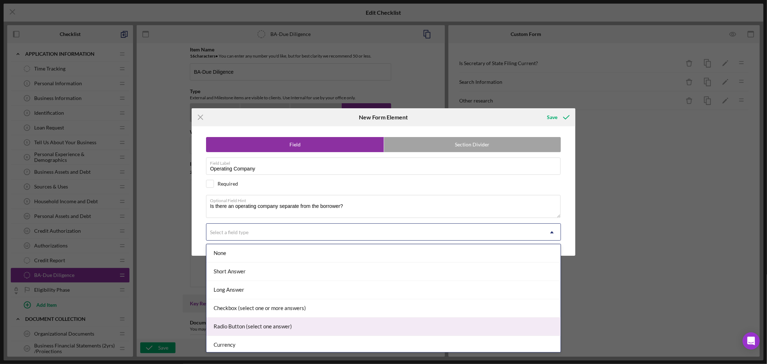
click at [265, 326] on div "Radio Button (select one answer)" at bounding box center [384, 327] width 354 height 18
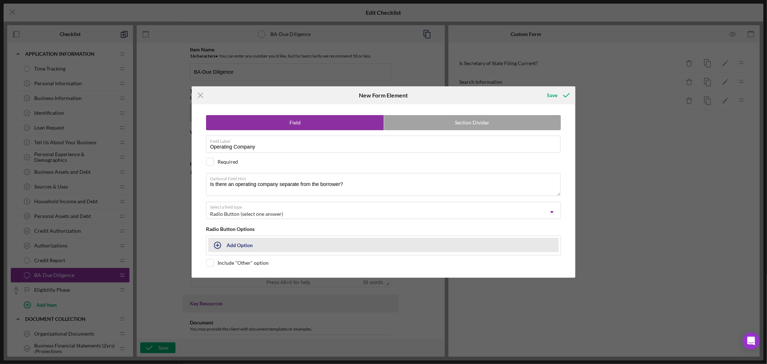
click at [232, 246] on button "Add Option" at bounding box center [383, 245] width 351 height 14
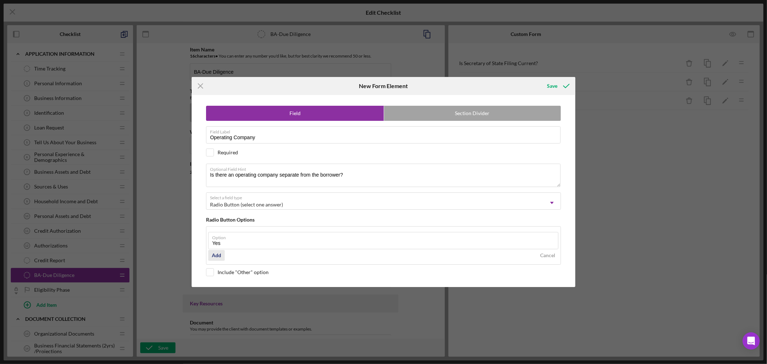
type input "Yes"
click at [217, 255] on div "Add" at bounding box center [216, 255] width 9 height 11
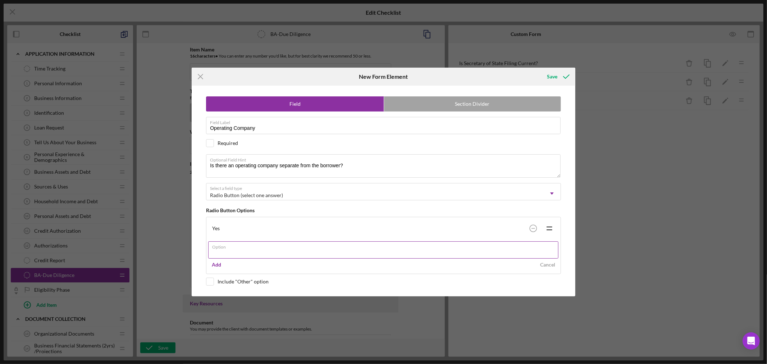
click at [239, 252] on input "Option" at bounding box center [383, 249] width 350 height 17
type input "No"
click at [218, 262] on div "Add" at bounding box center [216, 264] width 9 height 11
click at [554, 66] on div "Icon/Menu Close New Form Element Save Field Section Divider Field Label Operati…" at bounding box center [383, 182] width 767 height 364
click at [553, 74] on div "Save" at bounding box center [552, 76] width 10 height 14
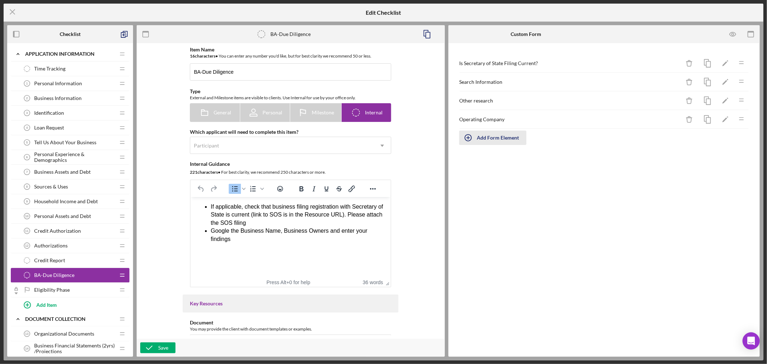
click at [490, 138] on div "Add Form Element" at bounding box center [498, 138] width 42 height 14
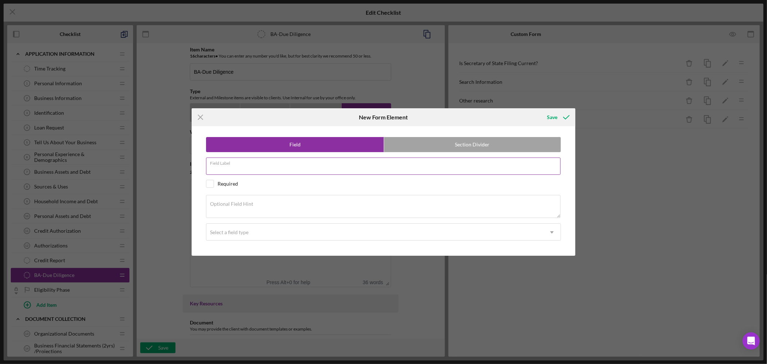
click at [268, 167] on input "Field Label" at bounding box center [383, 166] width 355 height 17
paste input "If yes to Operating Company"
type input "If yes to Operating Company"
click at [254, 204] on textarea "Optional Field Hint" at bounding box center [383, 206] width 355 height 23
paste textarea "If yes to separate operating company, what is the name of the operating company…"
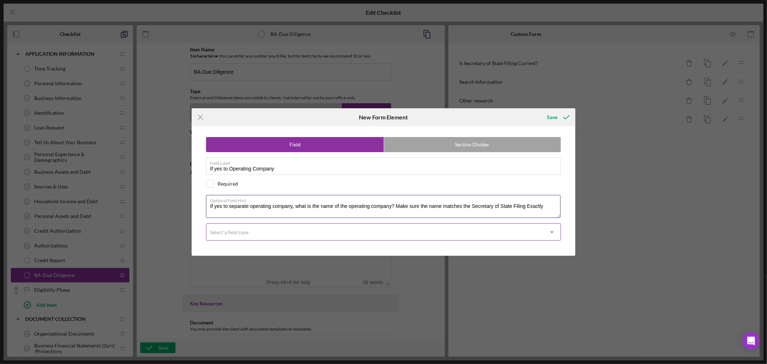
type textarea "If yes to separate operating company, what is the name of the operating company…"
click at [554, 232] on icon "Icon/Dropdown Arrow" at bounding box center [552, 232] width 17 height 17
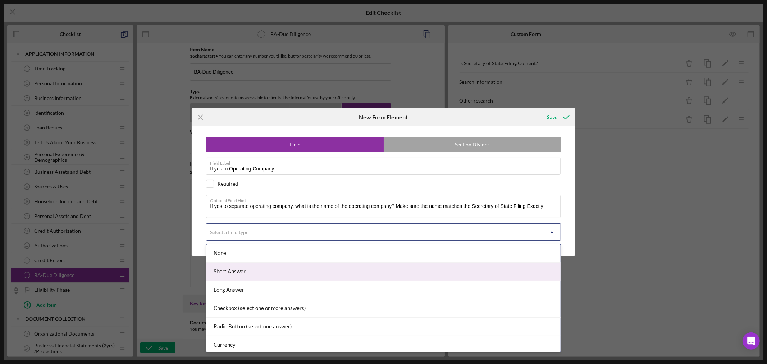
click at [479, 270] on div "Short Answer" at bounding box center [384, 272] width 354 height 18
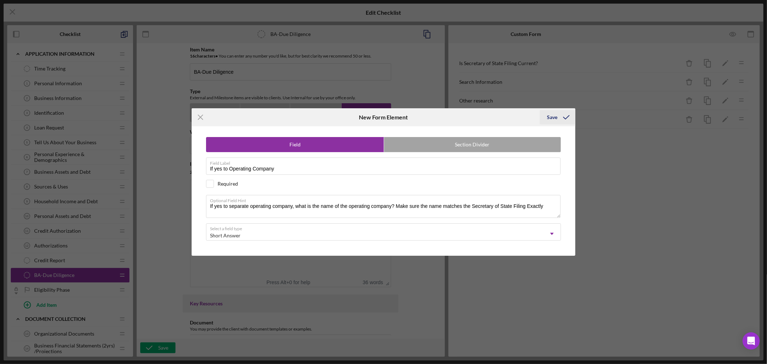
click at [552, 116] on div "Save" at bounding box center [552, 117] width 10 height 14
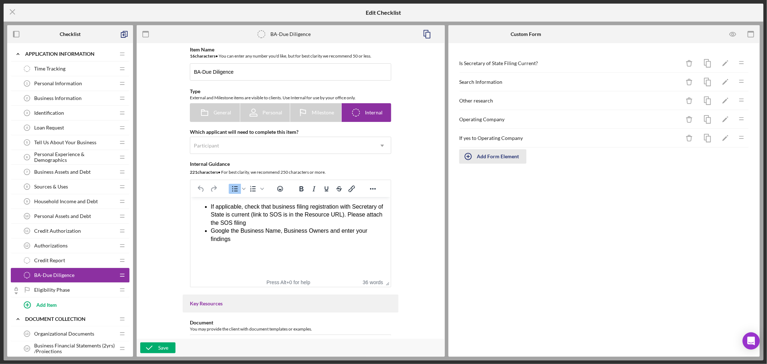
click at [502, 157] on div "Add Form Element" at bounding box center [498, 156] width 42 height 14
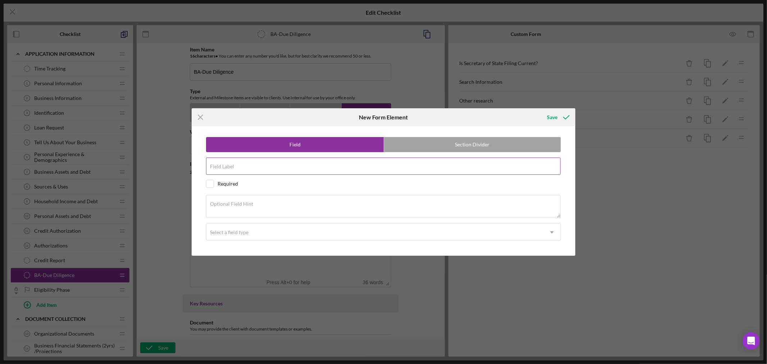
click at [261, 165] on div "Field Label" at bounding box center [383, 167] width 355 height 18
paste input "Operating Company Start Date"
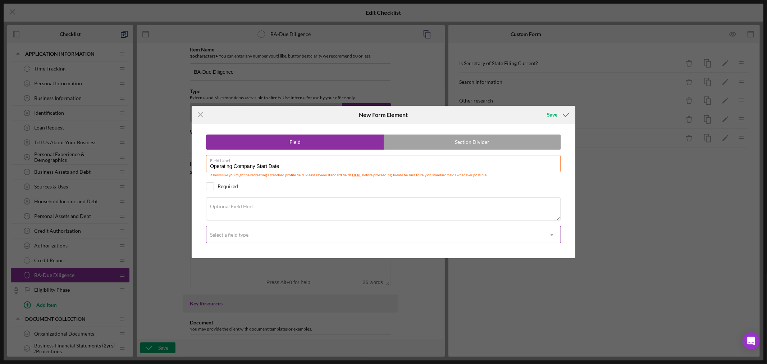
type input "Operating Company Start Date"
click at [553, 236] on icon "Icon/Dropdown Arrow" at bounding box center [552, 234] width 17 height 17
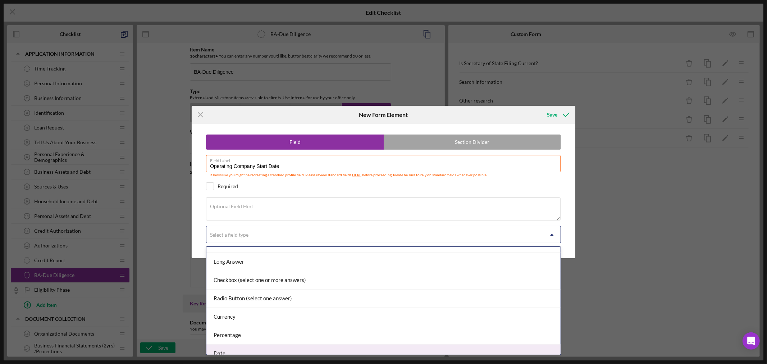
scroll to position [76, 0]
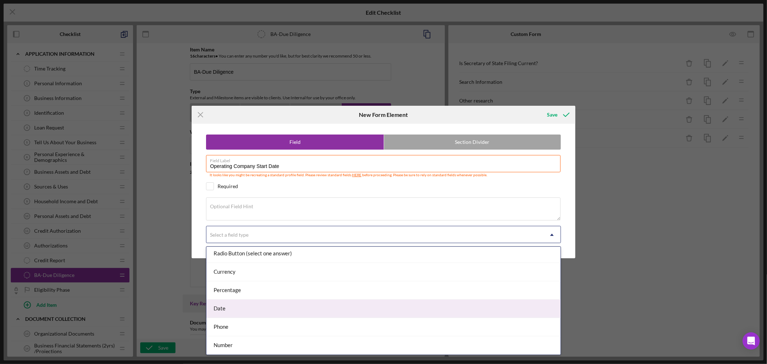
click at [519, 308] on div "Date" at bounding box center [384, 309] width 354 height 18
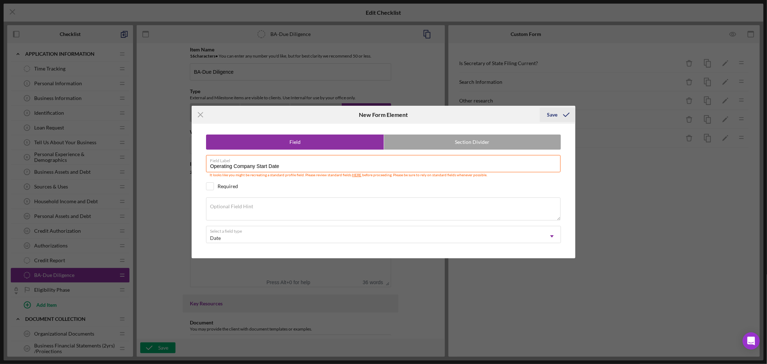
click at [553, 114] on div "Save" at bounding box center [552, 115] width 10 height 14
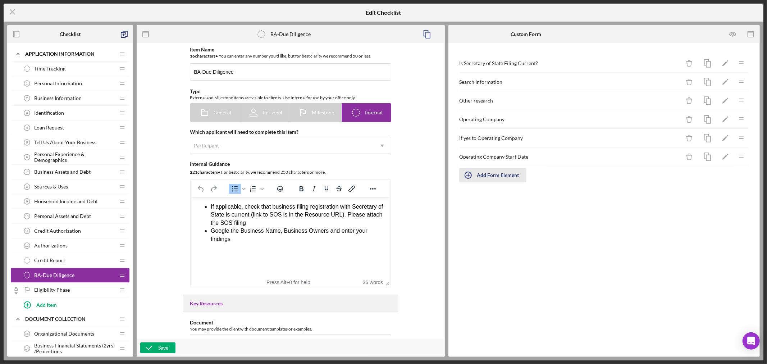
click at [468, 175] on icon "button" at bounding box center [468, 175] width 18 height 18
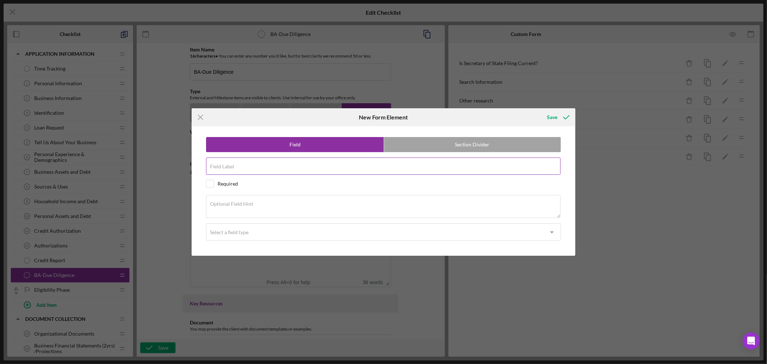
click at [245, 167] on input "Field Label" at bounding box center [383, 166] width 355 height 17
paste input "Operating Company Address"
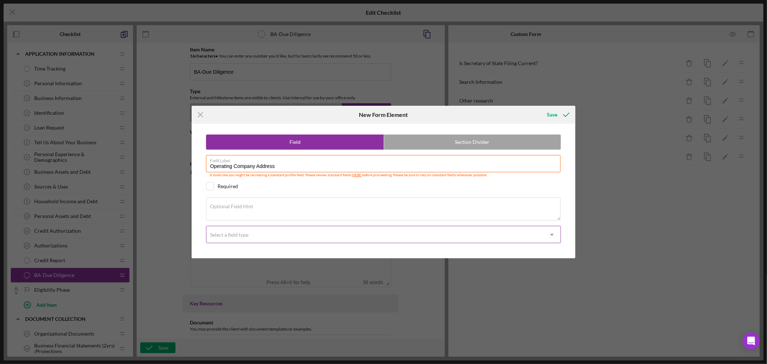
type input "Operating Company Address"
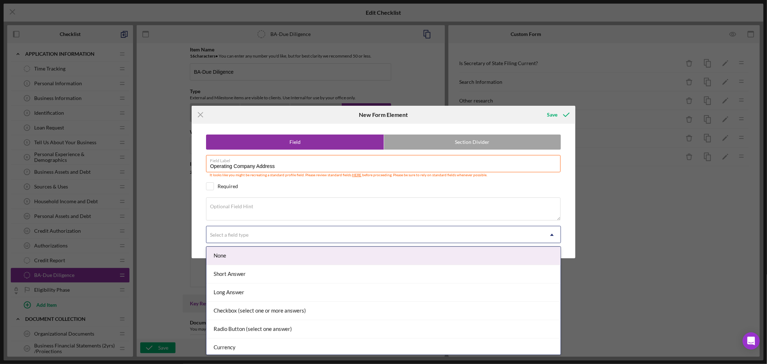
click at [553, 236] on icon "Icon/Dropdown Arrow" at bounding box center [552, 234] width 17 height 17
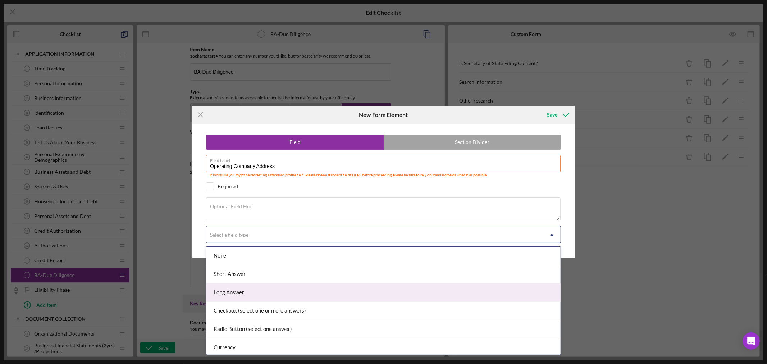
click at [451, 294] on div "Long Answer" at bounding box center [384, 293] width 354 height 18
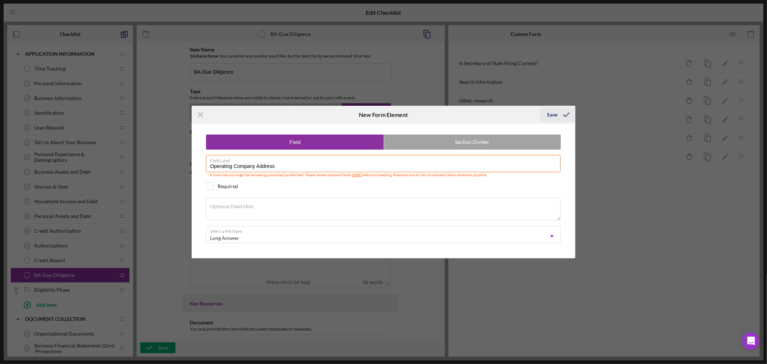
click at [552, 112] on div "Save" at bounding box center [552, 115] width 10 height 14
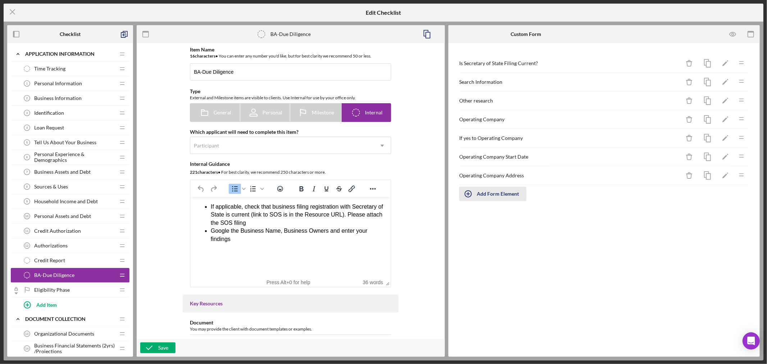
click at [502, 193] on div "Add Form Element" at bounding box center [498, 194] width 42 height 14
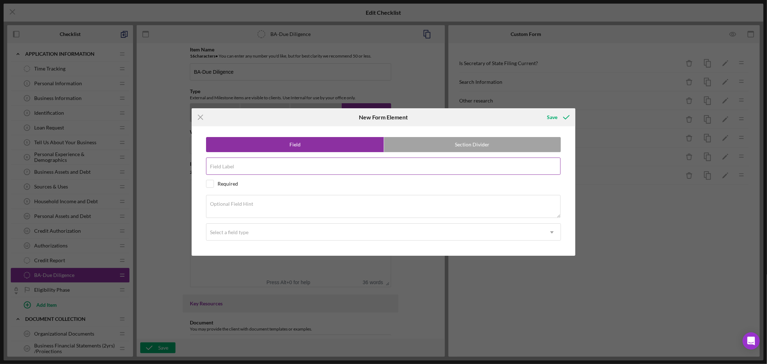
click at [257, 167] on input "Field Label" at bounding box center [383, 166] width 355 height 17
paste input "Operating Company Business Structure"
type input "Operating Company Business Structure"
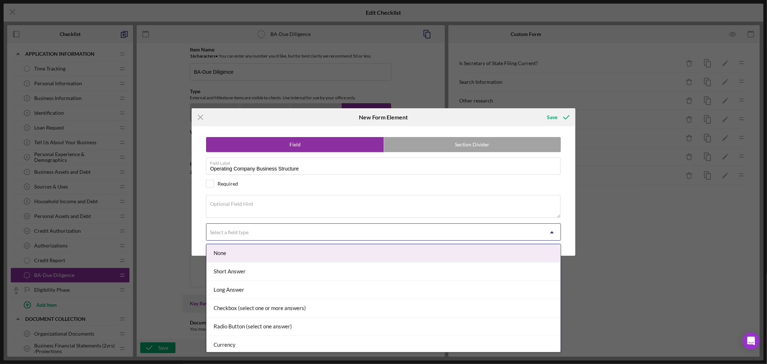
click at [551, 235] on icon "Icon/Dropdown Arrow" at bounding box center [552, 232] width 17 height 17
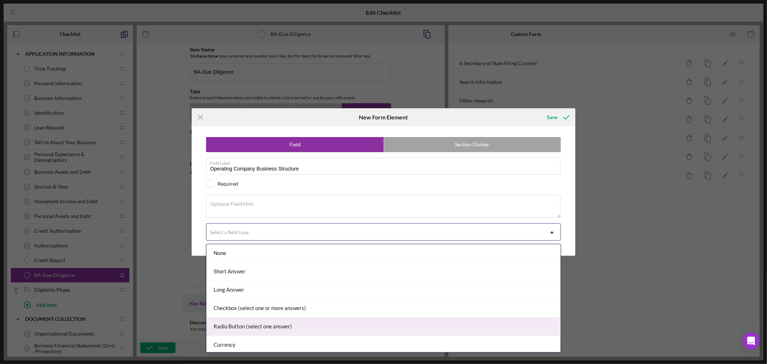
click at [334, 327] on div "Radio Button (select one answer)" at bounding box center [384, 327] width 354 height 18
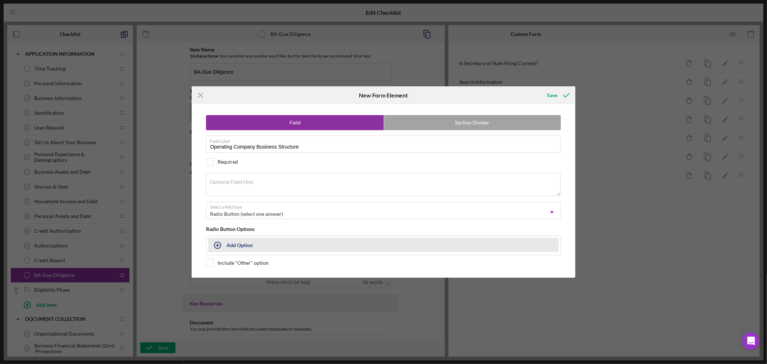
click at [232, 244] on button "Add Option" at bounding box center [383, 245] width 351 height 14
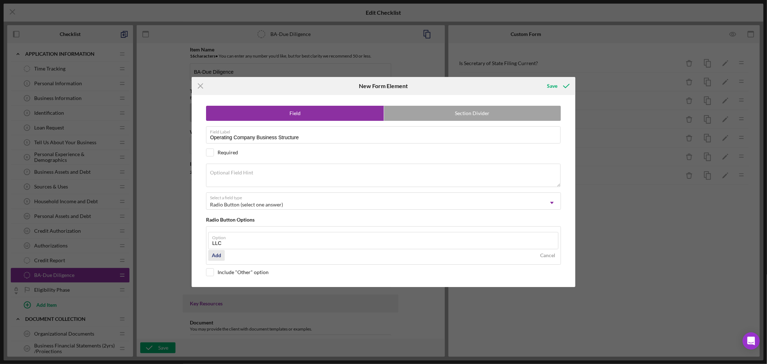
type input "LLC"
click at [218, 257] on div "Add" at bounding box center [216, 255] width 9 height 11
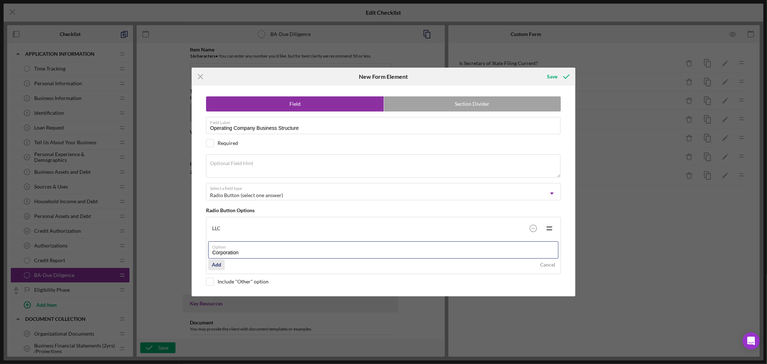
type input "Corporation"
click at [217, 263] on div "Add" at bounding box center [216, 264] width 9 height 11
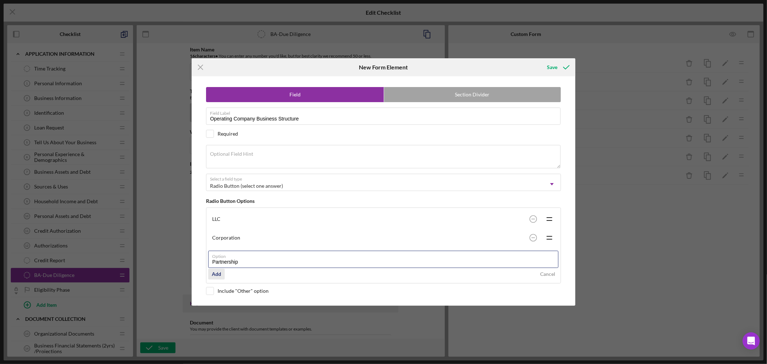
type input "Partnership"
click at [214, 274] on div "Add" at bounding box center [216, 274] width 9 height 11
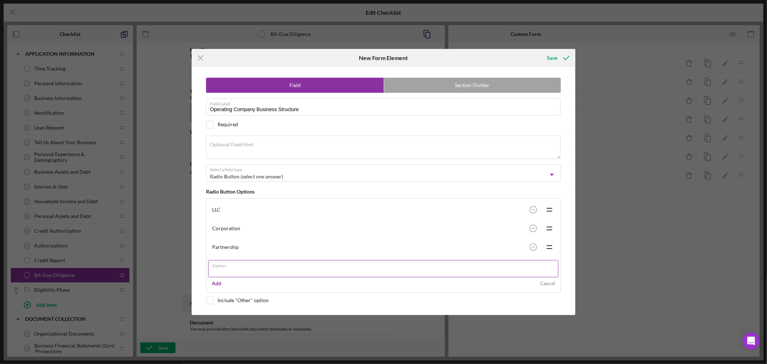
click at [238, 273] on input "Option" at bounding box center [383, 268] width 350 height 17
type input "Sole Proprietor"
click at [220, 282] on div "Add" at bounding box center [216, 283] width 9 height 11
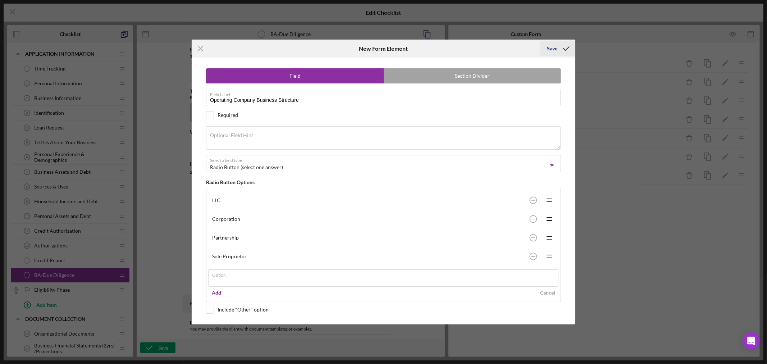
click at [553, 47] on div "Icon/Menu Close New Form Element Save Field Section Divider Field Label Operati…" at bounding box center [383, 182] width 767 height 364
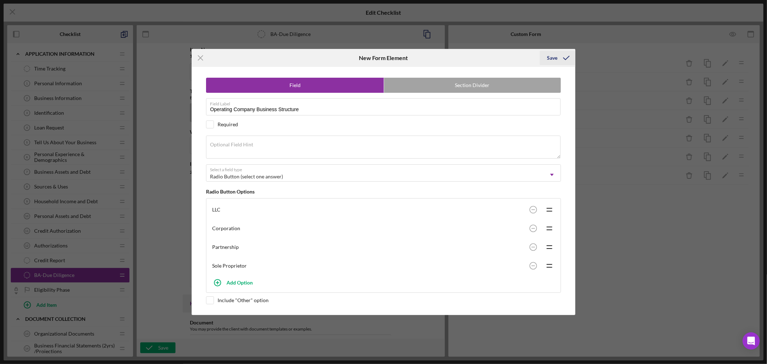
click at [553, 55] on div "Save" at bounding box center [552, 58] width 10 height 14
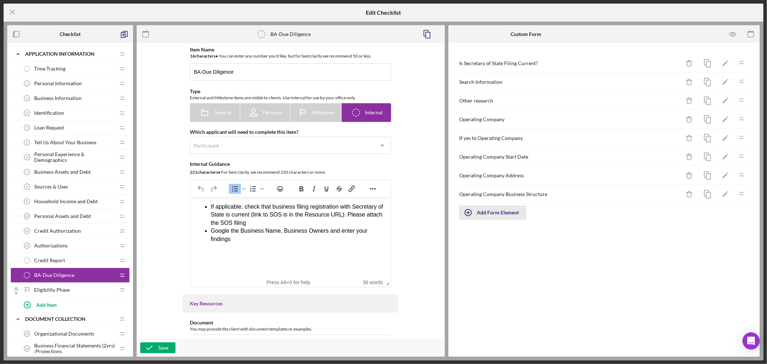
click at [487, 210] on div "Add Form Element" at bounding box center [498, 212] width 42 height 14
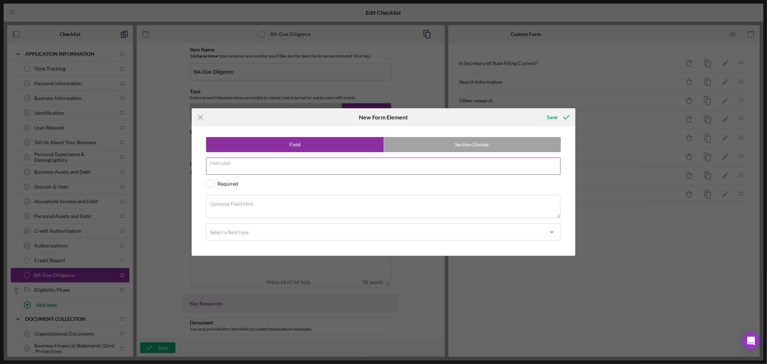
click at [245, 166] on input "Field Label" at bounding box center [383, 166] width 355 height 17
paste input "Operating Company Current with SOS"
type input "Operating Company Current with SOS"
click at [553, 230] on icon "Icon/Dropdown Arrow" at bounding box center [552, 232] width 17 height 17
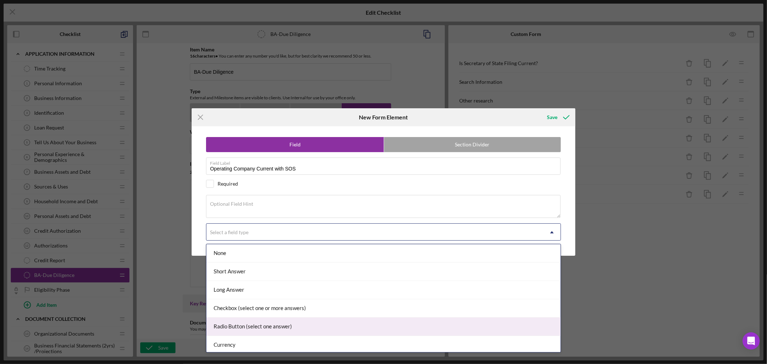
click at [443, 329] on div "Radio Button (select one answer)" at bounding box center [384, 327] width 354 height 18
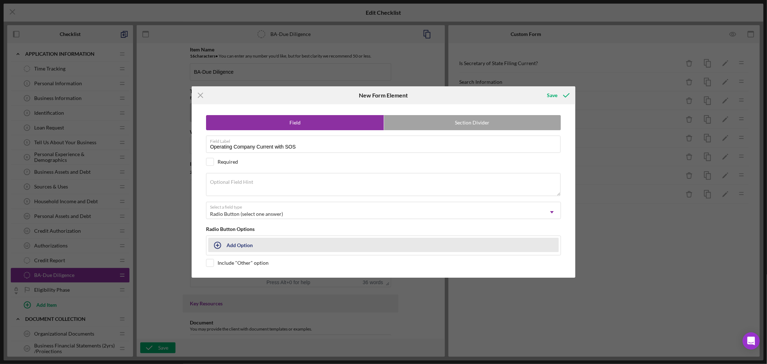
click at [246, 243] on div "Add Option" at bounding box center [240, 245] width 26 height 14
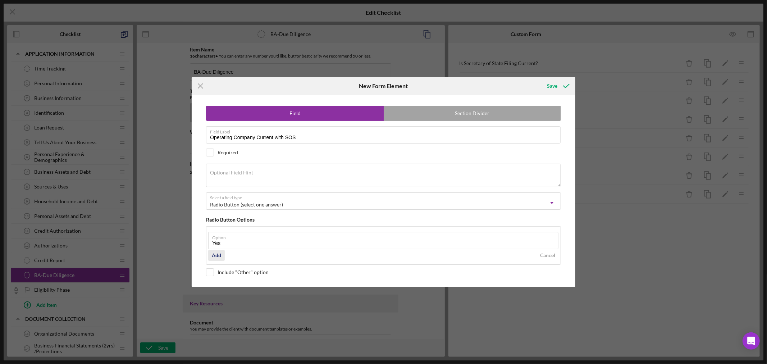
type input "Yes"
click at [217, 255] on div "Add" at bounding box center [216, 255] width 9 height 11
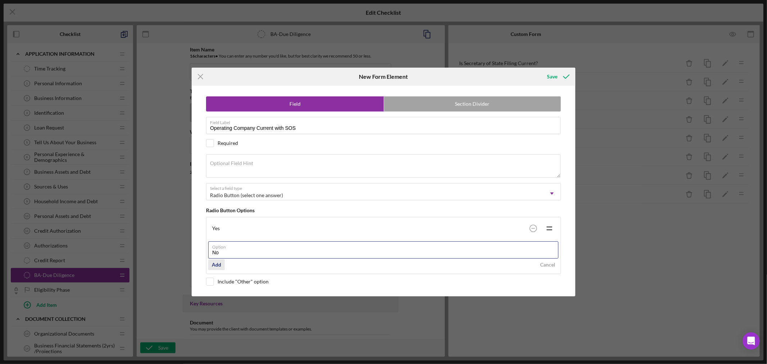
type input "No"
click at [216, 263] on div "Add" at bounding box center [216, 264] width 9 height 11
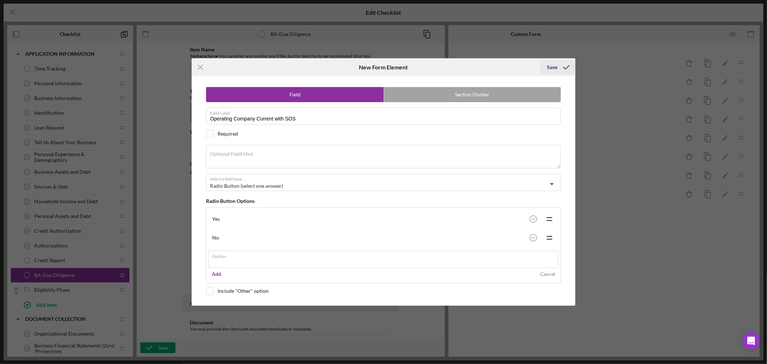
click at [555, 67] on div "Save" at bounding box center [558, 67] width 36 height 18
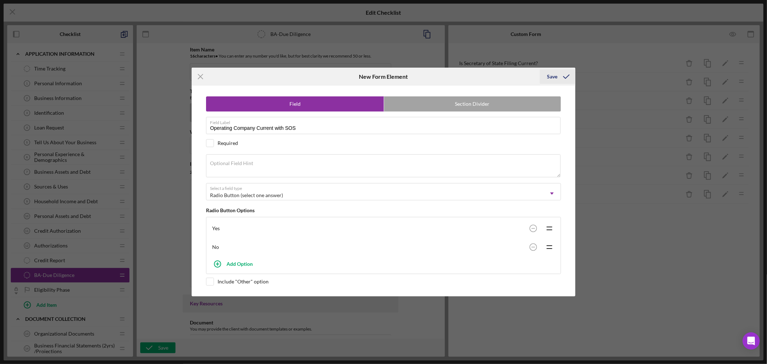
click at [552, 76] on div "Save" at bounding box center [552, 76] width 10 height 14
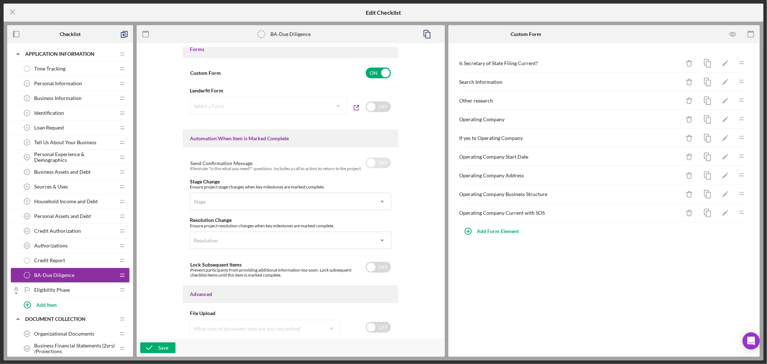
scroll to position [384, 0]
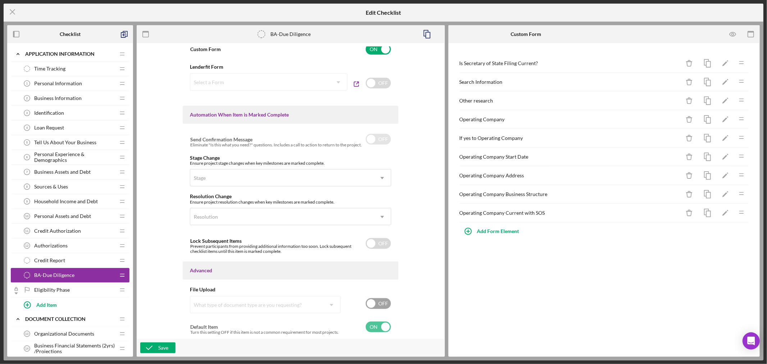
click at [368, 304] on input "checkbox" at bounding box center [378, 303] width 25 height 11
checkbox input "true"
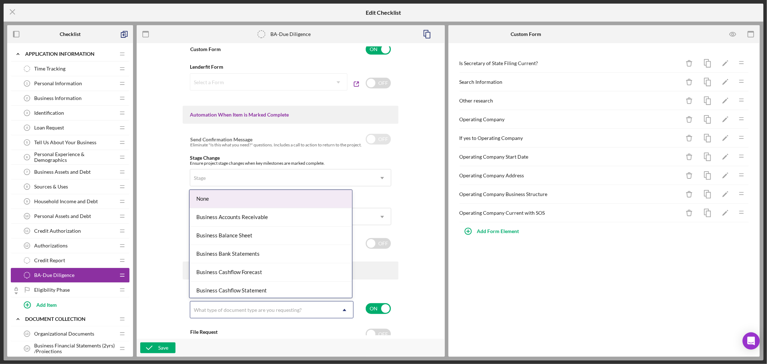
click at [345, 310] on icon "Icon/Dropdown Arrow" at bounding box center [344, 310] width 17 height 17
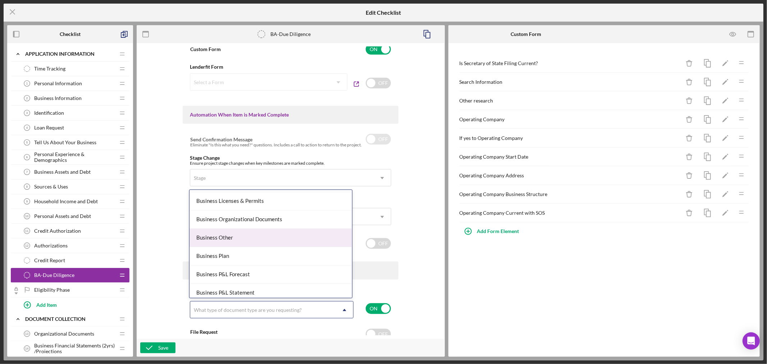
click at [261, 238] on div "Business Other" at bounding box center [271, 238] width 163 height 18
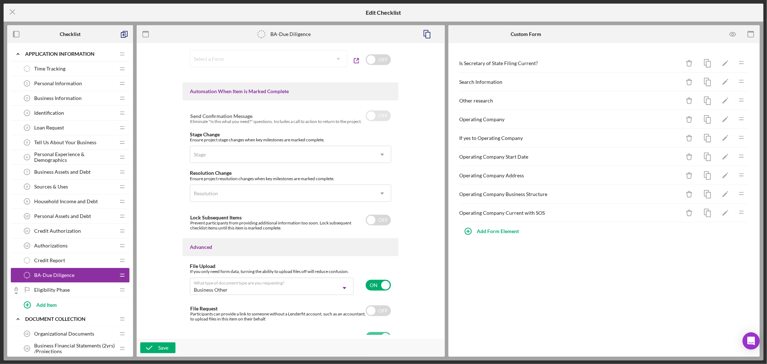
scroll to position [418, 0]
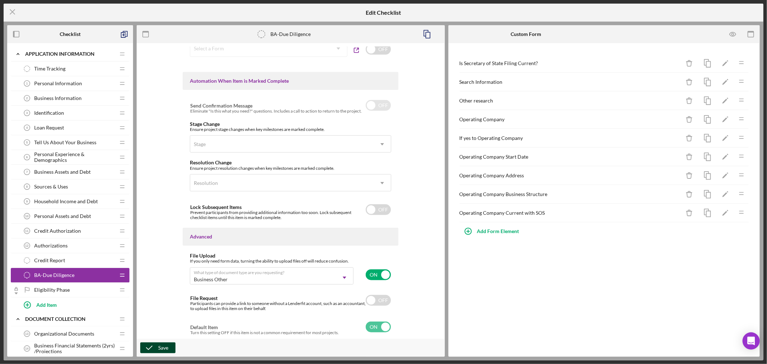
click at [156, 348] on icon "button" at bounding box center [149, 348] width 18 height 18
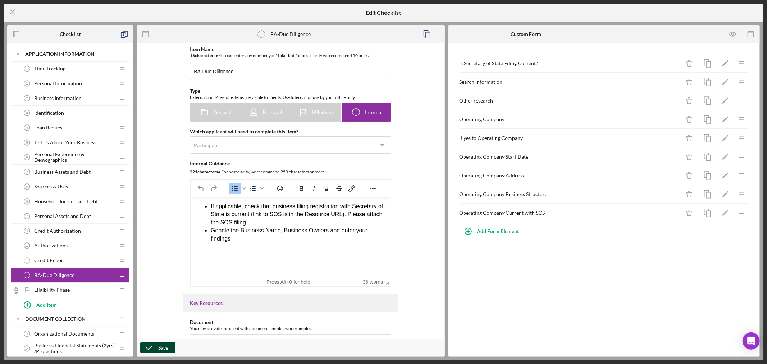
scroll to position [0, 0]
click at [166, 348] on div "Save" at bounding box center [163, 348] width 10 height 11
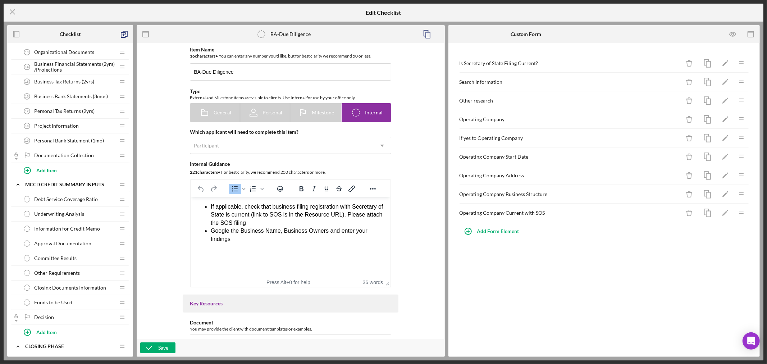
scroll to position [280, 0]
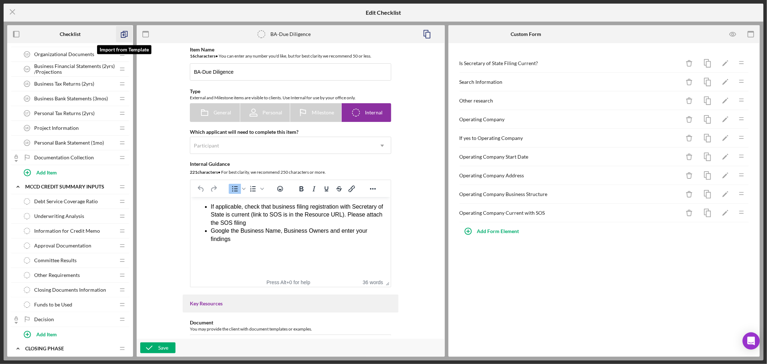
click at [125, 33] on polyline "button" at bounding box center [123, 35] width 4 height 5
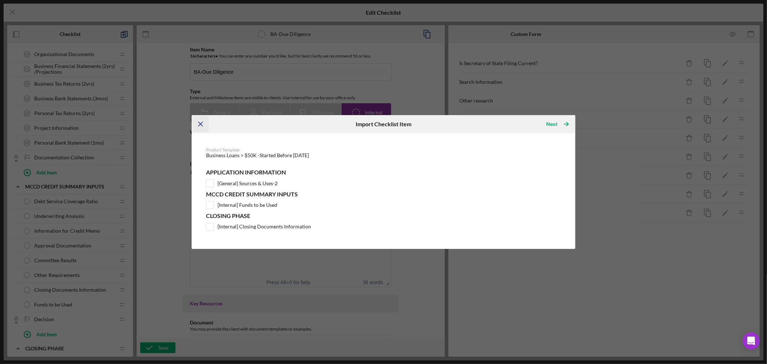
click at [200, 121] on icon "Icon/Menu Close" at bounding box center [201, 124] width 16 height 16
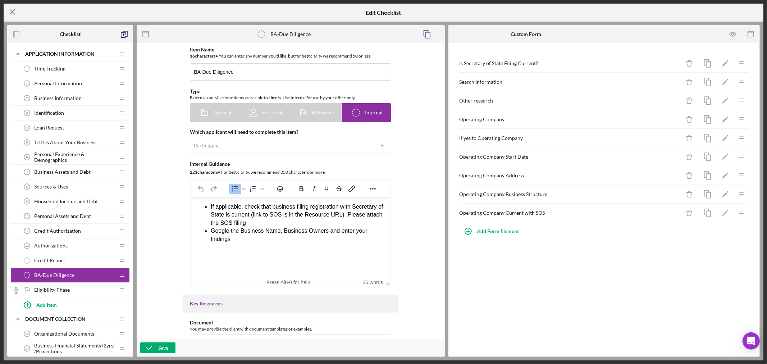
click at [11, 13] on line at bounding box center [12, 12] width 5 height 5
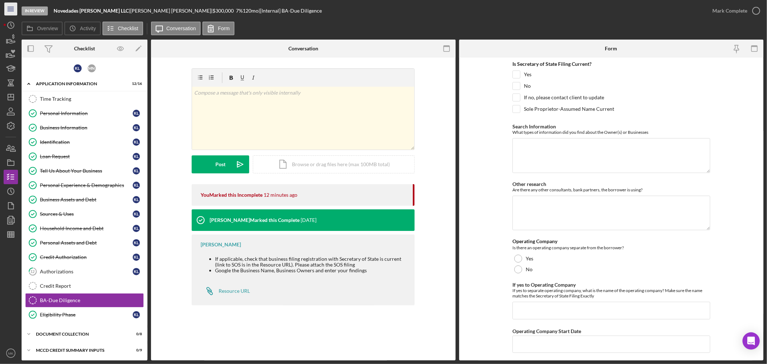
scroll to position [34, 0]
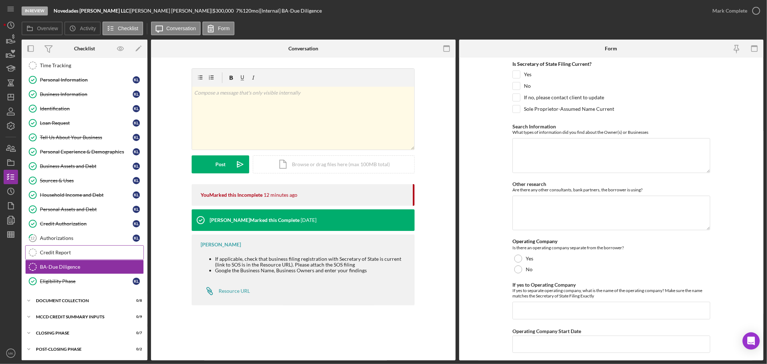
click at [78, 250] on div "Credit Report" at bounding box center [92, 253] width 104 height 6
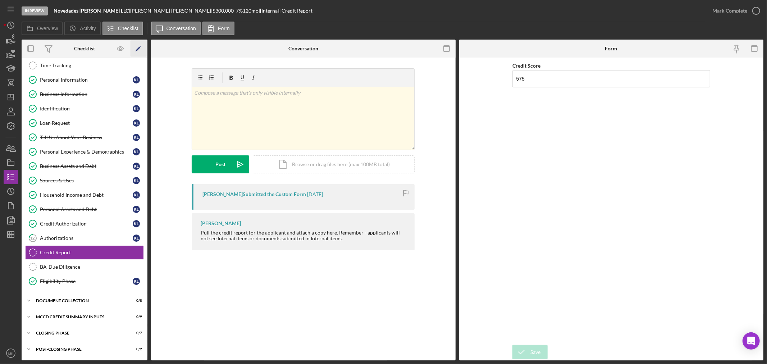
click at [137, 47] on icon "Icon/Edit" at bounding box center [139, 49] width 16 height 16
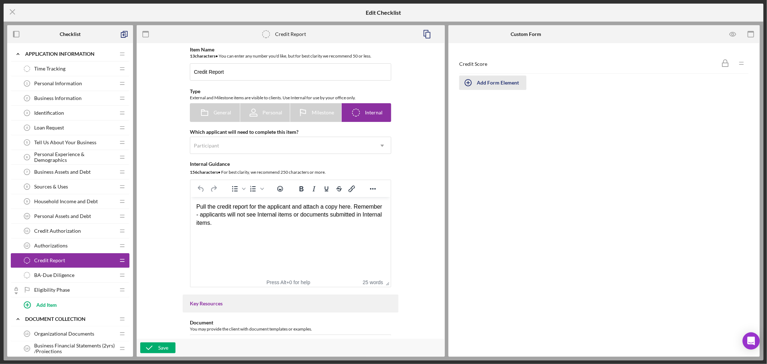
click at [493, 82] on div "Add Form Element" at bounding box center [498, 83] width 42 height 14
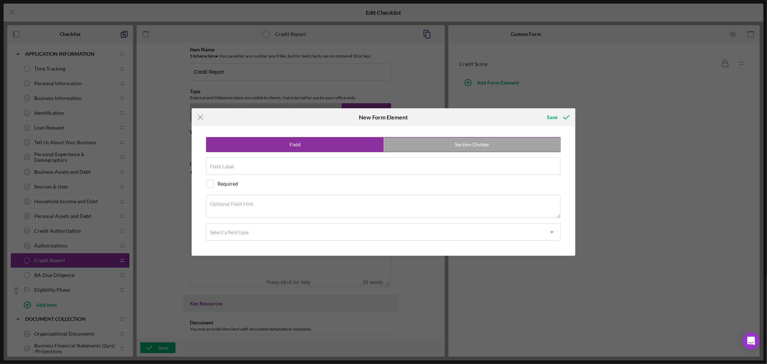
click at [476, 147] on label "Section Divider" at bounding box center [472, 144] width 177 height 14
radio input "false"
radio input "true"
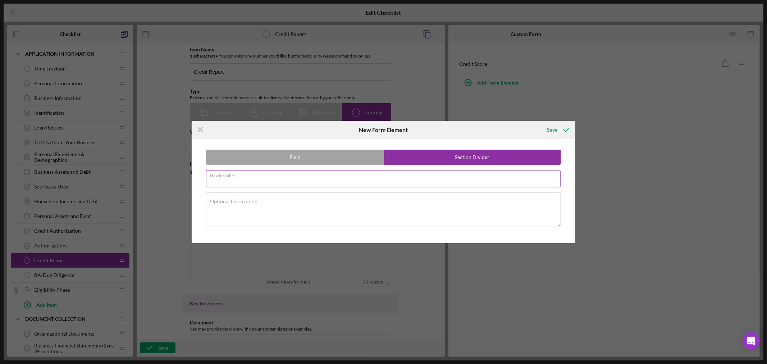
click at [266, 181] on input "Header Label" at bounding box center [383, 178] width 355 height 17
paste input "Debt Totals"
type input "Debt Totals"
click at [283, 205] on textarea "Optional Description" at bounding box center [383, 209] width 355 height 35
paste textarea "Please enter into each debt category the information from the credit report. Th…"
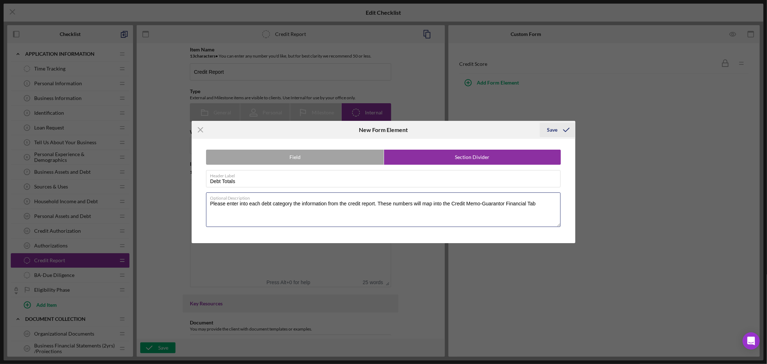
type textarea "Please enter into each debt category the information from the credit report. Th…"
click at [554, 129] on div "Save" at bounding box center [552, 130] width 10 height 14
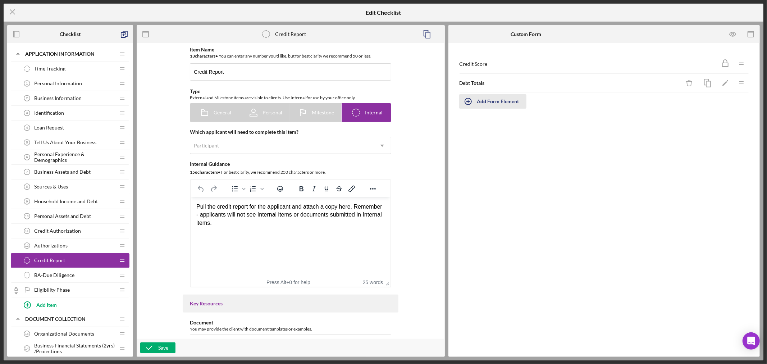
click at [499, 102] on div "Add Form Element" at bounding box center [498, 101] width 42 height 14
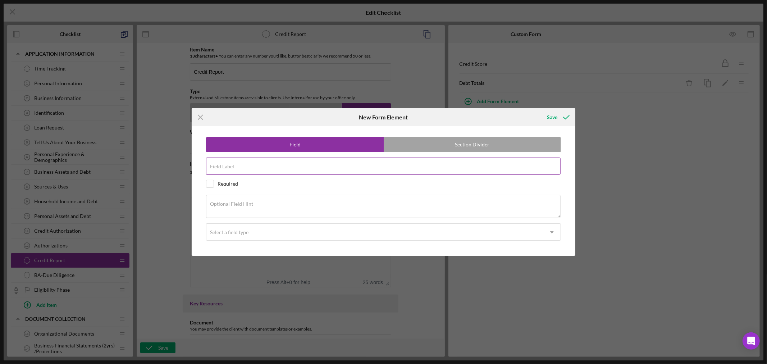
click at [251, 168] on input "Field Label" at bounding box center [383, 166] width 355 height 17
paste input "Revolving Debt"
type input "Revolving Debt"
click at [260, 202] on div "Optional Field Hint" at bounding box center [383, 207] width 355 height 24
paste textarea "What is the balance of revolving debt from Credit Report?"
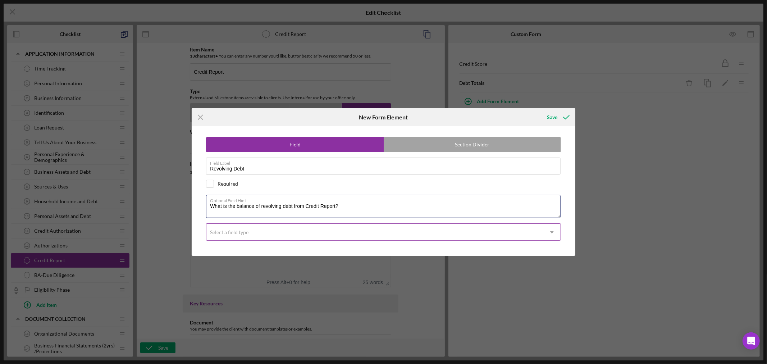
type textarea "What is the balance of revolving debt from Credit Report?"
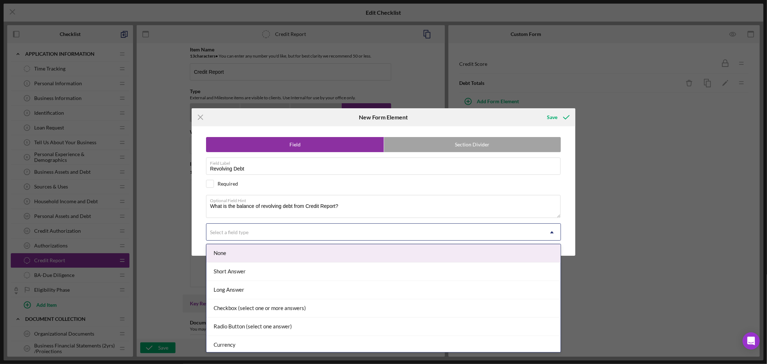
click at [552, 232] on use at bounding box center [552, 232] width 4 height 2
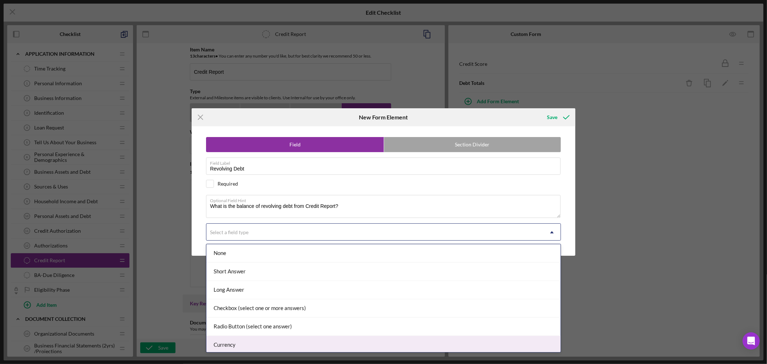
click at [479, 343] on div "Currency" at bounding box center [384, 345] width 354 height 18
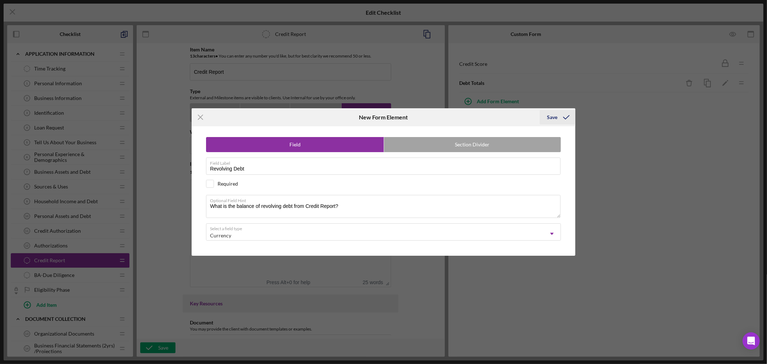
click at [553, 117] on div "Save" at bounding box center [552, 117] width 10 height 14
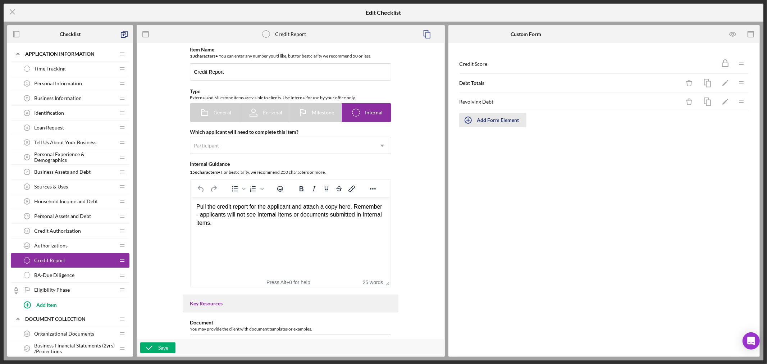
click at [488, 121] on div "Add Form Element" at bounding box center [498, 120] width 42 height 14
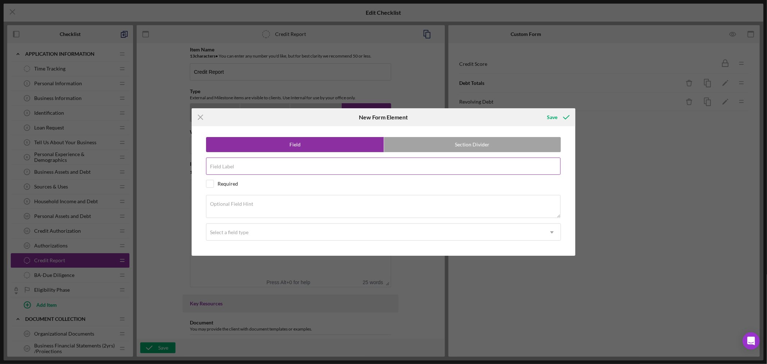
click at [259, 166] on input "Field Label" at bounding box center [383, 166] width 355 height 17
paste input "Monthly Payment -RD"
type input "Monthly Payment -RD"
click at [266, 204] on textarea "Optional Field Hint" at bounding box center [383, 206] width 355 height 23
paste textarea "What is monthly payment for revolving debt?"
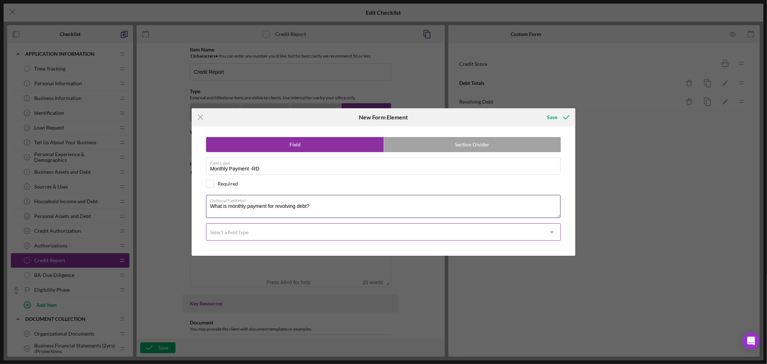
type textarea "What is monthly payment for revolving debt?"
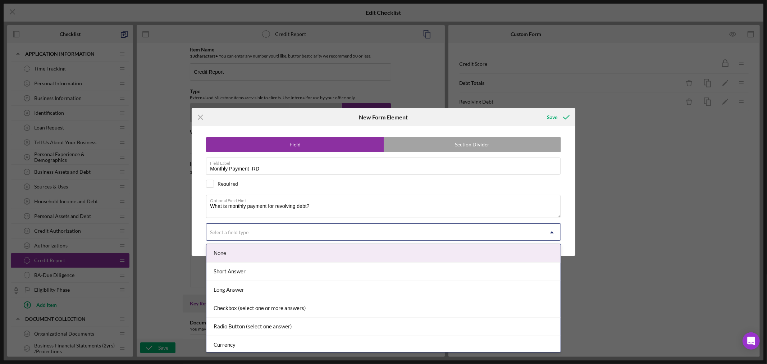
click at [552, 231] on icon "Icon/Dropdown Arrow" at bounding box center [552, 232] width 17 height 17
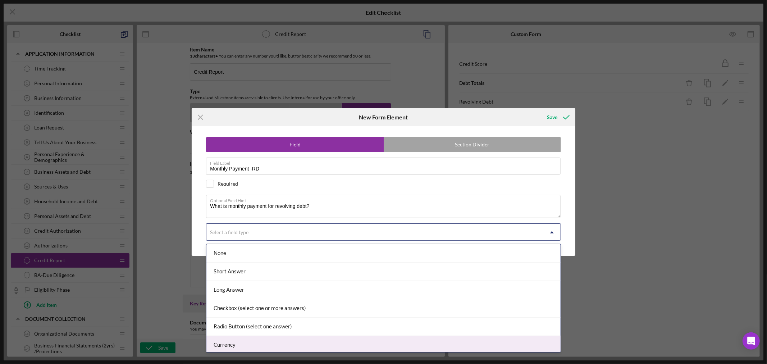
click at [495, 345] on div "Currency" at bounding box center [384, 345] width 354 height 18
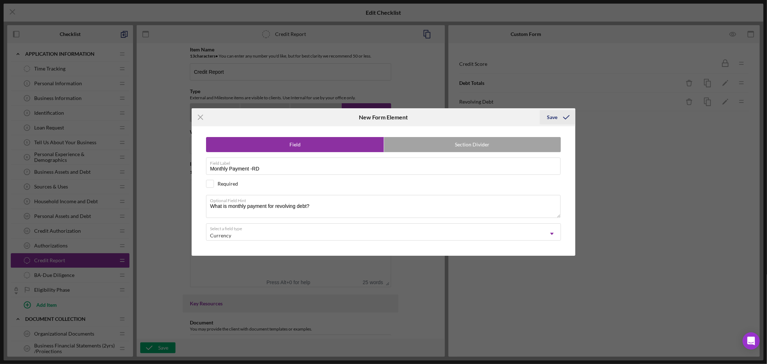
click at [553, 117] on div "Save" at bounding box center [552, 117] width 10 height 14
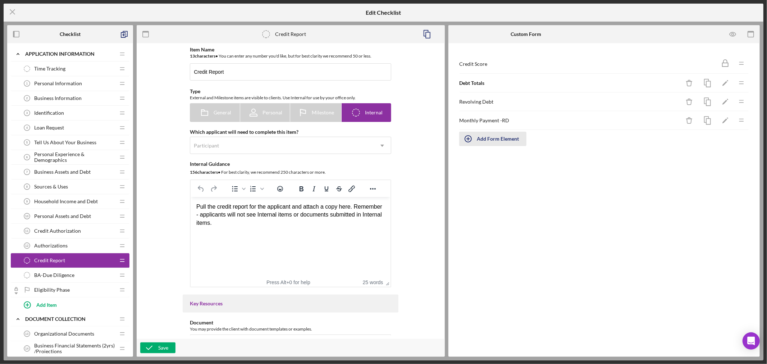
click at [468, 138] on icon "button" at bounding box center [468, 139] width 18 height 18
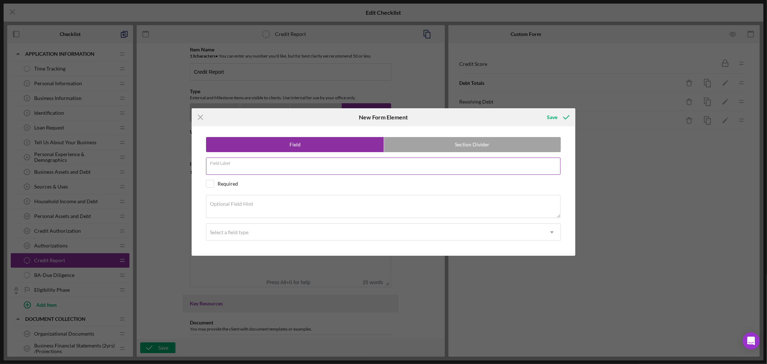
click at [272, 164] on div "Field Label" at bounding box center [383, 167] width 355 height 18
paste input "Installment Debt"
type input "Installment Debt"
click at [266, 203] on div "Optional Field Hint" at bounding box center [383, 207] width 355 height 24
paste textarea "What is the balance of Installment Debt?"
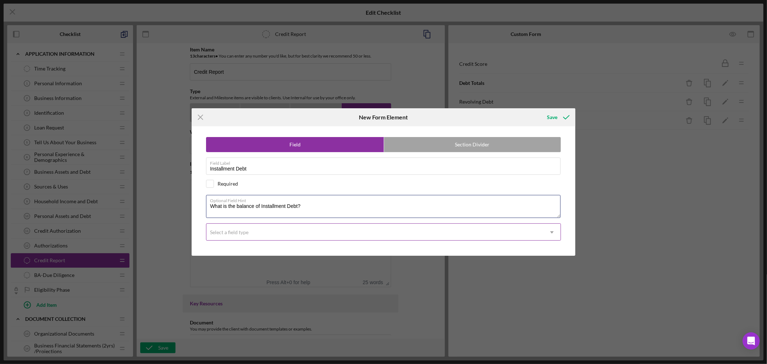
type textarea "What is the balance of Installment Debt?"
click at [552, 230] on icon "Icon/Dropdown Arrow" at bounding box center [552, 232] width 17 height 17
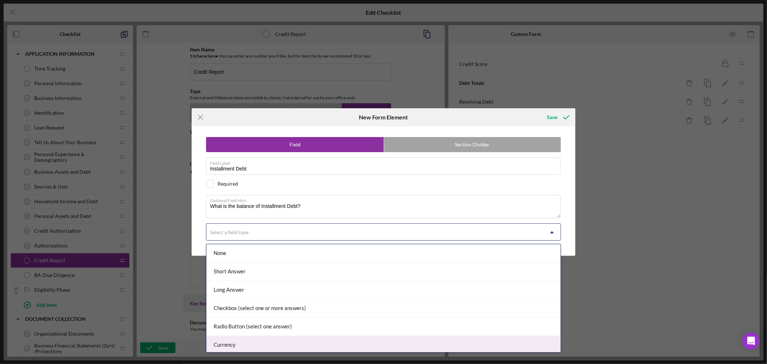
click at [367, 346] on div "Currency" at bounding box center [384, 345] width 354 height 18
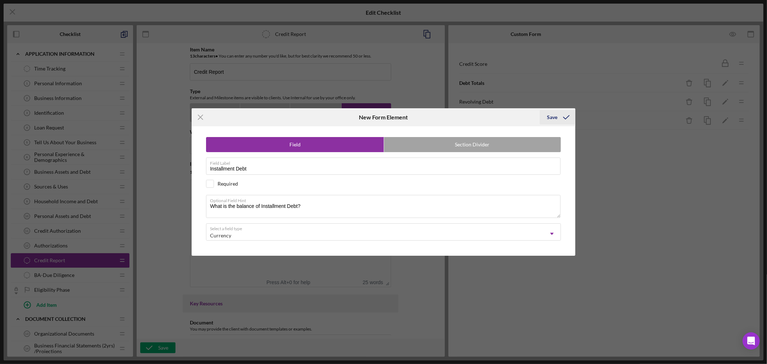
click at [553, 116] on div "Save" at bounding box center [552, 117] width 10 height 14
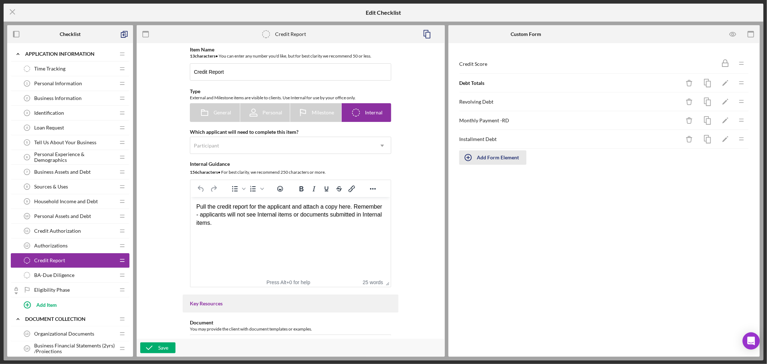
click at [486, 157] on div "Add Form Element" at bounding box center [498, 157] width 42 height 14
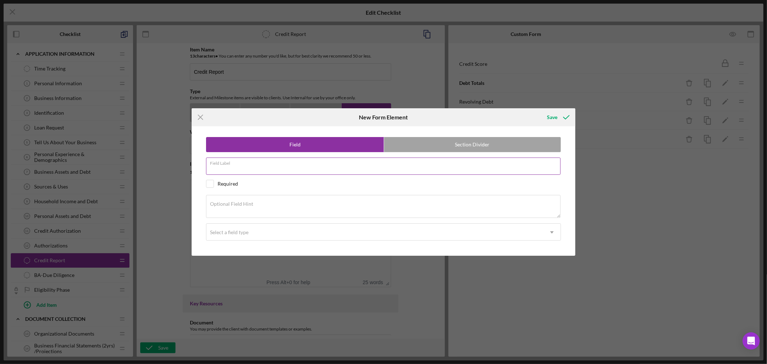
click at [258, 164] on div "Field Label" at bounding box center [383, 167] width 355 height 18
paste input "Monthly Payment-Installment"
type input "Monthly Payment-Installment"
click at [286, 204] on textarea "Optional Field Hint" at bounding box center [383, 206] width 355 height 23
paste textarea "What is the monthly payment on installment debt?"
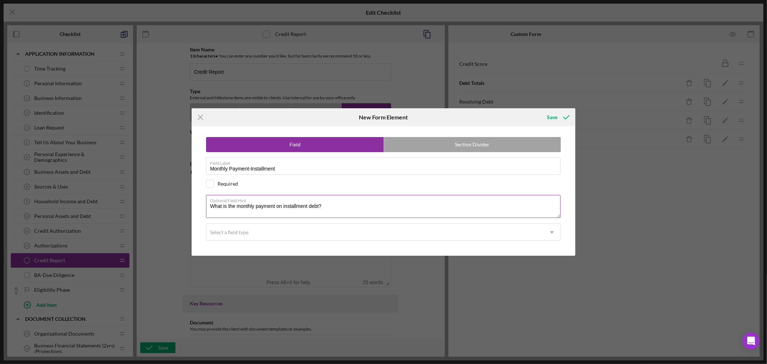
click at [286, 204] on textarea "What is the monthly payment on installment debt?" at bounding box center [383, 206] width 355 height 23
type textarea "What is the monthly payment on installment debt?"
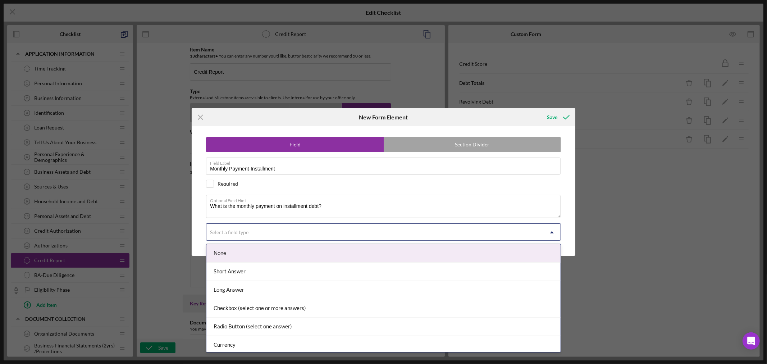
click at [269, 238] on div "Select a field type" at bounding box center [375, 232] width 337 height 17
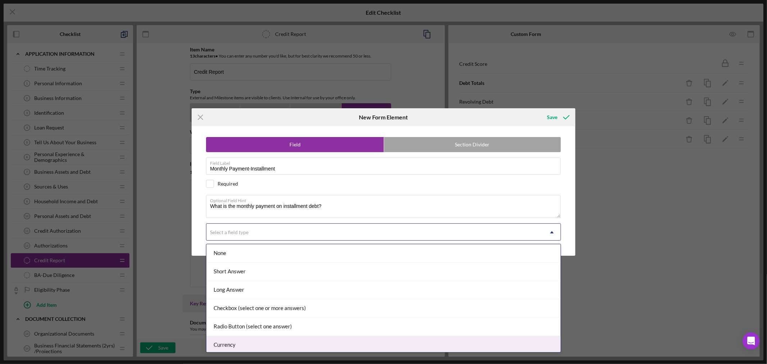
click at [229, 342] on div "Currency" at bounding box center [384, 345] width 354 height 18
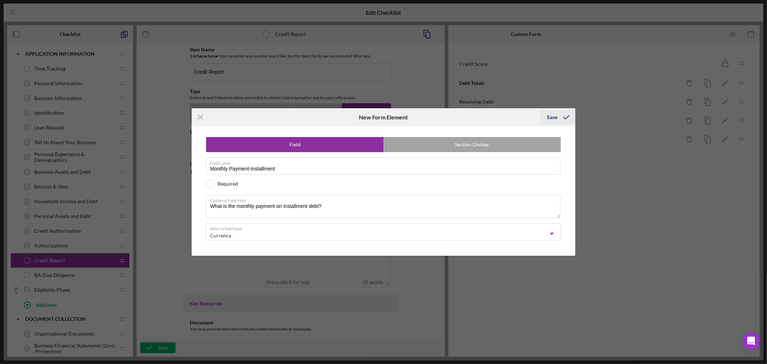
click at [553, 114] on div "Save" at bounding box center [552, 117] width 10 height 14
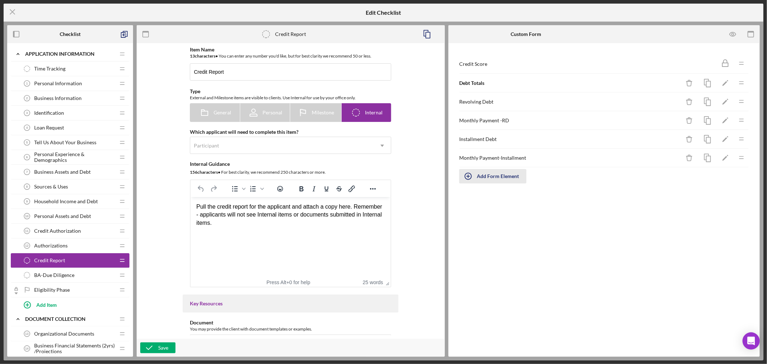
click at [513, 176] on div "Add Form Element" at bounding box center [498, 176] width 42 height 14
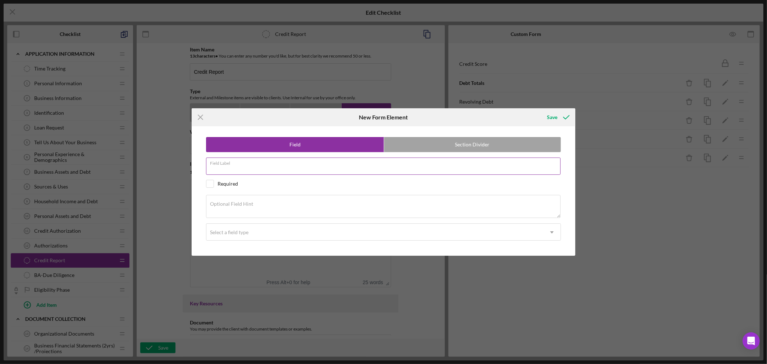
click at [264, 168] on input "Field Label" at bounding box center [383, 166] width 355 height 17
paste input "Mortgage"
type input "Mortgage"
click at [282, 203] on div "Optional Field Hint" at bounding box center [383, 207] width 355 height 24
paste textarea "What is the balance on personal mortgage?"
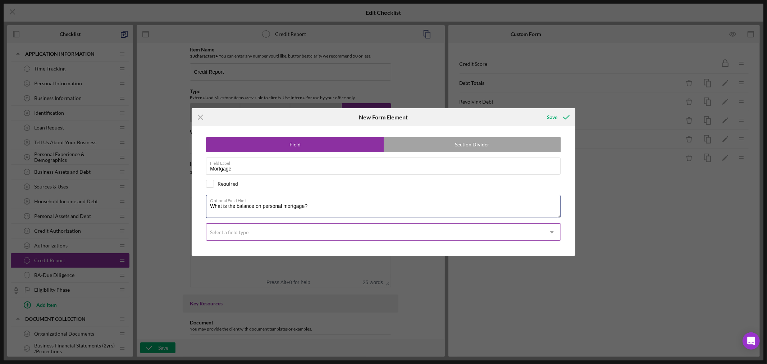
type textarea "What is the balance on personal mortgage?"
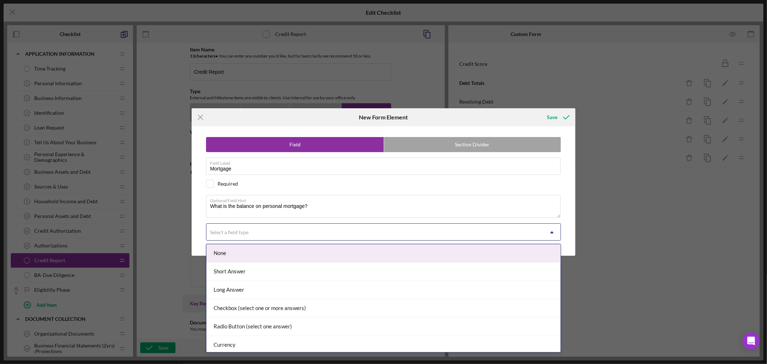
click at [552, 233] on use at bounding box center [552, 232] width 4 height 2
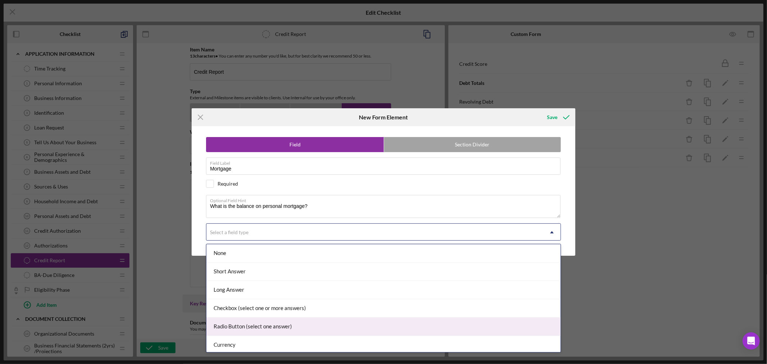
scroll to position [40, 0]
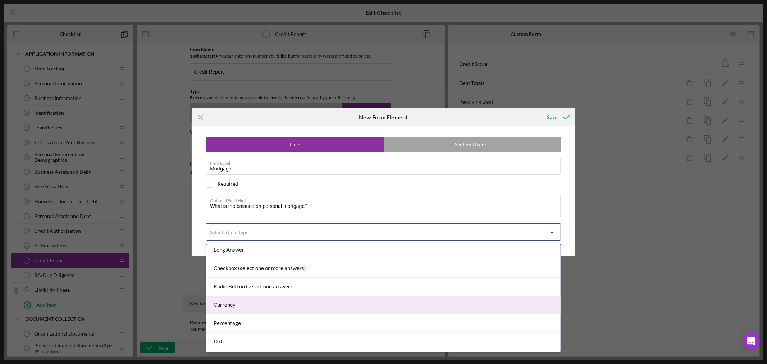
click at [497, 307] on div "Currency" at bounding box center [384, 305] width 354 height 18
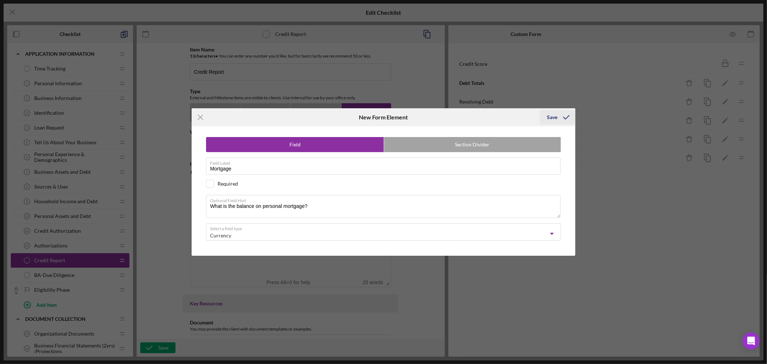
click at [552, 117] on div "Save" at bounding box center [552, 117] width 10 height 14
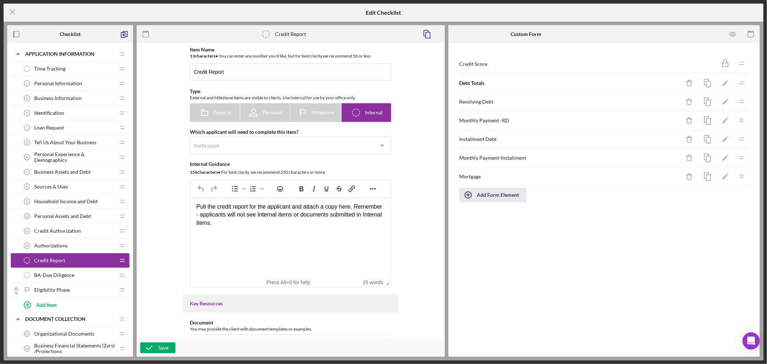
click at [468, 195] on icon "button" at bounding box center [468, 195] width 18 height 18
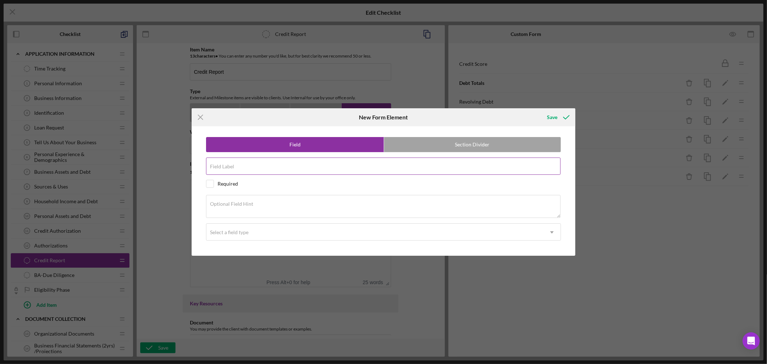
click at [261, 168] on input "Field Label" at bounding box center [383, 166] width 355 height 17
paste input "What is the balance on personal mortgage?"
type input "What is the balance on personal mortgage?"
click at [276, 204] on textarea "Optional Field Hint" at bounding box center [383, 206] width 355 height 23
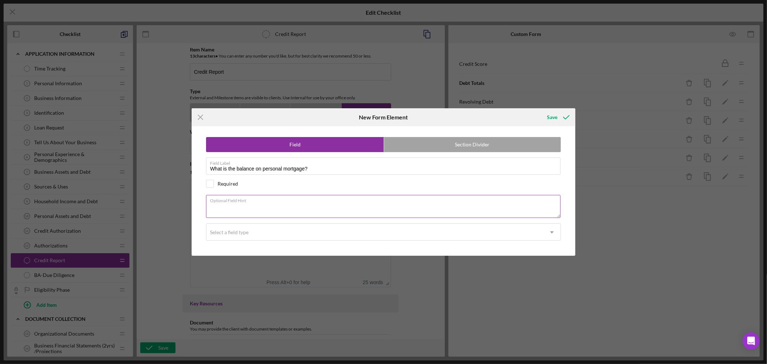
paste textarea "What is monthly mortgage payment?"
type textarea "What is monthly mortgage payment?"
click at [552, 232] on icon "Icon/Dropdown Arrow" at bounding box center [552, 232] width 17 height 17
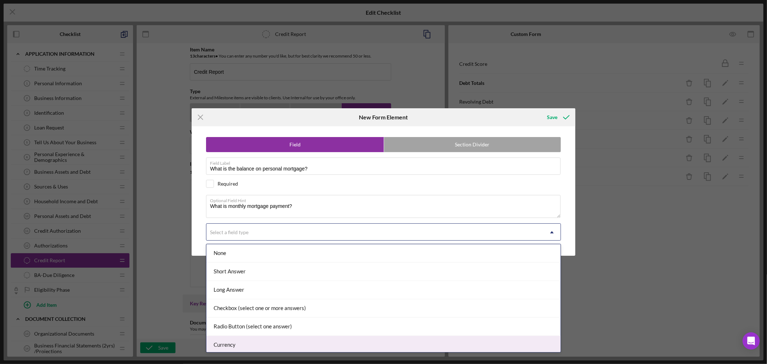
click at [497, 347] on div "Currency" at bounding box center [384, 345] width 354 height 18
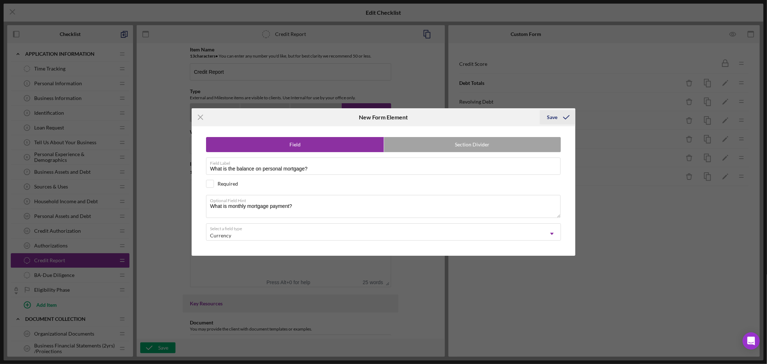
click at [556, 117] on div "Save" at bounding box center [552, 117] width 10 height 14
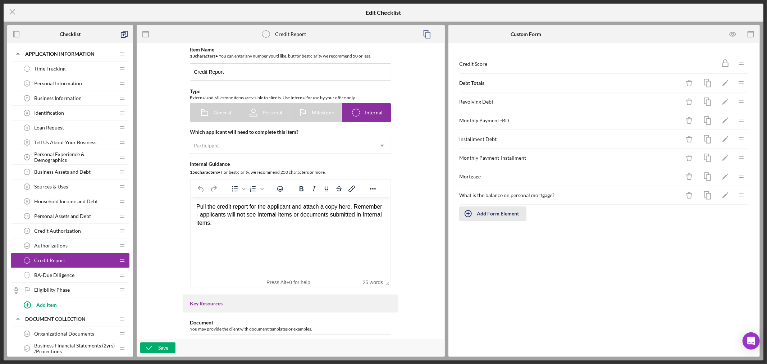
click at [495, 213] on div "Add Form Element" at bounding box center [498, 214] width 42 height 14
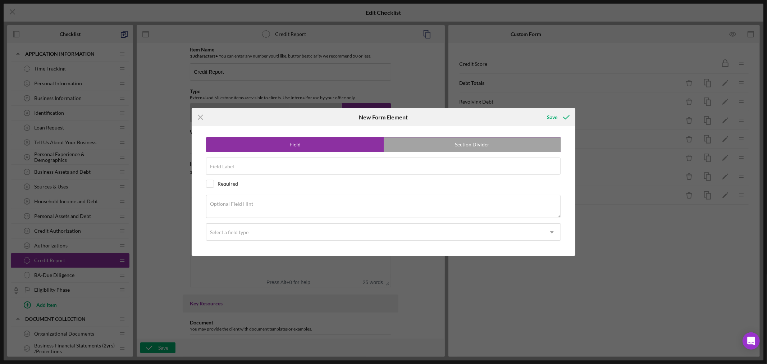
click at [469, 146] on label "Section Divider" at bounding box center [472, 144] width 177 height 14
radio input "false"
radio input "true"
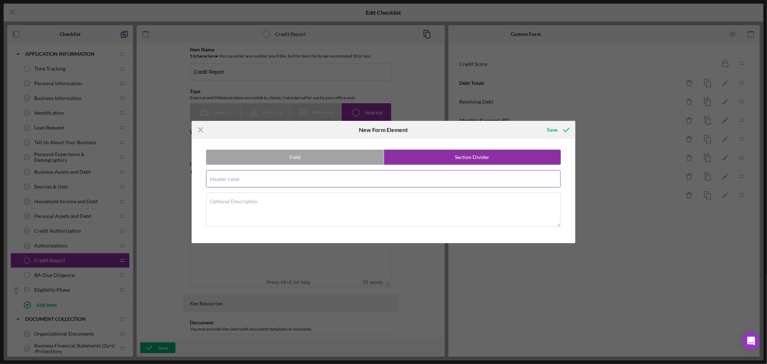
click at [275, 177] on div "Header Label Required" at bounding box center [383, 179] width 355 height 18
paste input "Match Borrower Information"
type input "Match Borrower Information"
click at [552, 128] on div "Save" at bounding box center [552, 130] width 10 height 14
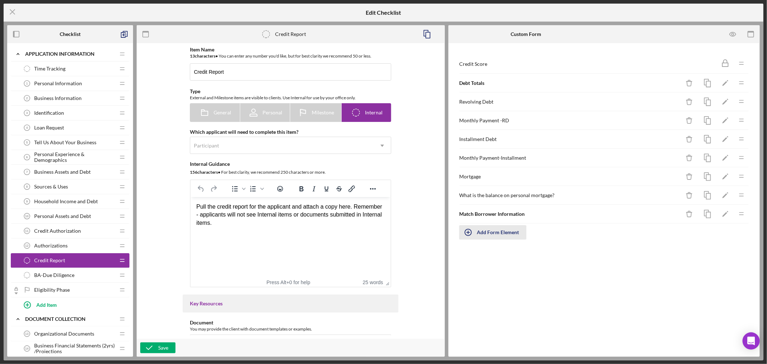
click at [485, 233] on div "Add Form Element" at bounding box center [498, 232] width 42 height 14
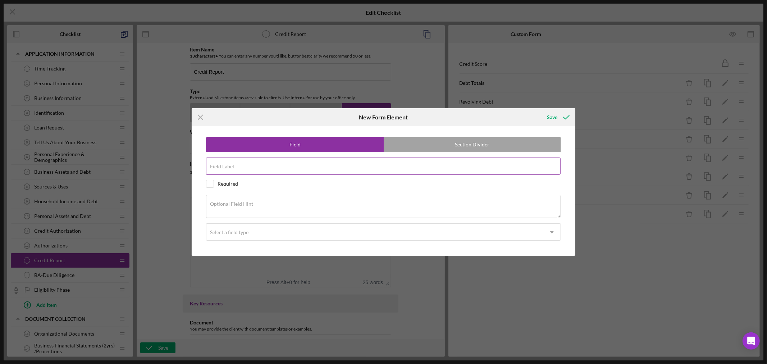
click at [255, 166] on div "Field Label" at bounding box center [383, 167] width 355 height 18
paste input "Amounts Match?"
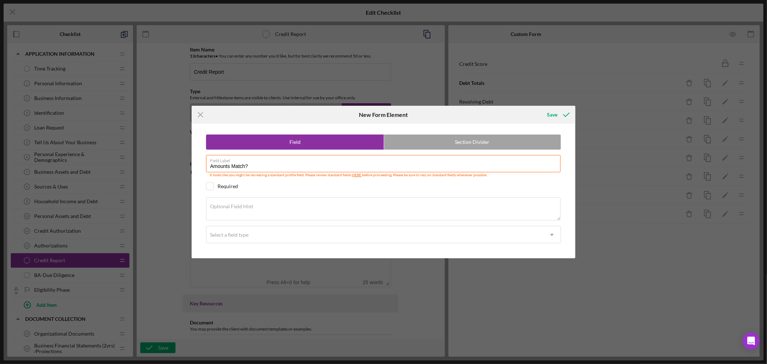
type input "Amounts Match?"
click at [305, 206] on textarea "Optional Field Hint" at bounding box center [383, 209] width 355 height 23
paste textarea "Do the above debt breakdowns match what the applicant answered in the Personal …"
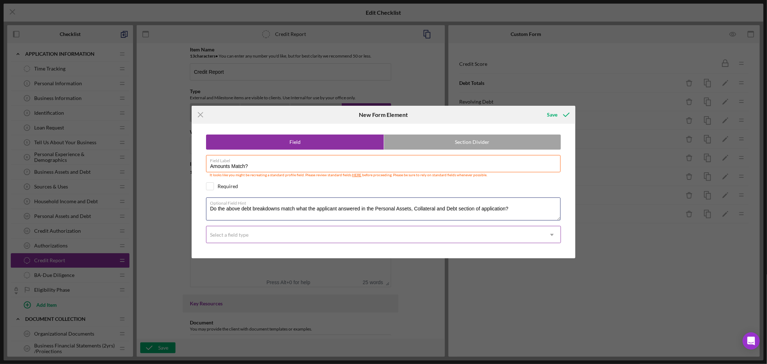
type textarea "Do the above debt breakdowns match what the applicant answered in the Personal …"
click at [553, 235] on icon "Icon/Dropdown Arrow" at bounding box center [552, 234] width 17 height 17
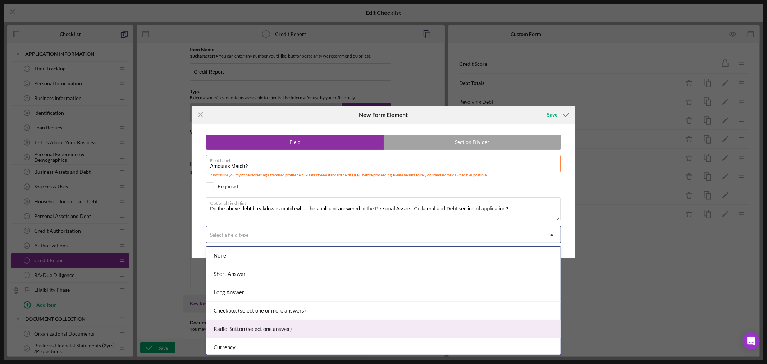
click at [354, 329] on div "Radio Button (select one answer)" at bounding box center [384, 329] width 354 height 18
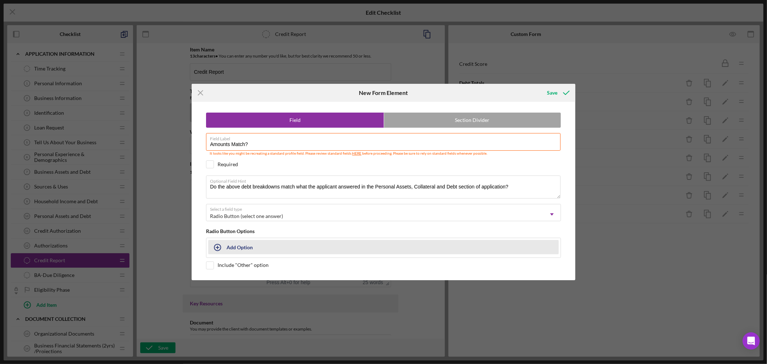
click at [242, 249] on div "Add Option" at bounding box center [240, 247] width 26 height 14
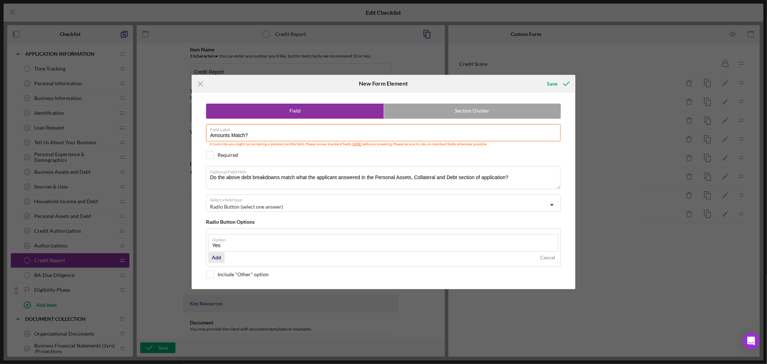
type input "Yes"
click at [218, 257] on div "Add" at bounding box center [216, 257] width 9 height 11
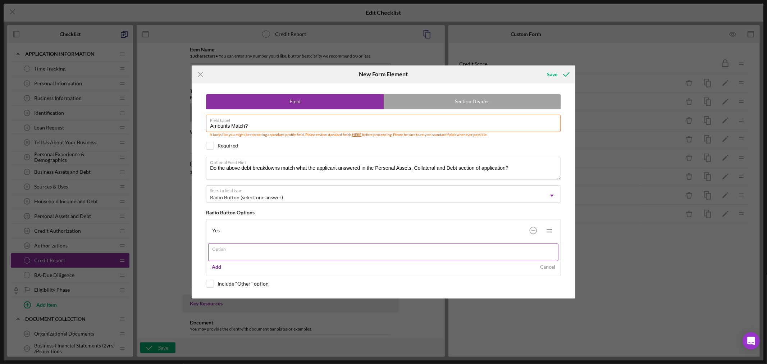
click at [226, 253] on input "Option" at bounding box center [383, 252] width 350 height 17
type input "No"
click at [220, 268] on div "Add" at bounding box center [216, 267] width 9 height 11
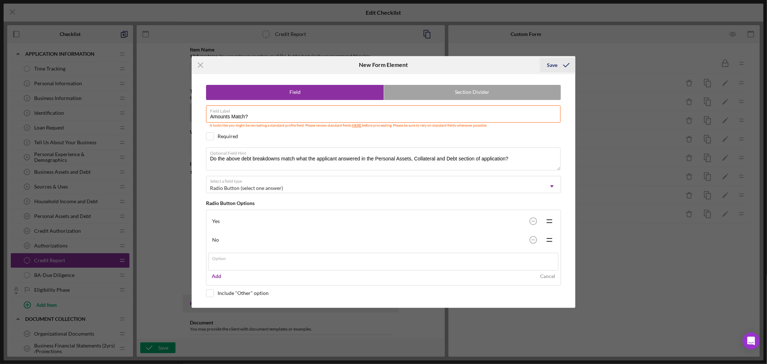
click at [553, 64] on div "Icon/Menu Close New Form Element Save Field Section Divider Field Label Amounts…" at bounding box center [383, 182] width 767 height 364
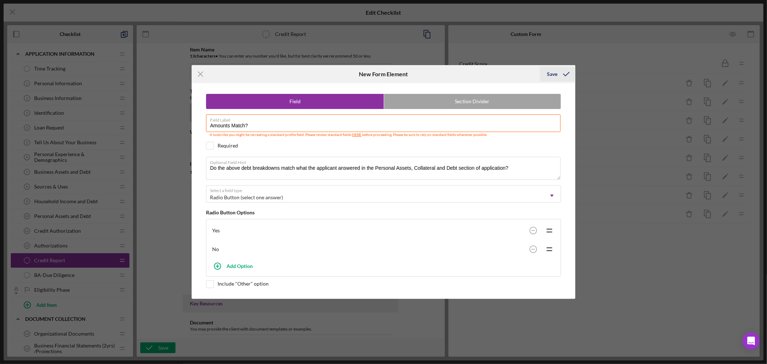
click at [555, 74] on div "Save" at bounding box center [552, 74] width 10 height 14
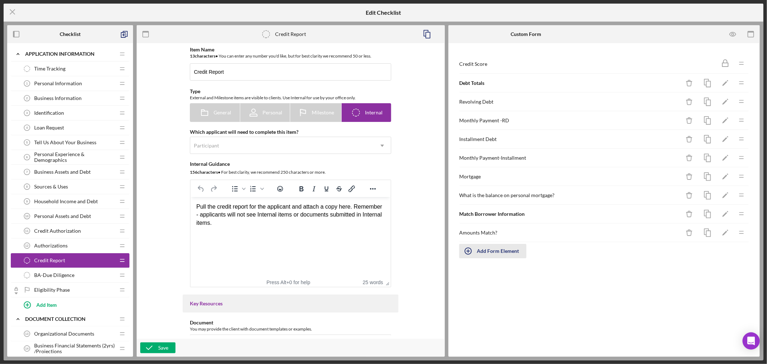
click at [468, 252] on icon "button" at bounding box center [468, 251] width 18 height 18
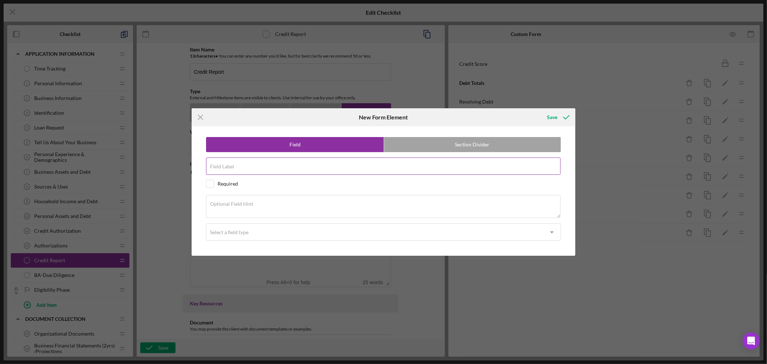
click at [241, 166] on input "Field Label" at bounding box center [383, 166] width 355 height 17
paste input "Items not on Credit Report"
type input "Items not on Credit Report"
click at [251, 204] on label "Optional Field Hint" at bounding box center [231, 204] width 43 height 6
click at [251, 204] on textarea "Optional Field Hint" at bounding box center [383, 206] width 355 height 23
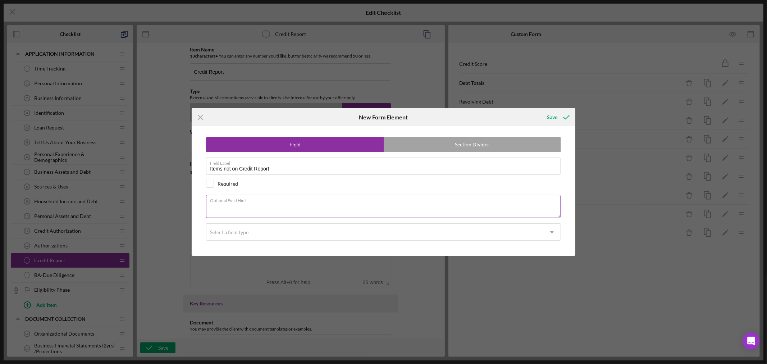
paste textarea "For items not on credit report adjust the amounts in the debt totals above and …"
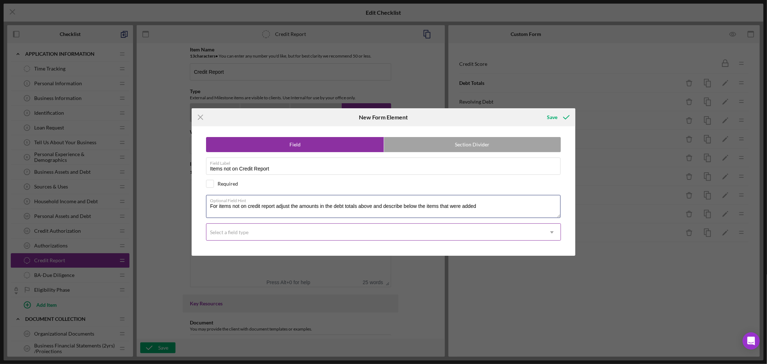
type textarea "For items not on credit report adjust the amounts in the debt totals above and …"
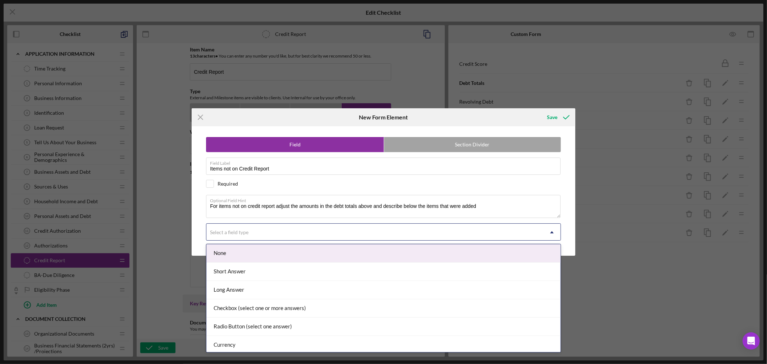
click at [554, 233] on icon "Icon/Dropdown Arrow" at bounding box center [552, 232] width 17 height 17
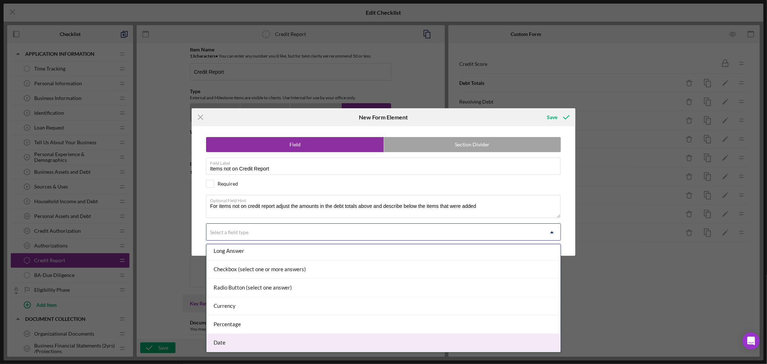
scroll to position [0, 0]
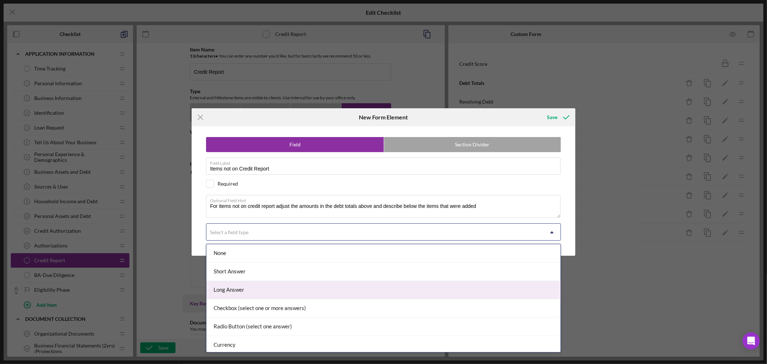
click at [440, 293] on div "Long Answer" at bounding box center [384, 290] width 354 height 18
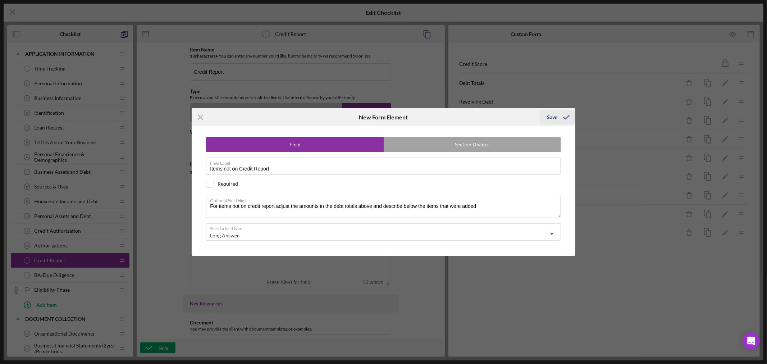
click at [555, 117] on div "Save" at bounding box center [552, 117] width 10 height 14
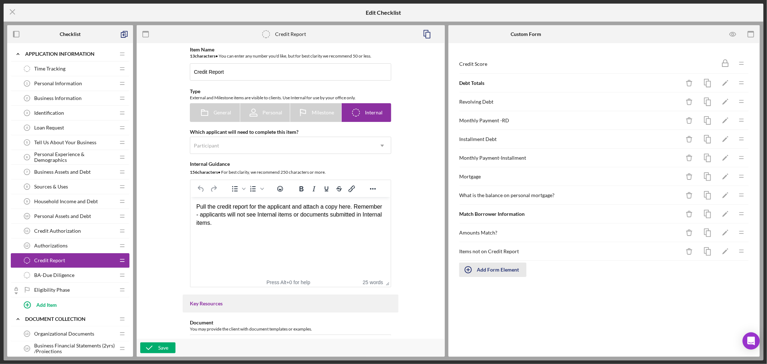
click at [472, 272] on icon "button" at bounding box center [468, 270] width 18 height 18
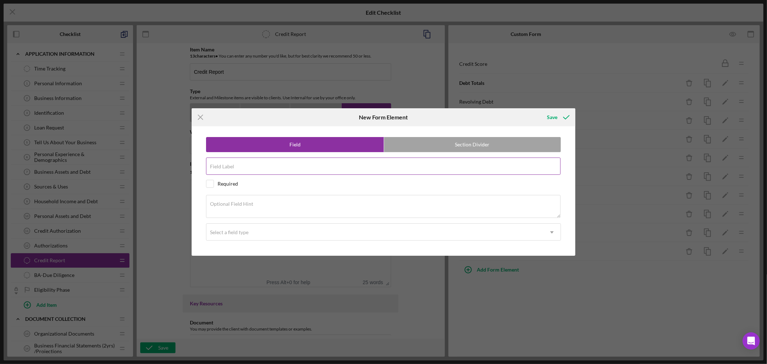
click at [299, 167] on input "Field Label" at bounding box center [383, 166] width 355 height 17
paste input "Payment History"
type input "Payment History"
click at [504, 143] on label "Section Divider" at bounding box center [472, 144] width 177 height 14
radio input "false"
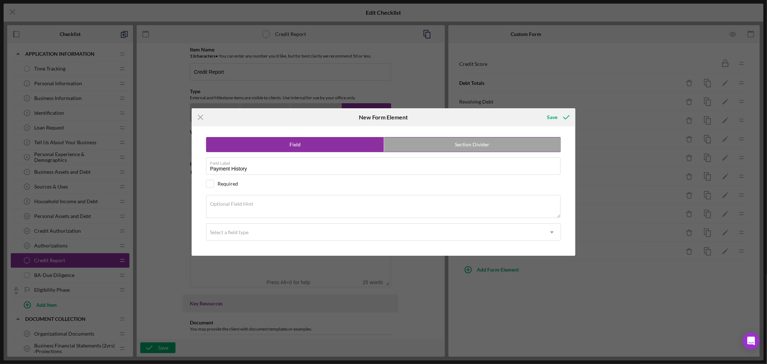
radio input "true"
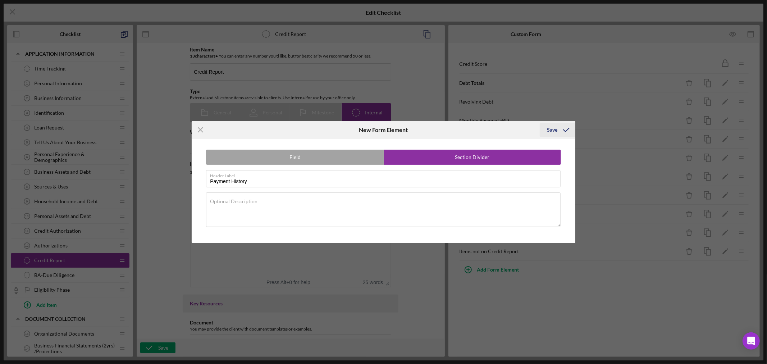
click at [555, 127] on div "Save" at bounding box center [552, 130] width 10 height 14
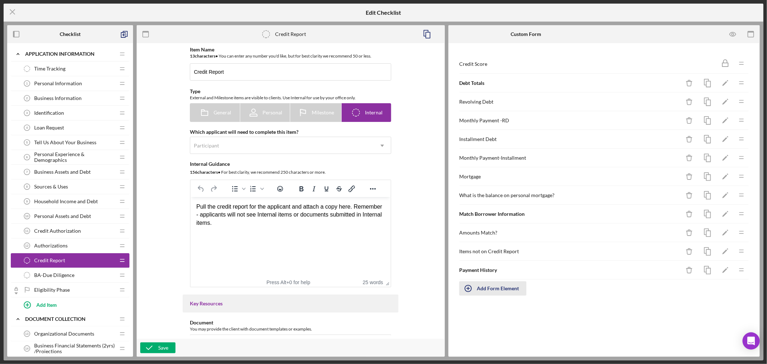
click at [502, 292] on div "Add Form Element" at bounding box center [498, 288] width 42 height 14
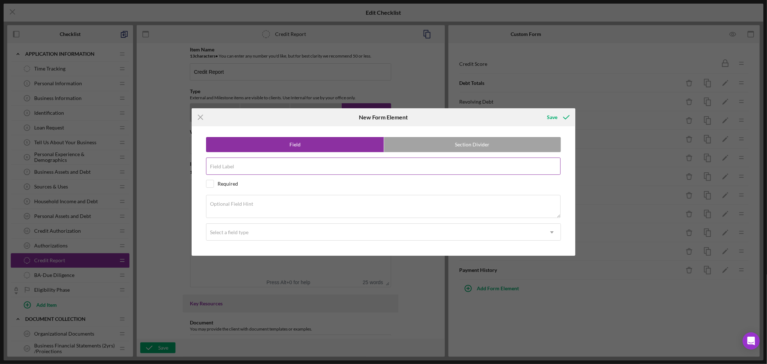
click at [247, 168] on input "Field Label" at bounding box center [383, 166] width 355 height 17
paste input "Payment Comments"
type input "Payment Comments"
click at [264, 204] on textarea "Optional Field Hint" at bounding box center [383, 206] width 355 height 23
paste textarea "Please add payment history and/or missed payments, collections, charge-offs, fo…"
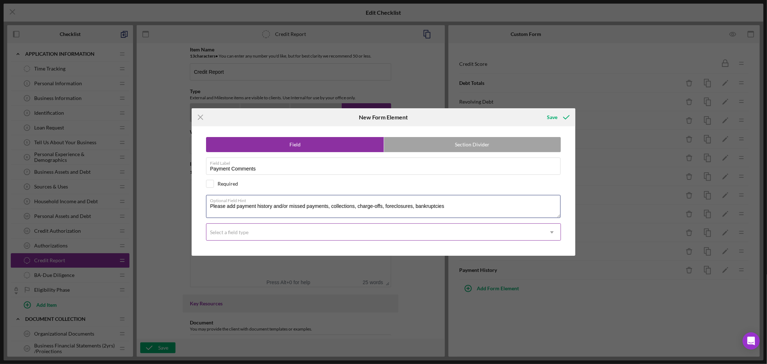
type textarea "Please add payment history and/or missed payments, collections, charge-offs, fo…"
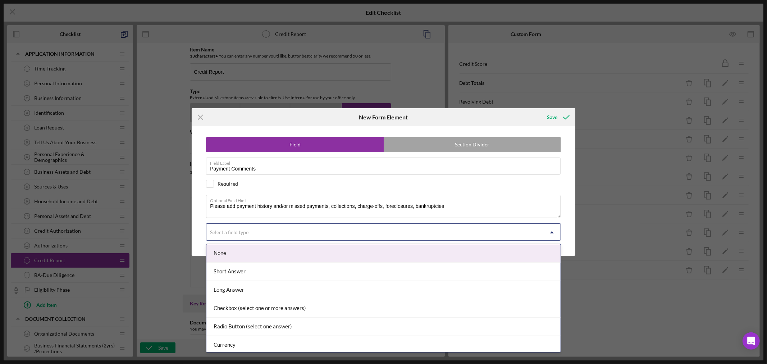
click at [555, 232] on icon "Icon/Dropdown Arrow" at bounding box center [552, 232] width 17 height 17
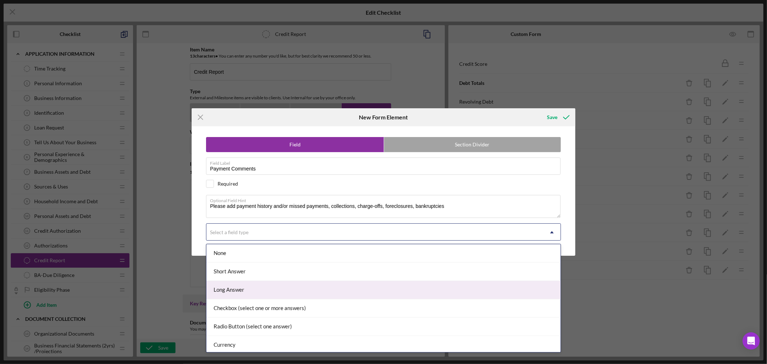
click at [399, 289] on div "Long Answer" at bounding box center [384, 290] width 354 height 18
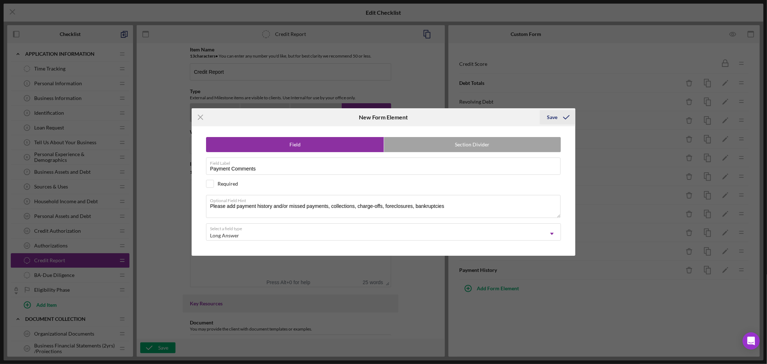
click at [552, 117] on div "Save" at bounding box center [552, 117] width 10 height 14
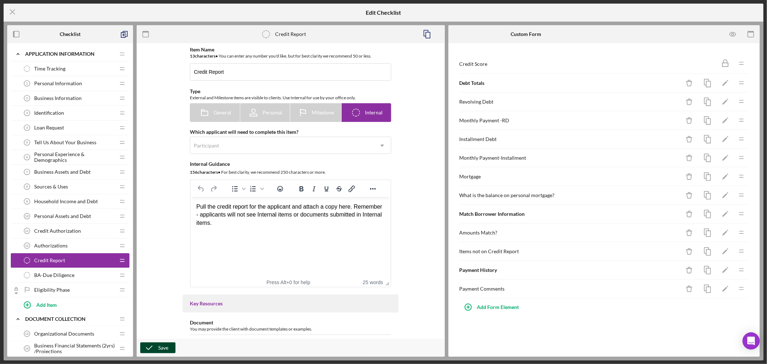
click at [160, 348] on div "Save" at bounding box center [163, 348] width 10 height 11
click at [160, 349] on div "Save" at bounding box center [163, 348] width 10 height 11
click at [10, 11] on icon "Icon/Menu Close" at bounding box center [13, 12] width 18 height 18
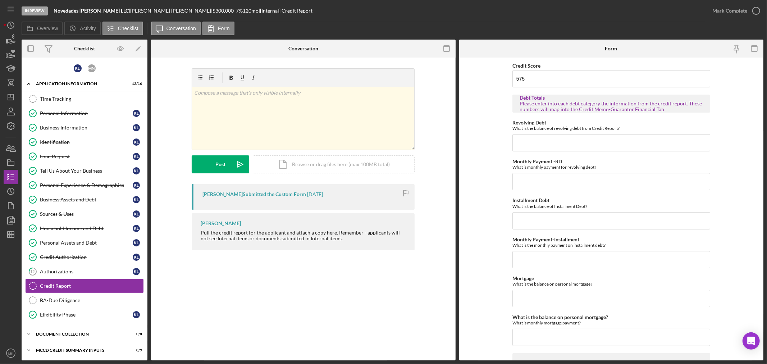
scroll to position [34, 0]
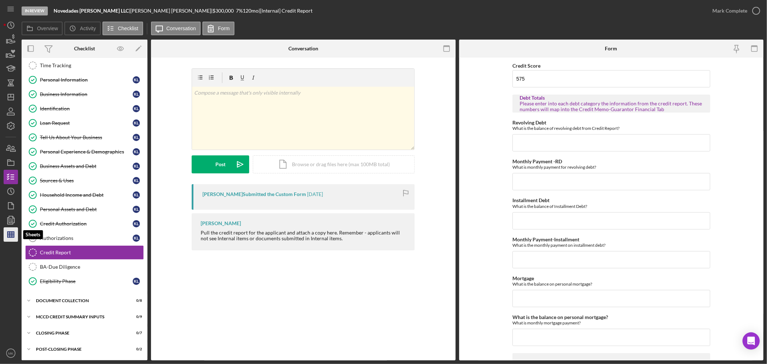
click at [12, 236] on line "button" at bounding box center [11, 236] width 6 height 0
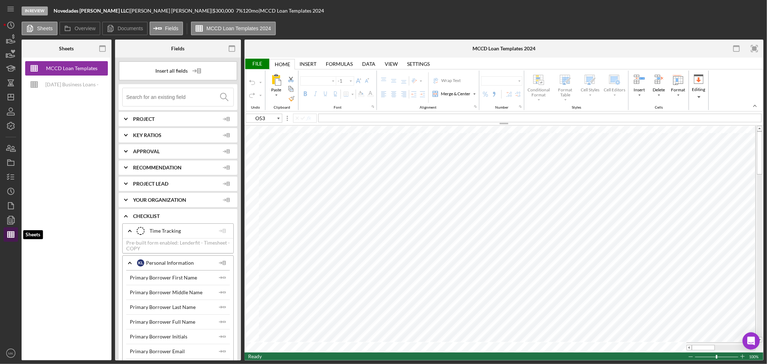
type input "Calibri"
type input "11"
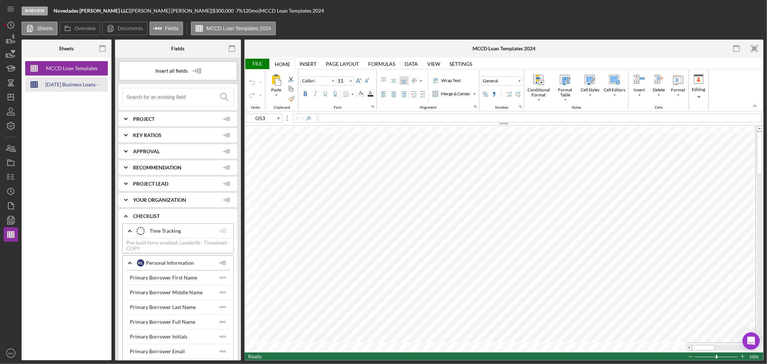
click at [85, 82] on div "[DATE] Business Loans -Loan Template" at bounding box center [72, 84] width 58 height 14
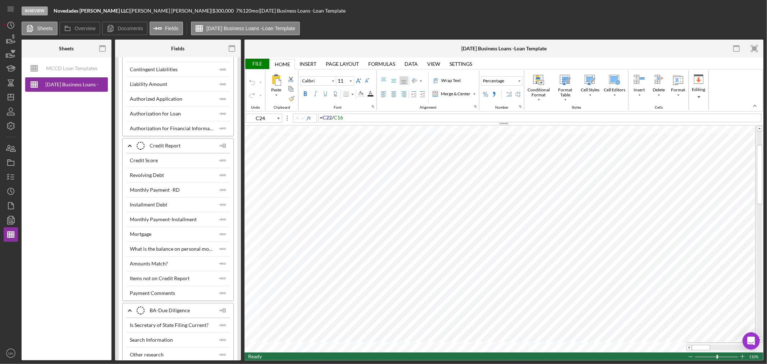
scroll to position [1719, 0]
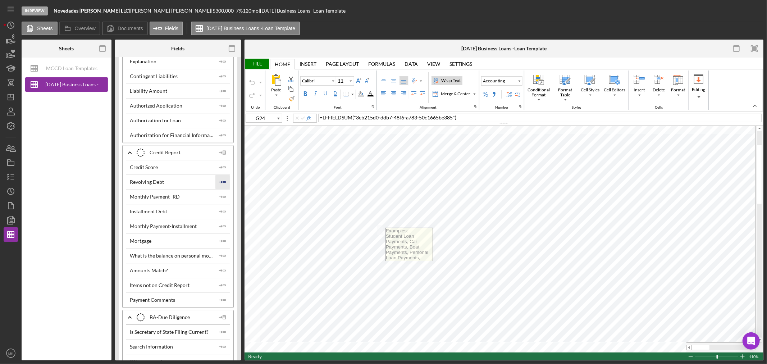
click at [223, 185] on icon "Icon/Insert Field" at bounding box center [223, 182] width 14 height 14
click at [222, 217] on icon "Icon/Insert Field" at bounding box center [223, 211] width 14 height 14
click at [222, 245] on icon "Icon/Insert Field" at bounding box center [223, 241] width 14 height 14
click at [221, 200] on icon "Icon/Insert Field" at bounding box center [223, 197] width 14 height 14
click at [253, 63] on div "File" at bounding box center [257, 64] width 25 height 10
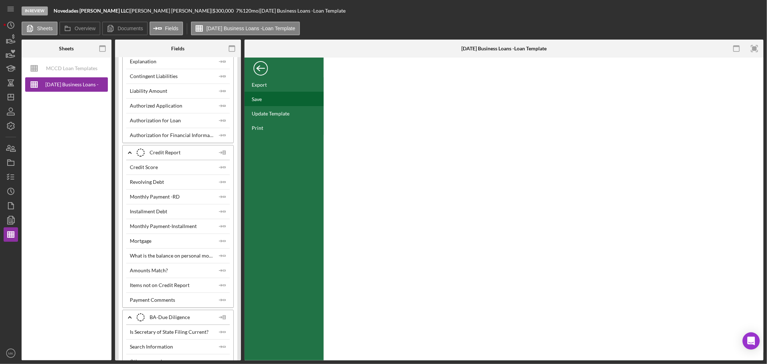
click at [259, 99] on div "Save" at bounding box center [257, 99] width 10 height 6
click at [261, 70] on div "Back" at bounding box center [261, 66] width 14 height 14
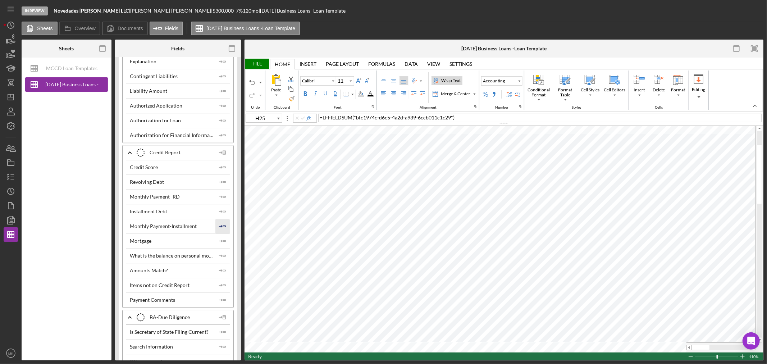
click at [223, 227] on polygon "button" at bounding box center [224, 226] width 3 height 1
type input "H26"
click at [257, 62] on div "File" at bounding box center [257, 64] width 25 height 10
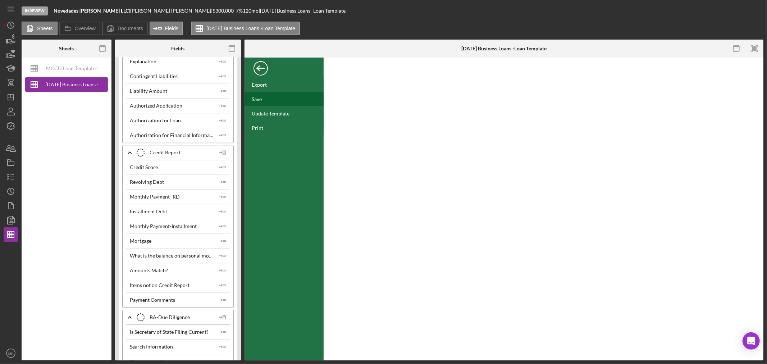
click at [257, 100] on div "Save" at bounding box center [257, 99] width 10 height 6
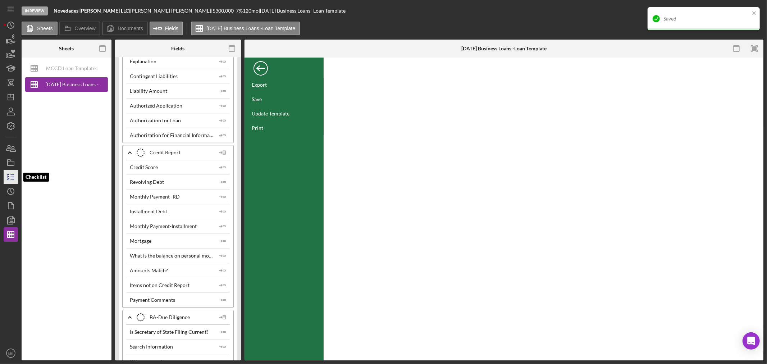
click at [11, 177] on icon "button" at bounding box center [11, 177] width 18 height 18
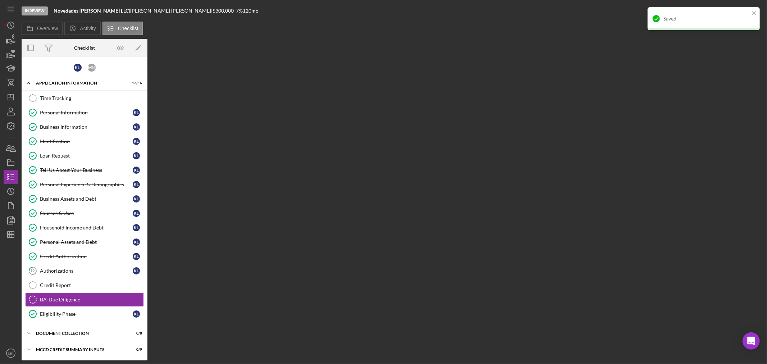
scroll to position [33, 0]
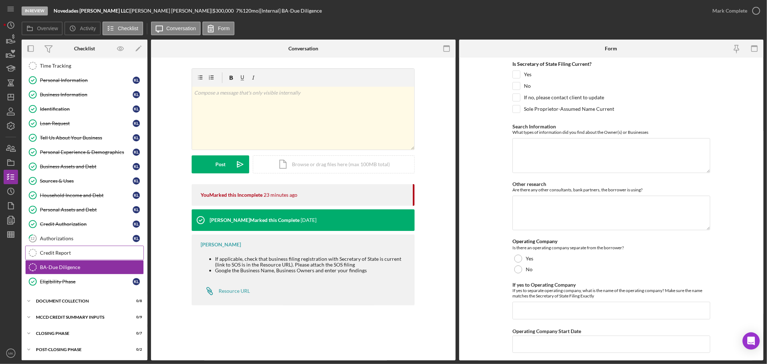
click at [83, 255] on div "Credit Report" at bounding box center [92, 253] width 104 height 6
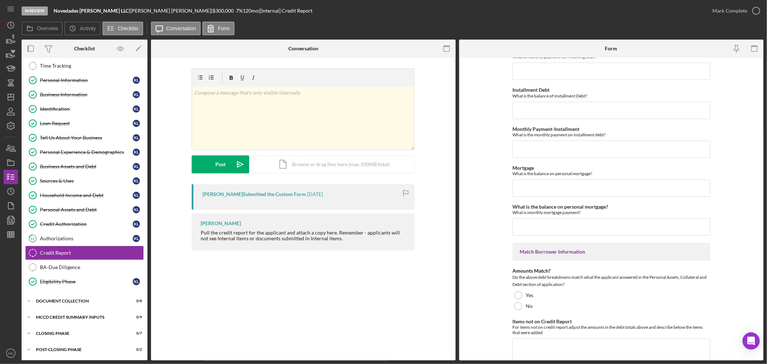
scroll to position [120, 0]
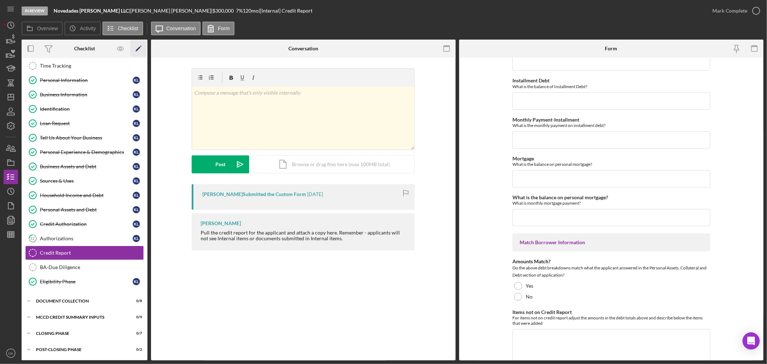
click at [139, 48] on polygon "button" at bounding box center [138, 49] width 5 height 5
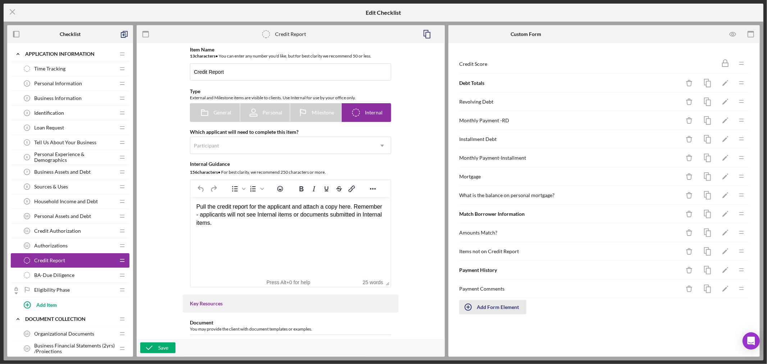
click at [491, 309] on div "Add Form Element" at bounding box center [498, 307] width 42 height 14
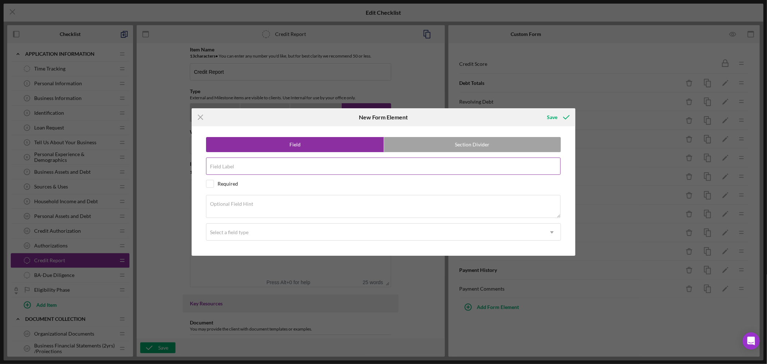
click at [253, 166] on input "Field Label" at bounding box center [383, 166] width 355 height 17
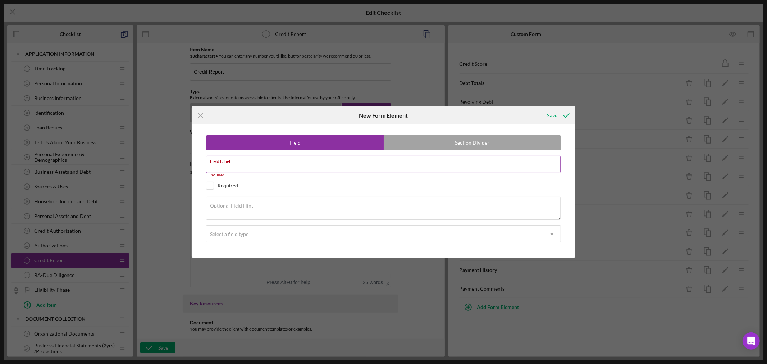
click at [250, 166] on div "Field Label Required" at bounding box center [383, 167] width 355 height 22
paste input "Monthly Payment-Mortgage"
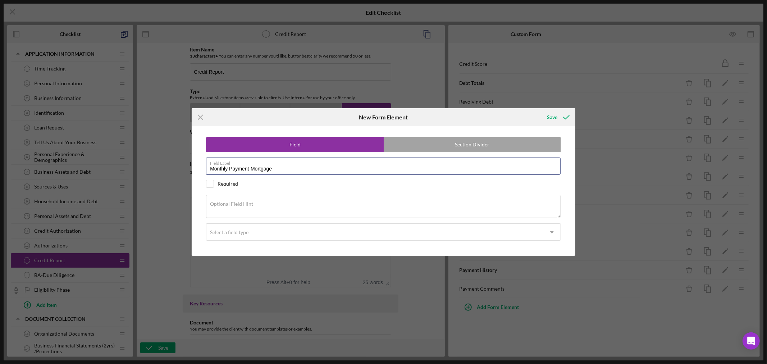
type input "Monthly Payment-Mortgage"
click at [260, 206] on textarea "Optional Field Hint" at bounding box center [383, 206] width 355 height 23
paste textarea "What is monthly mortgage payment?"
type textarea "What is monthly mortgage payment?"
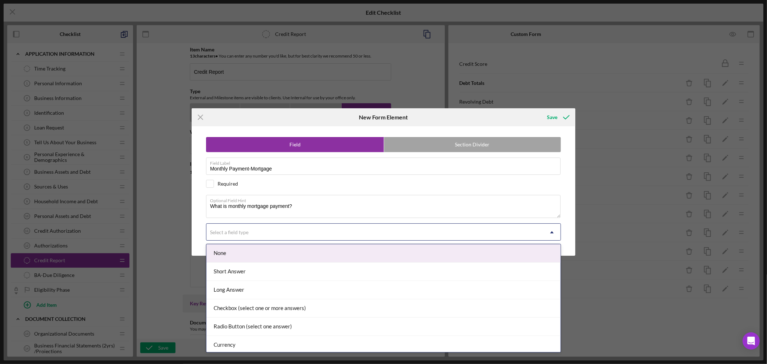
click at [553, 235] on icon "Icon/Dropdown Arrow" at bounding box center [552, 232] width 17 height 17
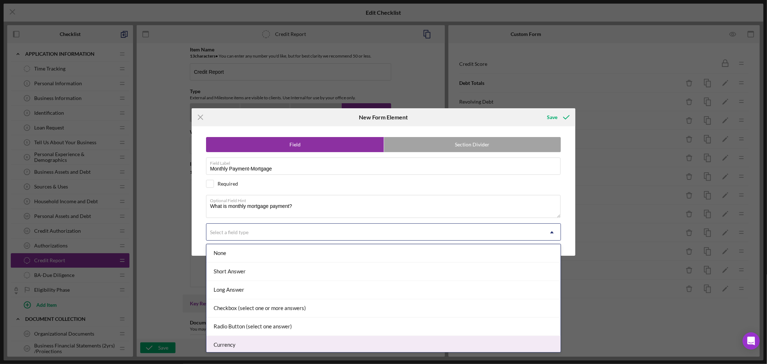
click at [411, 345] on div "Currency" at bounding box center [384, 345] width 354 height 18
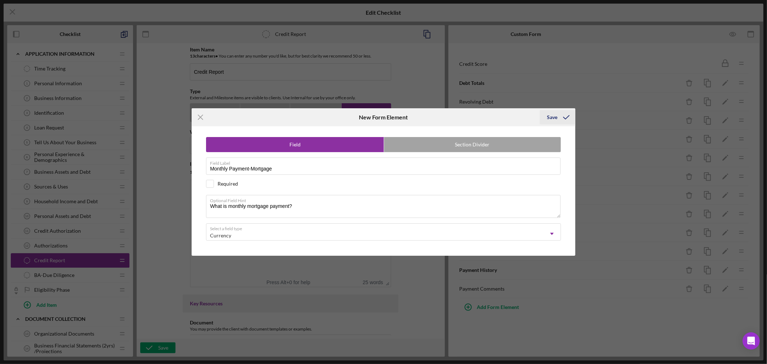
click at [557, 117] on div "Save" at bounding box center [552, 117] width 10 height 14
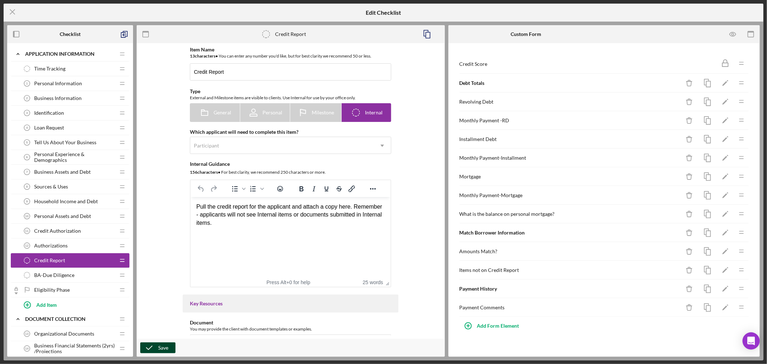
click at [154, 347] on icon "button" at bounding box center [149, 348] width 18 height 18
click at [12, 10] on icon "Icon/Menu Close" at bounding box center [13, 12] width 18 height 18
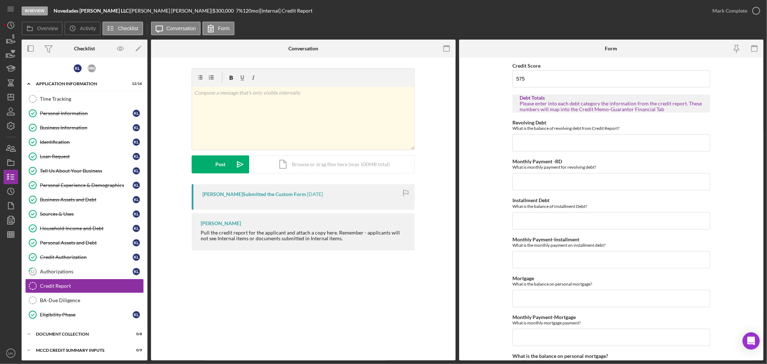
scroll to position [34, 0]
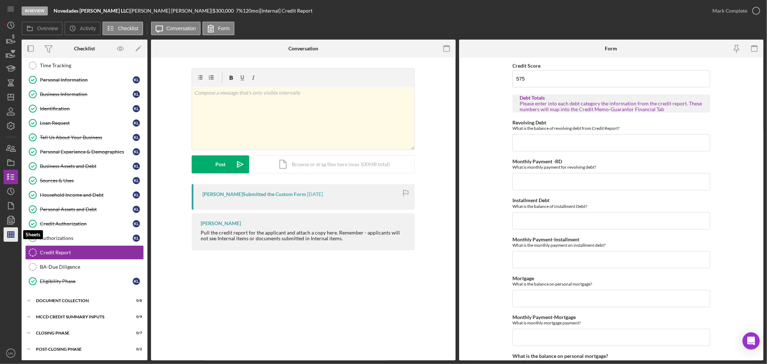
click at [8, 236] on icon "button" at bounding box center [11, 235] width 18 height 18
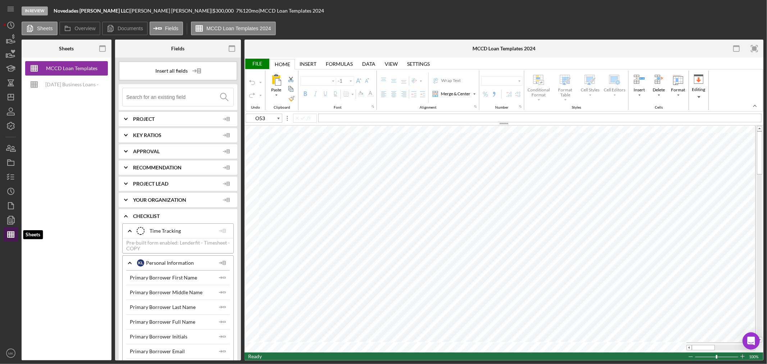
type input "Calibri"
type input "11"
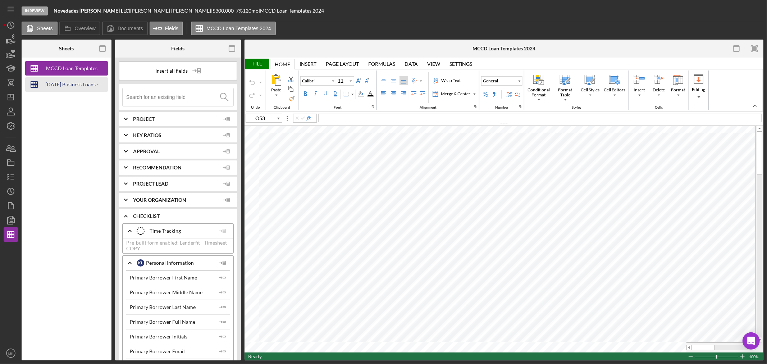
click at [81, 85] on div "[DATE] Business Loans -Loan Template" at bounding box center [72, 84] width 58 height 14
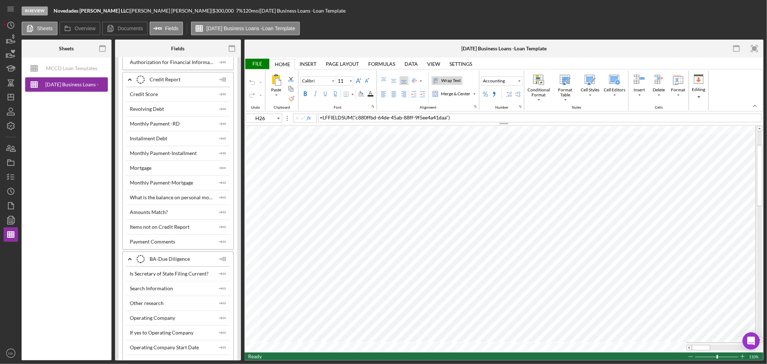
scroll to position [1799, 0]
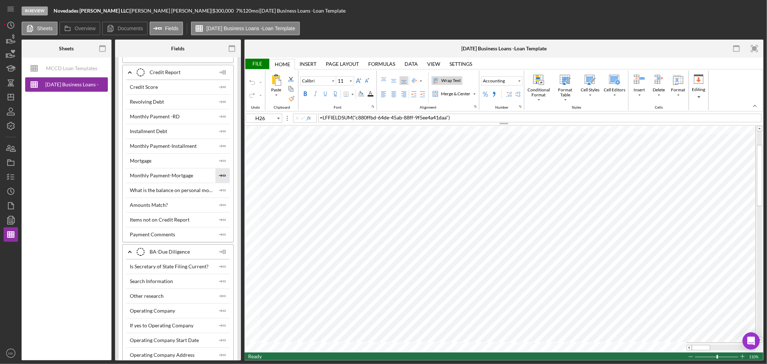
click at [220, 179] on icon "Icon/Insert Field" at bounding box center [223, 175] width 14 height 14
click at [221, 193] on icon "Icon/Insert Field" at bounding box center [223, 190] width 14 height 14
click at [221, 135] on icon "Icon/Insert Field" at bounding box center [223, 131] width 14 height 14
click at [222, 106] on icon "Icon/Insert Field" at bounding box center [223, 102] width 14 height 14
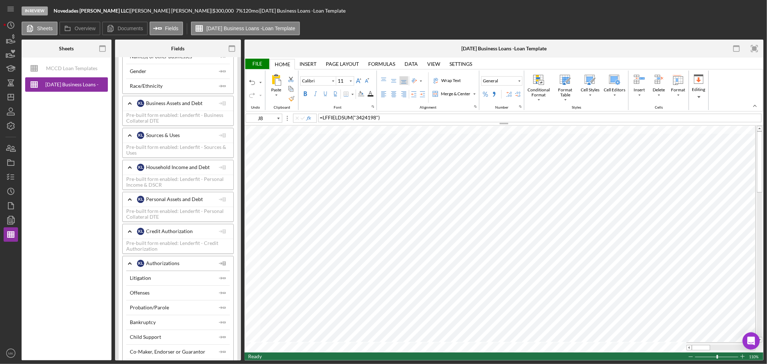
scroll to position [1439, 0]
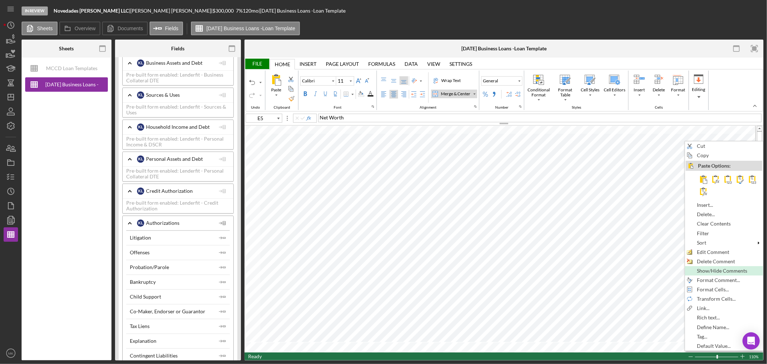
click at [732, 272] on span "Show/Hide Comments" at bounding box center [726, 271] width 59 height 6
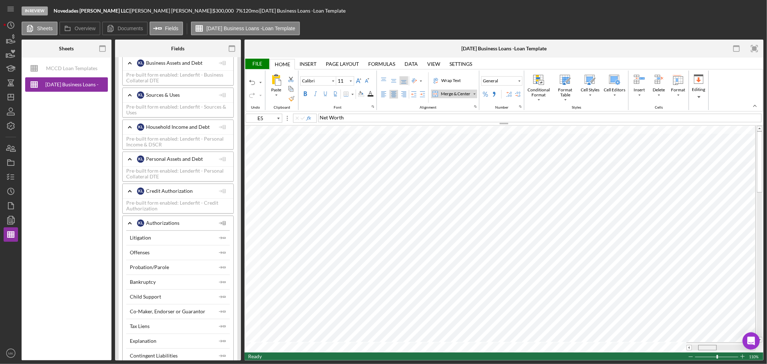
click at [712, 338] on table at bounding box center [504, 239] width 519 height 227
type input "O17"
drag, startPoint x: 730, startPoint y: 350, endPoint x: 716, endPoint y: 351, distance: 14.4
click at [717, 352] on div at bounding box center [721, 348] width 69 height 10
click at [258, 174] on div "Paste Cut Copy AutoFill From the Personal Financial Statement (PFS)" at bounding box center [504, 239] width 519 height 227
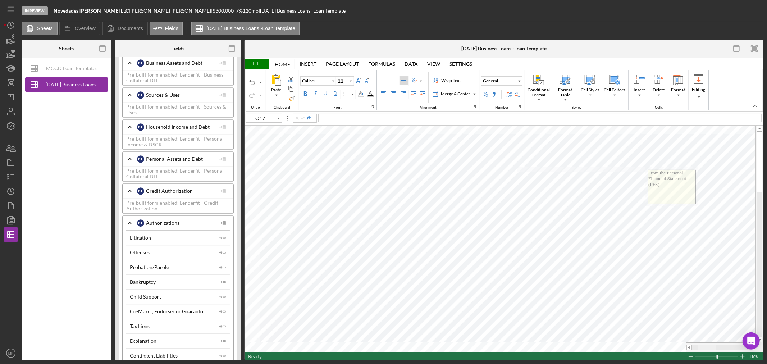
drag, startPoint x: 726, startPoint y: 346, endPoint x: 709, endPoint y: 348, distance: 17.4
click at [709, 348] on span at bounding box center [707, 347] width 5 height 5
drag, startPoint x: 667, startPoint y: 171, endPoint x: 578, endPoint y: 168, distance: 88.5
drag, startPoint x: 598, startPoint y: 180, endPoint x: 623, endPoint y: 177, distance: 25.0
click at [579, 168] on textarea "From the Personal Financial Statement (PFS)" at bounding box center [602, 182] width 47 height 33
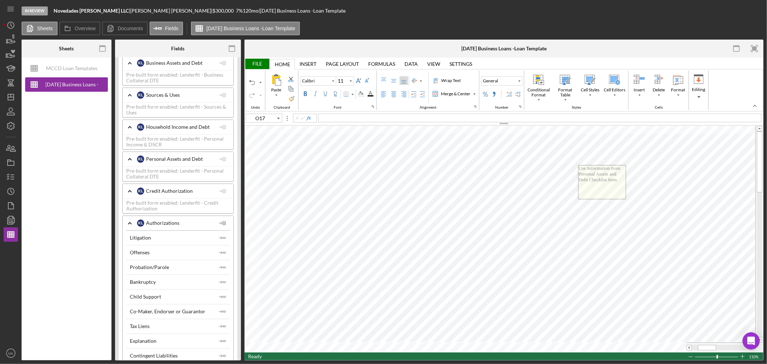
type textarea "Use Information from Personal Assets and Debt Checklist Item"
click at [258, 63] on div "File" at bounding box center [257, 64] width 25 height 10
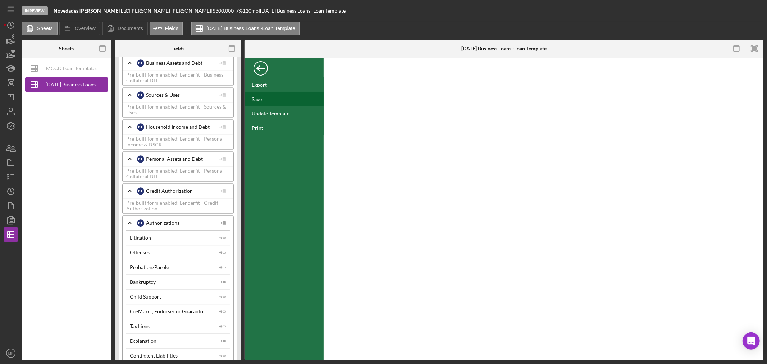
click at [259, 99] on div "Save" at bounding box center [257, 99] width 10 height 6
click at [258, 66] on div "Back" at bounding box center [261, 66] width 14 height 14
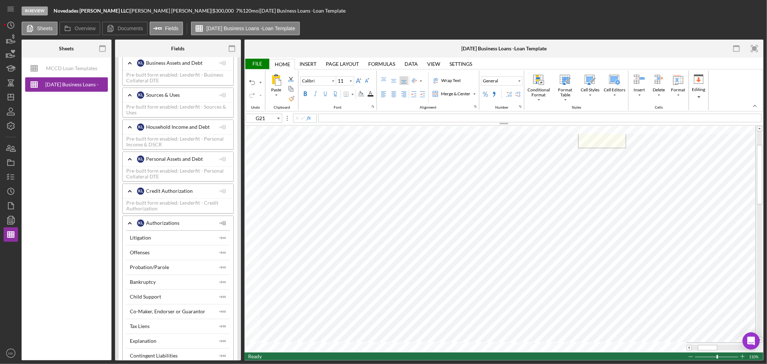
click at [654, 351] on tr at bounding box center [500, 348] width 511 height 10
drag, startPoint x: 699, startPoint y: 348, endPoint x: 688, endPoint y: 348, distance: 11.5
click at [688, 348] on div at bounding box center [721, 347] width 69 height 5
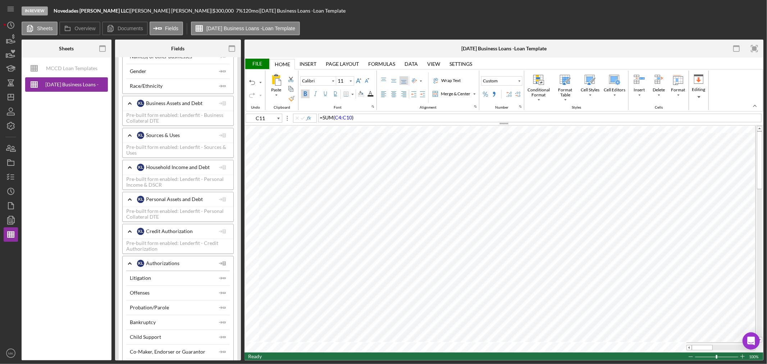
scroll to position [1359, 0]
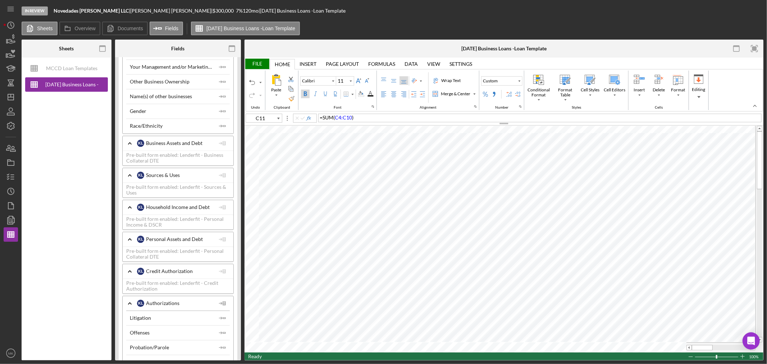
type input "D3"
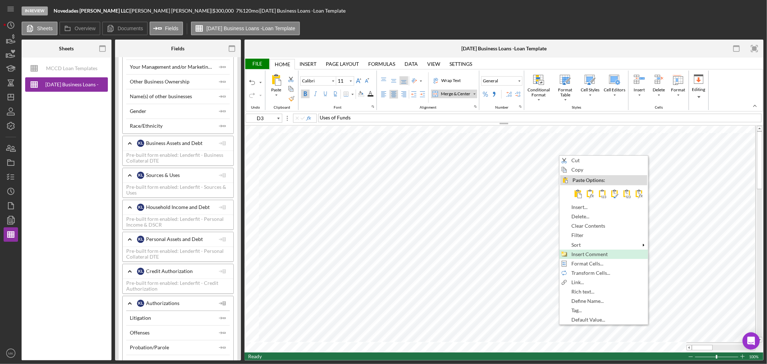
click at [623, 255] on div "Insert Comment" at bounding box center [604, 254] width 87 height 8
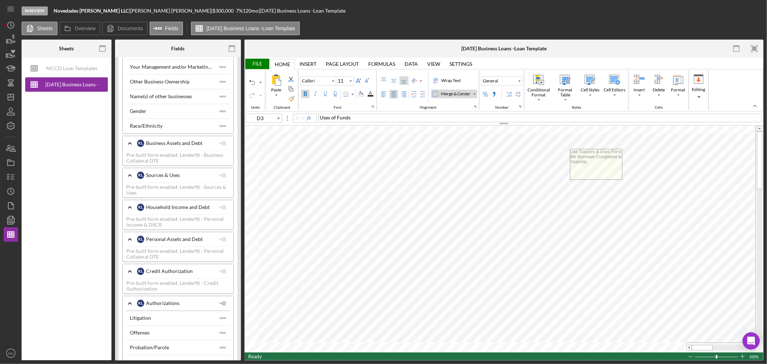
type textarea "Use Sources & Uses Form the Borrower Completed to Override"
type input "20"
type input "E2"
type input "9"
type input "F2"
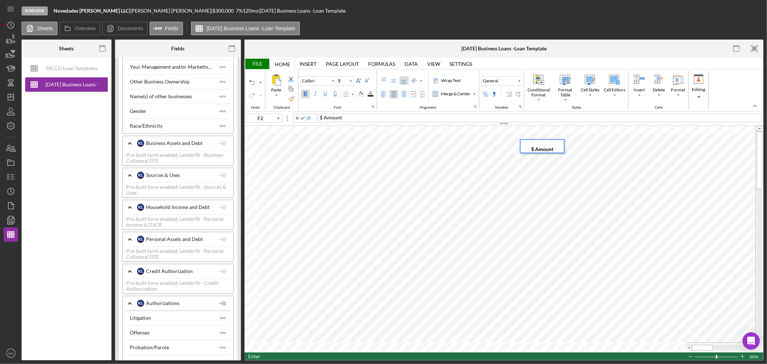
type input "D3"
type input "20"
type input "E2"
type input "D3"
type input "20"
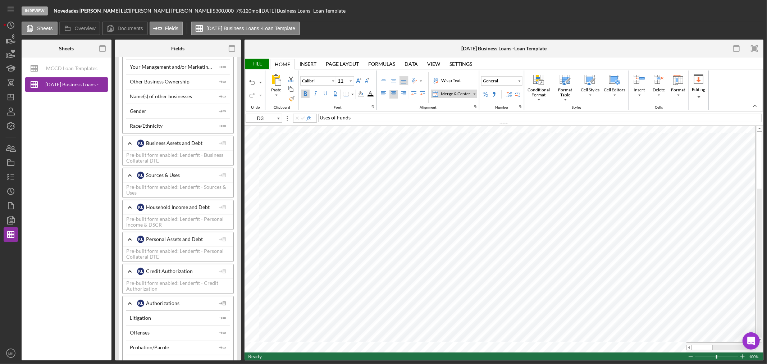
type input "E2"
click at [350, 80] on icon "Font Size" at bounding box center [351, 81] width 6 height 9
click at [344, 127] on div "11" at bounding box center [345, 125] width 13 height 10
type input "11"
type input "J10"
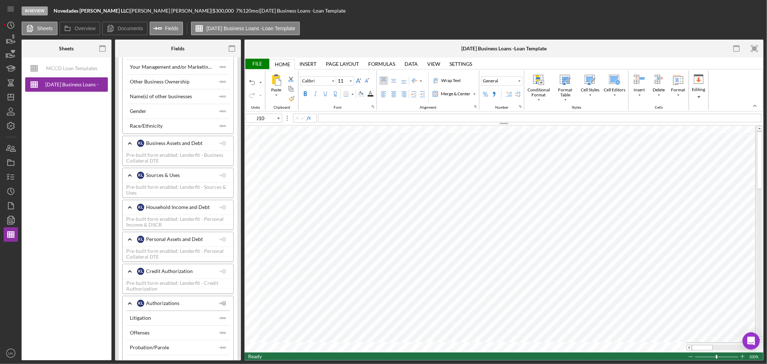
type input "9"
type input "D4"
click at [351, 94] on div "Border" at bounding box center [353, 94] width 4 height 4
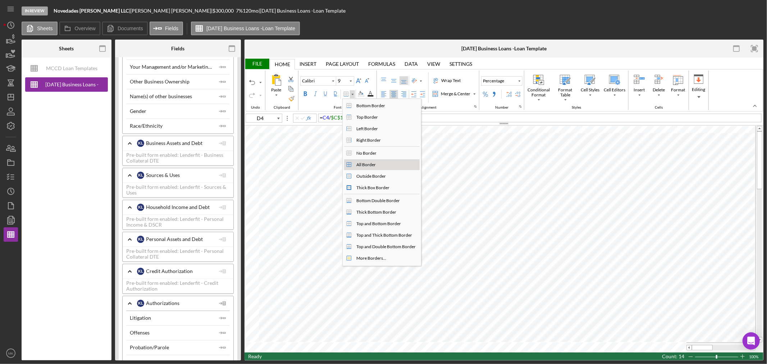
click at [374, 164] on div "All Border" at bounding box center [366, 165] width 22 height 6
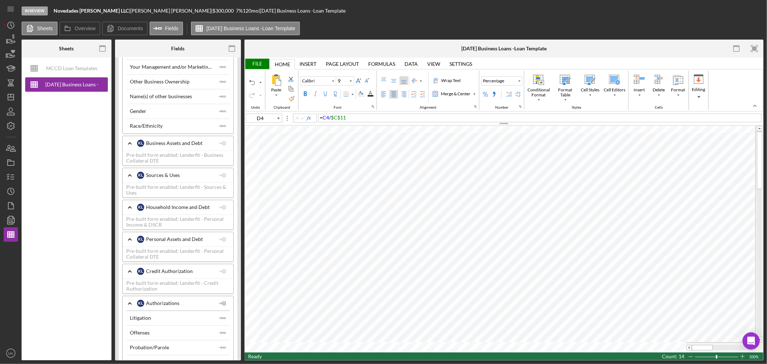
type input "11"
click at [353, 94] on div "Border" at bounding box center [353, 94] width 4 height 4
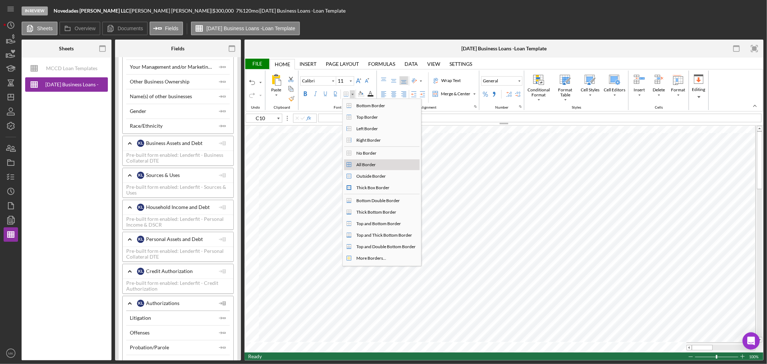
click at [372, 164] on div "All Border" at bounding box center [366, 165] width 22 height 6
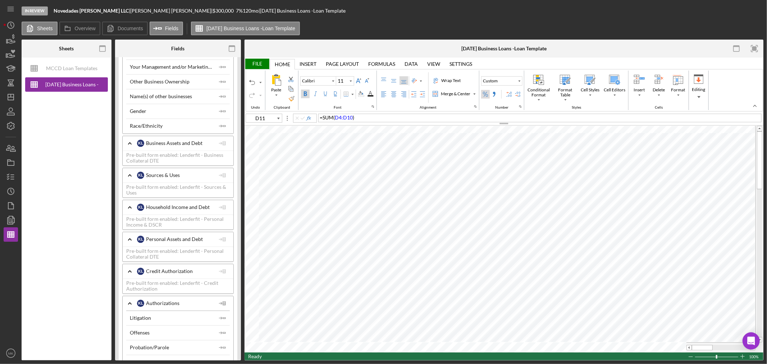
click at [487, 92] on div "Percent Style" at bounding box center [486, 94] width 6 height 6
click at [164, 177] on div "K L Sources & Uses" at bounding box center [176, 175] width 78 height 7
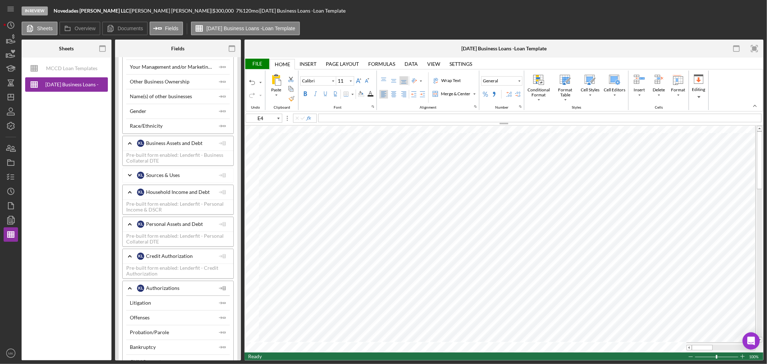
click at [130, 178] on icon "Icon/Expander" at bounding box center [130, 175] width 18 height 18
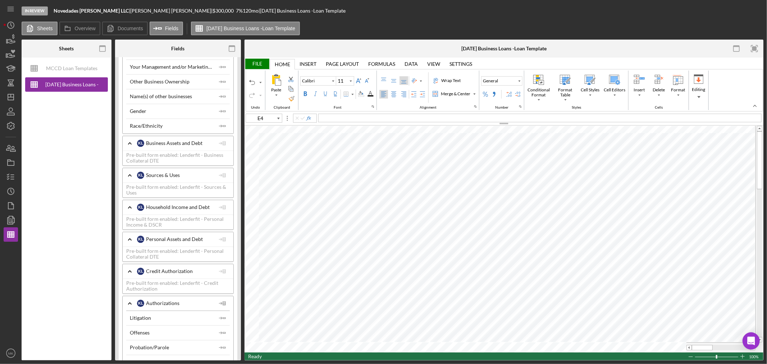
click at [132, 177] on icon "Icon/Expander" at bounding box center [130, 175] width 18 height 18
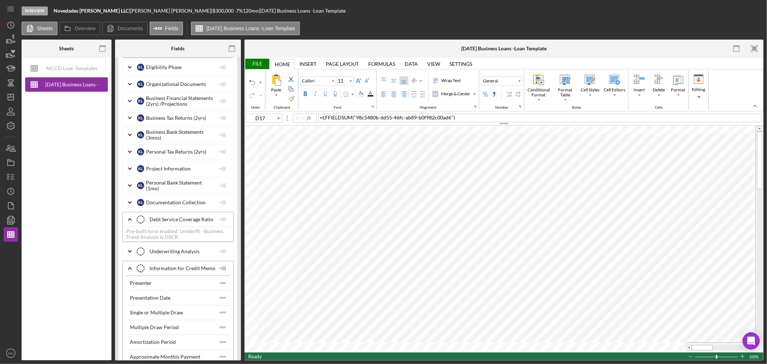
scroll to position [2318, 0]
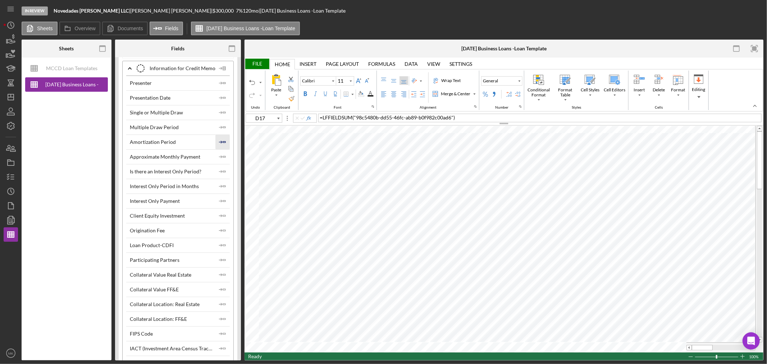
click at [221, 148] on icon "Icon/Insert Field" at bounding box center [223, 142] width 14 height 14
type input "J13"
click at [65, 160] on div "MCCD Loan Templates 2024 2025-09-02 Business Loans -Loan Template" at bounding box center [67, 209] width 90 height 303
click at [257, 63] on div "File" at bounding box center [257, 64] width 25 height 10
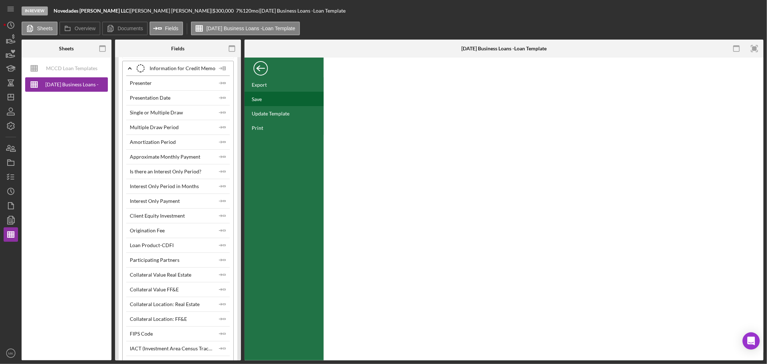
click at [259, 99] on div "Save" at bounding box center [257, 99] width 10 height 6
click at [13, 164] on icon "button" at bounding box center [11, 163] width 18 height 18
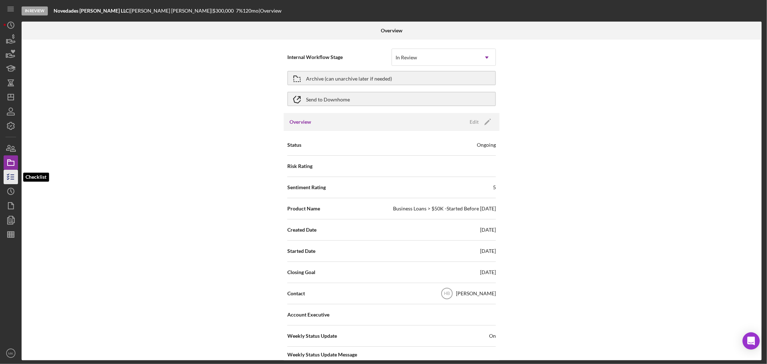
click at [10, 177] on icon "button" at bounding box center [11, 177] width 18 height 18
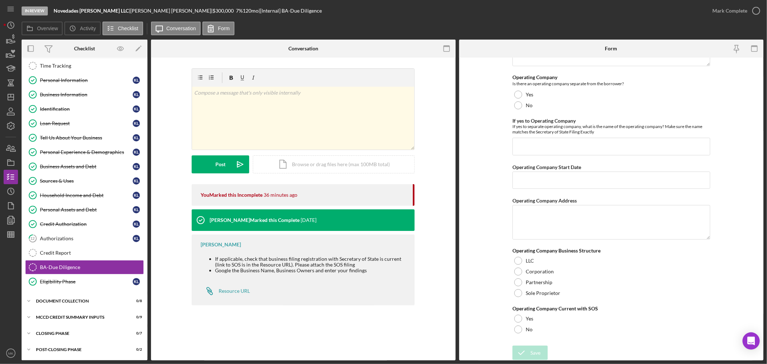
scroll to position [167, 0]
click at [68, 252] on div "Credit Report" at bounding box center [92, 253] width 104 height 6
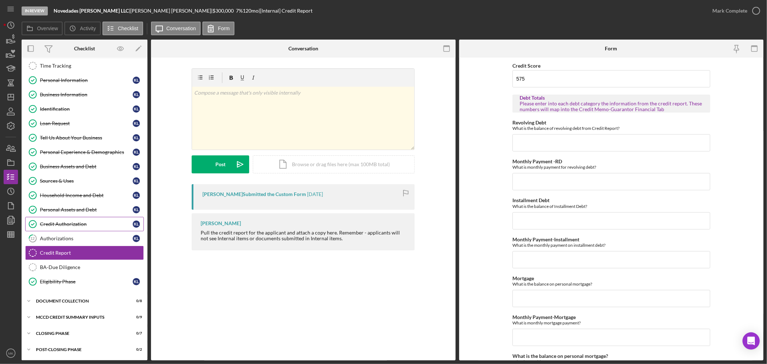
click at [101, 225] on div "Credit Authorization" at bounding box center [86, 224] width 93 height 6
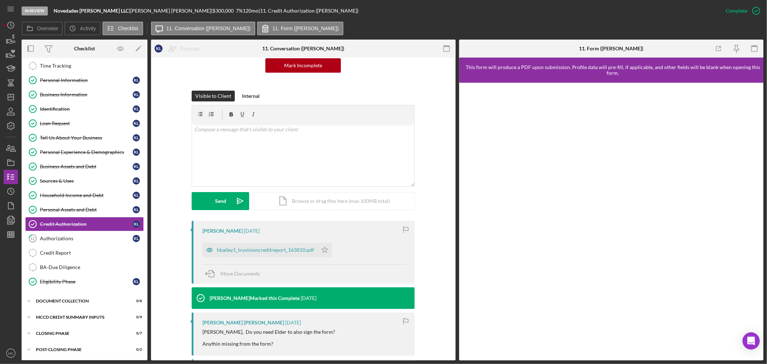
scroll to position [120, 0]
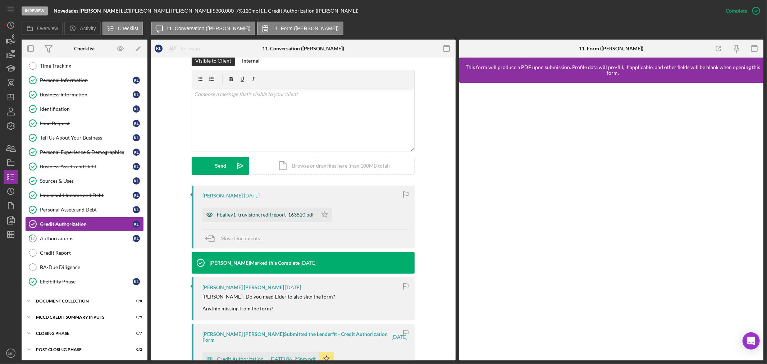
click at [273, 212] on div "hbailey1_truvisioncreditreport_163810.pdf" at bounding box center [265, 215] width 97 height 6
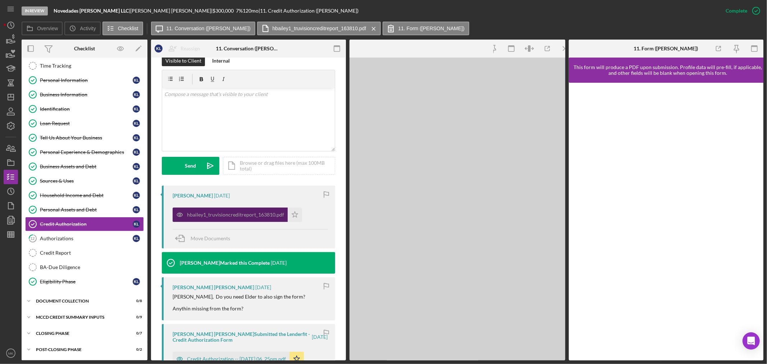
scroll to position [128, 0]
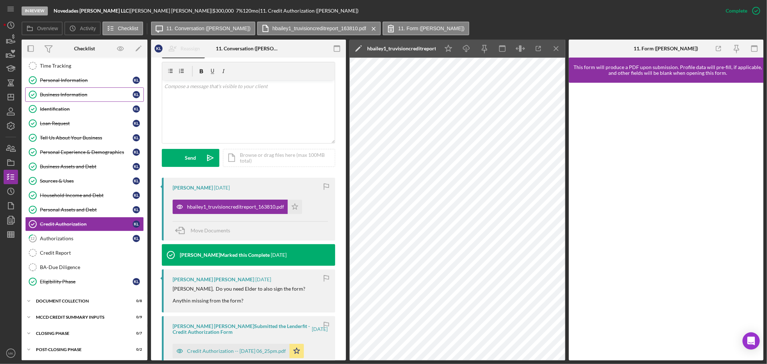
click at [78, 92] on div "Business Information" at bounding box center [86, 95] width 93 height 6
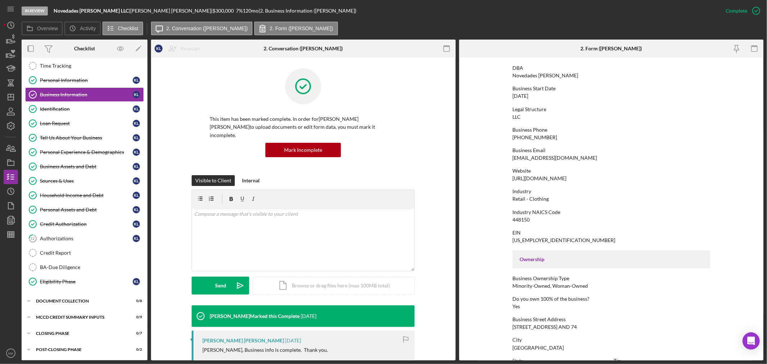
scroll to position [40, 0]
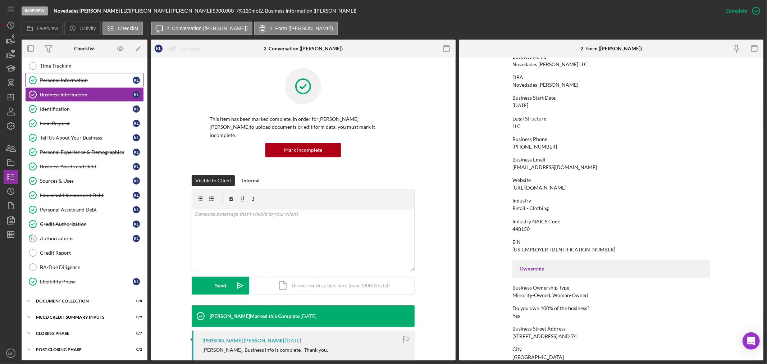
click at [82, 77] on div "Personal Information" at bounding box center [86, 80] width 93 height 6
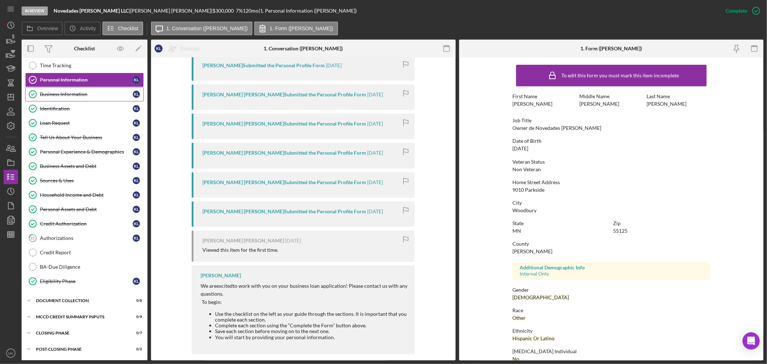
click at [79, 93] on div "Business Information" at bounding box center [86, 94] width 93 height 6
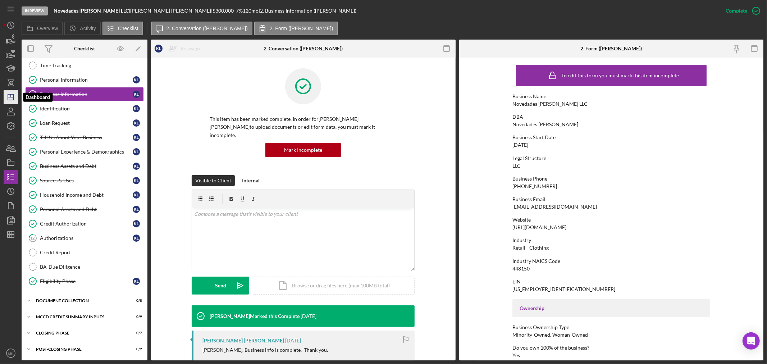
click at [10, 96] on icon "Icon/Dashboard" at bounding box center [11, 97] width 18 height 18
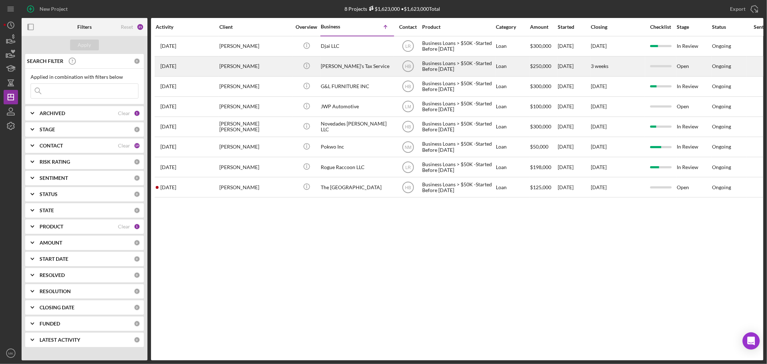
click at [364, 66] on div "Dominic's Tax Service" at bounding box center [357, 66] width 72 height 19
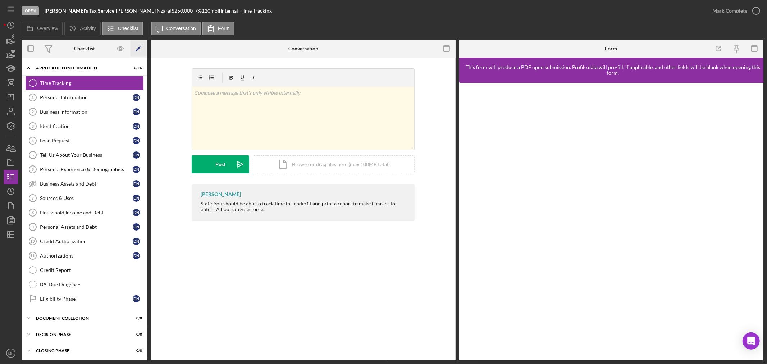
click at [137, 47] on icon "Icon/Edit" at bounding box center [139, 49] width 16 height 16
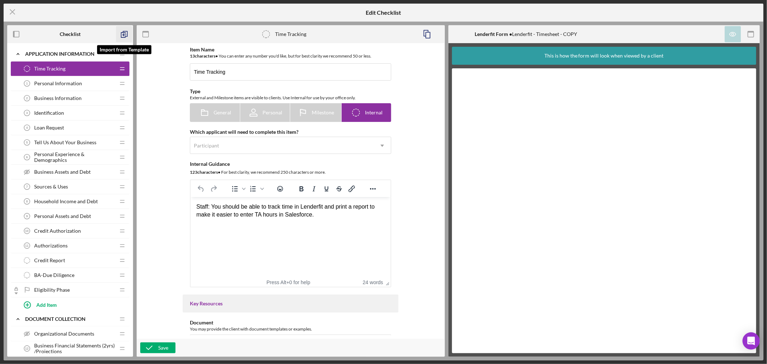
click at [123, 34] on icon "button" at bounding box center [124, 34] width 16 height 16
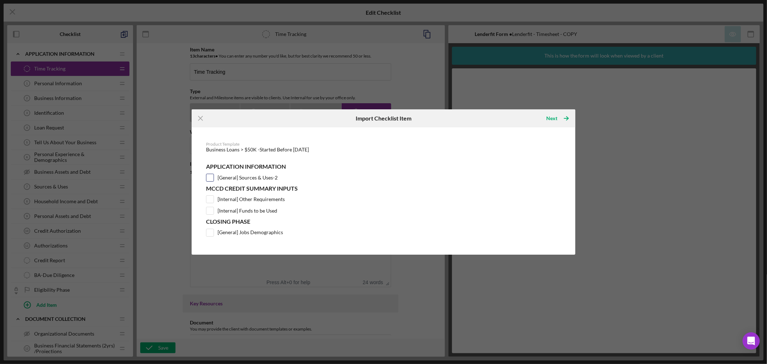
click at [209, 177] on input "[General] Sources & Uses-2" at bounding box center [210, 177] width 7 height 7
checkbox input "true"
click at [552, 118] on div "Next" at bounding box center [552, 118] width 11 height 14
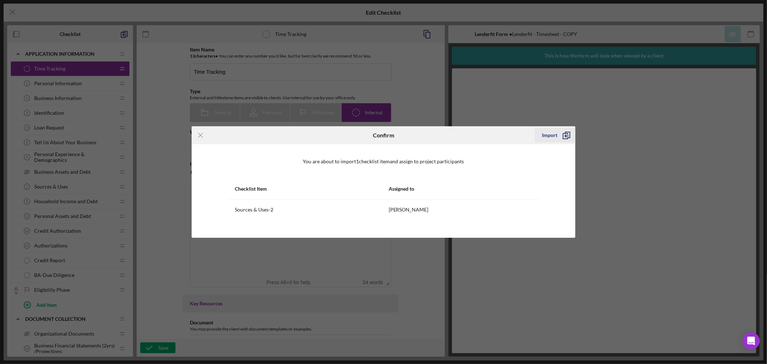
click at [554, 134] on div "Import" at bounding box center [549, 135] width 15 height 14
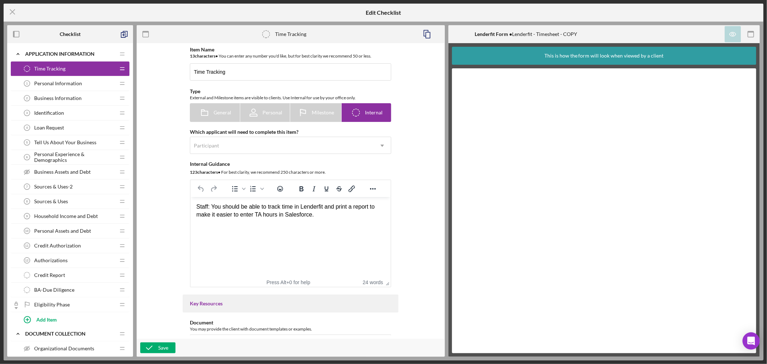
click at [75, 203] on div "Sources & Uses 8 Sources & Uses" at bounding box center [67, 201] width 95 height 14
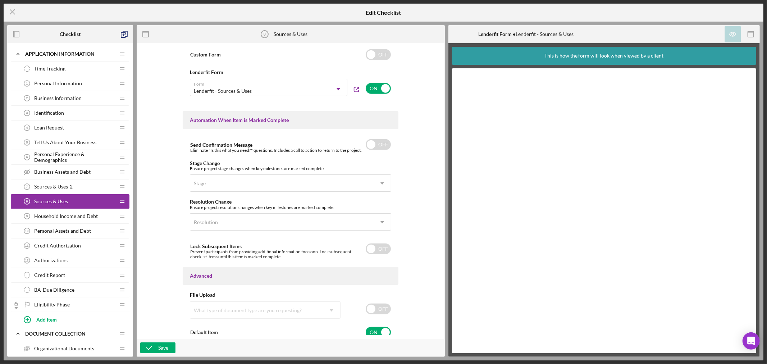
scroll to position [384, 0]
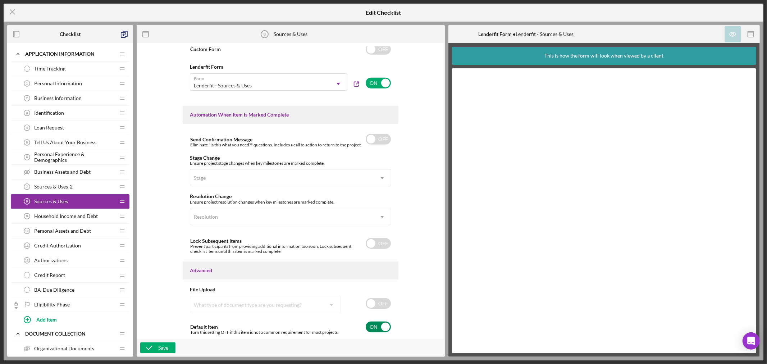
click at [384, 327] on input "checkbox" at bounding box center [378, 327] width 25 height 11
checkbox input "false"
click at [383, 81] on input "checkbox" at bounding box center [378, 83] width 25 height 11
checkbox input "false"
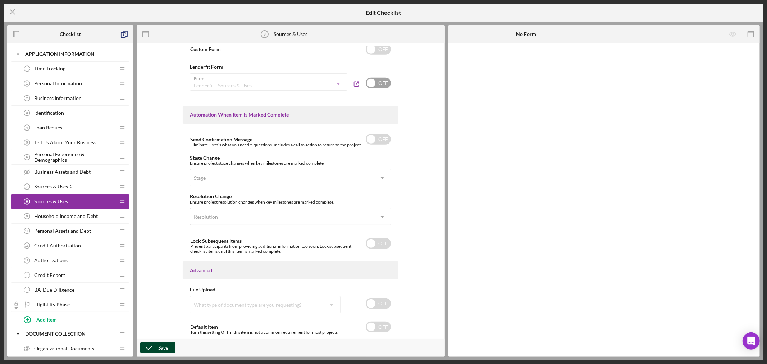
click at [163, 347] on div "Save" at bounding box center [163, 348] width 10 height 11
click at [12, 12] on icon "Icon/Menu Close" at bounding box center [13, 12] width 18 height 18
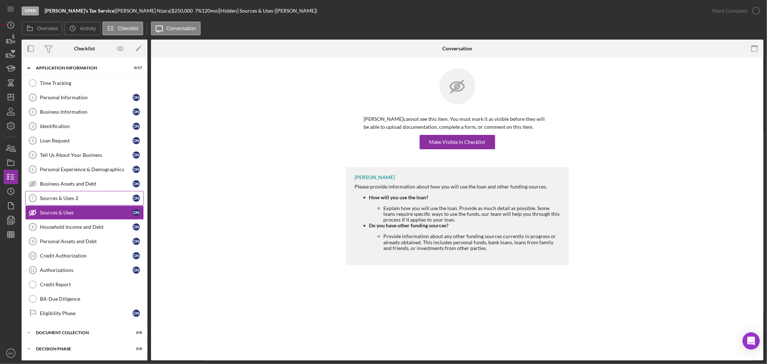
click at [68, 198] on div "Sources & Uses-2" at bounding box center [86, 198] width 93 height 6
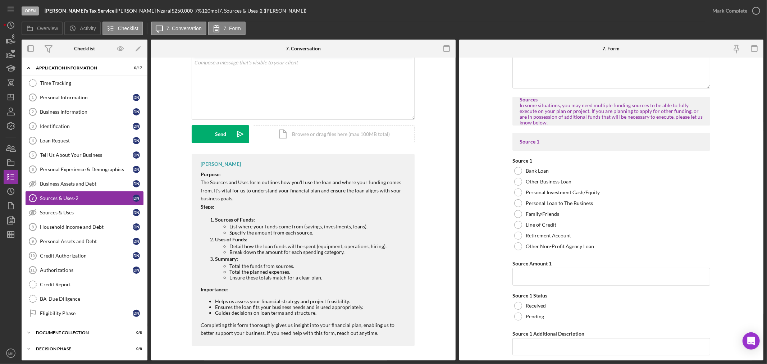
scroll to position [2236, 0]
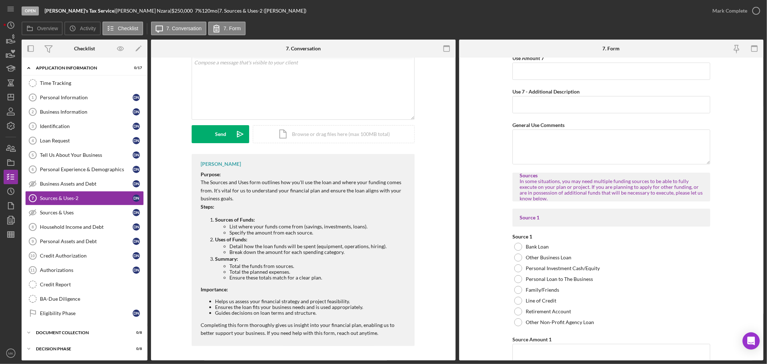
click at [353, 266] on li "Total the funds from sources." at bounding box center [319, 266] width 178 height 6
click at [317, 232] on li "Specify the amount from each source." at bounding box center [319, 233] width 178 height 6
click at [139, 47] on polygon "button" at bounding box center [138, 49] width 5 height 5
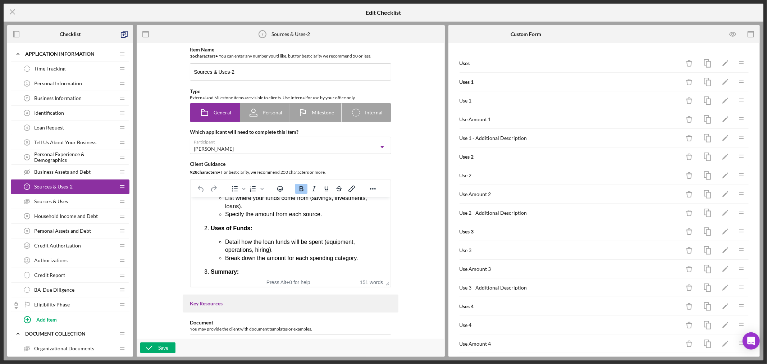
scroll to position [40, 0]
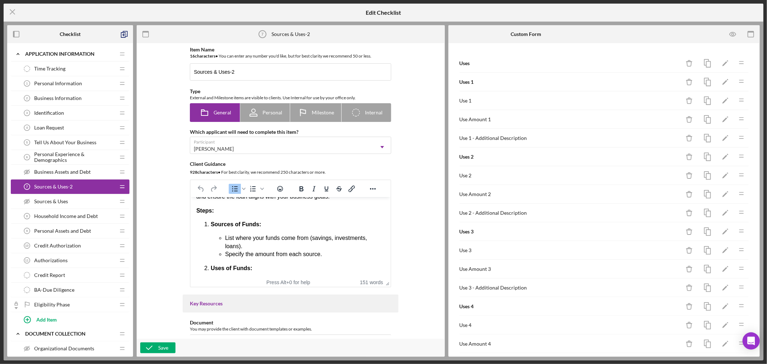
click at [250, 242] on li "List where your funds come from (savings, investments, loans)." at bounding box center [305, 242] width 160 height 16
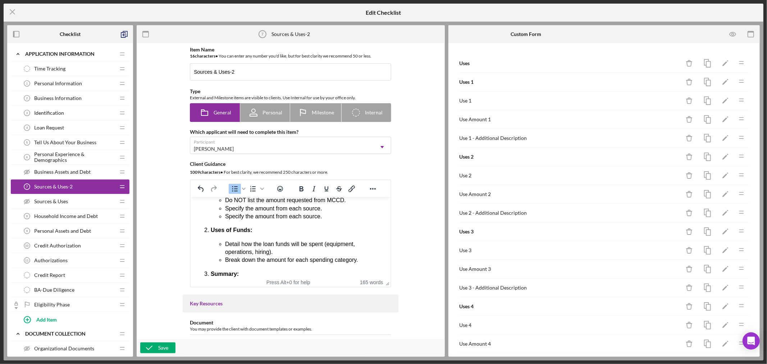
scroll to position [80, 0]
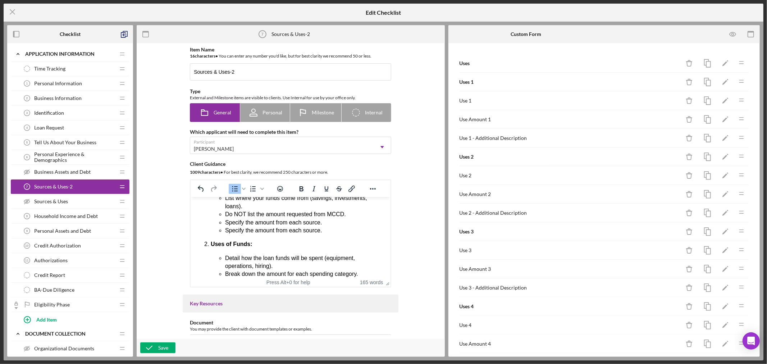
click at [249, 225] on li "Specify the amount from each source." at bounding box center [305, 223] width 160 height 8
drag, startPoint x: 226, startPoint y: 221, endPoint x: 333, endPoint y: 225, distance: 107.3
click at [333, 225] on li "Specify the amount from each source." at bounding box center [305, 223] width 160 height 8
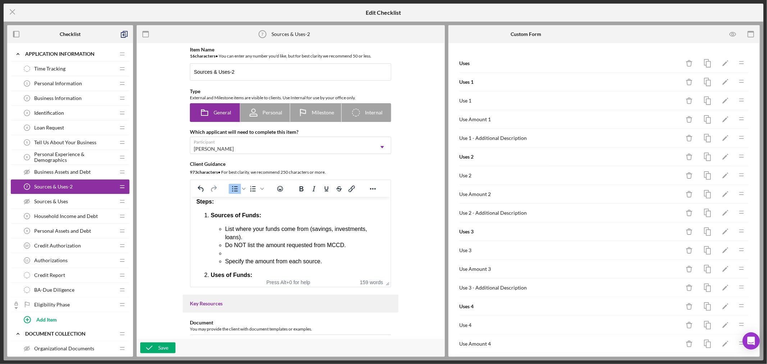
scroll to position [61, 0]
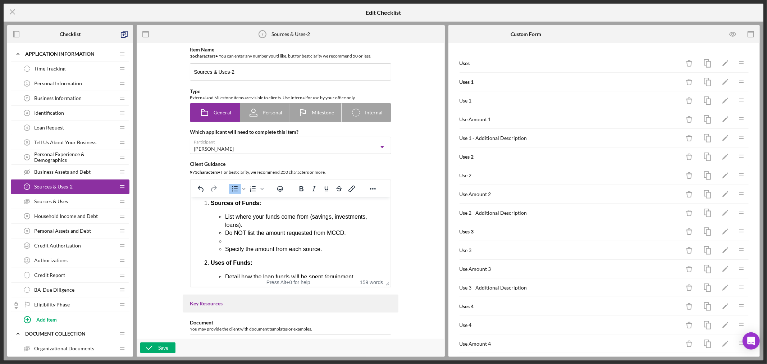
click at [225, 230] on ul "List where your funds come from (savings, investments, loans). Do NOT list the …" at bounding box center [298, 233] width 174 height 40
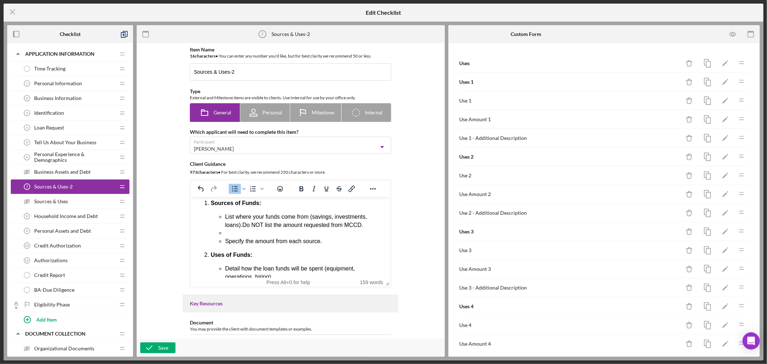
click at [227, 234] on li "Rich Text Area. Press ALT-0 for help." at bounding box center [305, 233] width 160 height 8
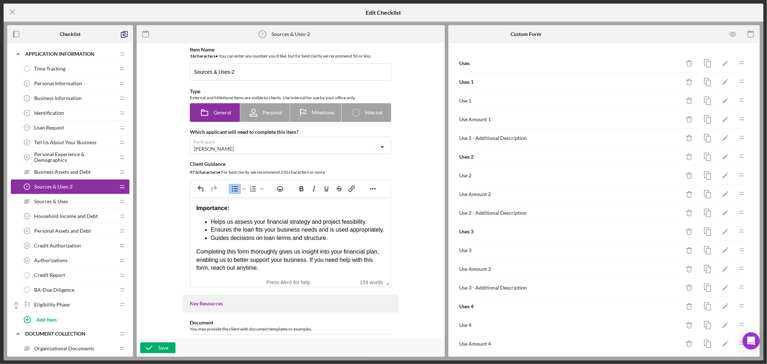
scroll to position [195, 0]
click at [164, 346] on div "Save" at bounding box center [163, 348] width 10 height 11
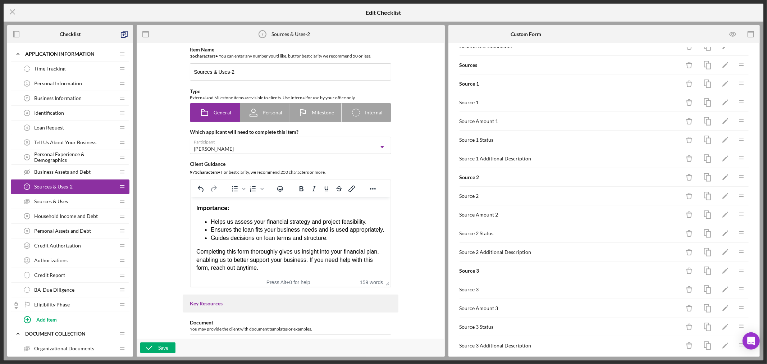
scroll to position [520, 0]
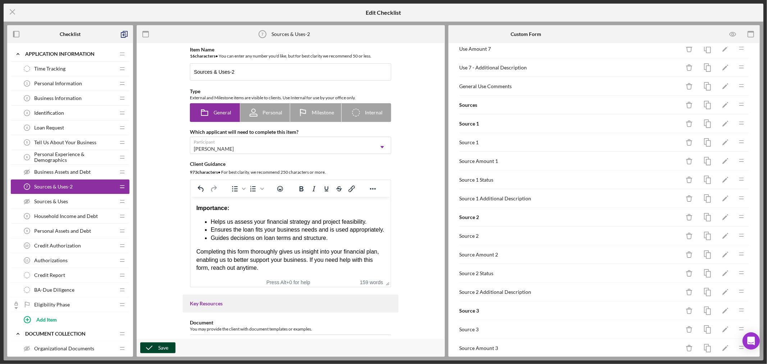
click at [159, 348] on div "Save" at bounding box center [163, 348] width 10 height 11
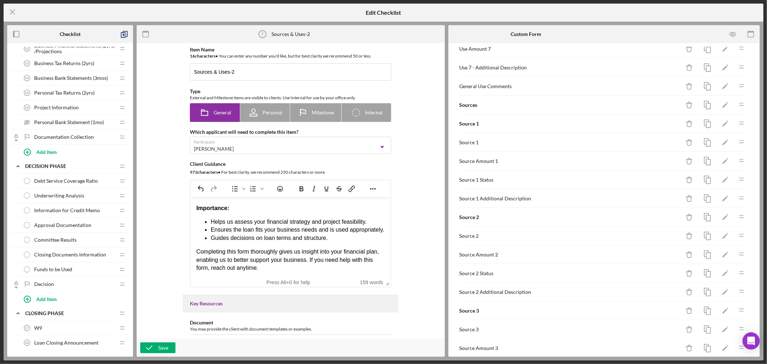
scroll to position [319, 0]
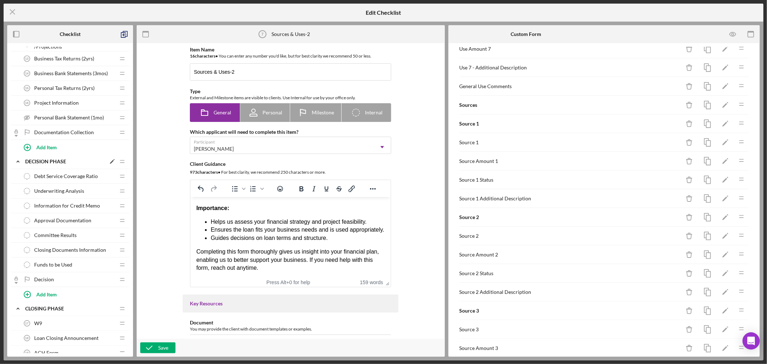
click at [112, 162] on polygon at bounding box center [112, 162] width 4 height 4
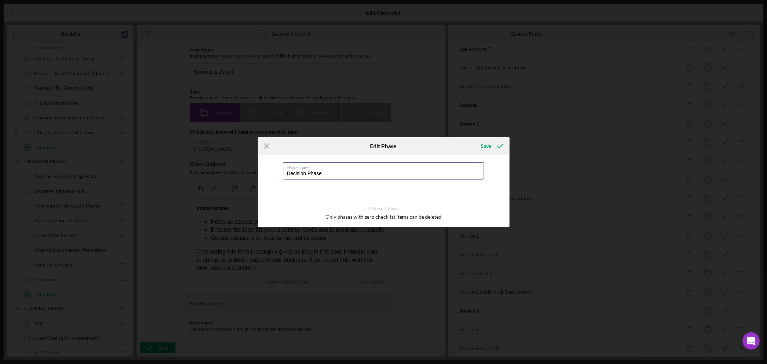
drag, startPoint x: 328, startPoint y: 175, endPoint x: 259, endPoint y: 169, distance: 69.3
click at [259, 169] on div "Phase Name Decision Phase Delete Phase Only phases with zero checklist items ca…" at bounding box center [384, 191] width 252 height 72
type input "MCCD Credit Summary Inputs"
click at [487, 148] on div "Save" at bounding box center [486, 146] width 10 height 14
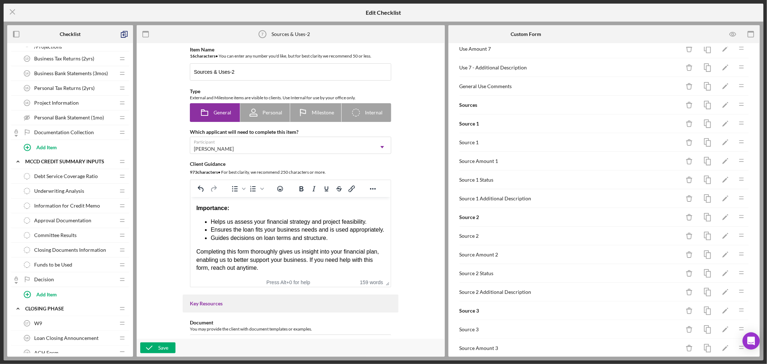
click at [81, 191] on span "Underwriting Analysis" at bounding box center [59, 191] width 50 height 6
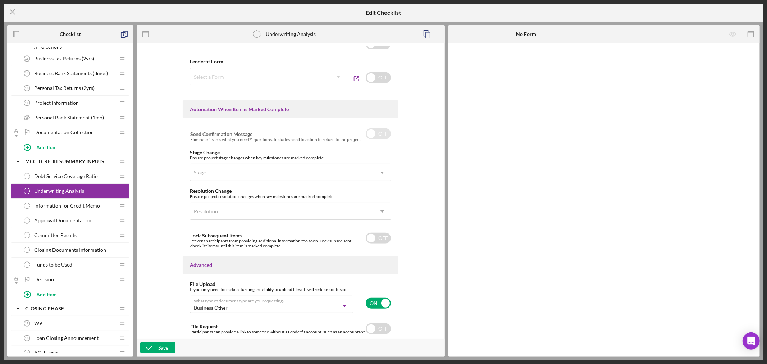
scroll to position [415, 0]
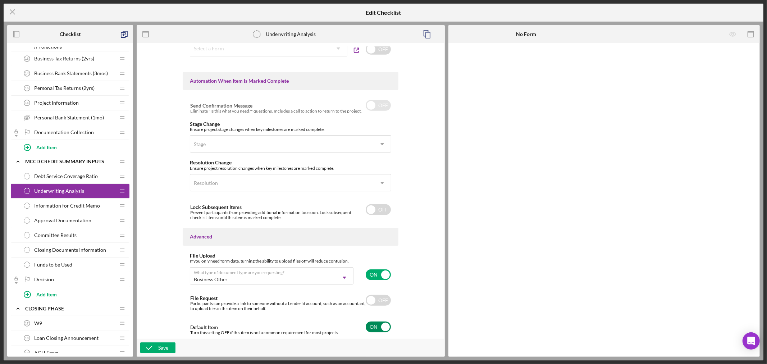
click at [384, 326] on input "checkbox" at bounding box center [378, 327] width 25 height 11
checkbox input "false"
click at [383, 274] on input "checkbox" at bounding box center [378, 274] width 25 height 11
checkbox input "false"
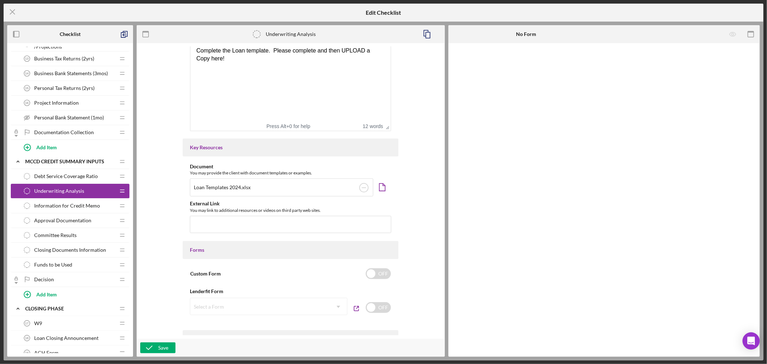
scroll to position [160, 0]
click at [160, 345] on div "Save" at bounding box center [163, 348] width 10 height 11
click at [96, 222] on div "Approval Documentation Approval Documentation" at bounding box center [67, 220] width 95 height 14
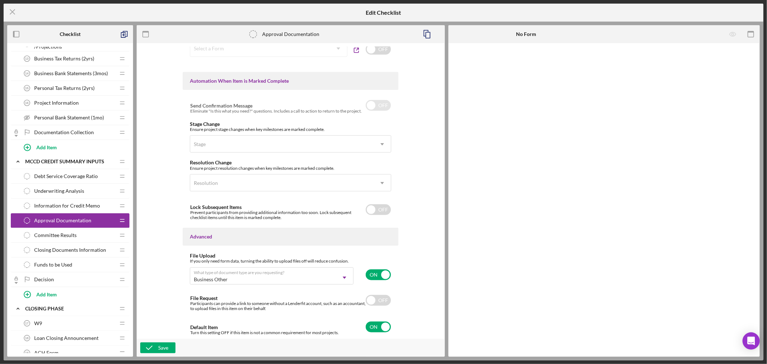
scroll to position [418, 0]
click at [384, 275] on input "checkbox" at bounding box center [378, 274] width 25 height 11
checkbox input "false"
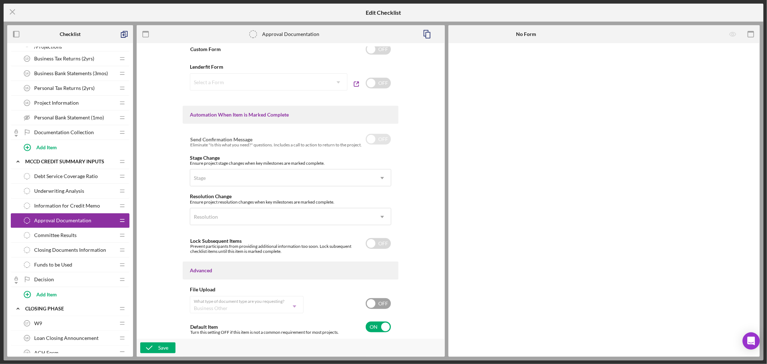
scroll to position [384, 0]
click at [384, 327] on input "checkbox" at bounding box center [378, 327] width 25 height 11
checkbox input "false"
click at [165, 347] on div "Save" at bounding box center [163, 348] width 10 height 11
click at [89, 250] on span "Closing Documents Information" at bounding box center [70, 250] width 72 height 6
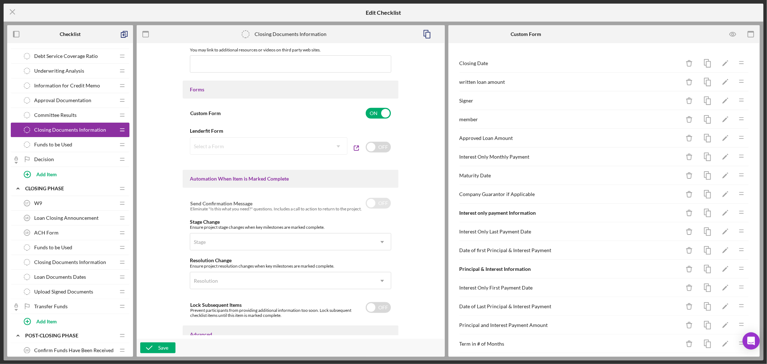
scroll to position [384, 0]
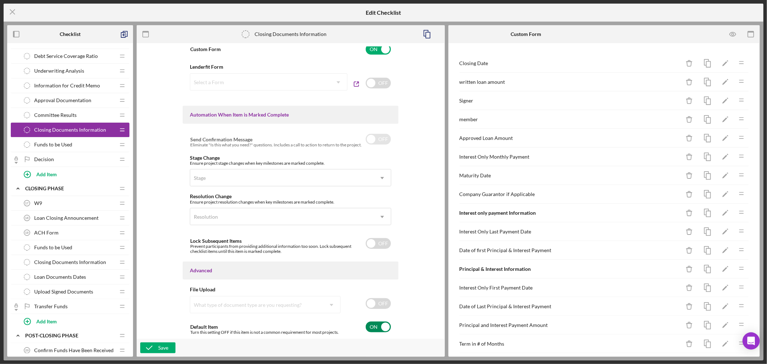
click at [384, 324] on input "checkbox" at bounding box center [378, 327] width 25 height 11
checkbox input "false"
click at [158, 346] on div "Save" at bounding box center [163, 348] width 10 height 11
click at [71, 146] on span "Funds to be Used" at bounding box center [53, 145] width 38 height 6
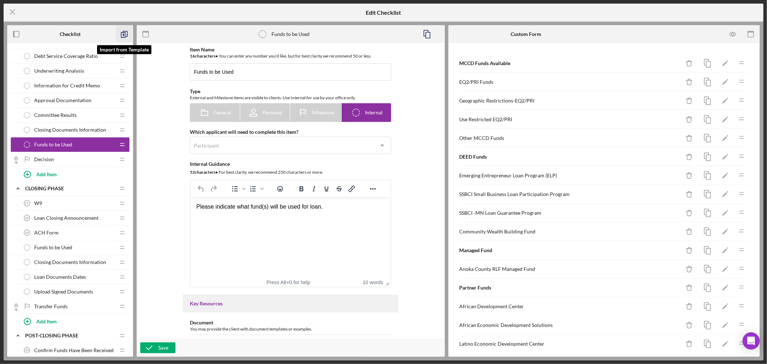
click at [127, 33] on icon "button" at bounding box center [124, 34] width 16 height 16
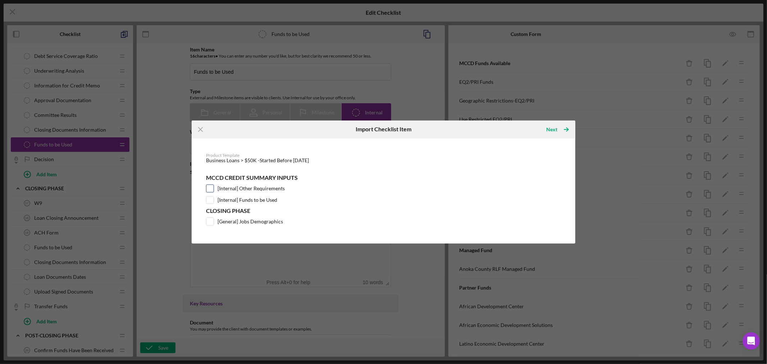
click at [212, 187] on input "[Internal] Other Requirements" at bounding box center [210, 188] width 7 height 7
checkbox input "true"
click at [210, 221] on input "[General] Jobs Demographics" at bounding box center [210, 221] width 7 height 7
checkbox input "true"
click at [556, 127] on div "Next" at bounding box center [552, 129] width 11 height 14
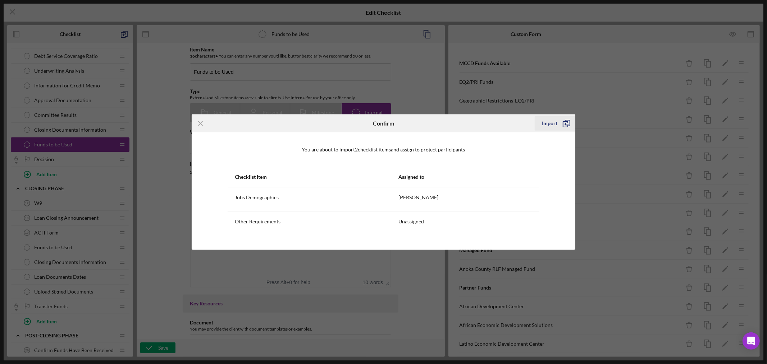
click at [552, 122] on div "Import" at bounding box center [549, 123] width 15 height 14
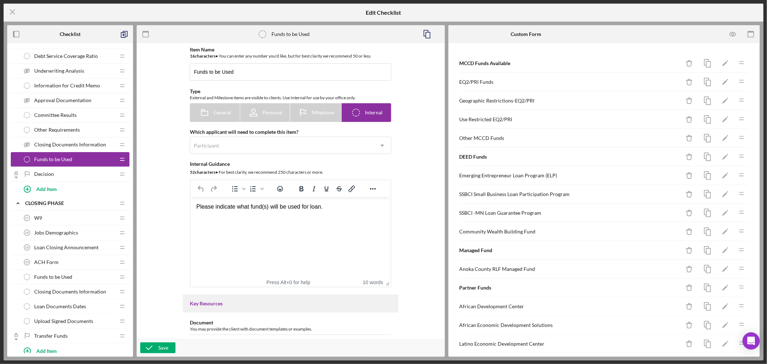
click at [72, 277] on div "Funds to be Used Funds to be Used" at bounding box center [67, 277] width 95 height 14
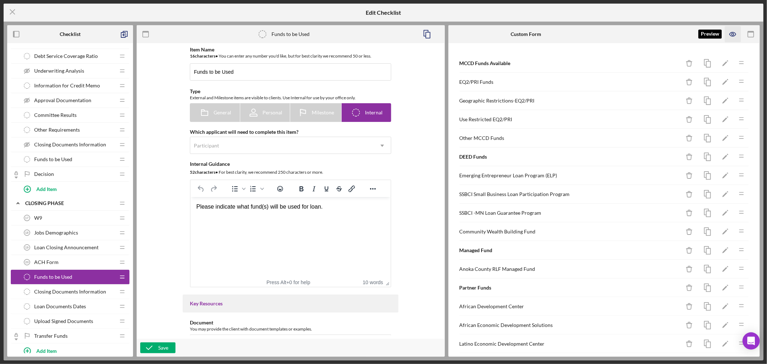
click at [735, 34] on icon "button" at bounding box center [733, 34] width 16 height 16
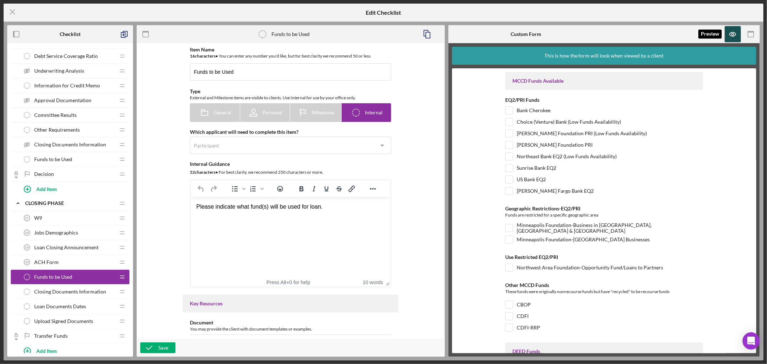
click at [735, 34] on icon "button" at bounding box center [733, 34] width 16 height 16
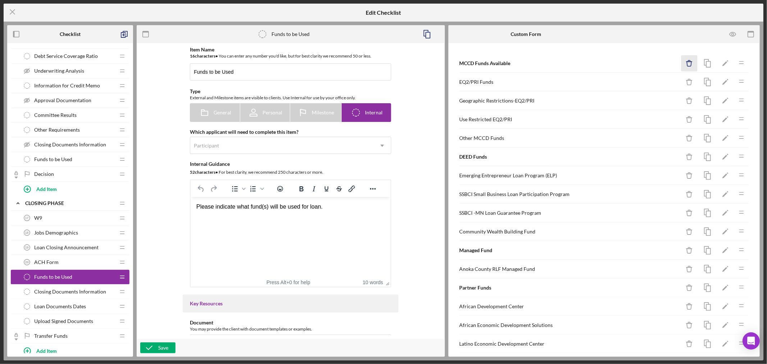
click at [684, 62] on icon "Icon/Delete" at bounding box center [690, 63] width 16 height 16
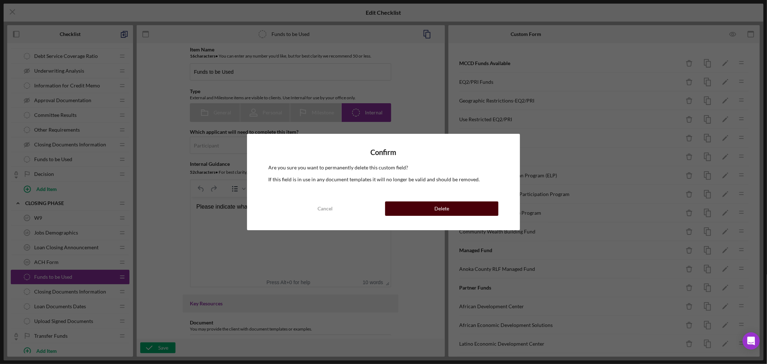
click at [449, 205] on div "Delete" at bounding box center [442, 208] width 15 height 14
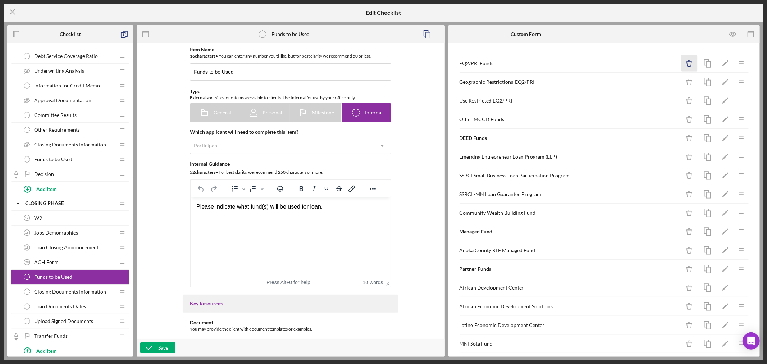
click at [687, 63] on icon "button" at bounding box center [689, 64] width 5 height 5
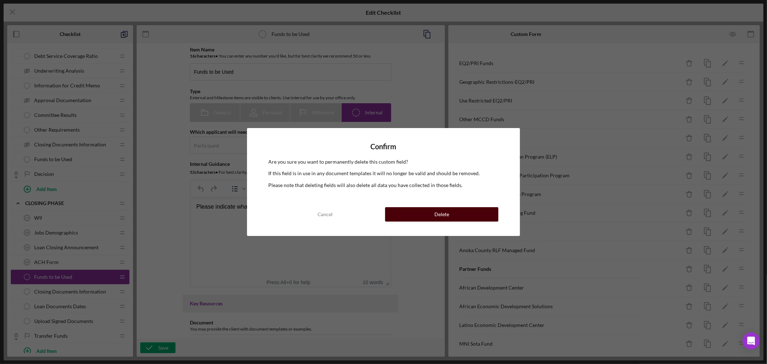
click at [448, 212] on div "Delete" at bounding box center [442, 214] width 15 height 14
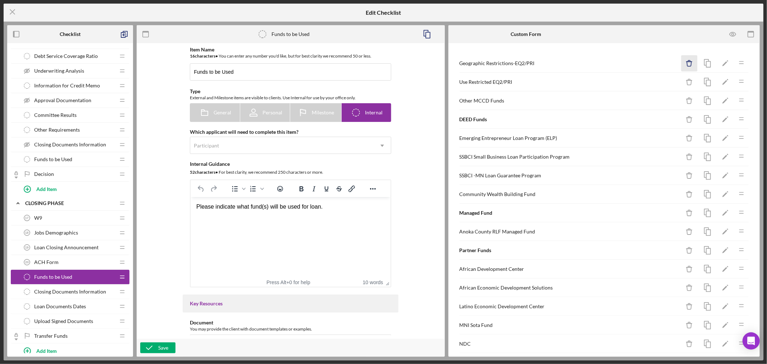
click at [684, 62] on icon "Icon/Delete" at bounding box center [690, 63] width 16 height 16
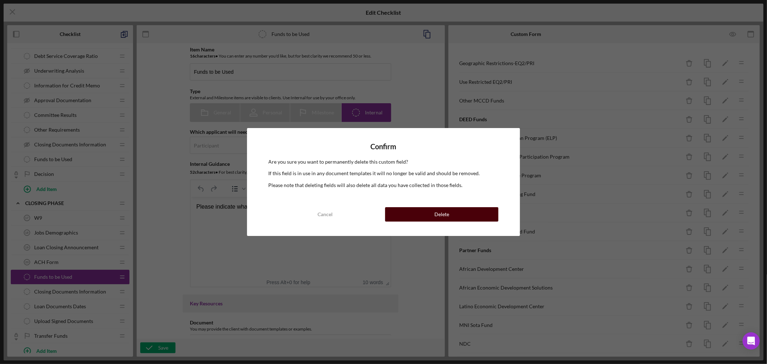
click at [437, 211] on div "Delete" at bounding box center [442, 214] width 15 height 14
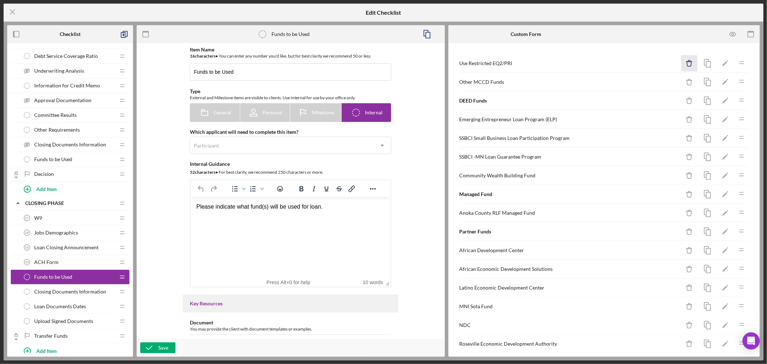
click at [687, 62] on line "button" at bounding box center [689, 62] width 5 height 0
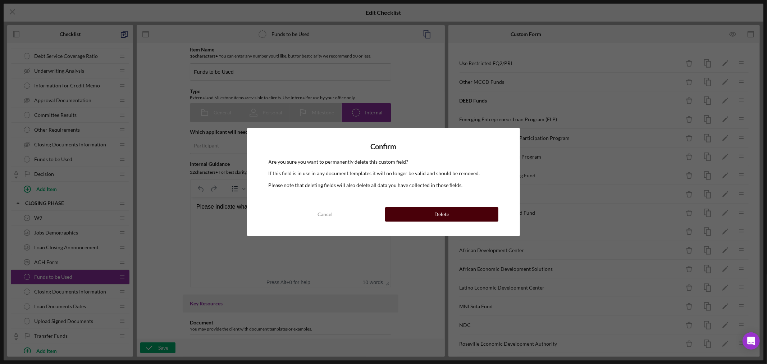
click at [438, 211] on div "Delete" at bounding box center [442, 214] width 15 height 14
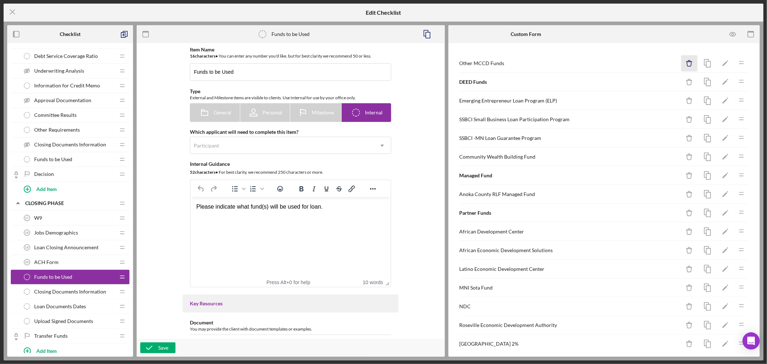
click at [683, 62] on icon "Icon/Delete" at bounding box center [690, 63] width 16 height 16
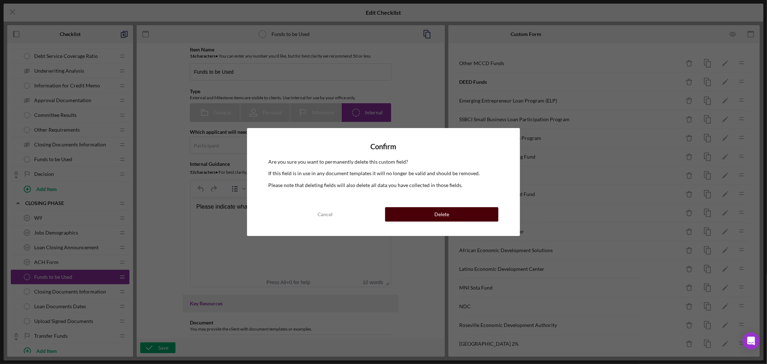
click at [443, 210] on div "Delete" at bounding box center [442, 214] width 15 height 14
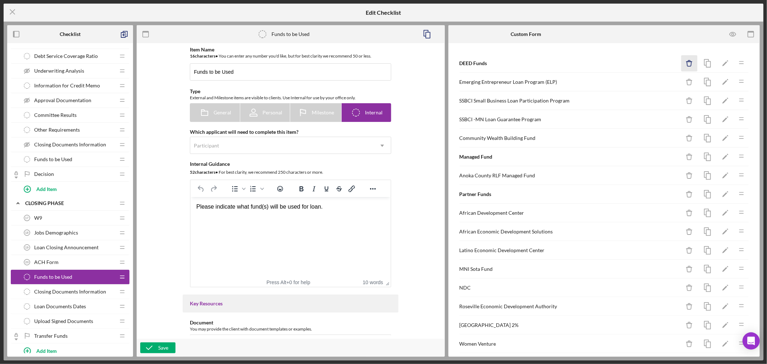
click at [684, 61] on icon "Icon/Delete" at bounding box center [690, 63] width 16 height 16
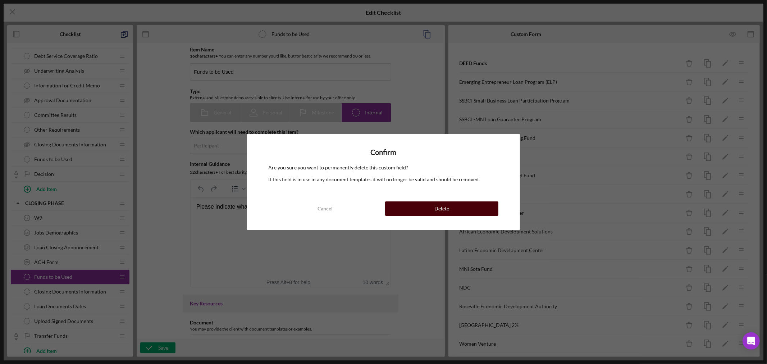
click at [432, 210] on button "Delete" at bounding box center [441, 208] width 113 height 14
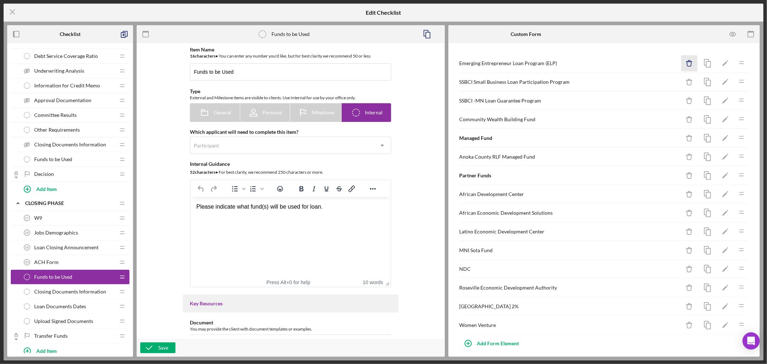
click at [687, 62] on line "button" at bounding box center [689, 62] width 5 height 0
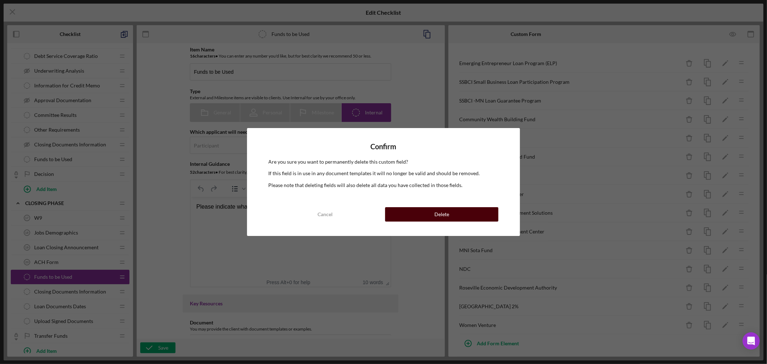
click at [452, 214] on button "Delete" at bounding box center [441, 214] width 113 height 14
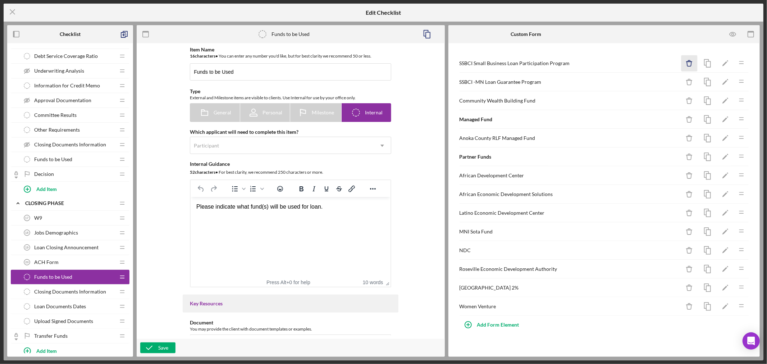
click at [689, 62] on icon "Icon/Delete" at bounding box center [690, 63] width 16 height 16
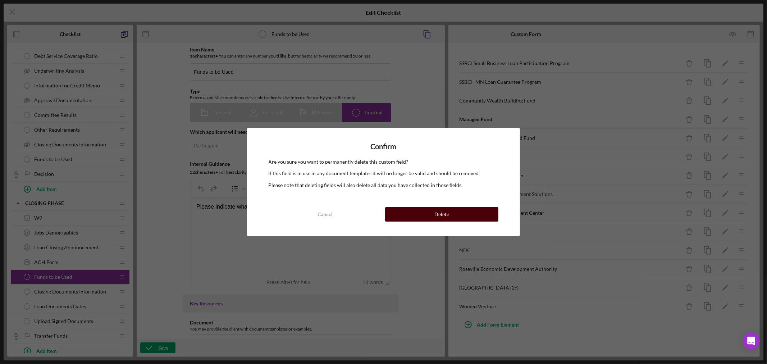
click at [457, 216] on button "Delete" at bounding box center [441, 214] width 113 height 14
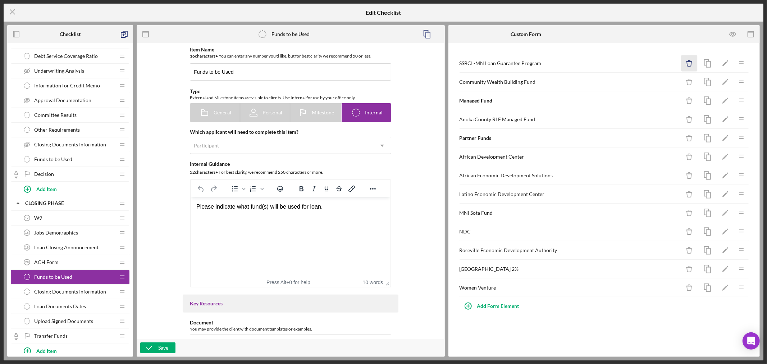
click at [689, 62] on icon "Icon/Delete" at bounding box center [690, 63] width 16 height 16
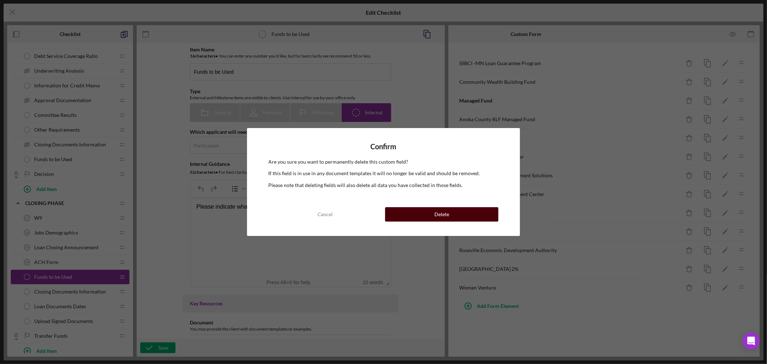
click at [447, 215] on div "Delete" at bounding box center [442, 214] width 15 height 14
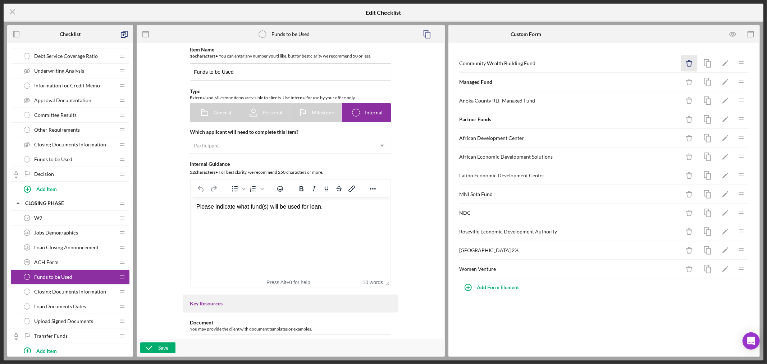
click at [689, 63] on icon "Icon/Delete" at bounding box center [690, 63] width 16 height 16
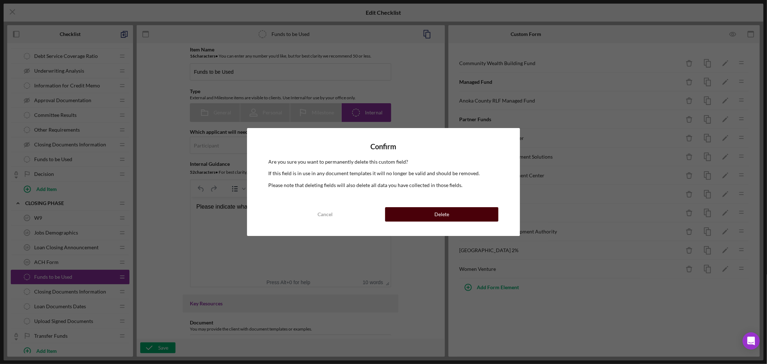
click at [430, 214] on button "Delete" at bounding box center [441, 214] width 113 height 14
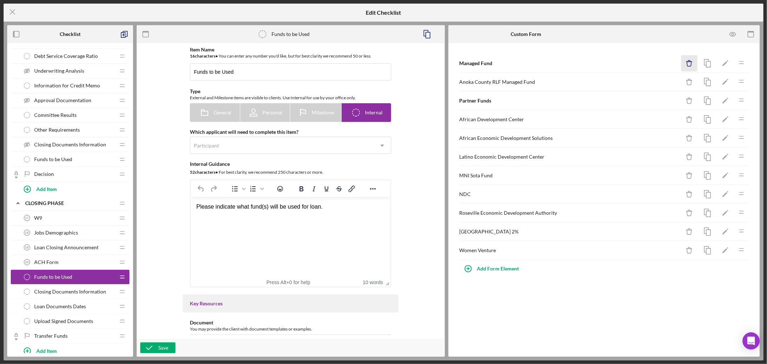
click at [691, 63] on icon "Icon/Delete" at bounding box center [690, 63] width 16 height 16
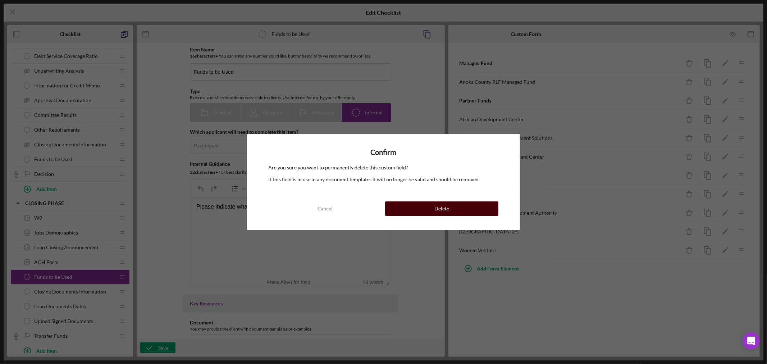
click at [451, 208] on button "Delete" at bounding box center [441, 208] width 113 height 14
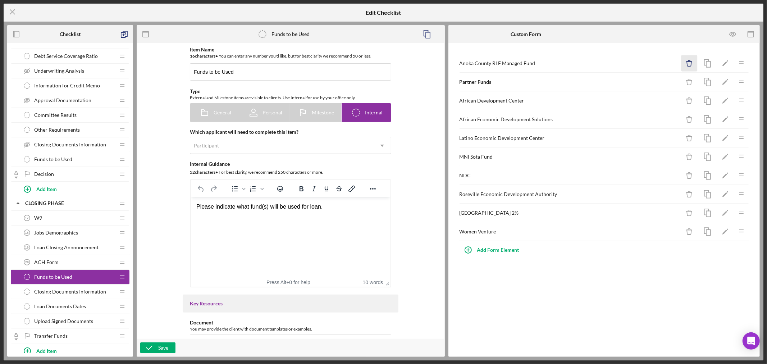
click at [690, 63] on icon "Icon/Delete" at bounding box center [690, 63] width 16 height 16
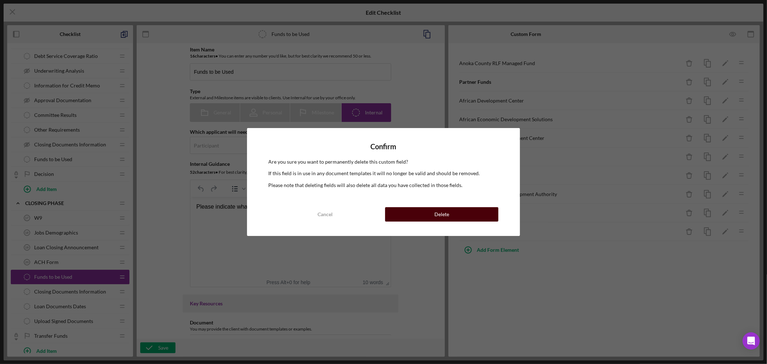
click at [450, 216] on button "Delete" at bounding box center [441, 214] width 113 height 14
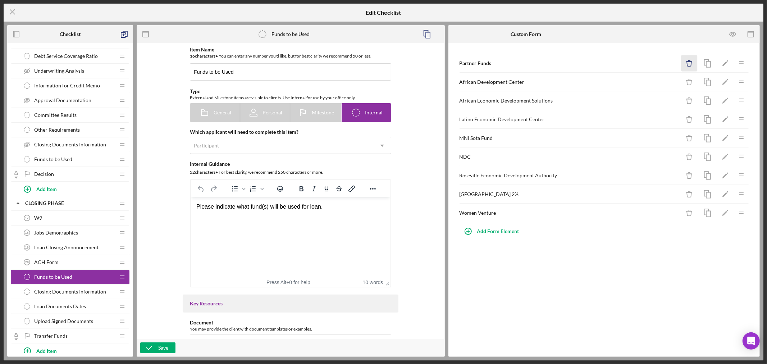
click at [691, 60] on icon "button" at bounding box center [690, 60] width 2 height 1
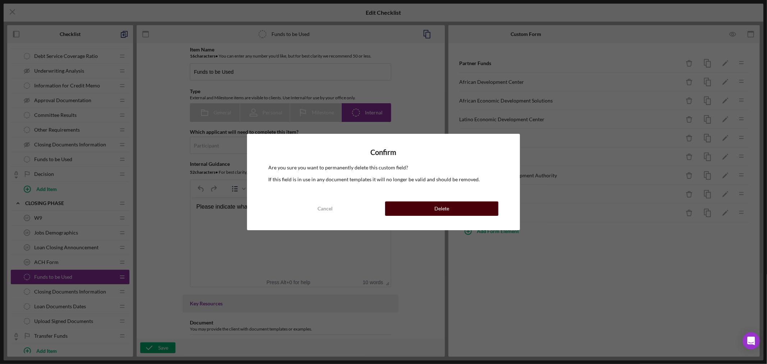
click at [443, 209] on div "Delete" at bounding box center [442, 208] width 15 height 14
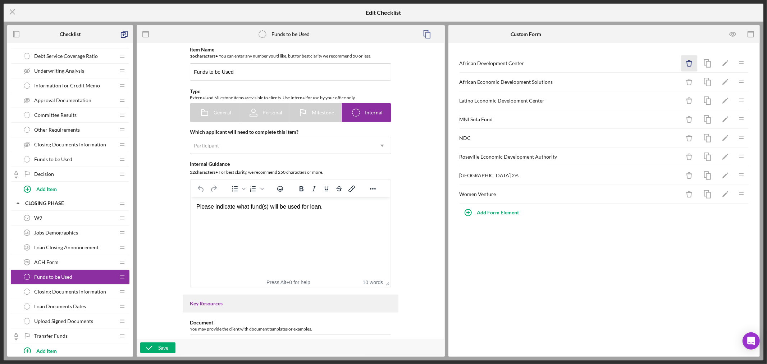
click at [691, 62] on icon "Icon/Delete" at bounding box center [690, 63] width 16 height 16
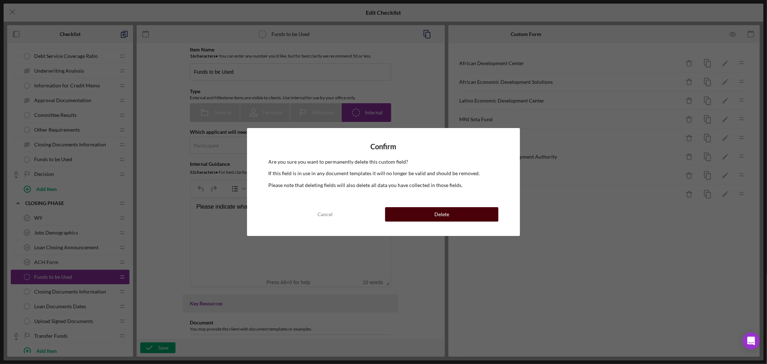
click at [443, 214] on div "Delete" at bounding box center [442, 214] width 15 height 14
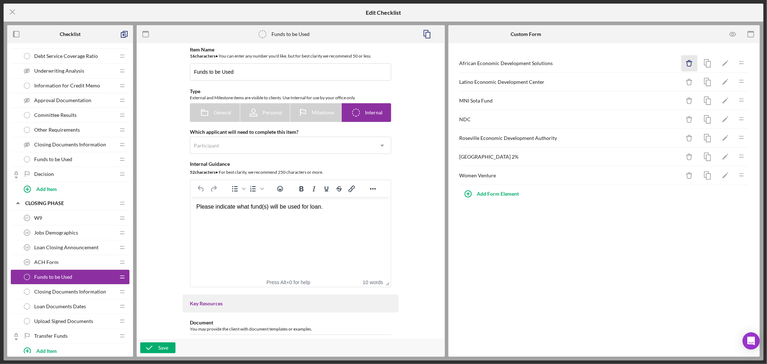
click at [692, 64] on icon "Icon/Delete" at bounding box center [690, 63] width 16 height 16
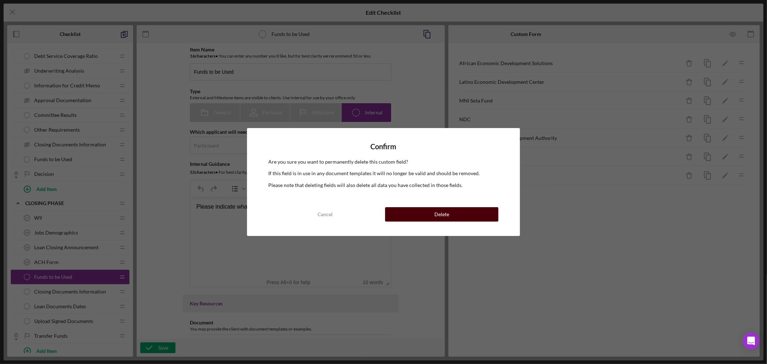
click at [459, 213] on button "Delete" at bounding box center [441, 214] width 113 height 14
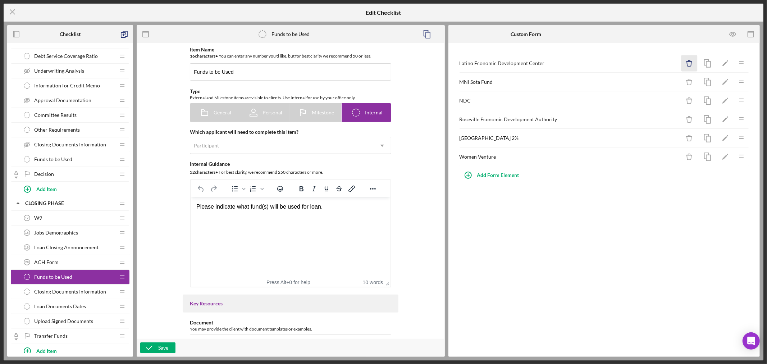
click at [692, 63] on icon "button" at bounding box center [689, 64] width 5 height 5
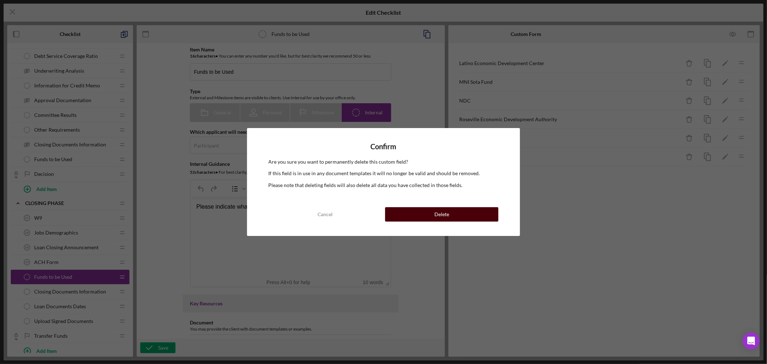
click at [455, 214] on button "Delete" at bounding box center [441, 214] width 113 height 14
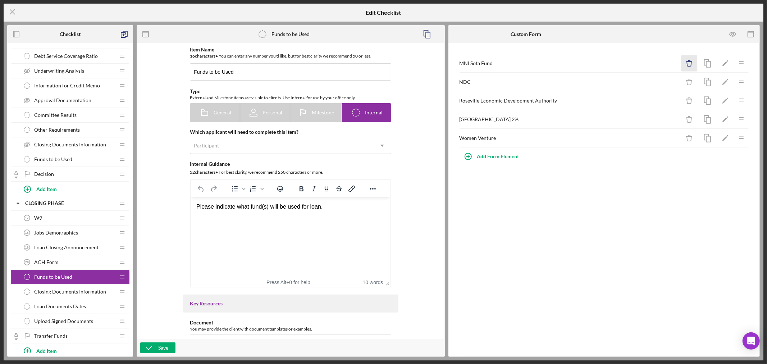
click at [690, 63] on icon "Icon/Delete" at bounding box center [690, 63] width 16 height 16
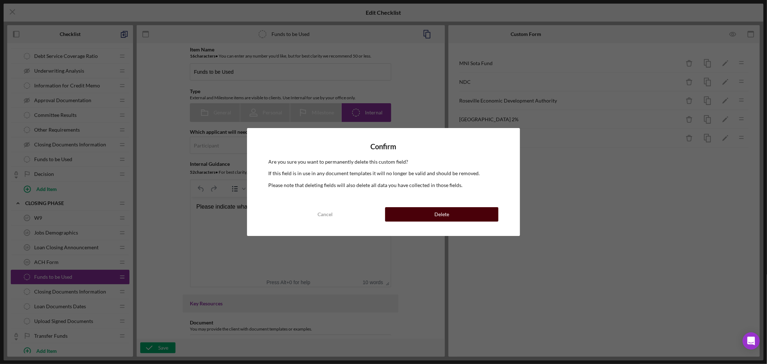
click at [443, 215] on div "Delete" at bounding box center [442, 214] width 15 height 14
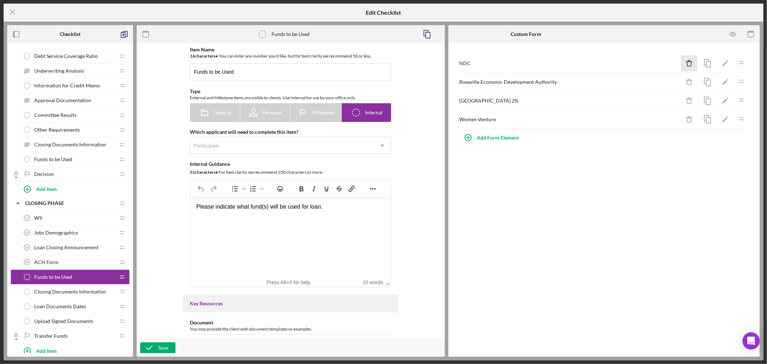
click at [689, 62] on icon "button" at bounding box center [690, 60] width 2 height 1
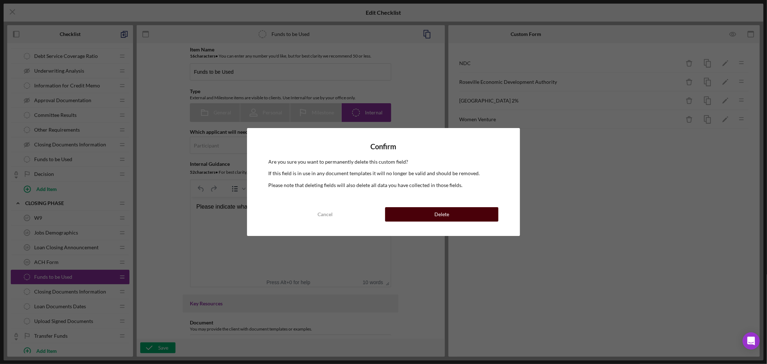
click at [465, 214] on button "Delete" at bounding box center [441, 214] width 113 height 14
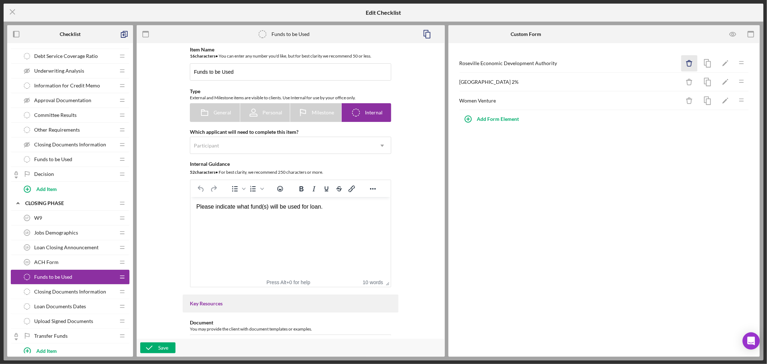
click at [690, 65] on icon "Icon/Delete" at bounding box center [690, 63] width 16 height 16
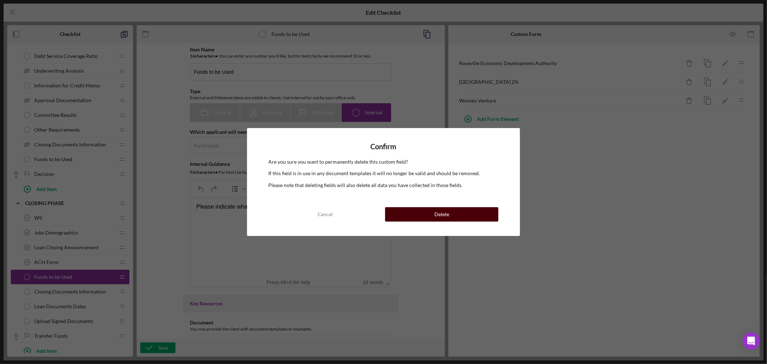
click at [465, 214] on button "Delete" at bounding box center [441, 214] width 113 height 14
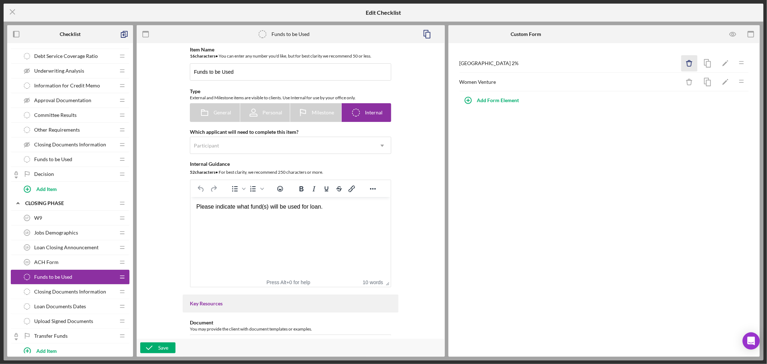
click at [689, 63] on icon "Icon/Delete" at bounding box center [690, 63] width 16 height 16
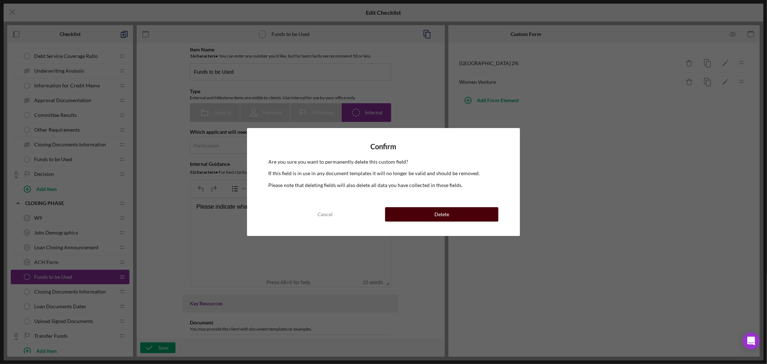
click at [462, 217] on button "Delete" at bounding box center [441, 214] width 113 height 14
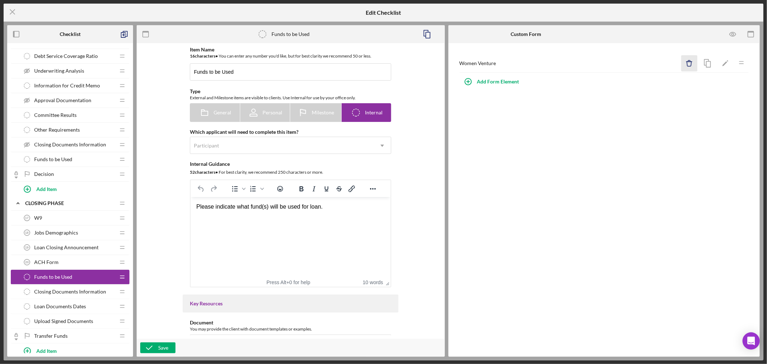
click at [689, 63] on icon "Icon/Delete" at bounding box center [690, 63] width 16 height 16
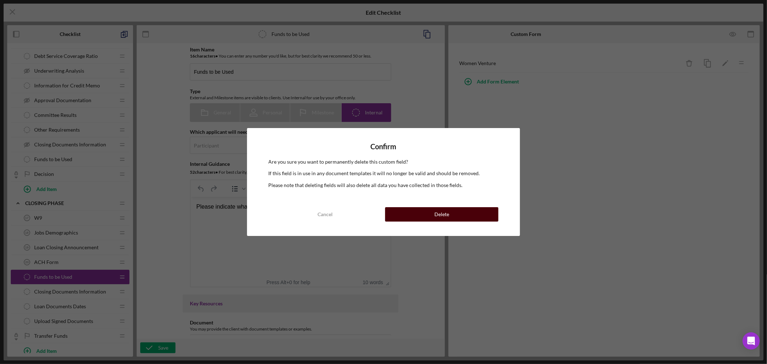
click at [443, 216] on div "Delete" at bounding box center [442, 214] width 15 height 14
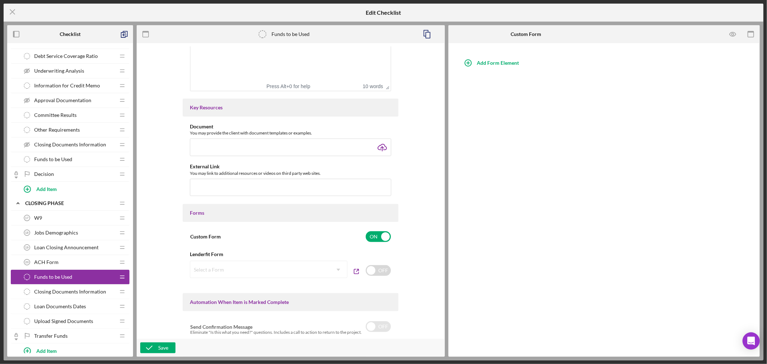
scroll to position [200, 0]
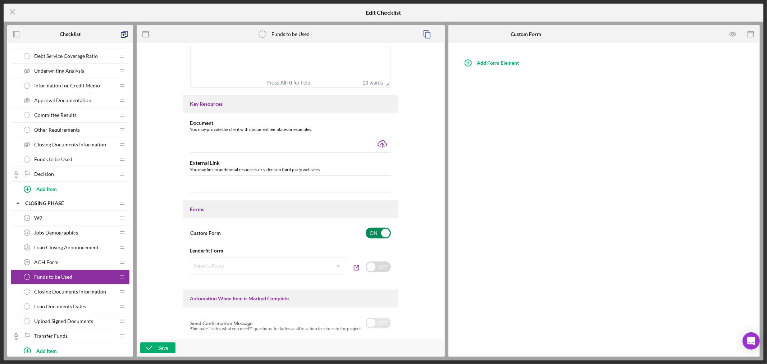
click at [382, 233] on input "checkbox" at bounding box center [378, 233] width 25 height 11
checkbox input "false"
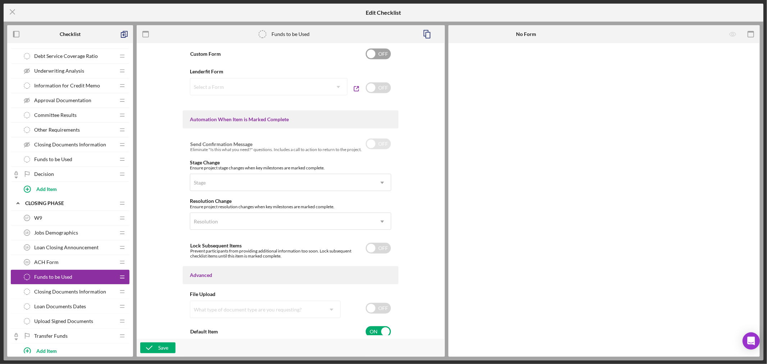
scroll to position [384, 0]
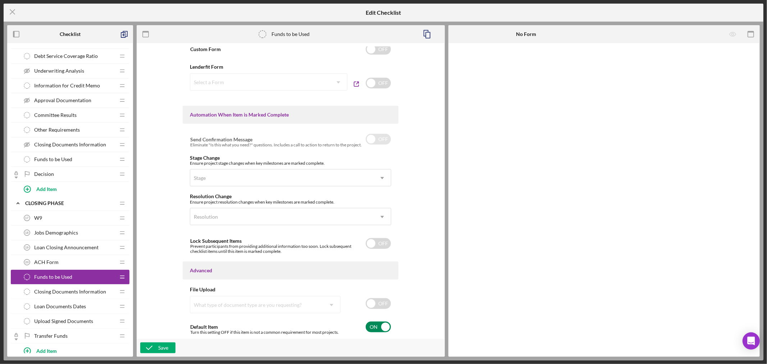
click at [385, 327] on input "checkbox" at bounding box center [378, 327] width 25 height 11
checkbox input "false"
click at [151, 348] on icon "button" at bounding box center [149, 348] width 18 height 18
click at [13, 10] on icon "Icon/Menu Close" at bounding box center [13, 12] width 18 height 18
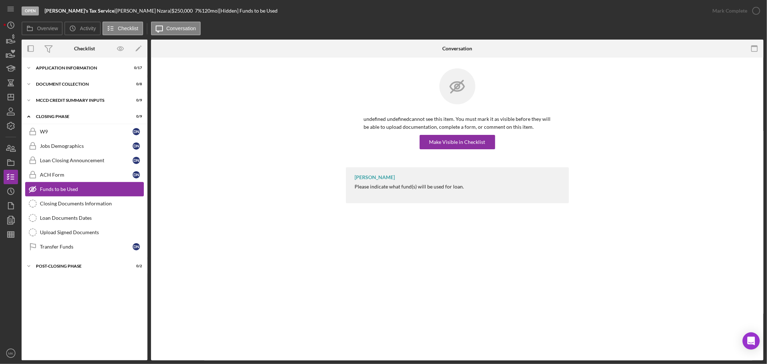
click at [135, 191] on div "Funds to be Used" at bounding box center [92, 189] width 104 height 6
click at [30, 99] on icon "Icon/Expander" at bounding box center [29, 100] width 14 height 14
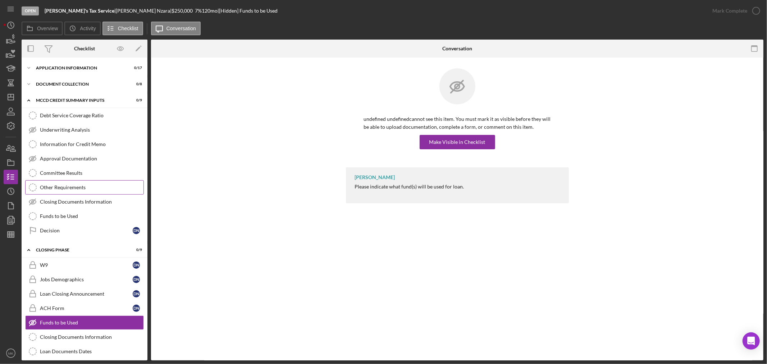
click at [86, 187] on div "Other Requirements" at bounding box center [92, 188] width 104 height 6
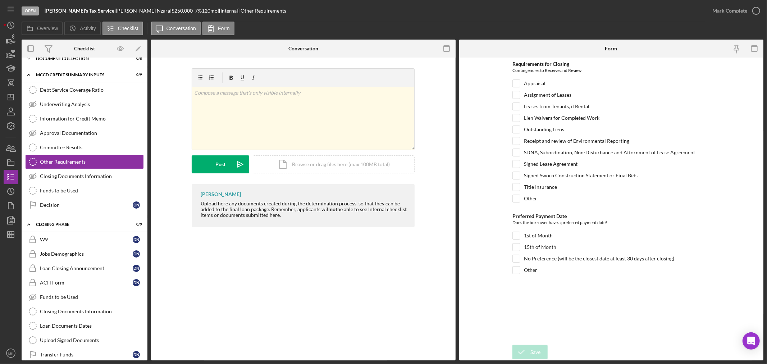
scroll to position [40, 0]
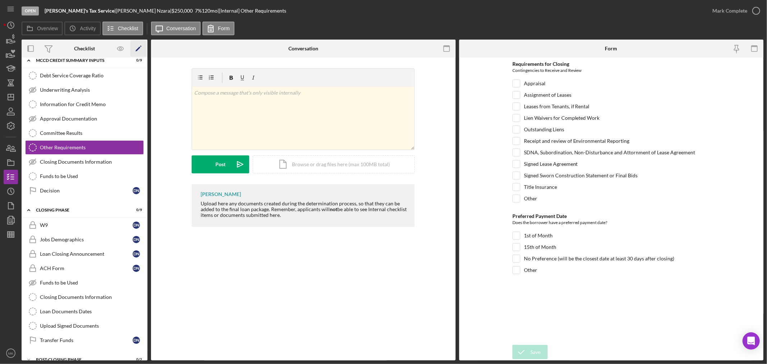
click at [138, 49] on polygon "button" at bounding box center [138, 49] width 5 height 5
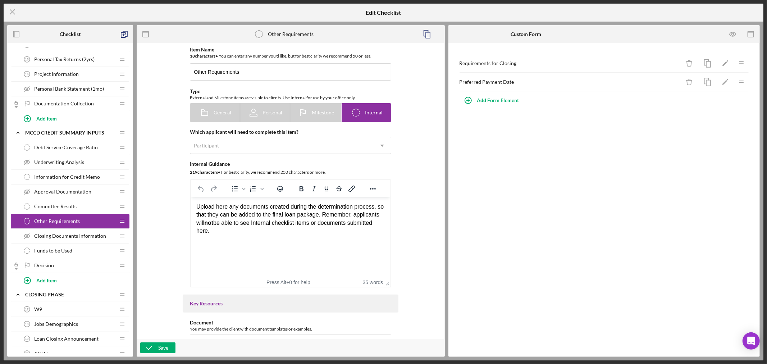
scroll to position [360, 0]
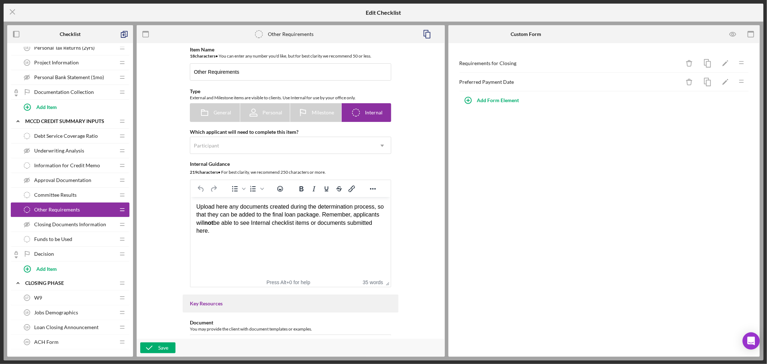
click at [100, 226] on span "Closing Documents Information" at bounding box center [70, 225] width 72 height 6
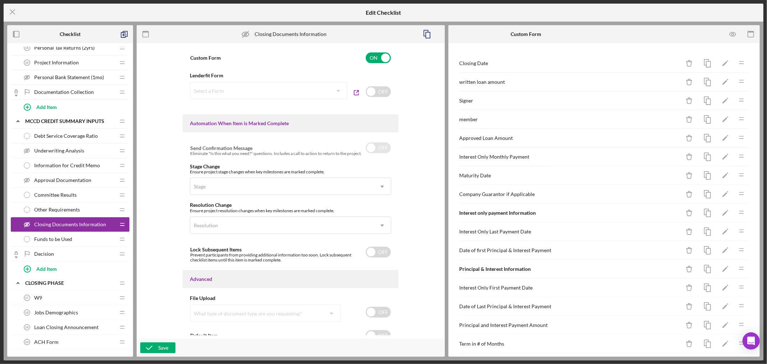
scroll to position [384, 0]
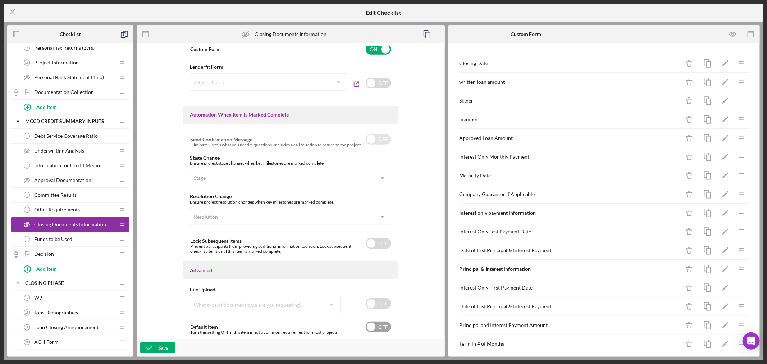
click at [373, 328] on input "checkbox" at bounding box center [378, 327] width 25 height 11
checkbox input "true"
click at [164, 348] on div "Save" at bounding box center [163, 348] width 10 height 11
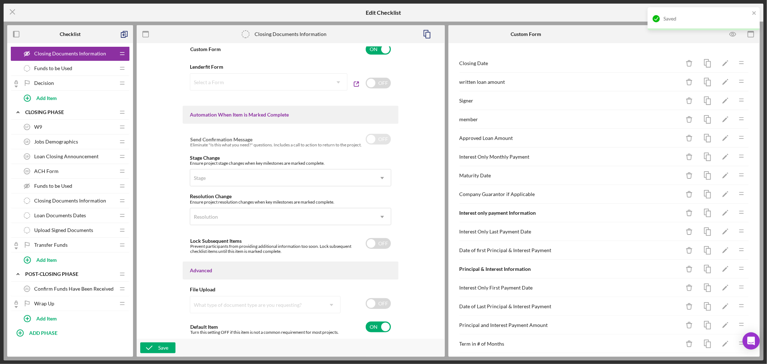
scroll to position [537, 0]
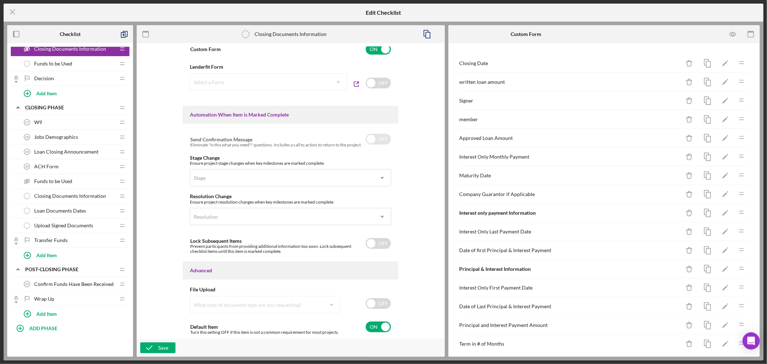
click at [96, 194] on span "Closing Documents Information" at bounding box center [70, 196] width 72 height 6
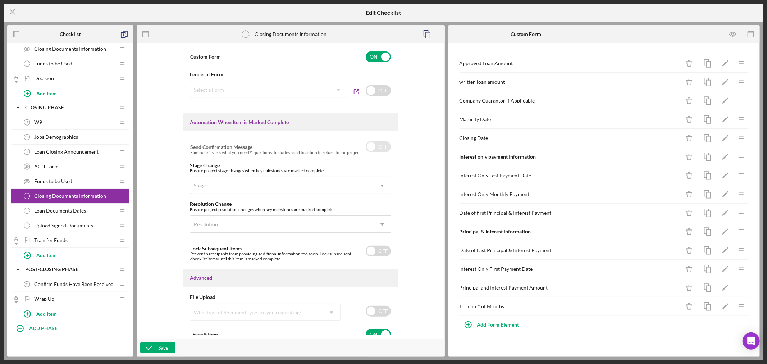
scroll to position [384, 0]
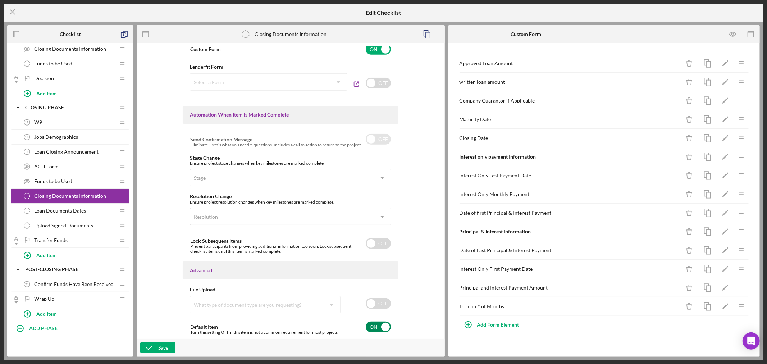
click at [385, 326] on input "checkbox" at bounding box center [378, 327] width 25 height 11
checkbox input "false"
click at [157, 346] on icon "button" at bounding box center [149, 348] width 18 height 18
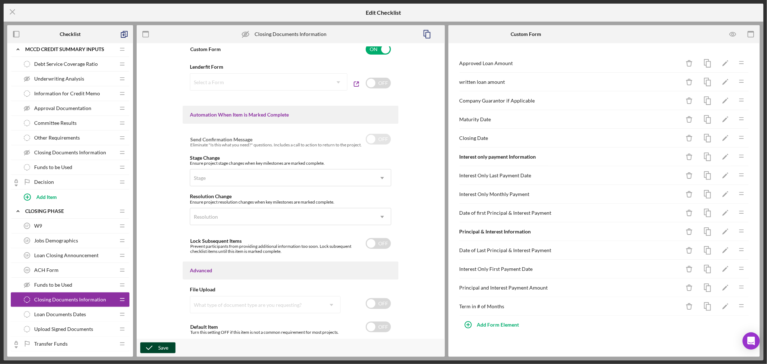
scroll to position [417, 0]
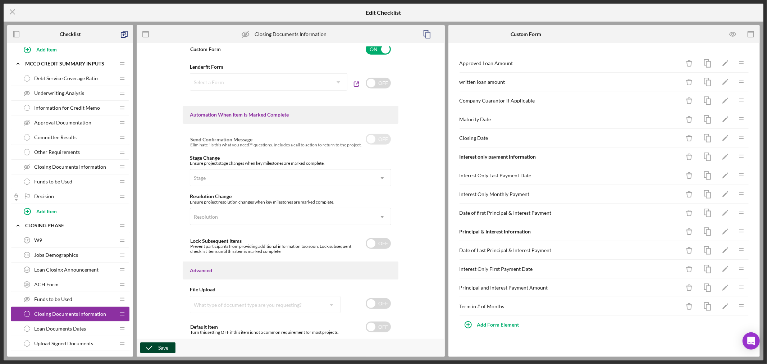
click at [159, 346] on div "Save" at bounding box center [163, 348] width 10 height 11
click at [98, 167] on span "Closing Documents Information" at bounding box center [70, 167] width 72 height 6
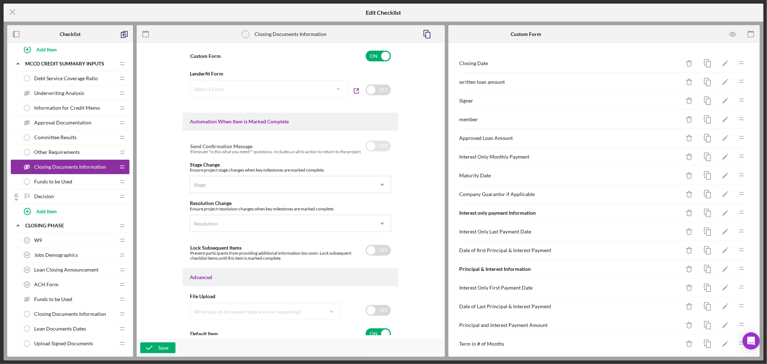
scroll to position [384, 0]
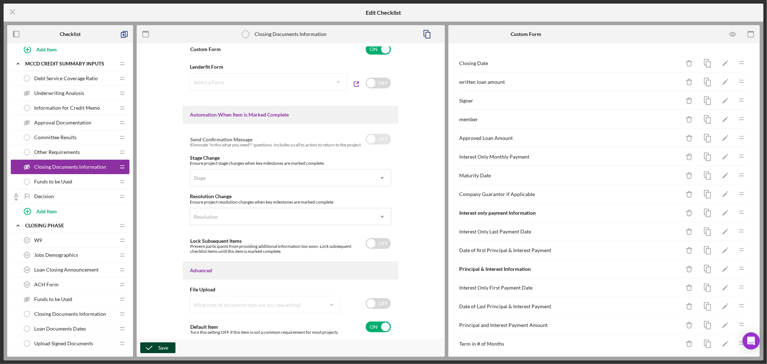
click at [162, 347] on div "Save" at bounding box center [163, 348] width 10 height 11
click at [13, 12] on icon "Icon/Menu Close" at bounding box center [13, 12] width 18 height 18
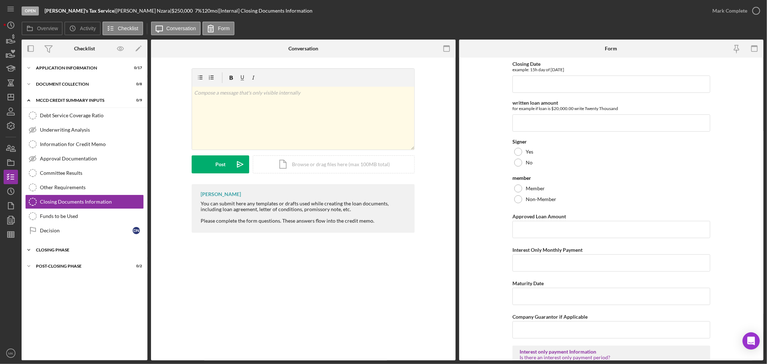
click at [30, 249] on icon "Icon/Expander" at bounding box center [29, 250] width 14 height 14
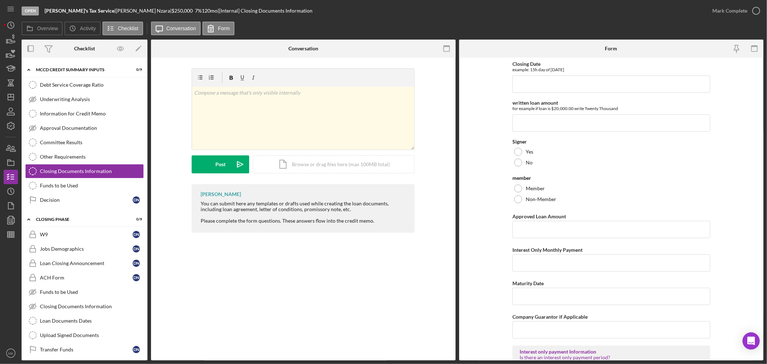
scroll to position [12, 0]
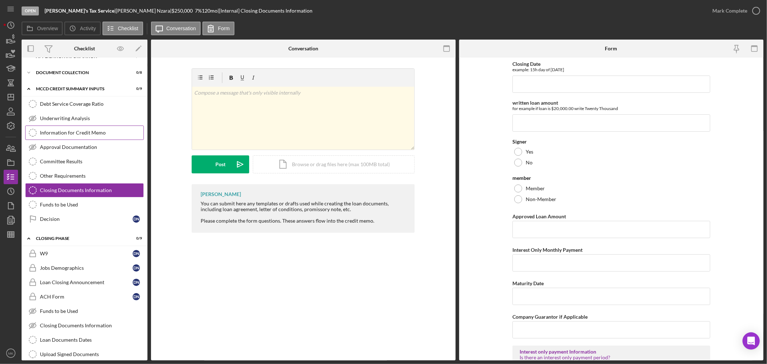
click at [102, 134] on div "Information for Credit Memo" at bounding box center [92, 133] width 104 height 6
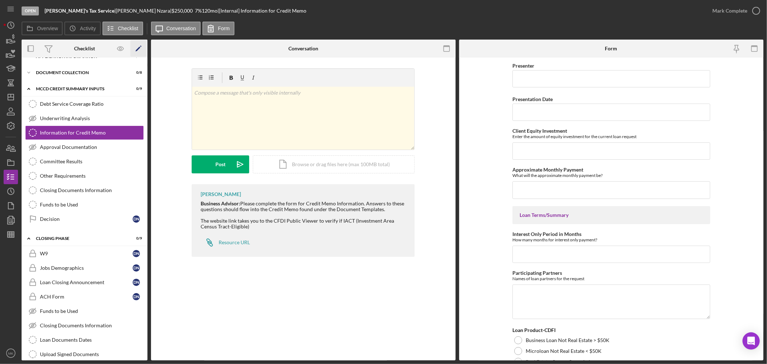
click at [137, 49] on polygon "button" at bounding box center [138, 49] width 5 height 5
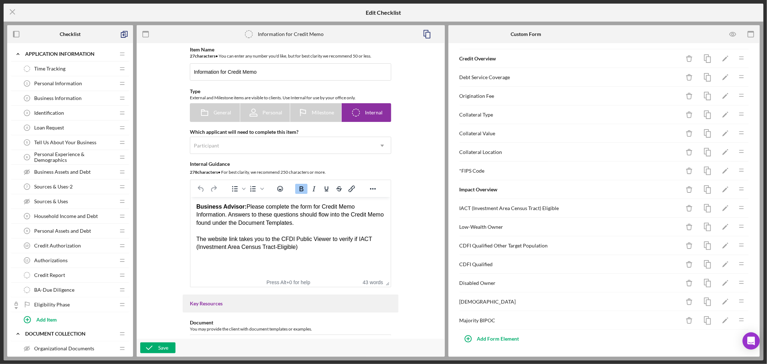
scroll to position [156, 0]
click at [723, 245] on polygon "button" at bounding box center [725, 246] width 5 height 5
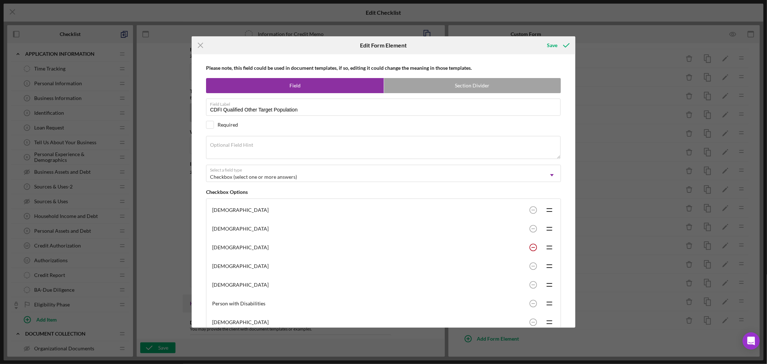
click at [531, 249] on circle at bounding box center [533, 247] width 7 height 7
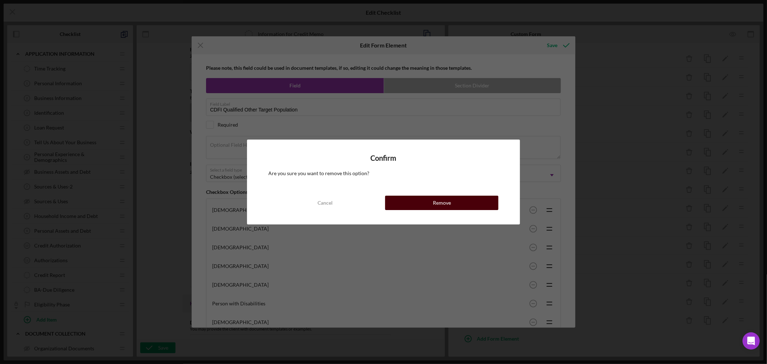
click at [443, 202] on div "Remove" at bounding box center [442, 203] width 18 height 14
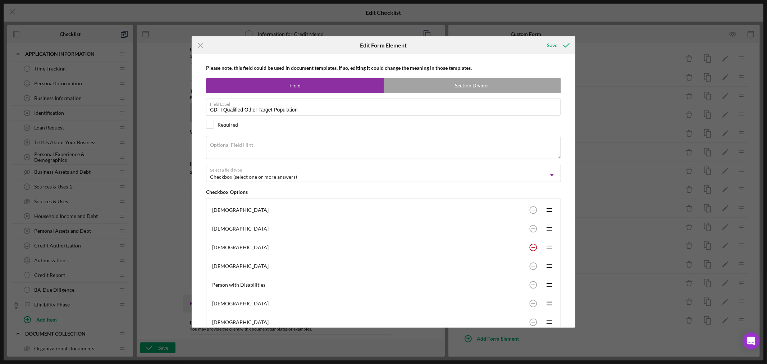
click at [533, 247] on circle at bounding box center [533, 247] width 7 height 7
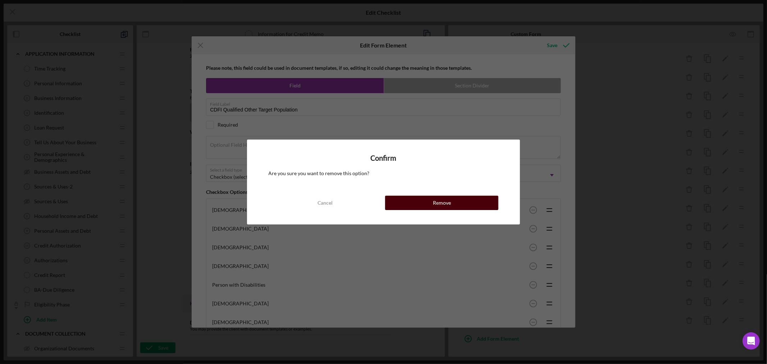
click at [445, 202] on div "Remove" at bounding box center [442, 203] width 18 height 14
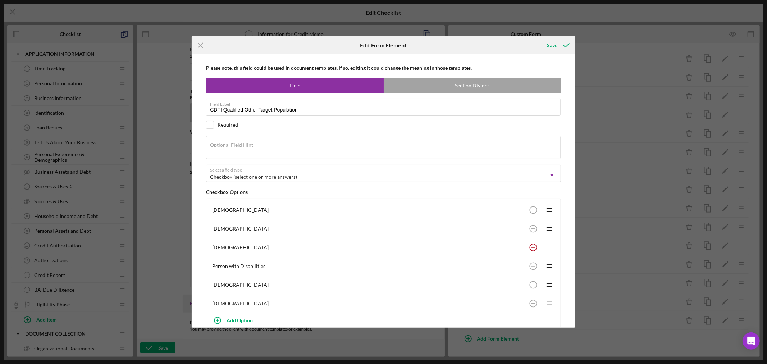
click at [531, 249] on circle at bounding box center [533, 247] width 7 height 7
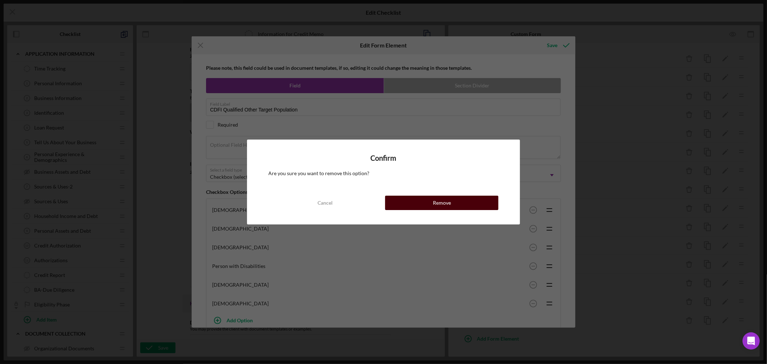
click at [434, 203] on div "Remove" at bounding box center [442, 203] width 18 height 14
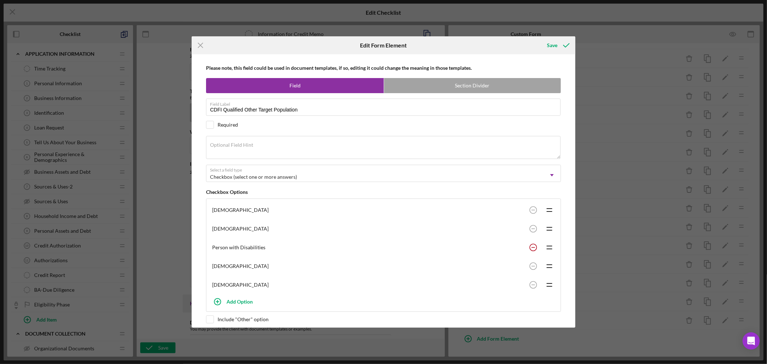
click at [531, 247] on circle at bounding box center [533, 247] width 7 height 7
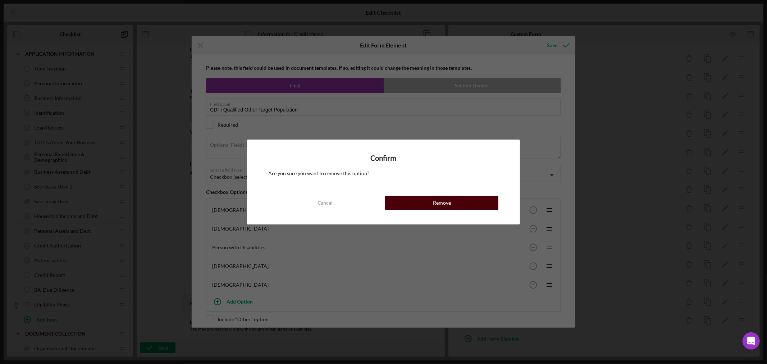
click at [456, 202] on button "Remove" at bounding box center [441, 203] width 113 height 14
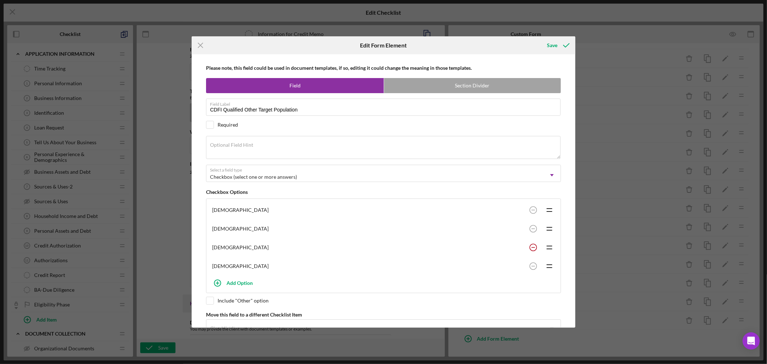
click at [531, 247] on circle at bounding box center [533, 247] width 7 height 7
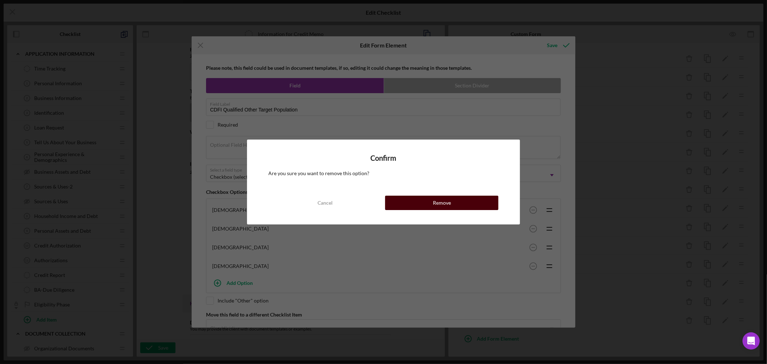
click at [440, 202] on div "Remove" at bounding box center [442, 203] width 18 height 14
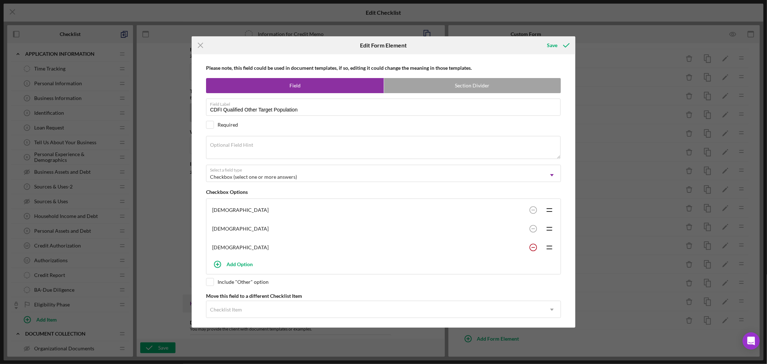
click at [532, 248] on rect at bounding box center [534, 247] width 4 height 1
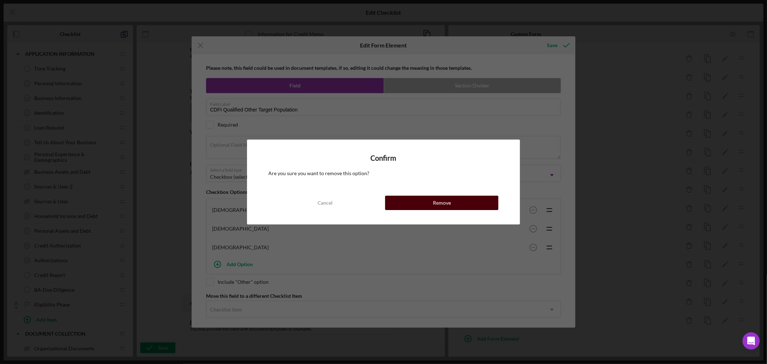
click at [452, 201] on button "Remove" at bounding box center [441, 203] width 113 height 14
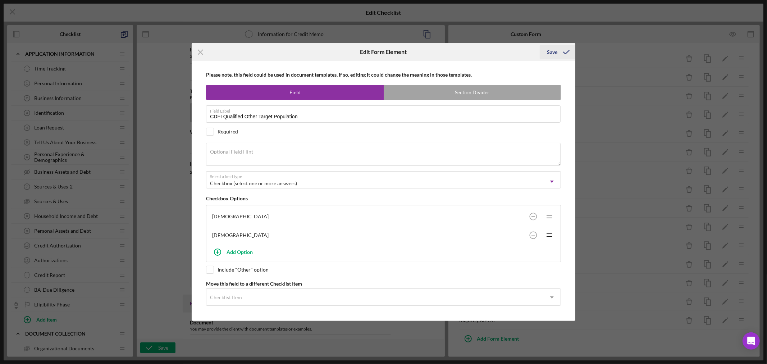
click at [553, 50] on div "Save" at bounding box center [552, 52] width 10 height 14
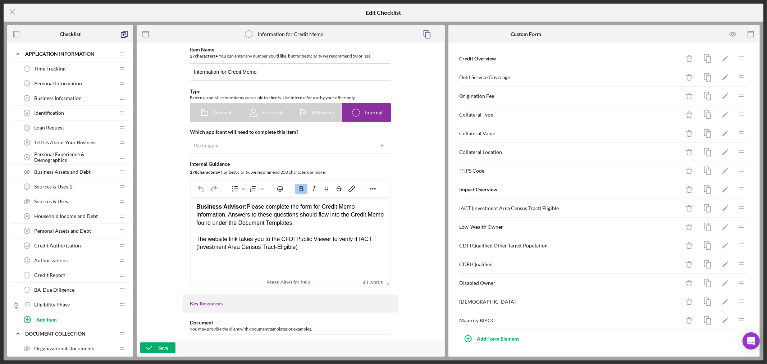
scroll to position [0, 0]
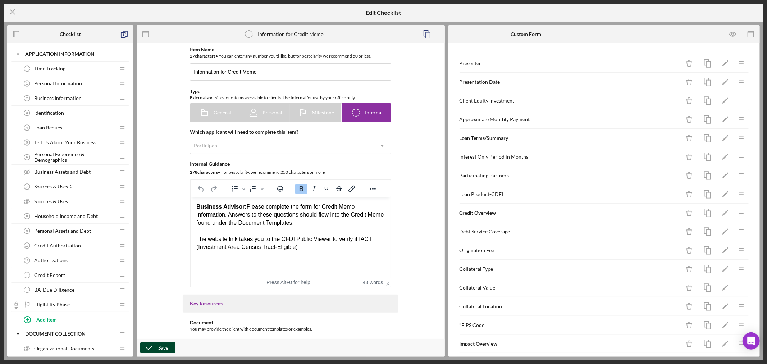
click at [163, 346] on div "Save" at bounding box center [163, 348] width 10 height 11
click at [11, 12] on icon "Icon/Menu Close" at bounding box center [13, 12] width 18 height 18
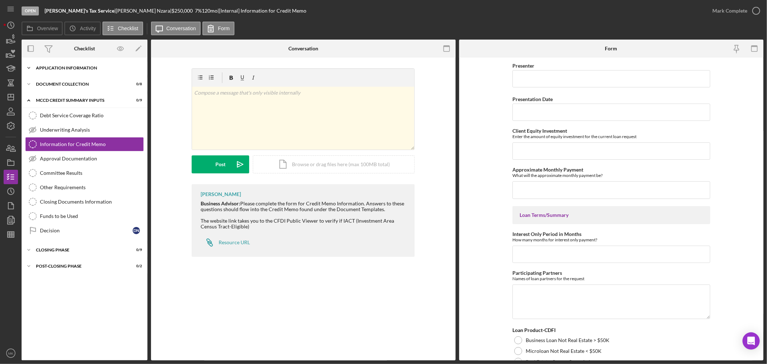
click at [29, 67] on icon "Icon/Expander" at bounding box center [29, 68] width 14 height 14
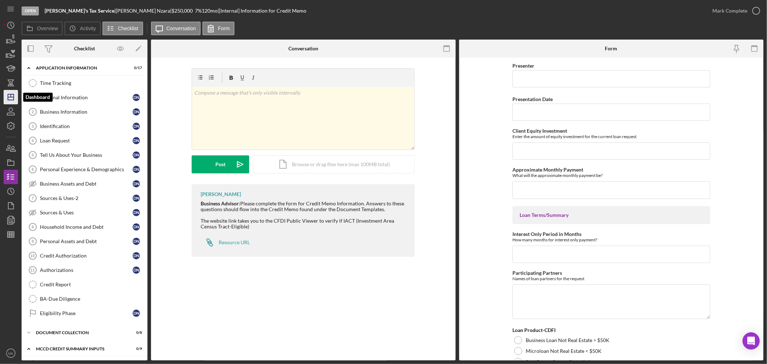
click at [9, 99] on icon "Icon/Dashboard" at bounding box center [11, 97] width 18 height 18
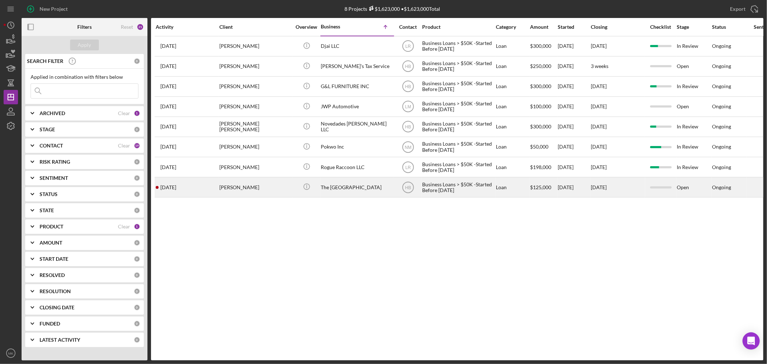
click at [364, 191] on div "The Cultural Wellness Center" at bounding box center [357, 187] width 72 height 19
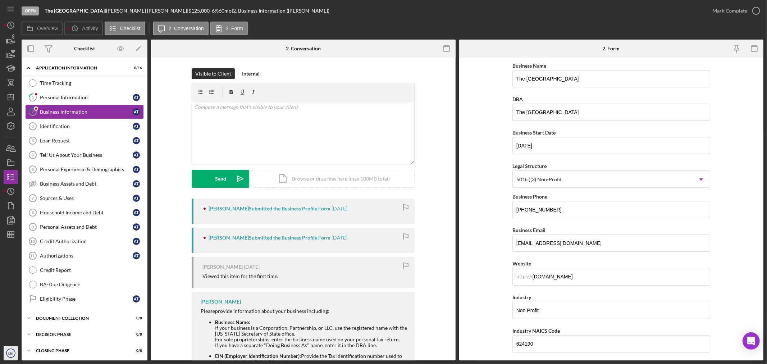
click at [8, 353] on text "MK" at bounding box center [10, 354] width 5 height 4
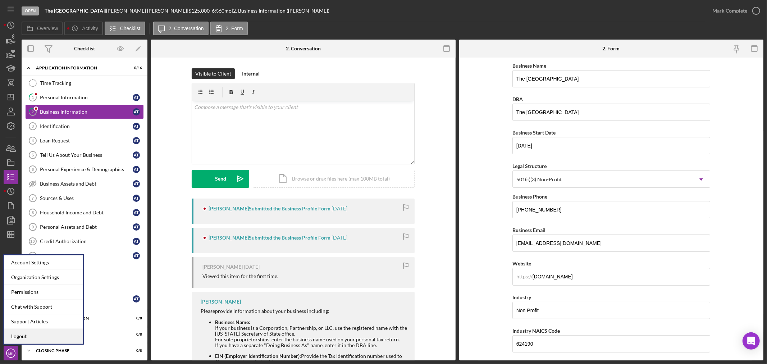
click at [23, 337] on link "Logout" at bounding box center [43, 336] width 79 height 15
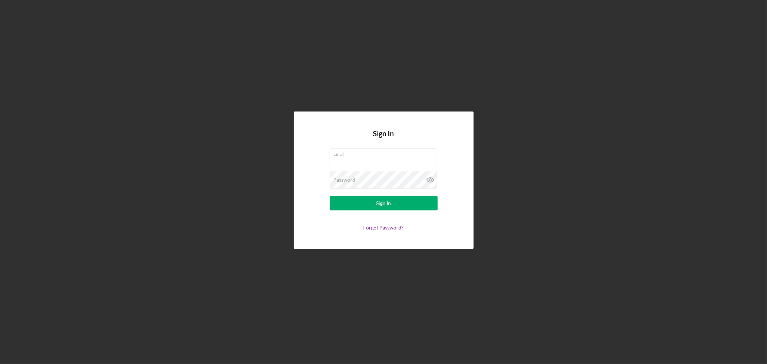
type input "mkaminski@mccdmn.org"
